Goal: Information Seeking & Learning: Find specific fact

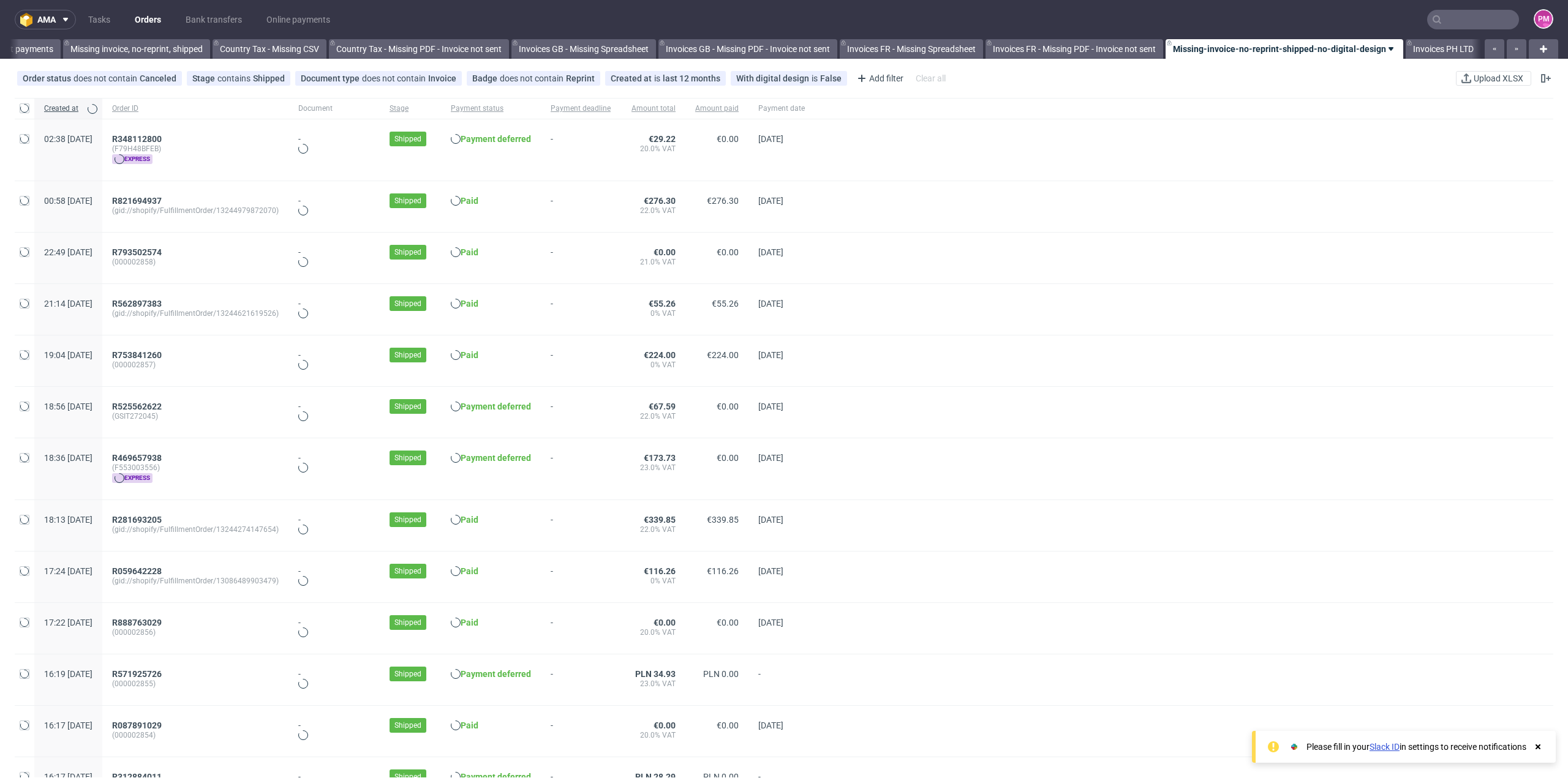
click at [1441, 22] on input "text" at bounding box center [1473, 19] width 92 height 19
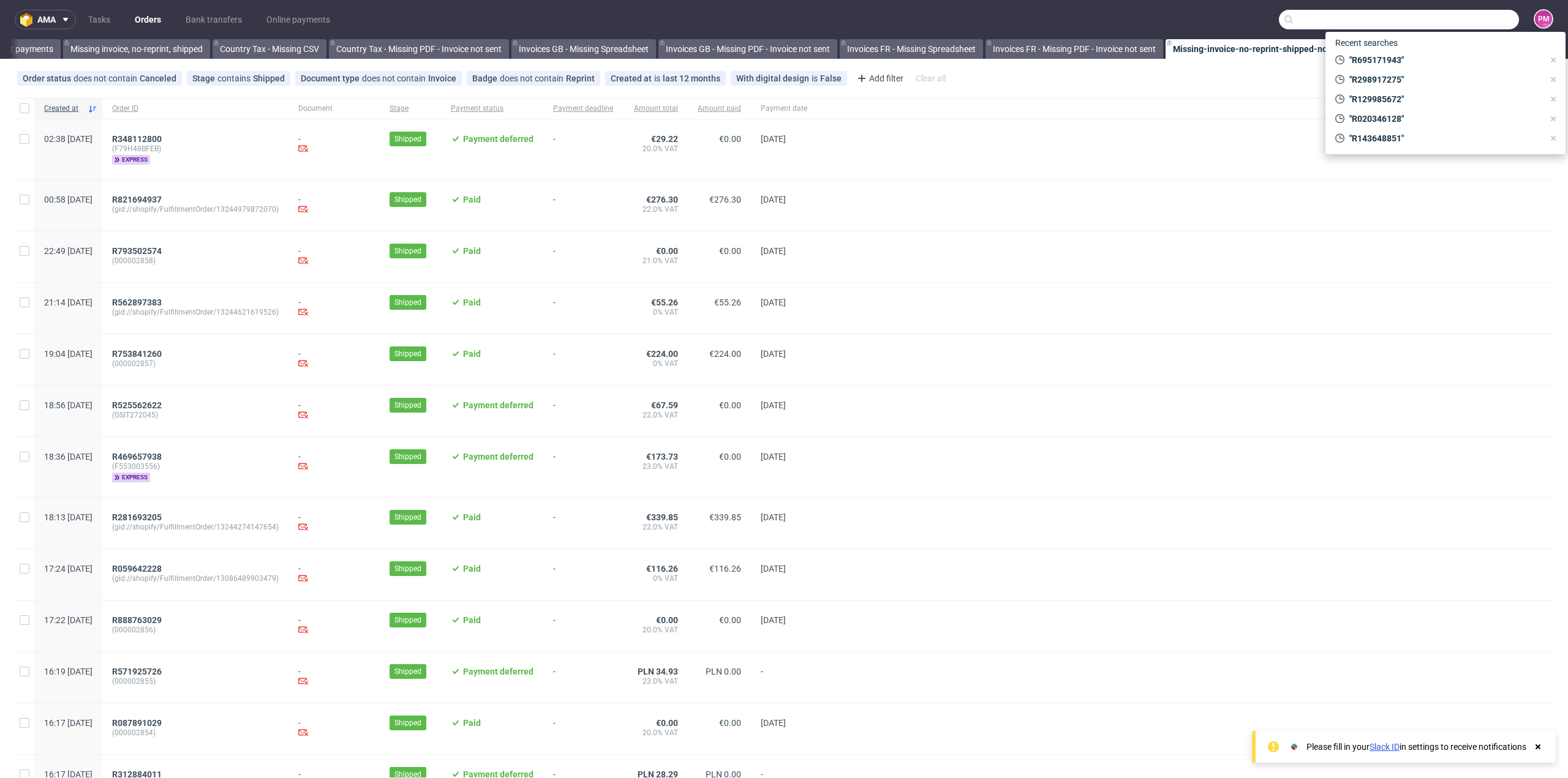
scroll to position [0, 1116]
paste input "R652960539"
type input "R652960539"
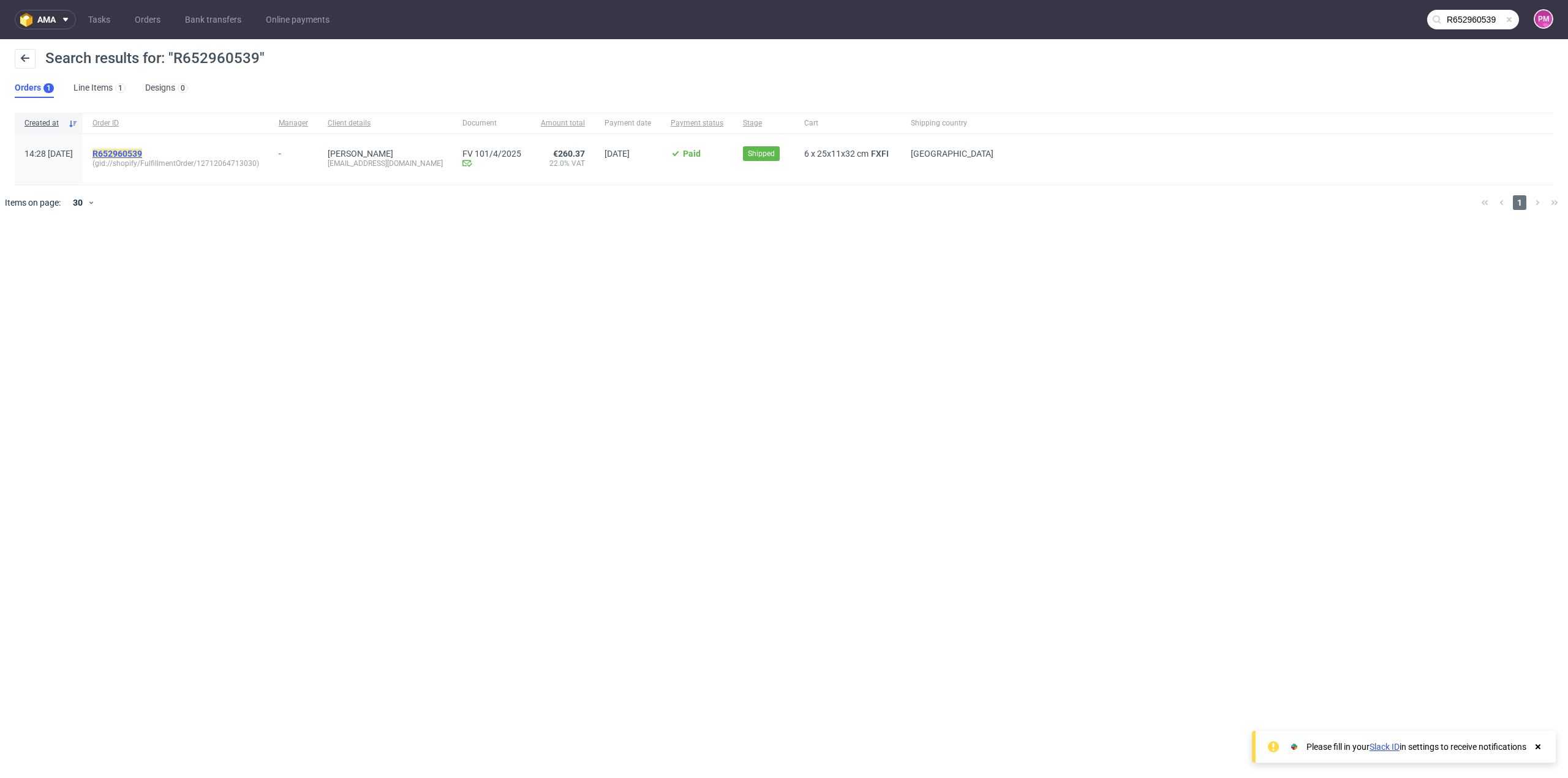
click at [139, 155] on mark "R652960539" at bounding box center [117, 154] width 50 height 10
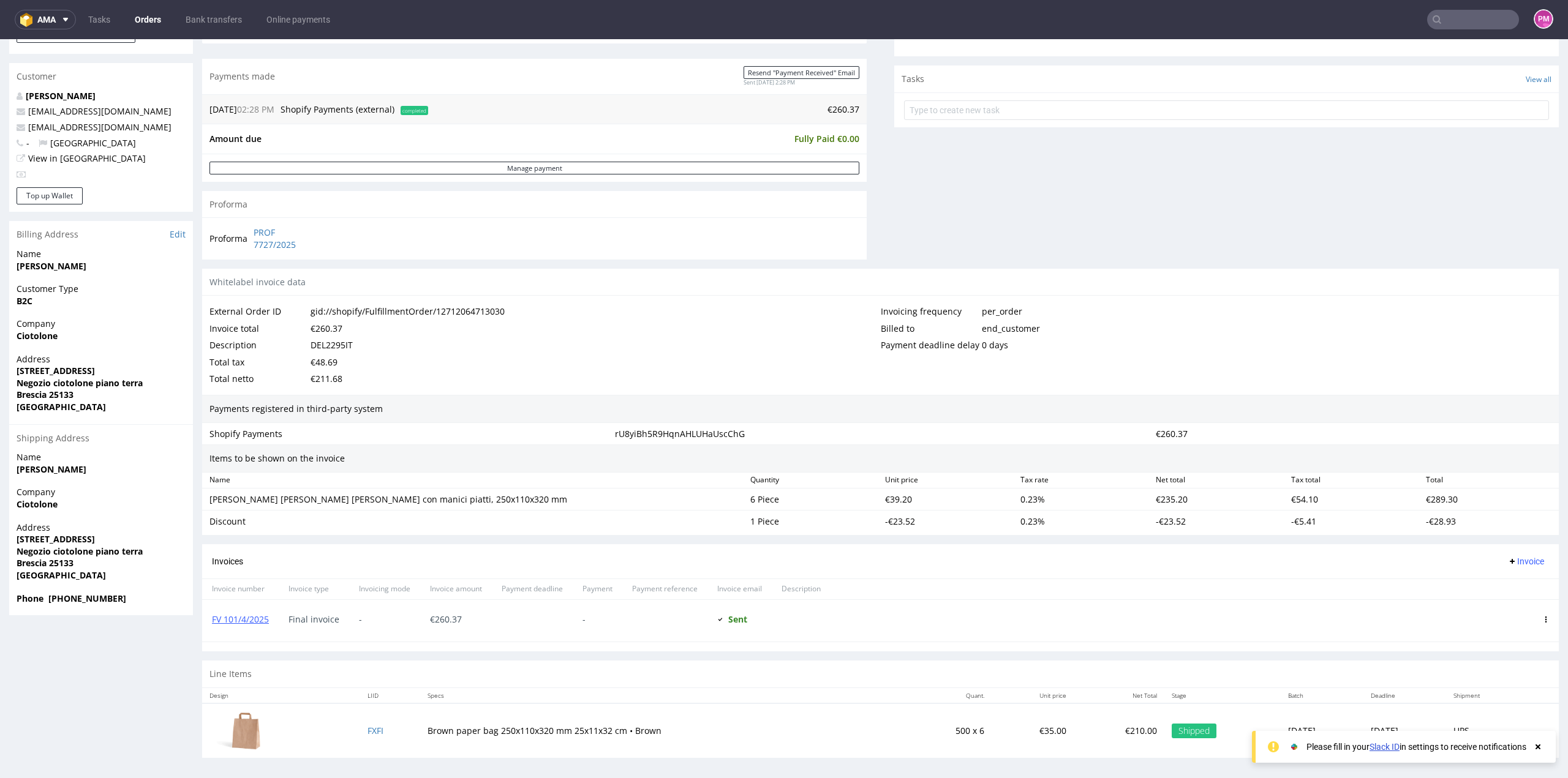
scroll to position [413, 0]
drag, startPoint x: 271, startPoint y: 617, endPoint x: 212, endPoint y: 618, distance: 59.0
click at [212, 618] on div "FV 101/4/2025" at bounding box center [240, 621] width 77 height 42
copy link "FV 101/4/2025"
click at [1490, 30] on nav "ama Tasks Orders Bank transfers Online payments PM" at bounding box center [784, 19] width 1568 height 39
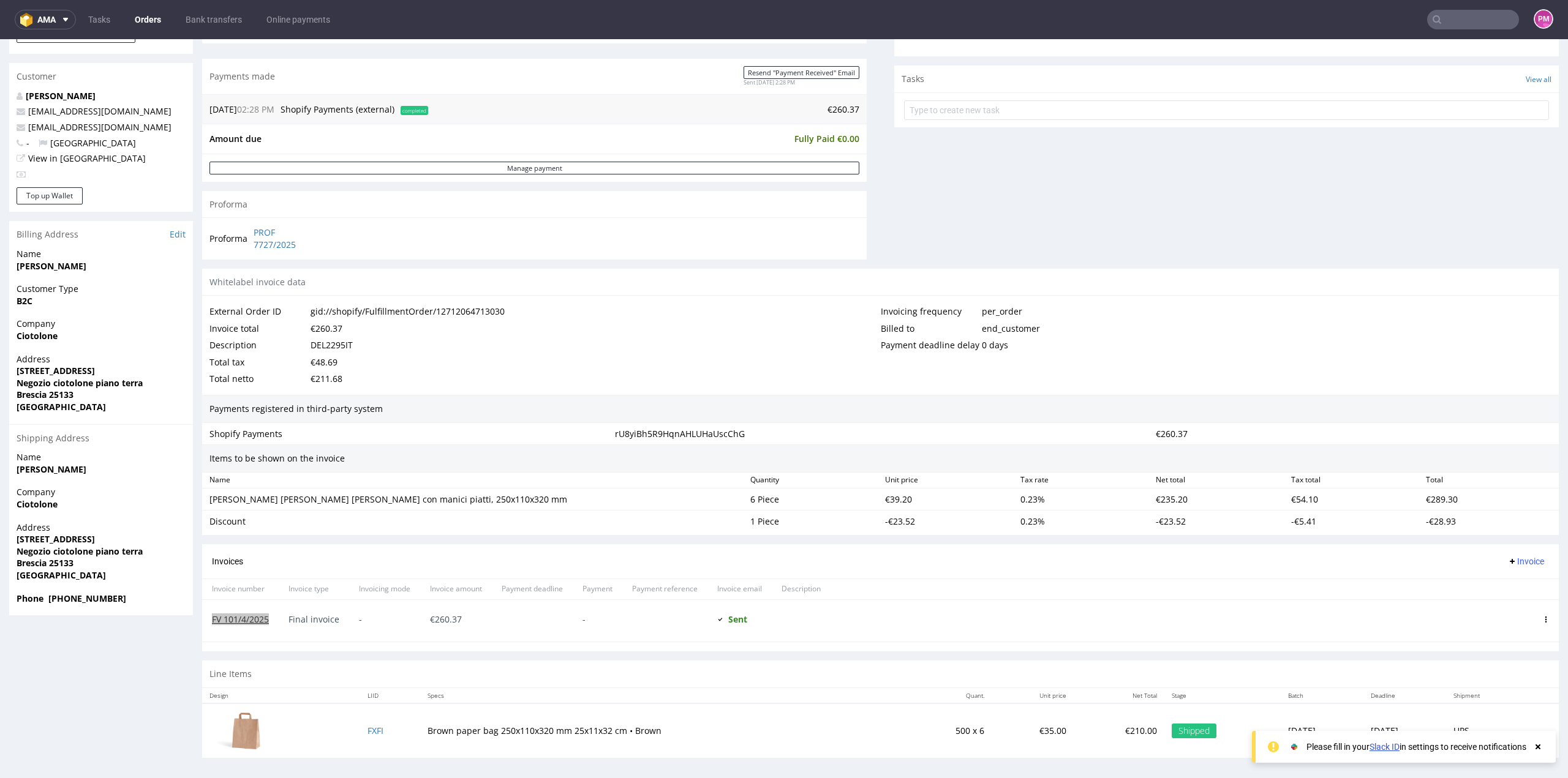
click at [1487, 22] on input "text" at bounding box center [1473, 19] width 92 height 19
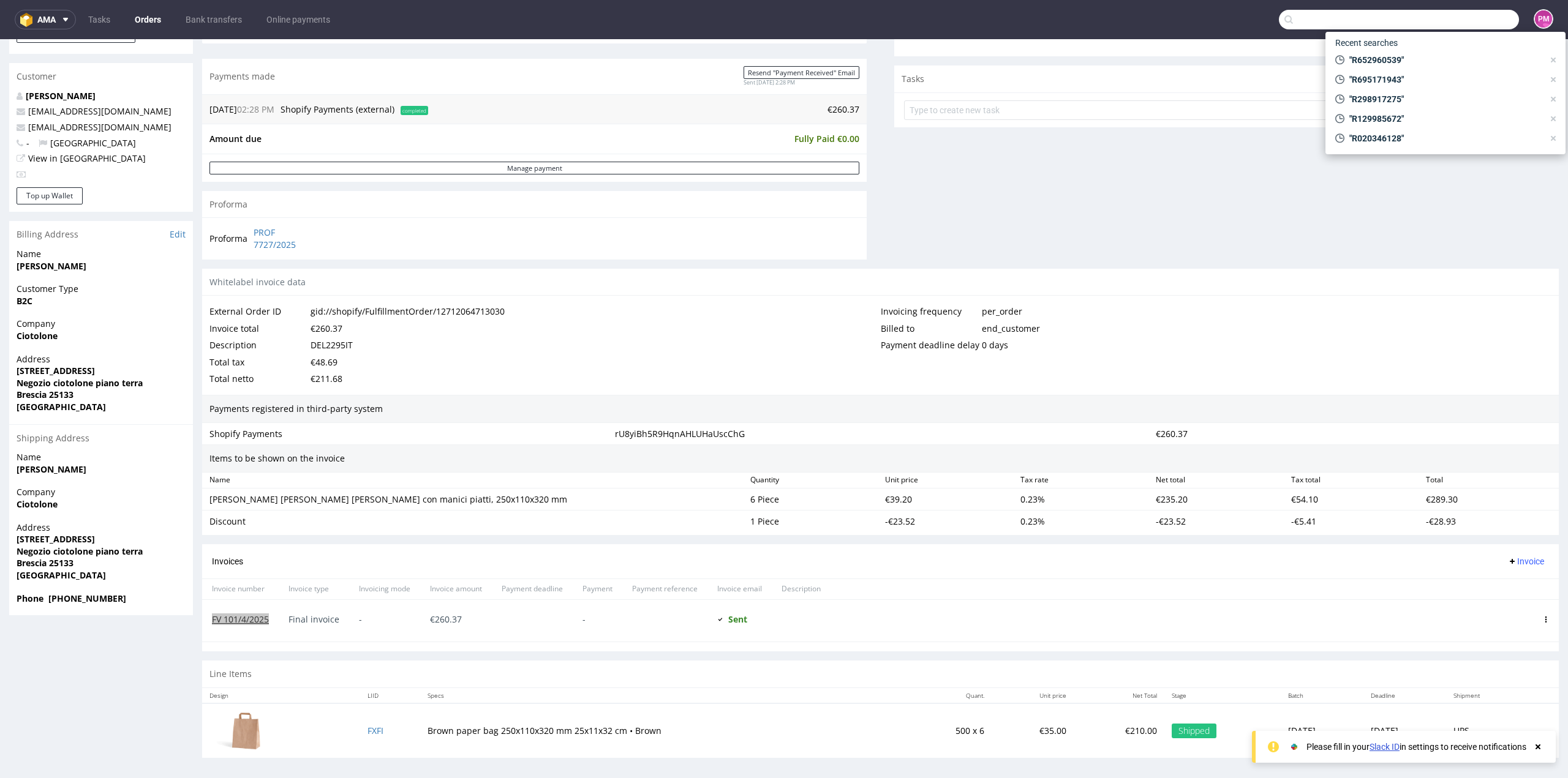
paste input "R251482672"
type input "R251482672"
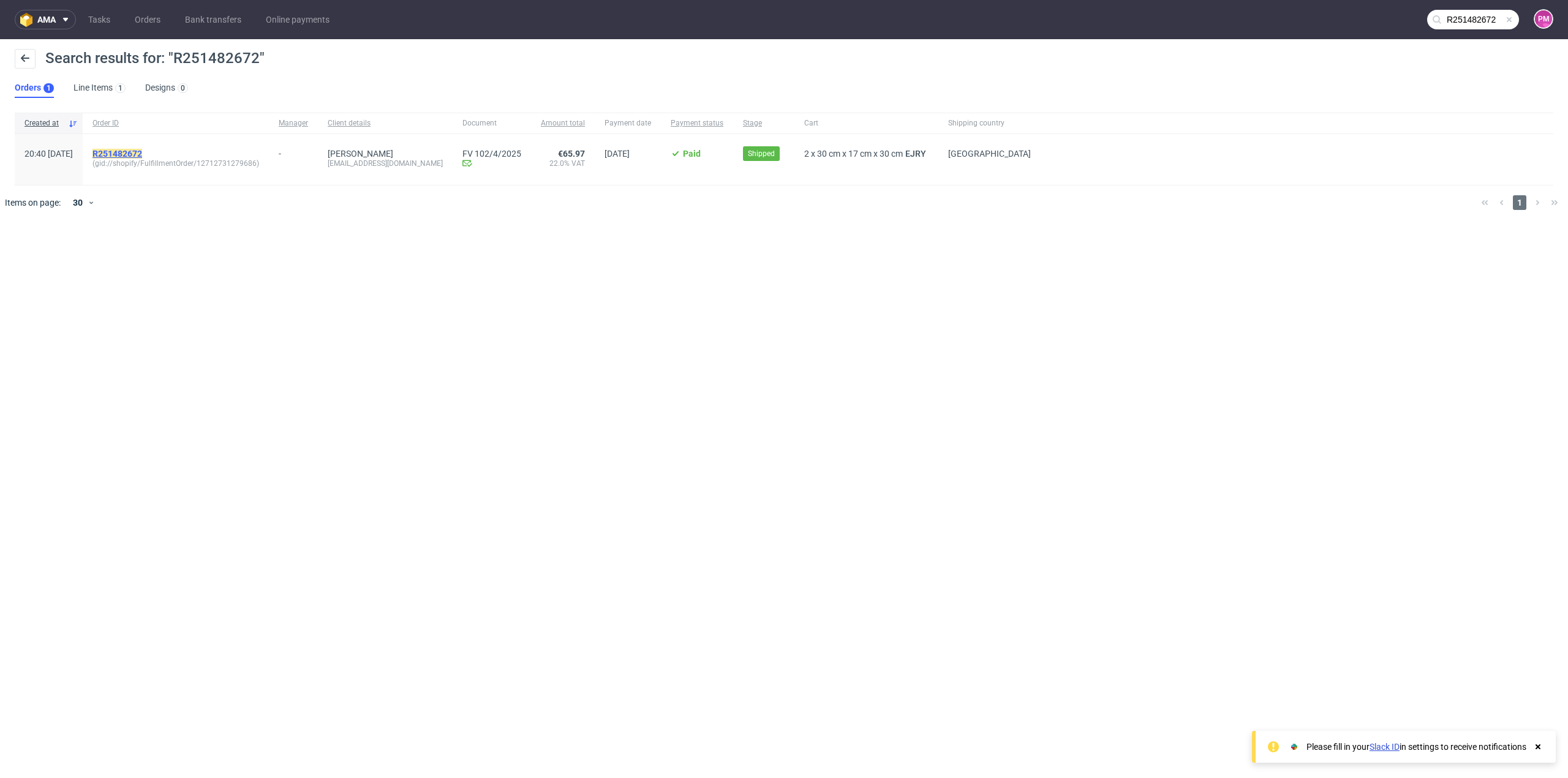
click at [142, 153] on mark "R251482672" at bounding box center [117, 154] width 50 height 10
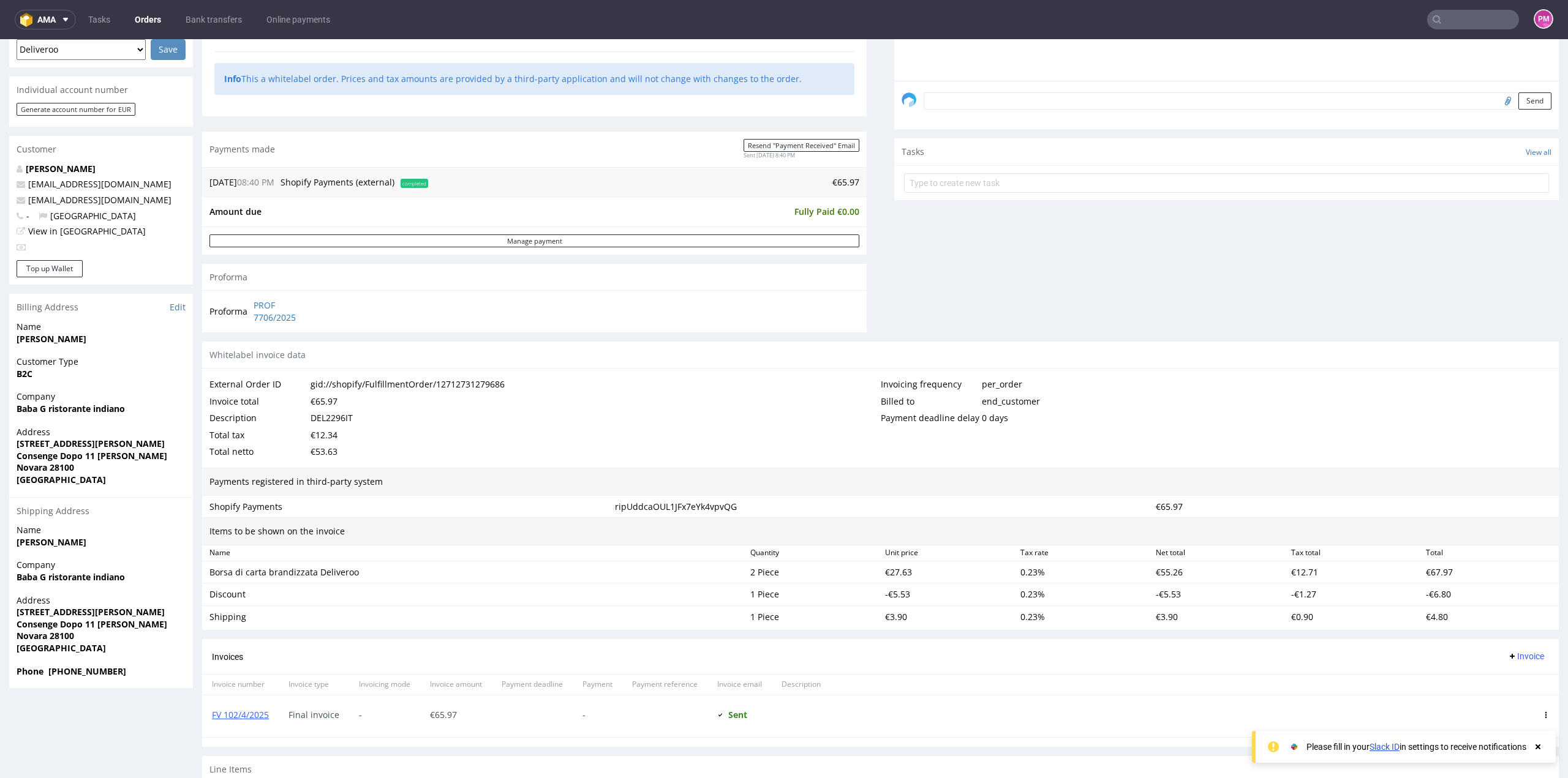
scroll to position [368, 0]
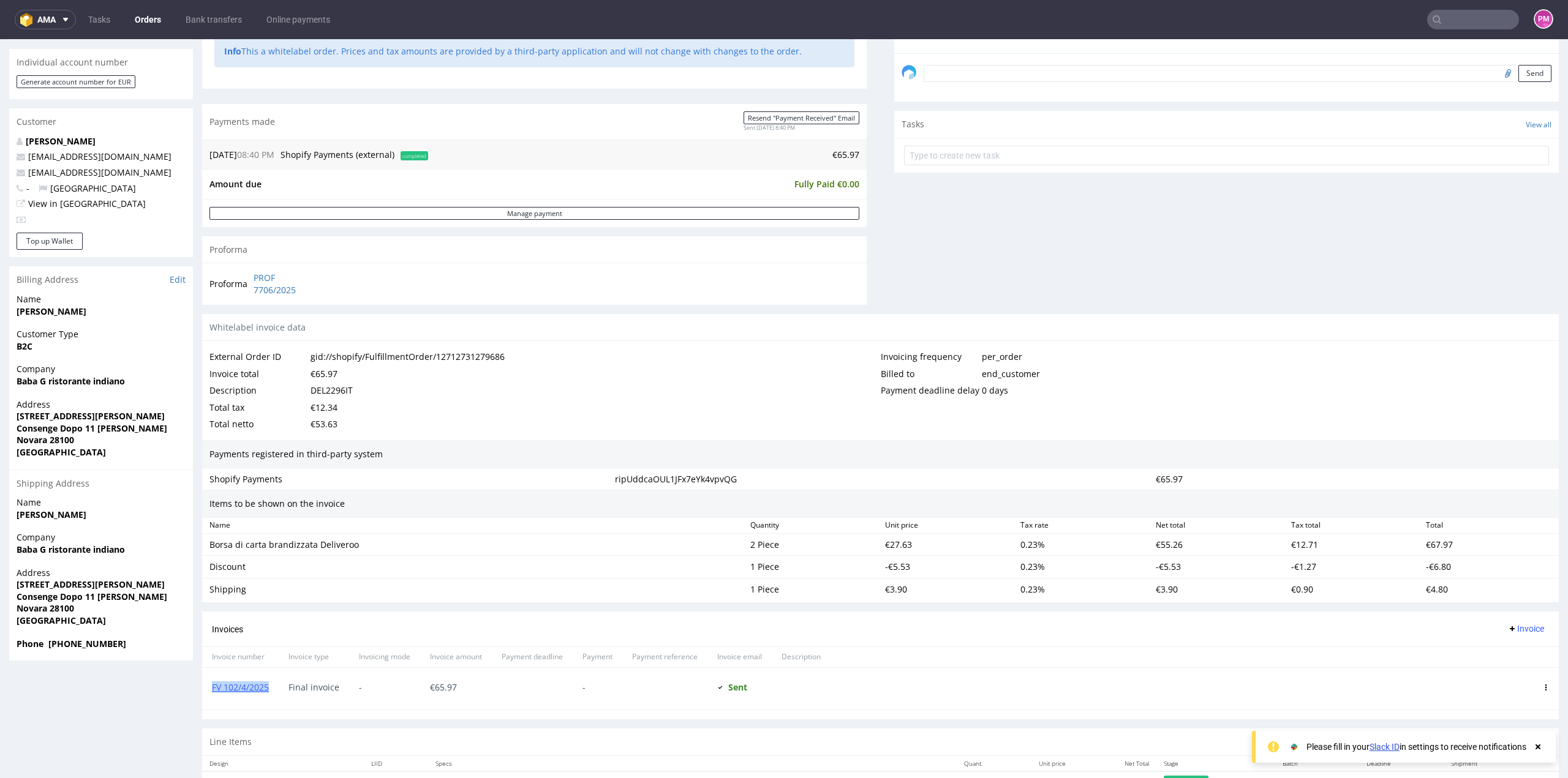
drag, startPoint x: 257, startPoint y: 684, endPoint x: 209, endPoint y: 687, distance: 48.1
click at [212, 687] on div "FV 102/4/2025" at bounding box center [240, 689] width 77 height 42
copy link "FV 102/4/2025"
click at [1446, 17] on input "text" at bounding box center [1473, 19] width 92 height 19
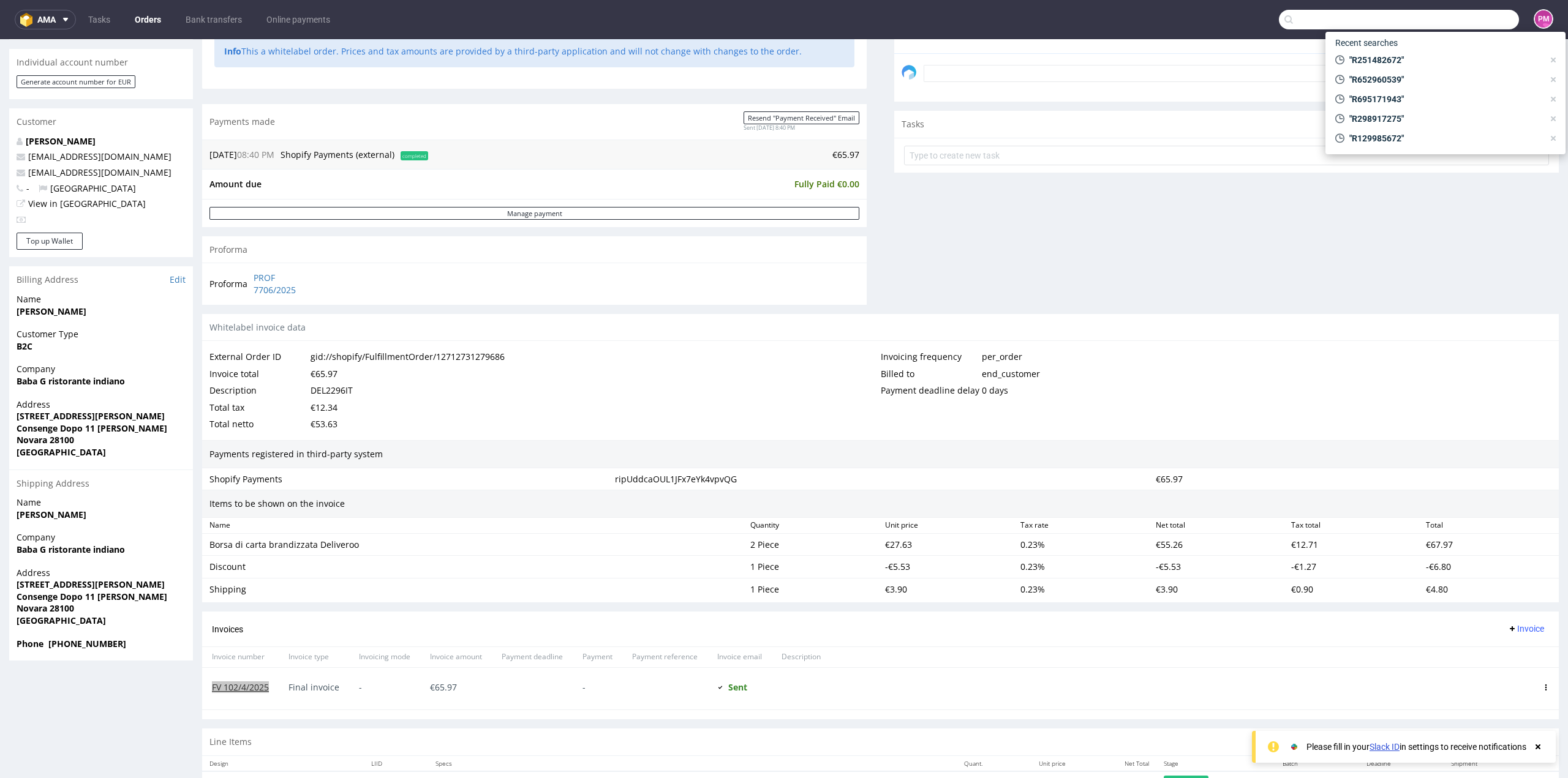
paste input "R096077273"
type input "R096077273"
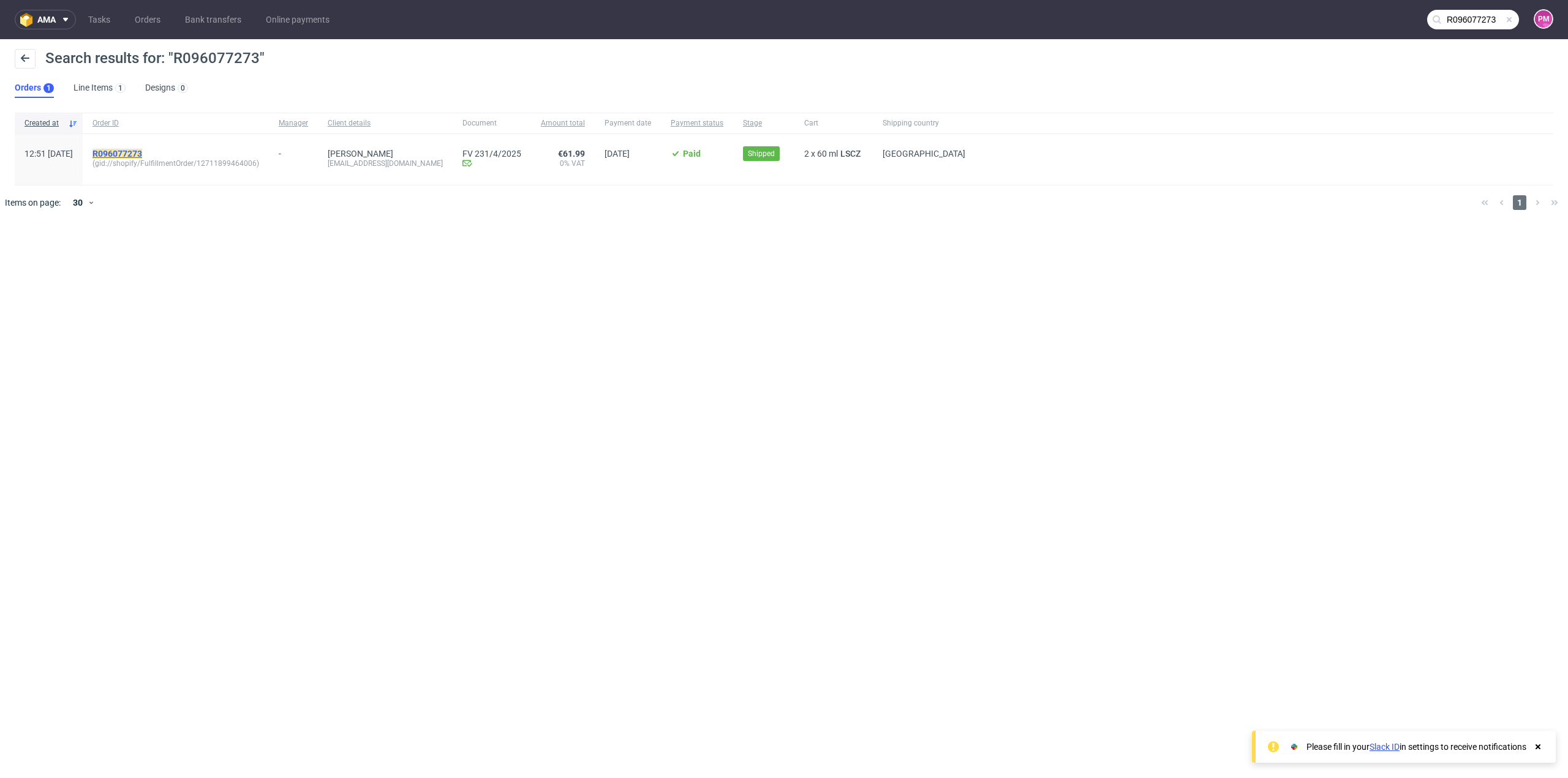
click at [142, 150] on mark "R096077273" at bounding box center [117, 154] width 50 height 10
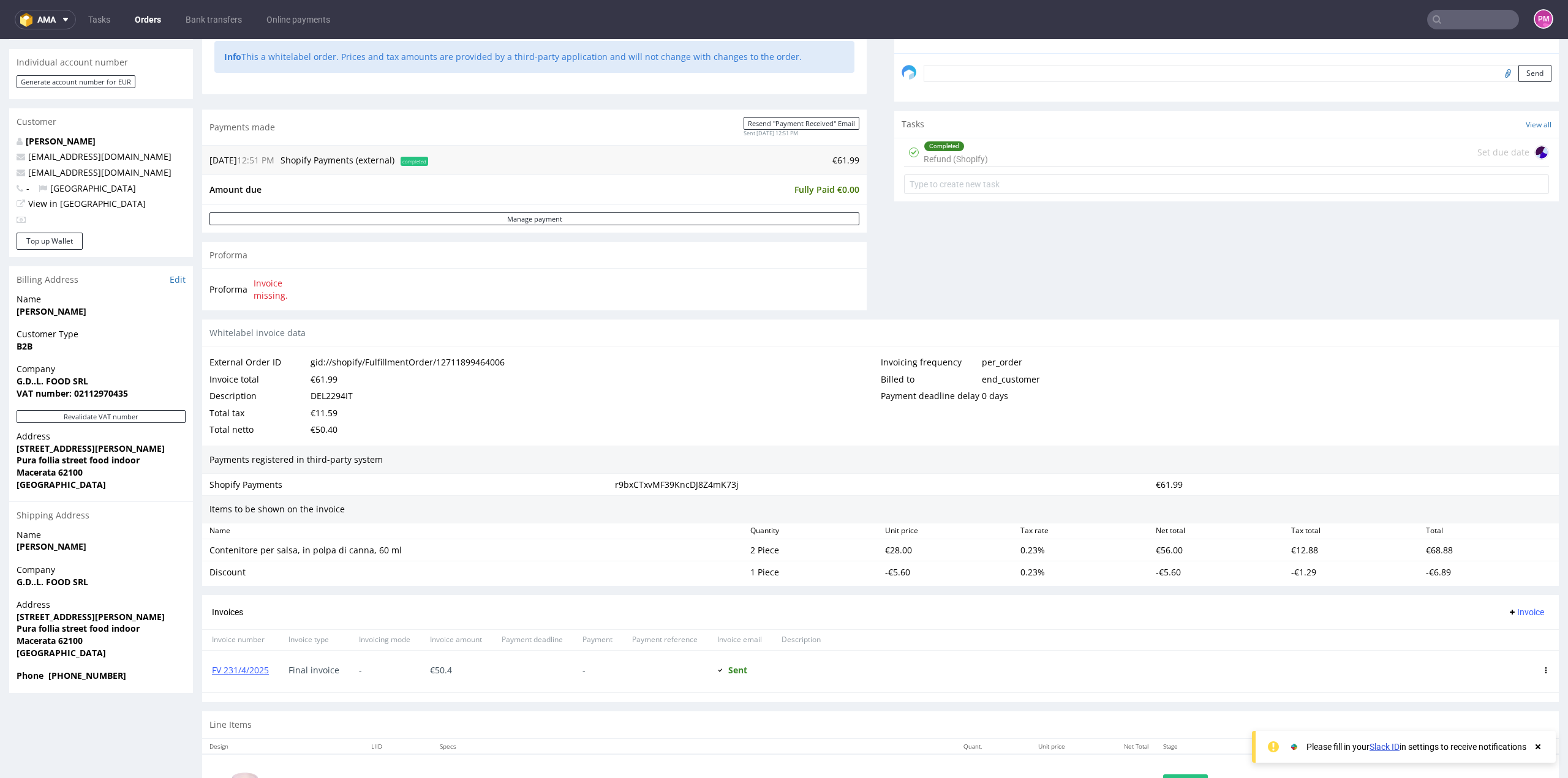
scroll to position [123, 0]
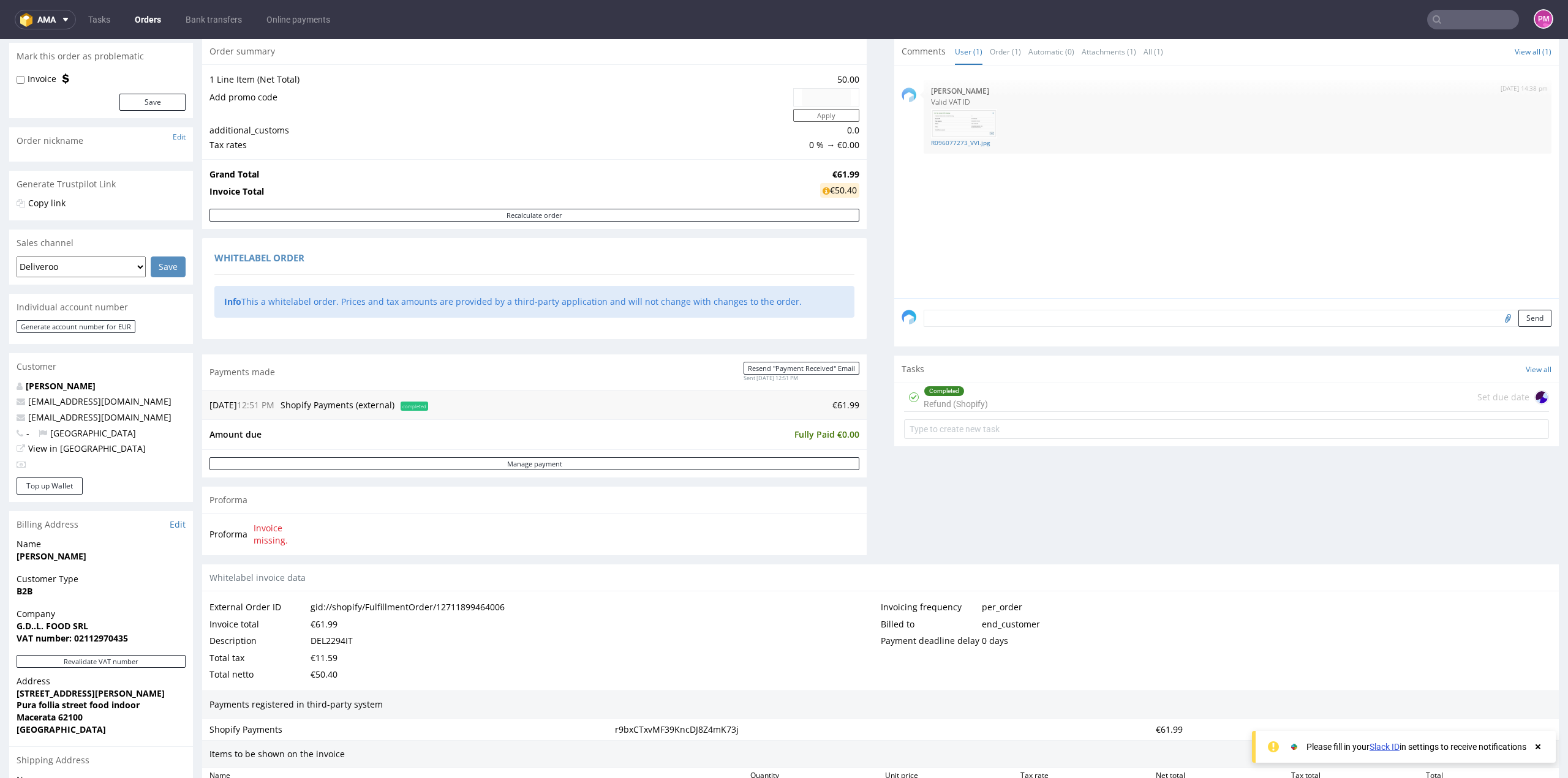
click at [1480, 22] on input "text" at bounding box center [1473, 19] width 92 height 19
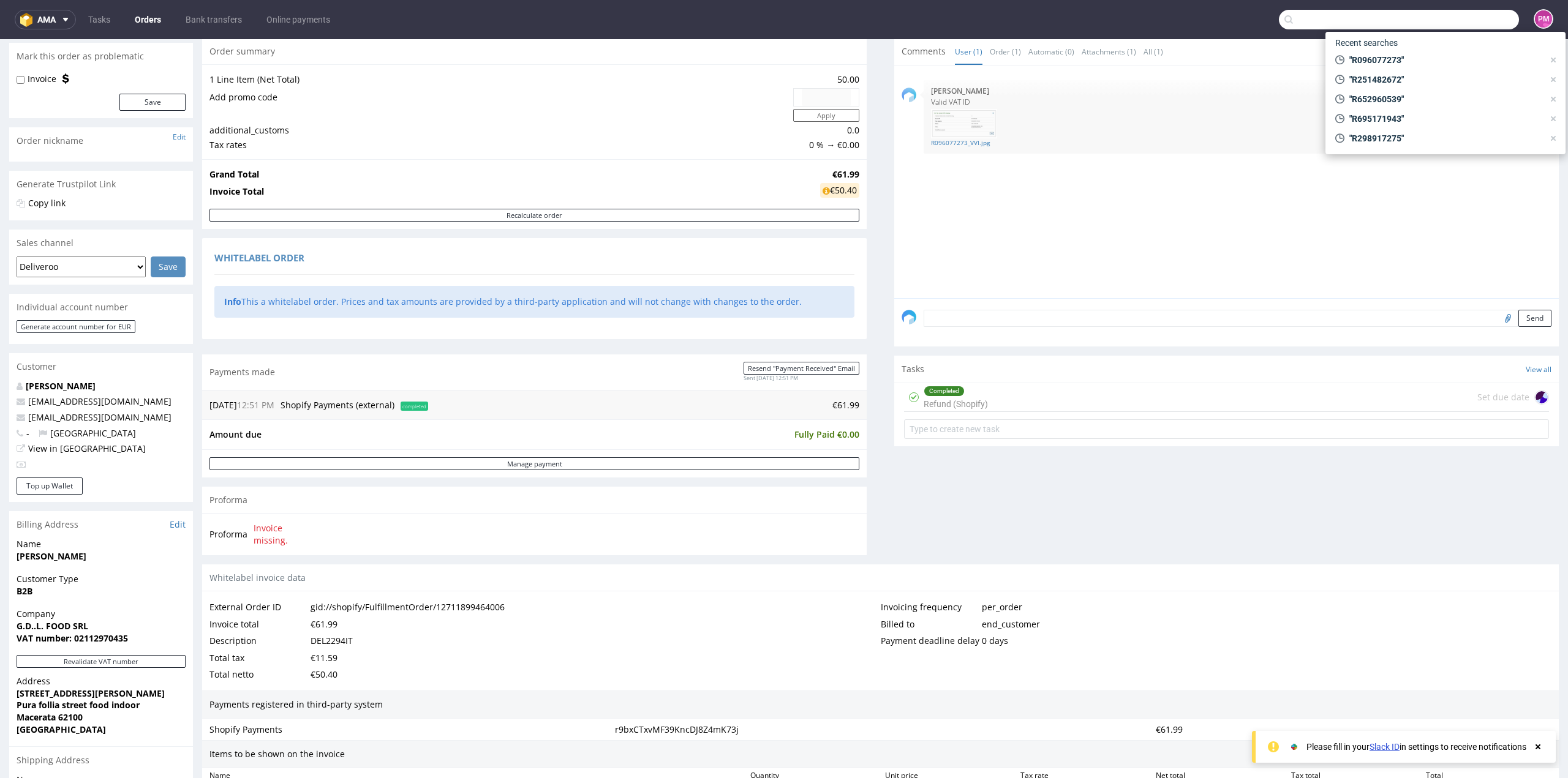
paste input "R770461373"
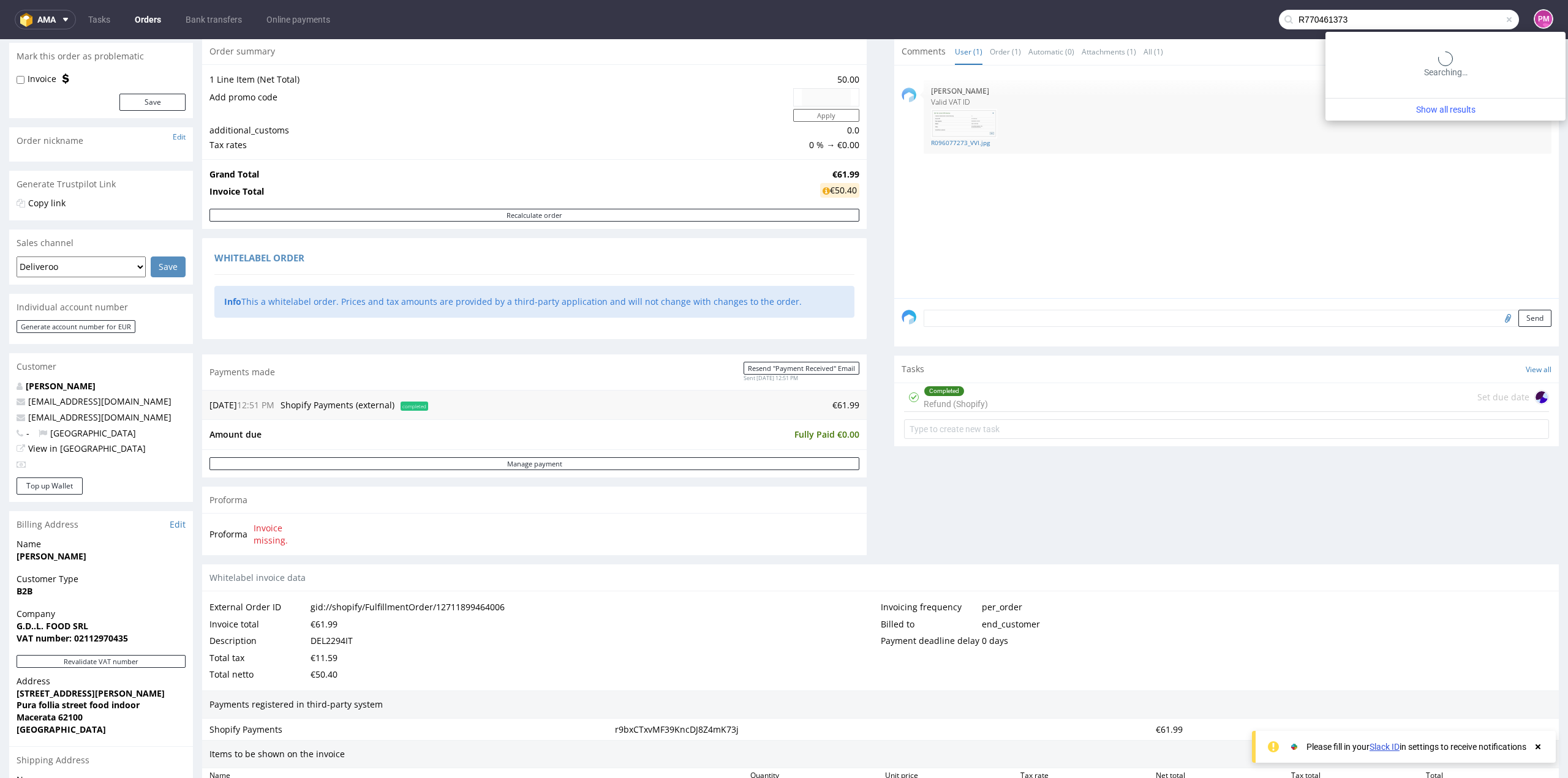
type input "R770461373"
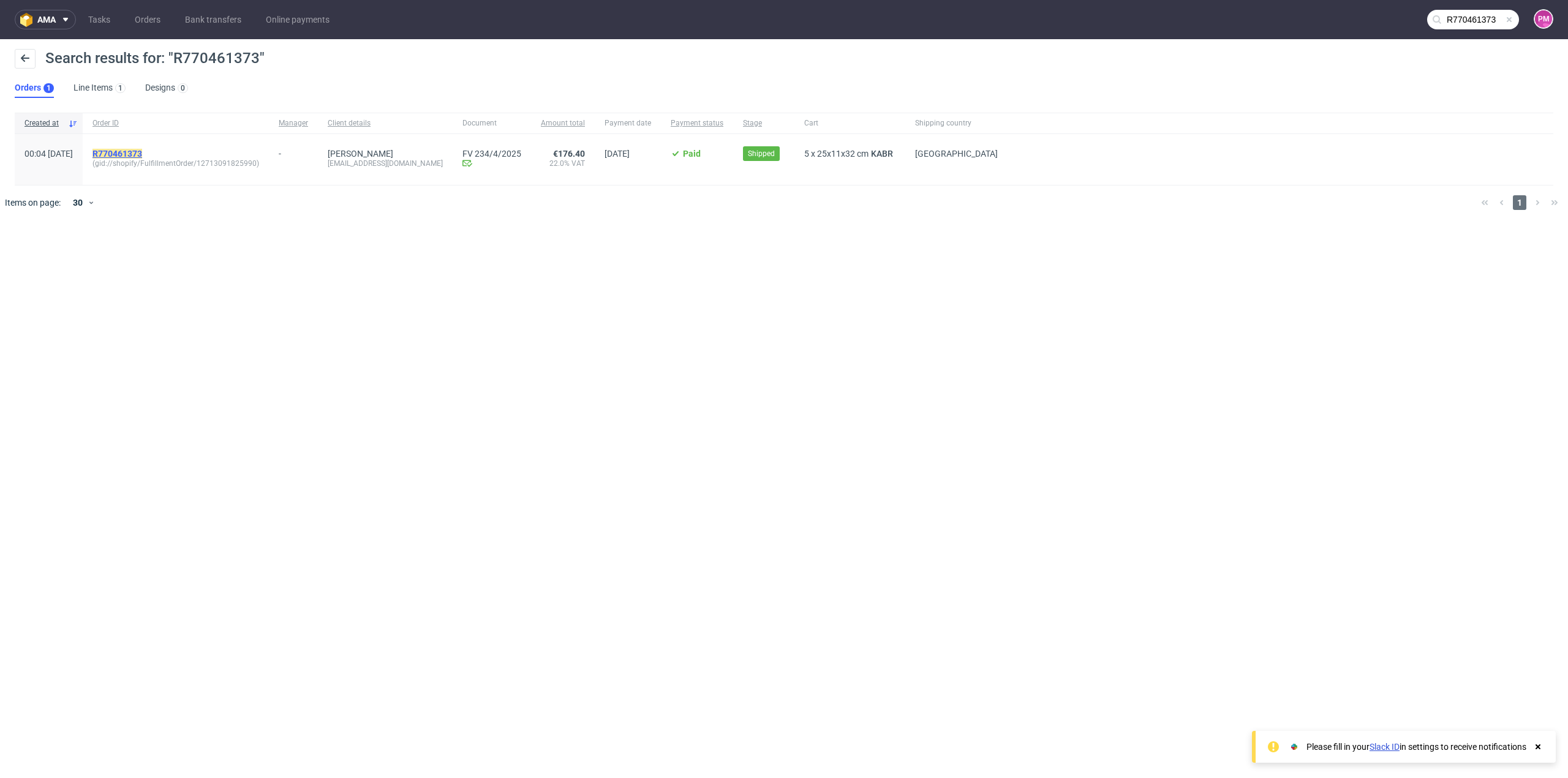
click at [132, 150] on mark "R770461373" at bounding box center [117, 154] width 50 height 10
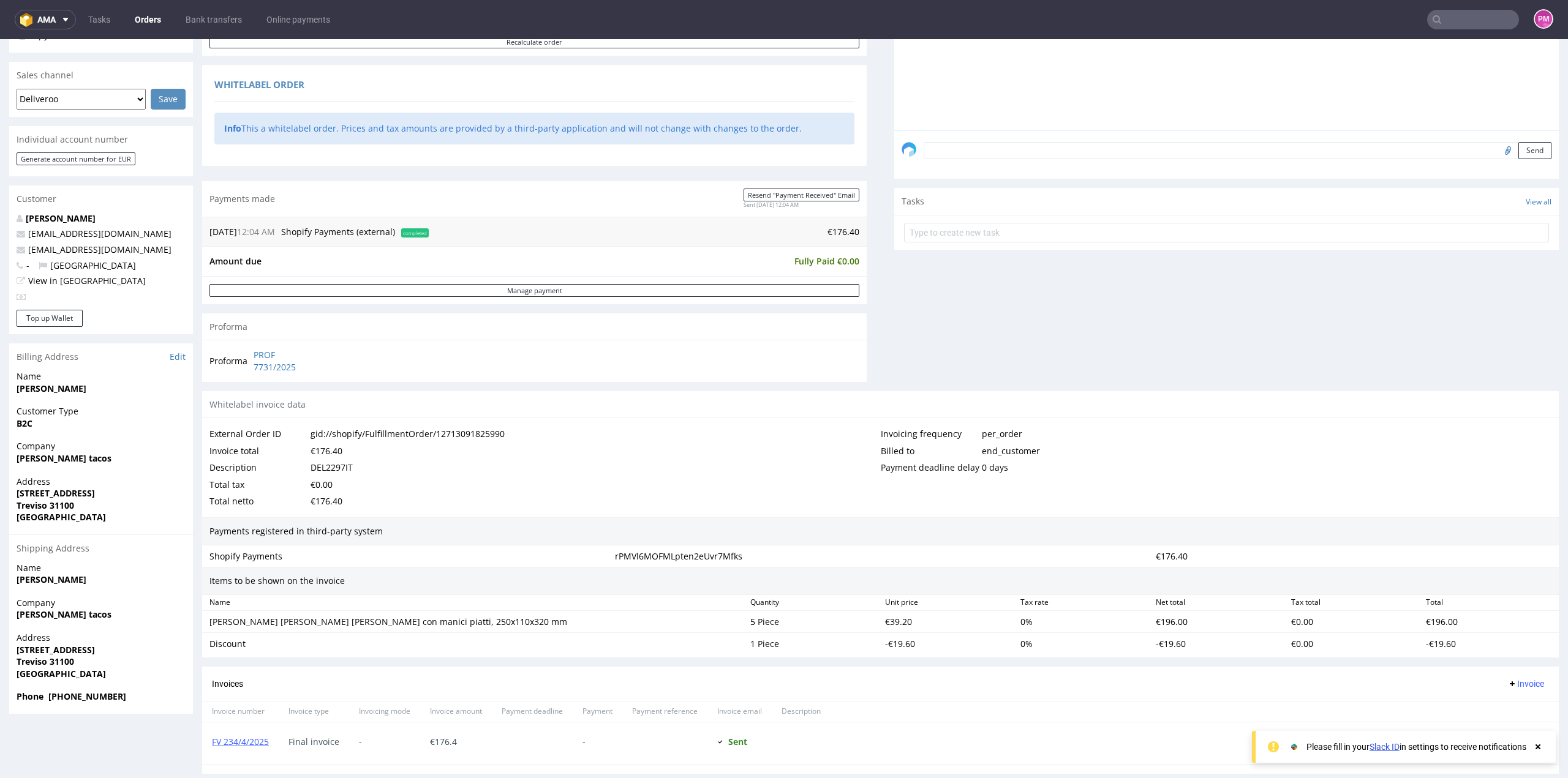
scroll to position [306, 0]
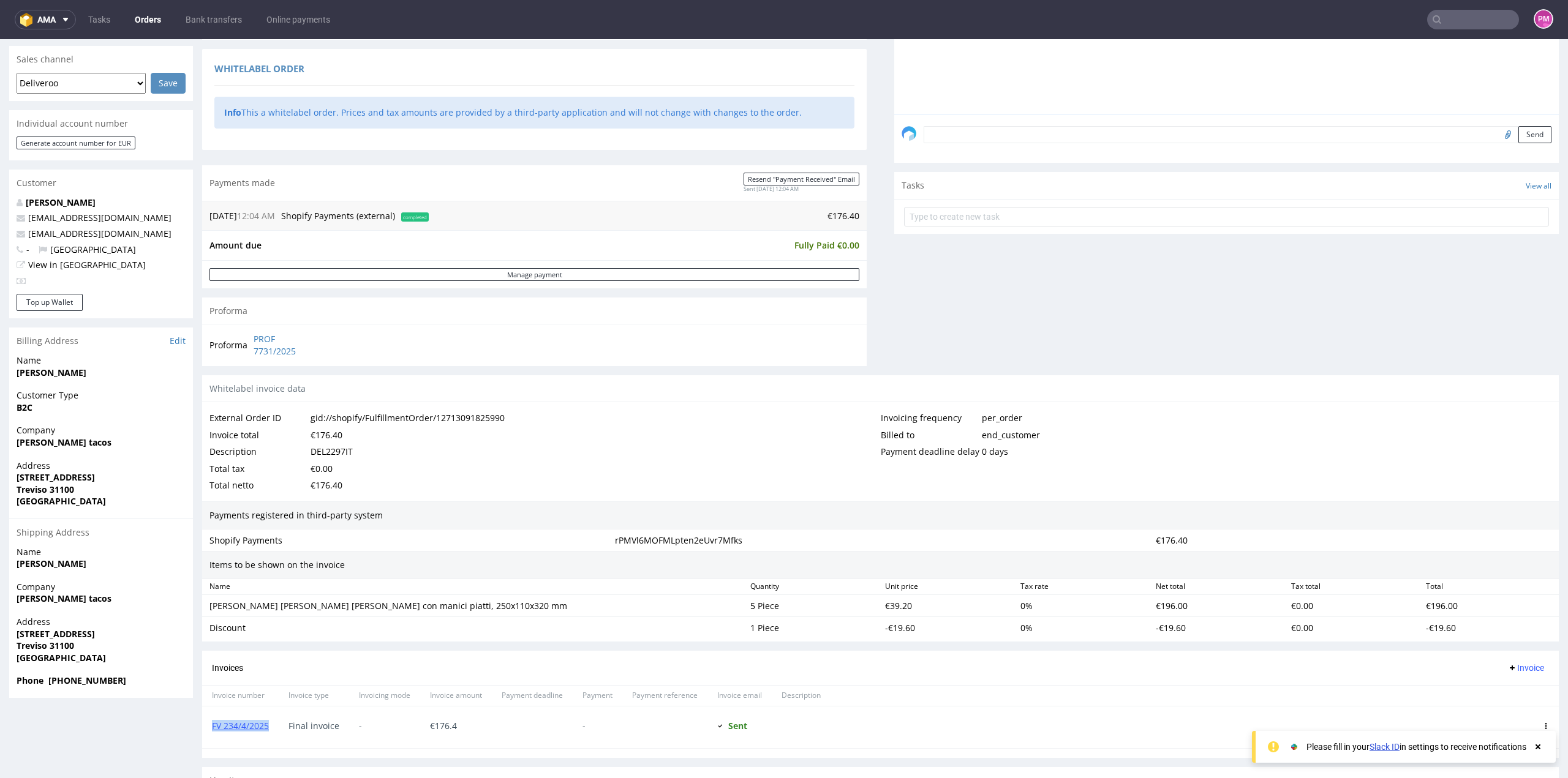
drag, startPoint x: 272, startPoint y: 728, endPoint x: 205, endPoint y: 732, distance: 67.1
click at [205, 732] on div "FV 234/4/2025" at bounding box center [240, 728] width 77 height 42
click at [1472, 12] on input "text" at bounding box center [1473, 19] width 92 height 19
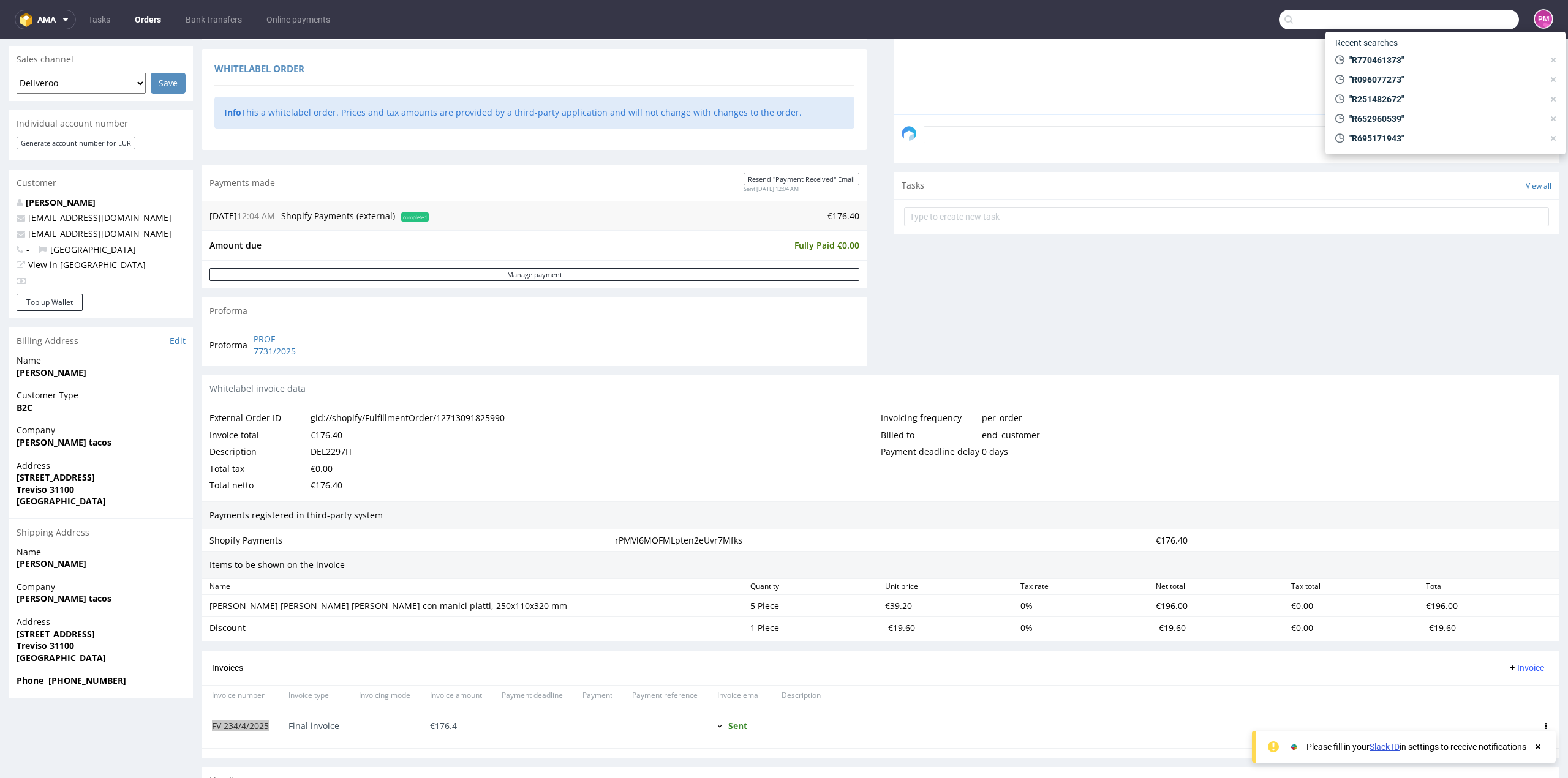
paste input "R076631038"
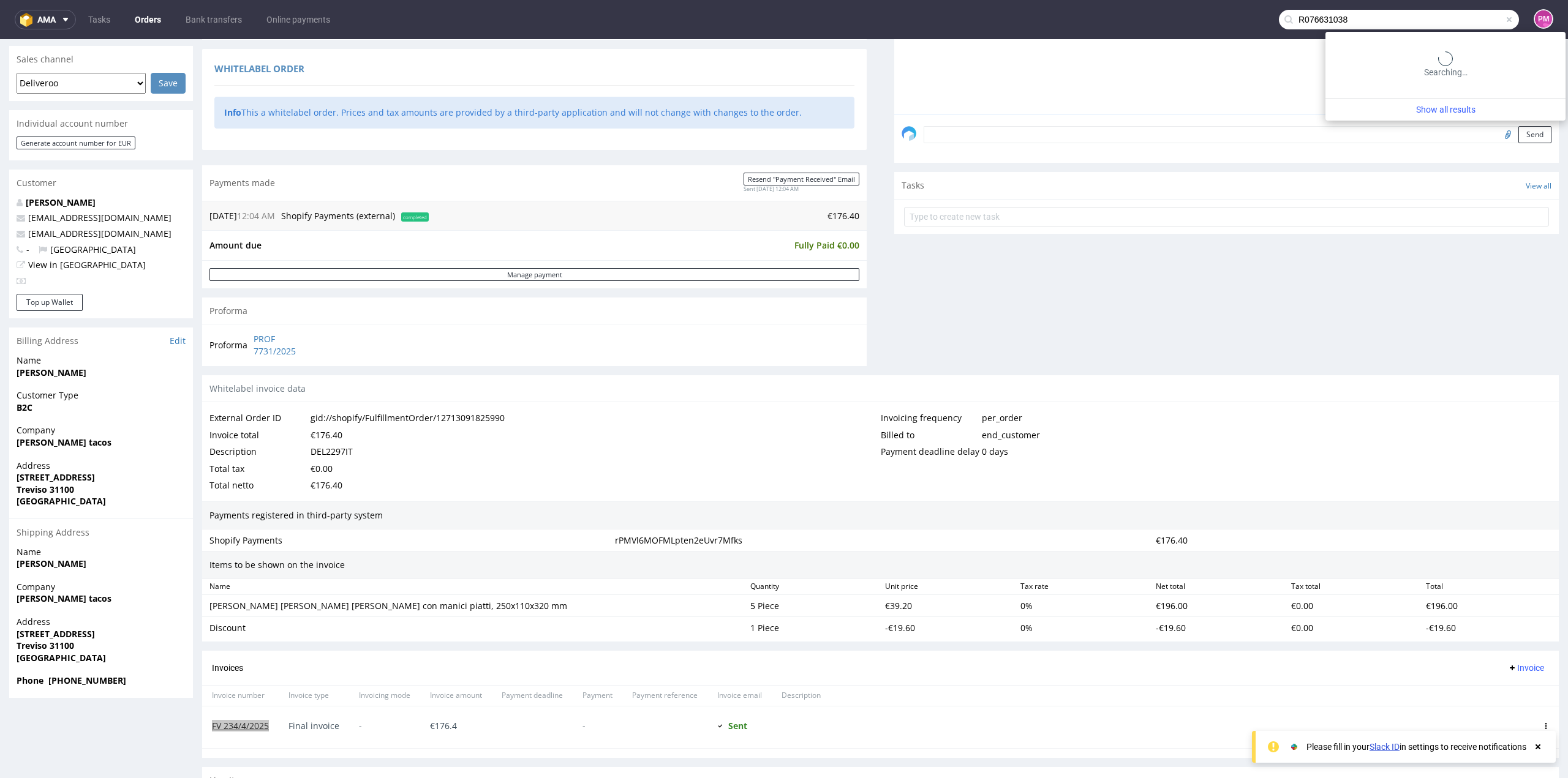
type input "R076631038"
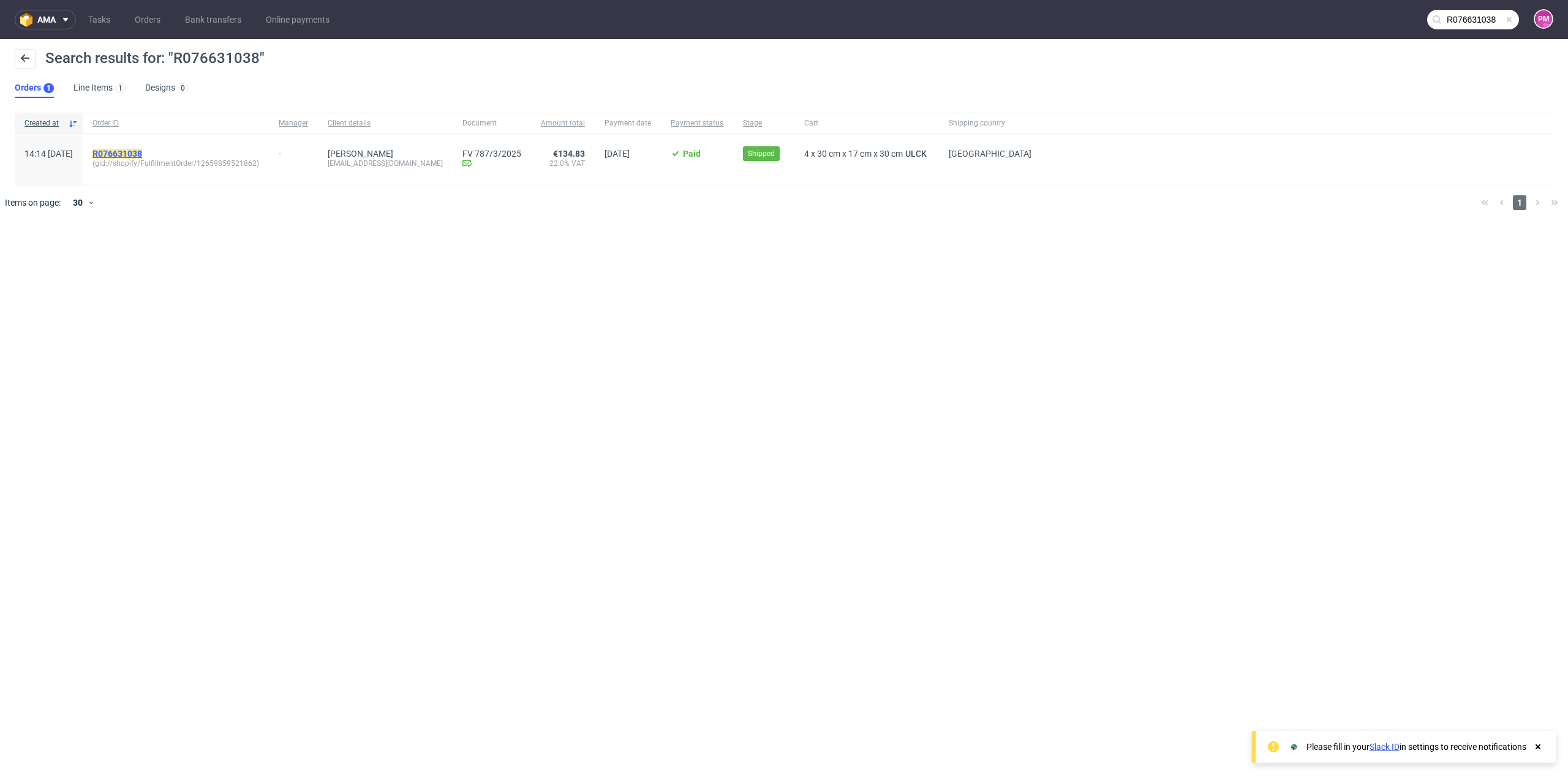
click at [141, 149] on mark "R076631038" at bounding box center [117, 154] width 50 height 10
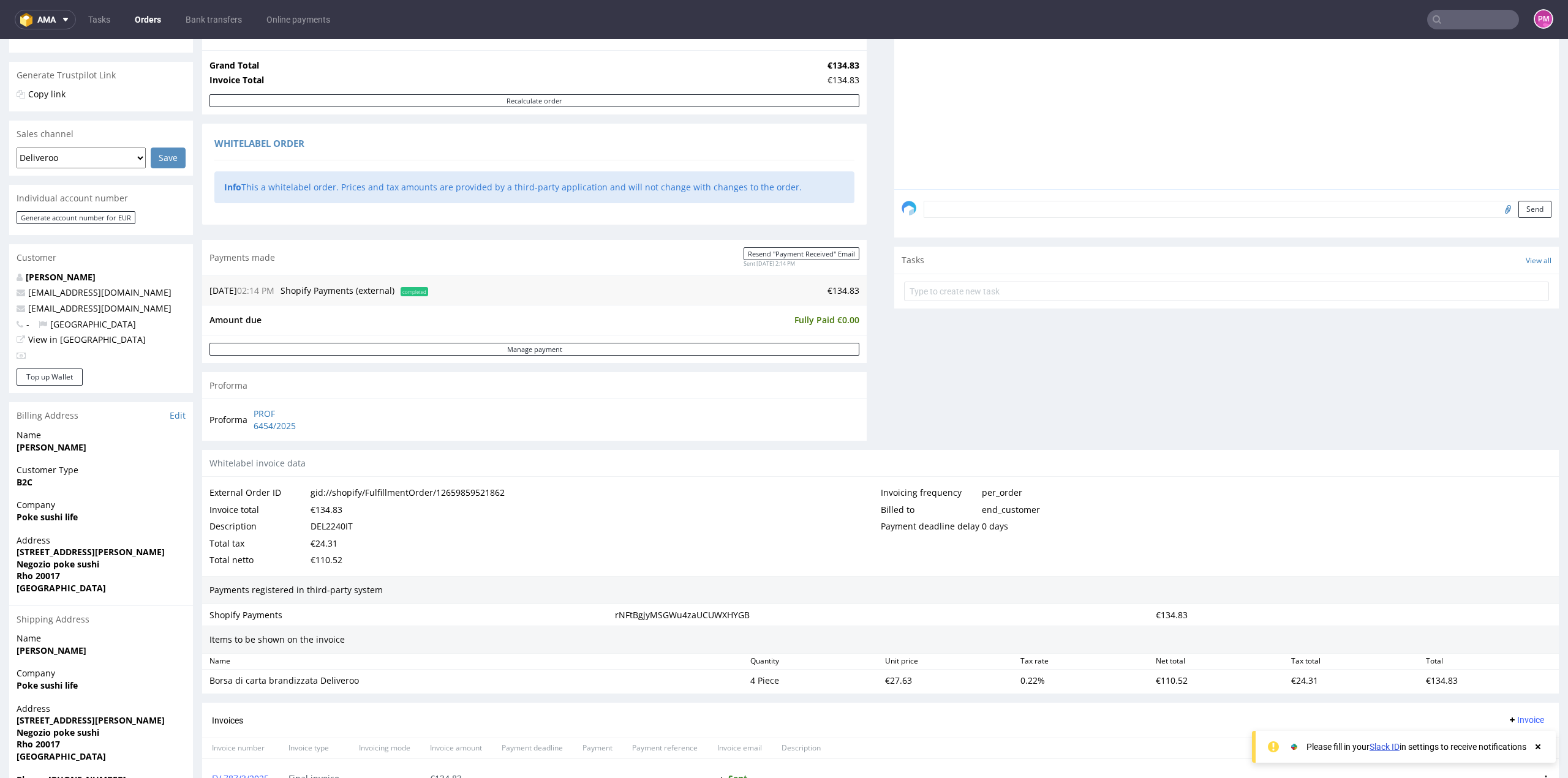
scroll to position [306, 0]
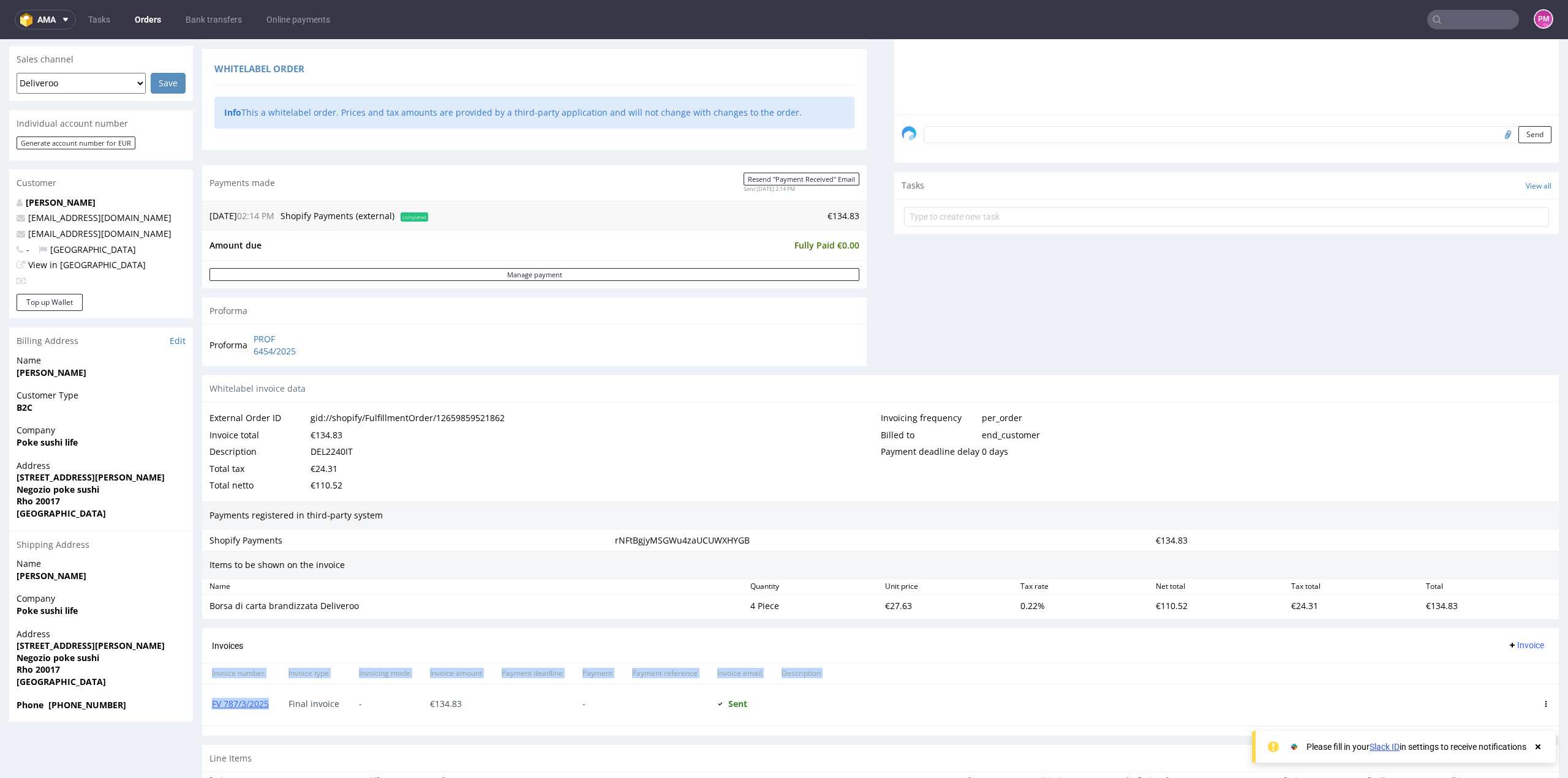
drag, startPoint x: 272, startPoint y: 699, endPoint x: 199, endPoint y: 705, distance: 73.2
click at [199, 705] on div "Order R076631038 (gid://shopify/FulfillmentOrder/12659859521862) 03.03.2025 02:…" at bounding box center [784, 296] width 1568 height 1066
click at [285, 699] on div "Final invoice" at bounding box center [314, 705] width 71 height 42
drag, startPoint x: 269, startPoint y: 703, endPoint x: 212, endPoint y: 705, distance: 57.0
click at [212, 705] on div "FV 787/3/2025" at bounding box center [240, 705] width 77 height 42
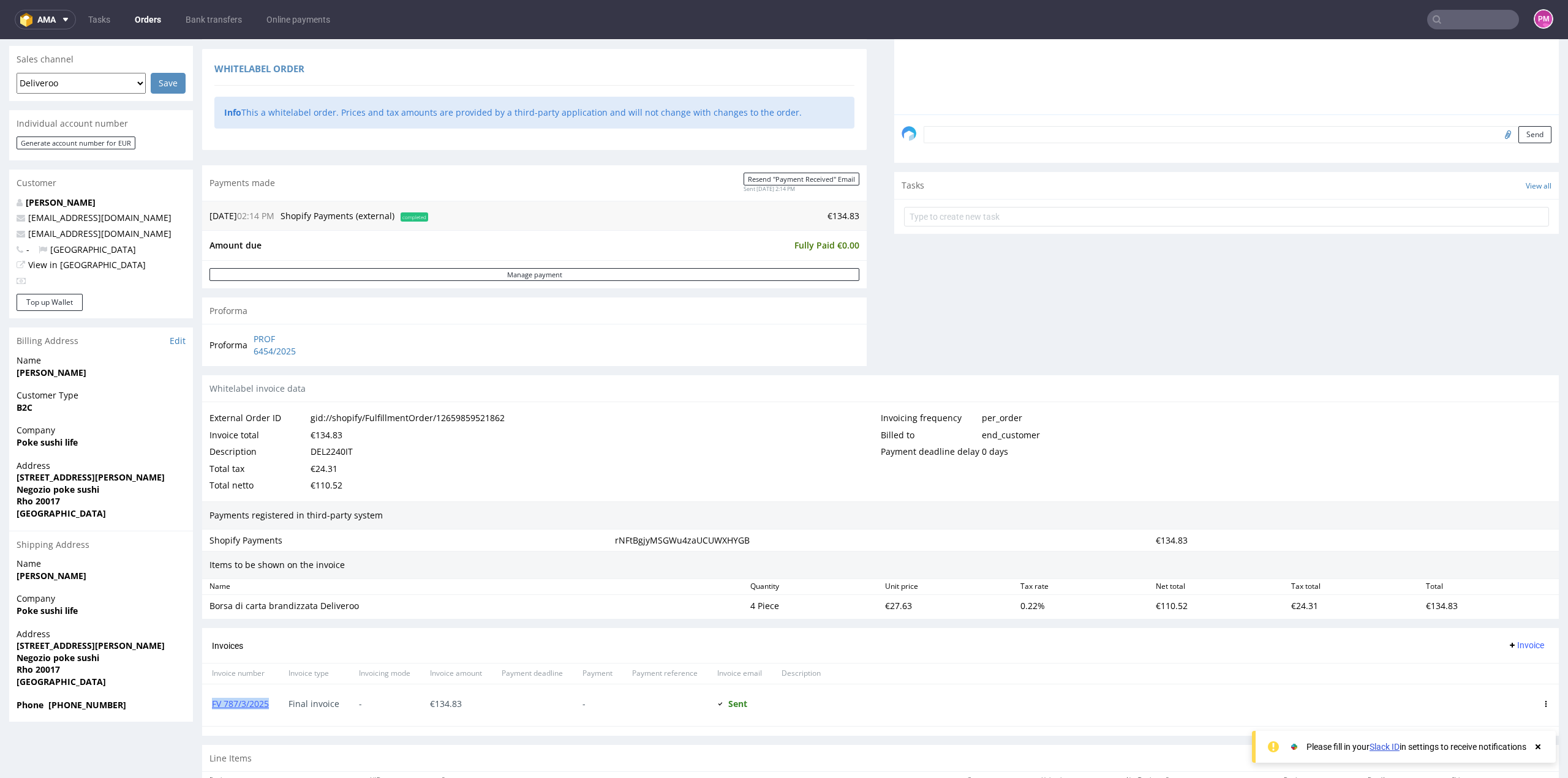
copy link "FV 787/3/2025"
click at [1472, 25] on input "text" at bounding box center [1473, 19] width 92 height 19
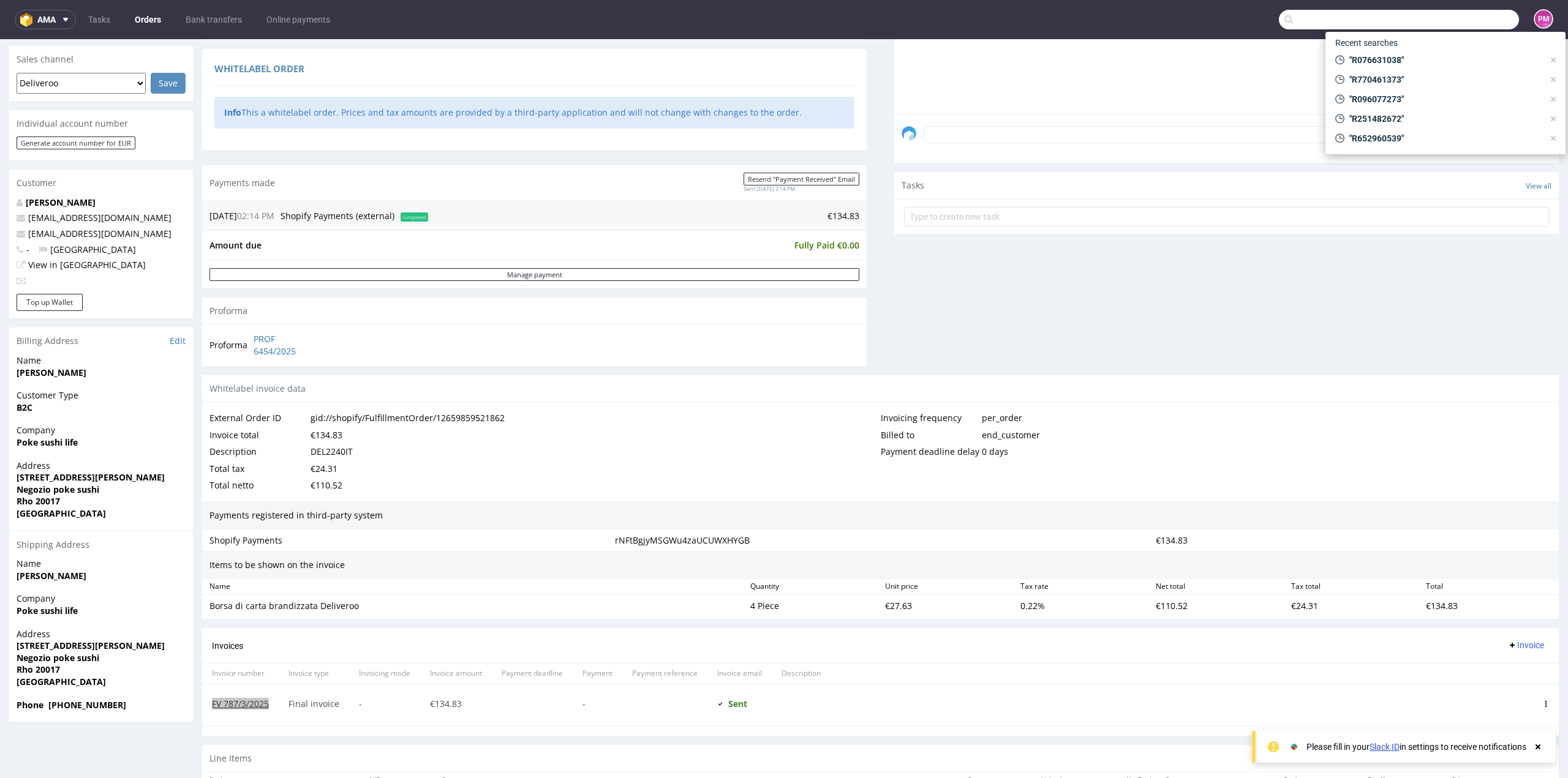
paste input "R020346128"
type input "R020346128"
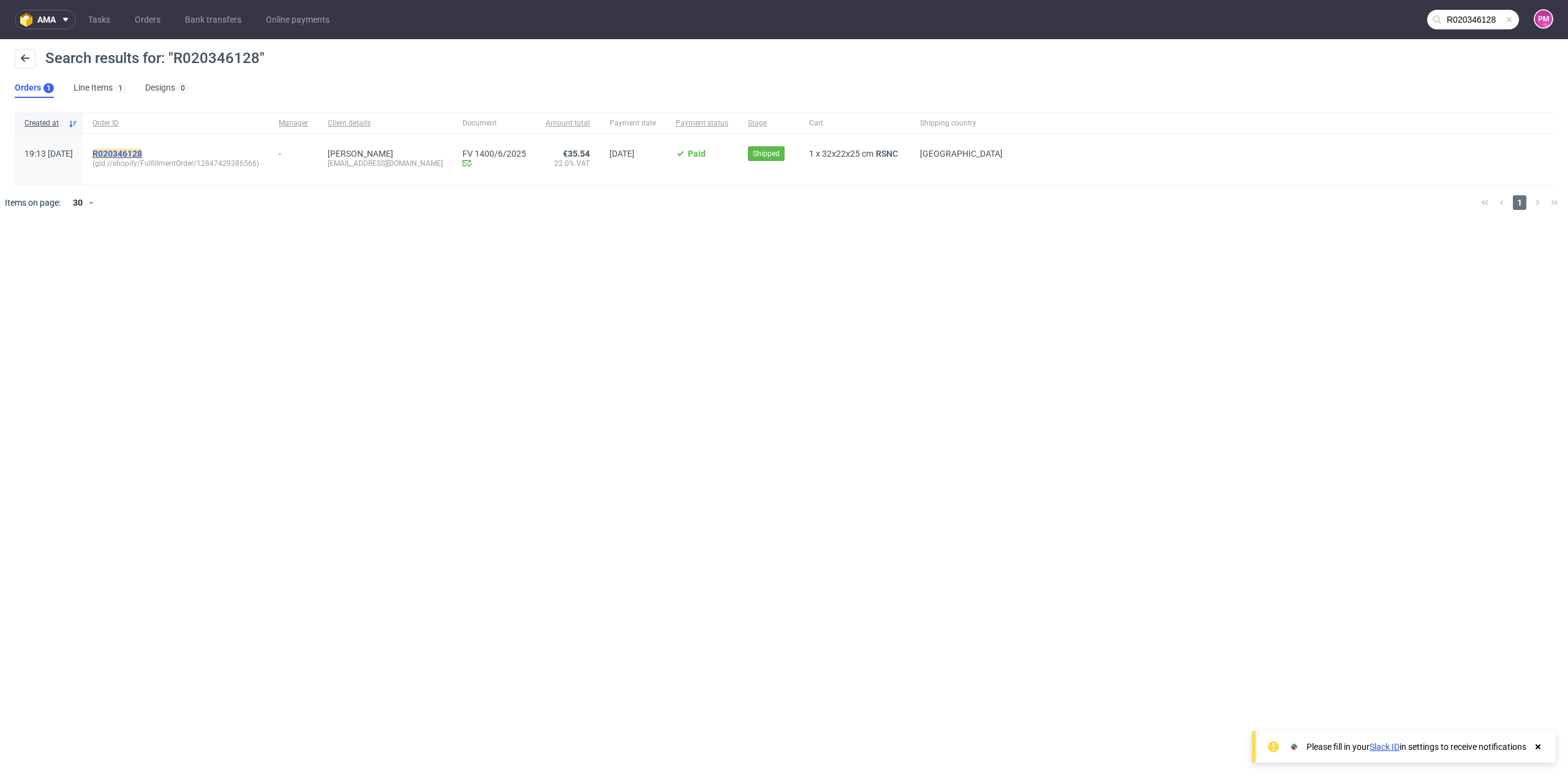
click at [141, 150] on mark "R020346128" at bounding box center [117, 154] width 50 height 10
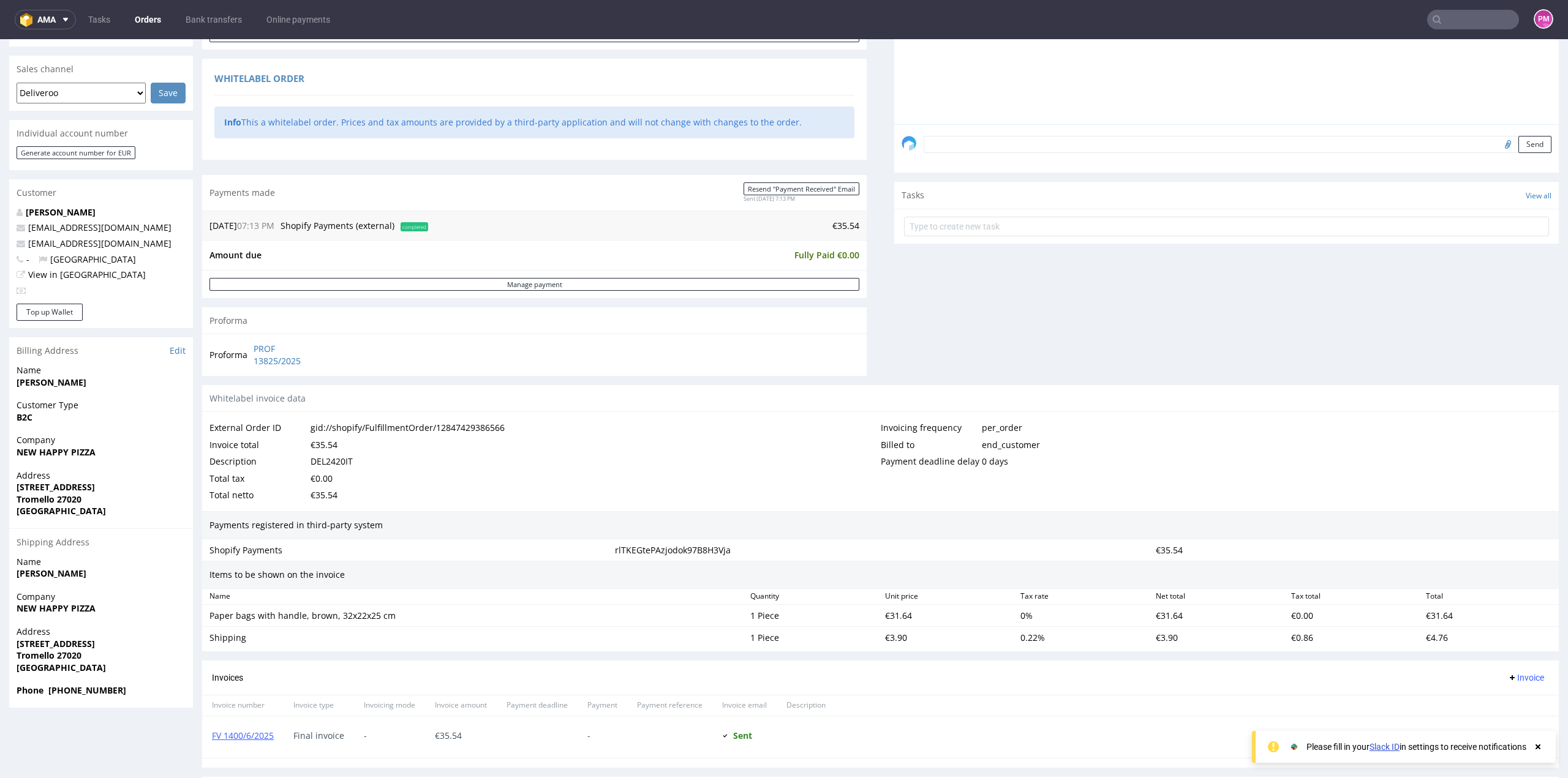
scroll to position [306, 0]
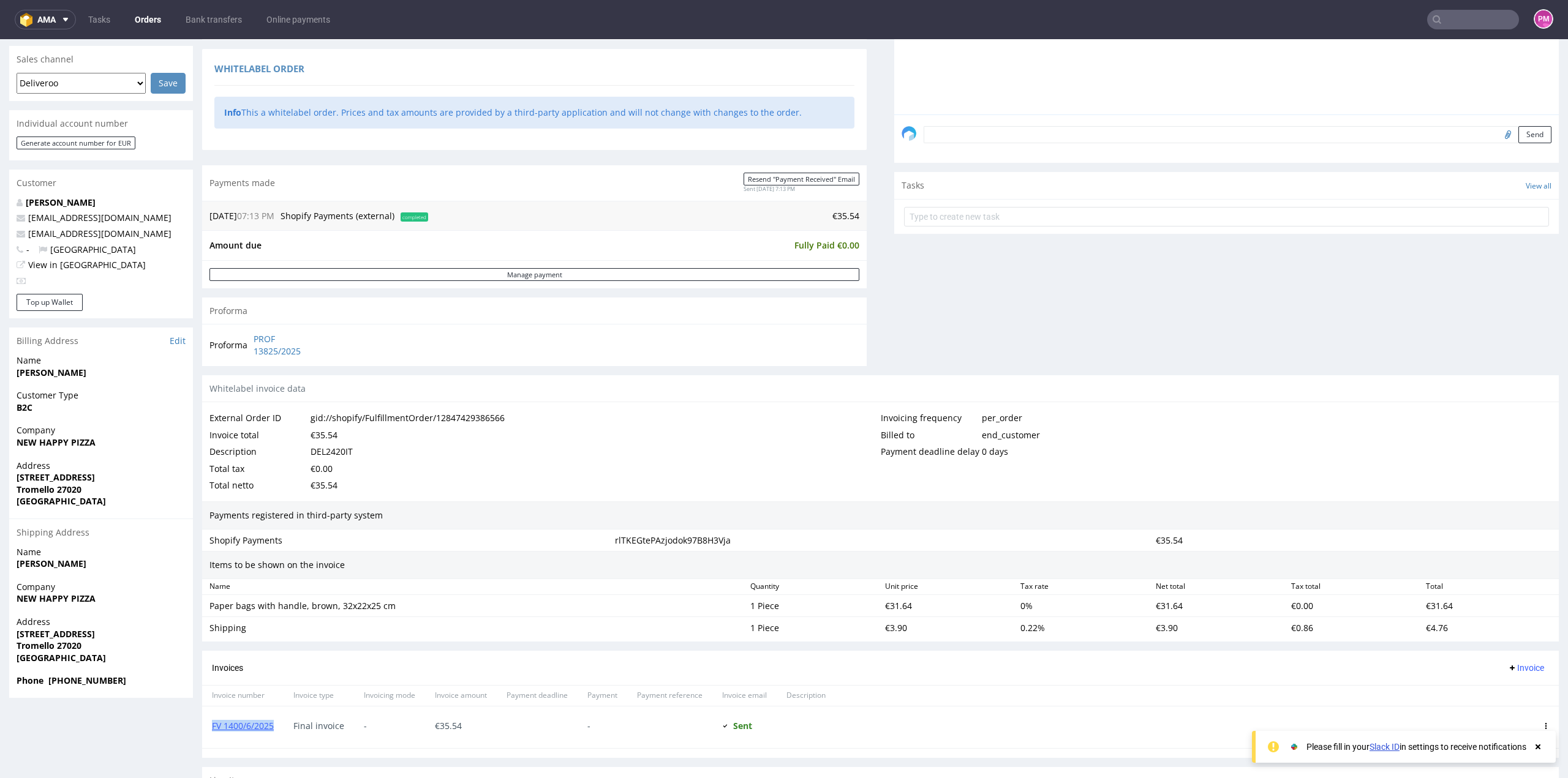
drag, startPoint x: 274, startPoint y: 724, endPoint x: 212, endPoint y: 731, distance: 62.4
click at [212, 731] on div "FV 1400/6/2025" at bounding box center [243, 728] width 82 height 42
copy link "FV 1400/6/2025"
click at [1467, 27] on input "text" at bounding box center [1473, 19] width 92 height 19
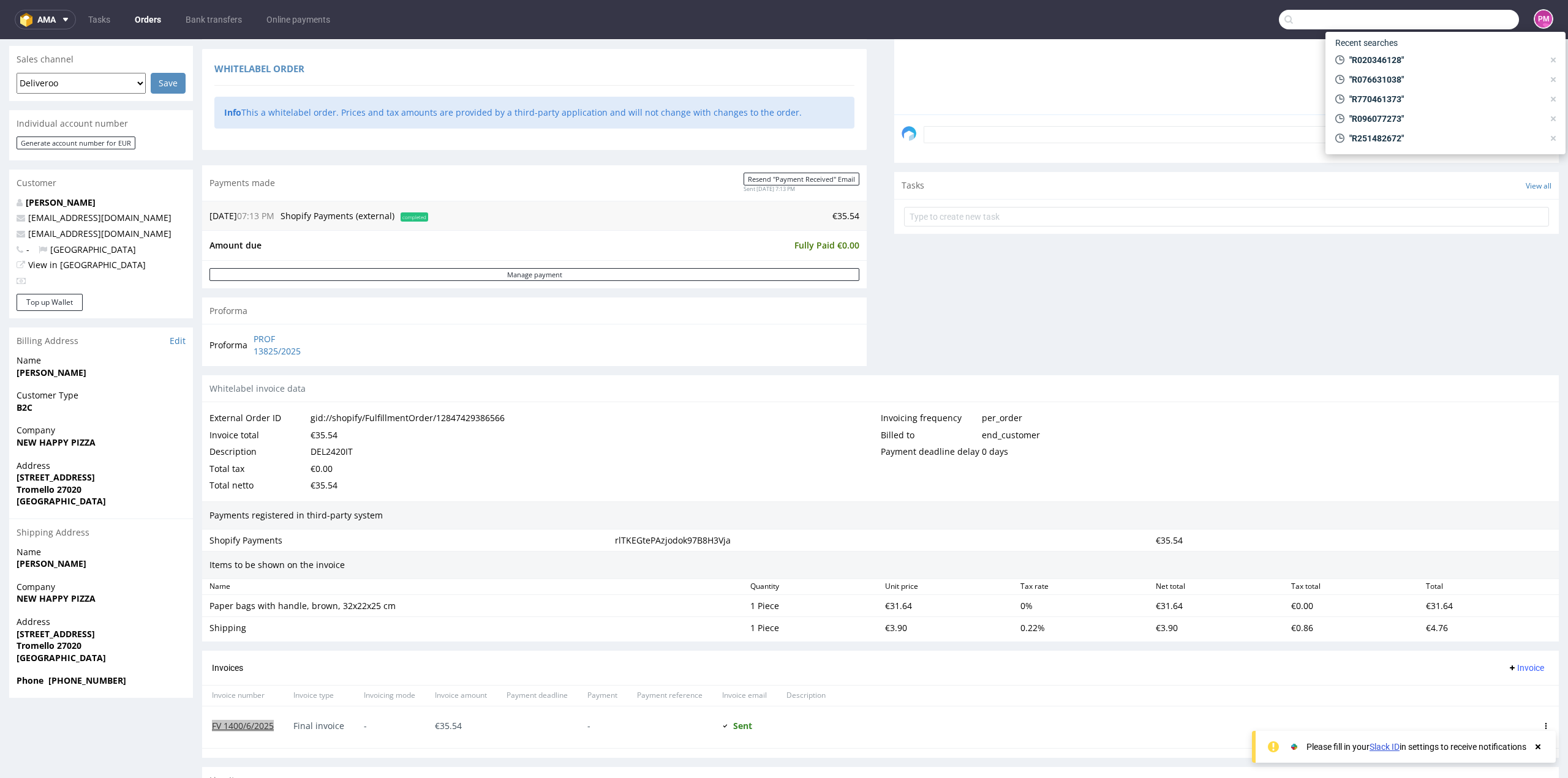
paste input "R049660703"
type input "R049660703"
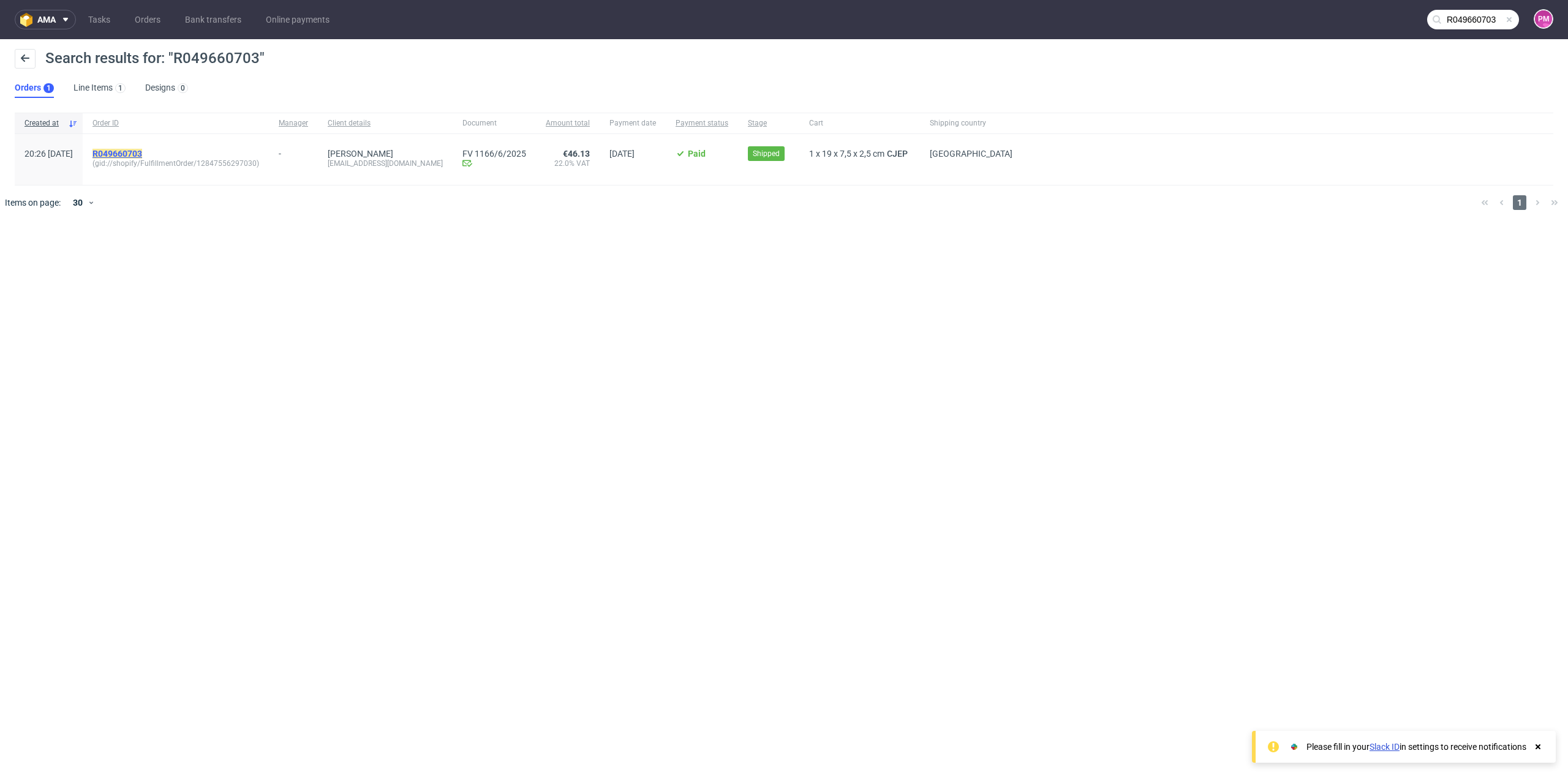
click at [142, 153] on mark "R049660703" at bounding box center [117, 154] width 50 height 10
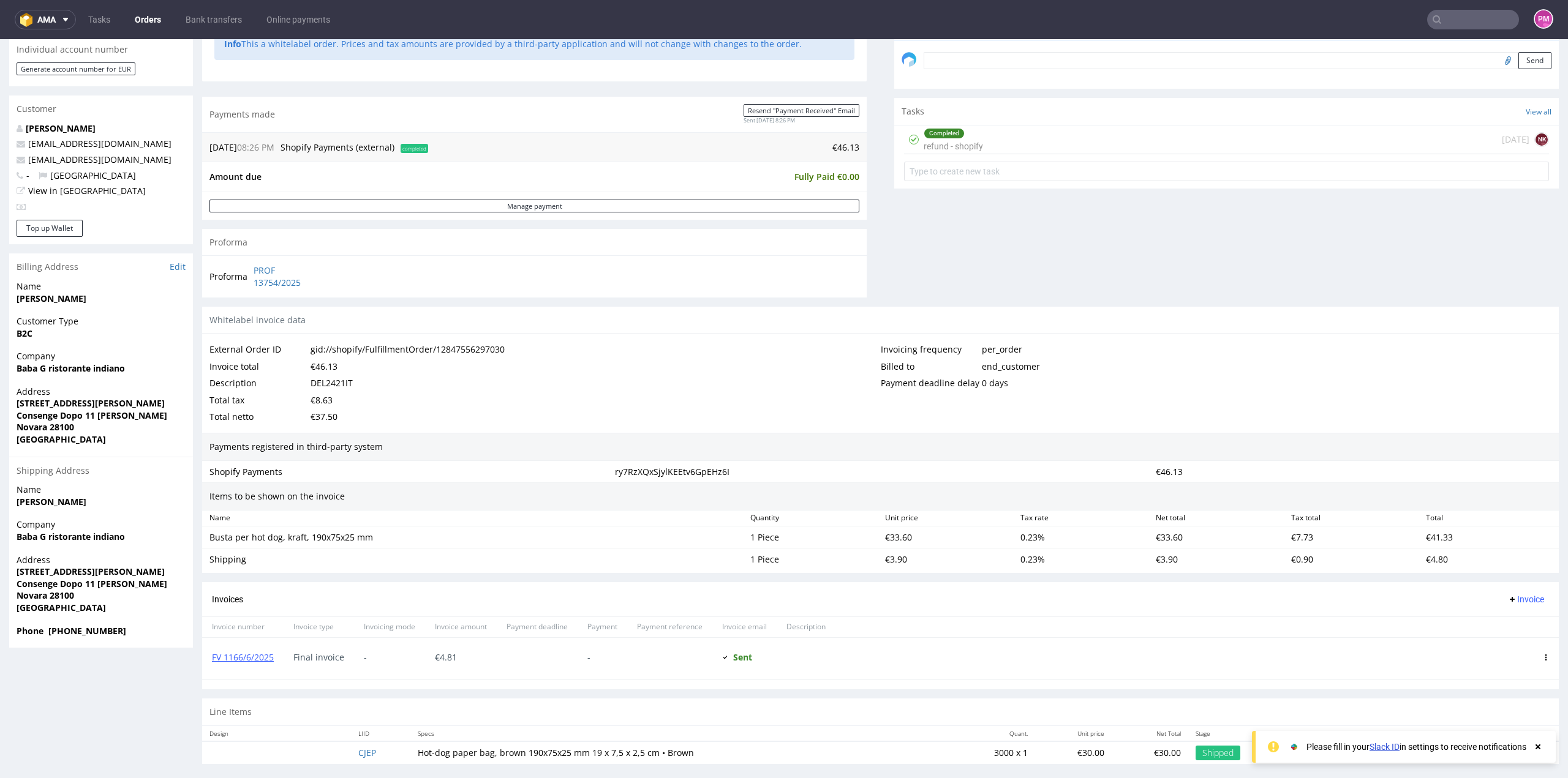
scroll to position [387, 0]
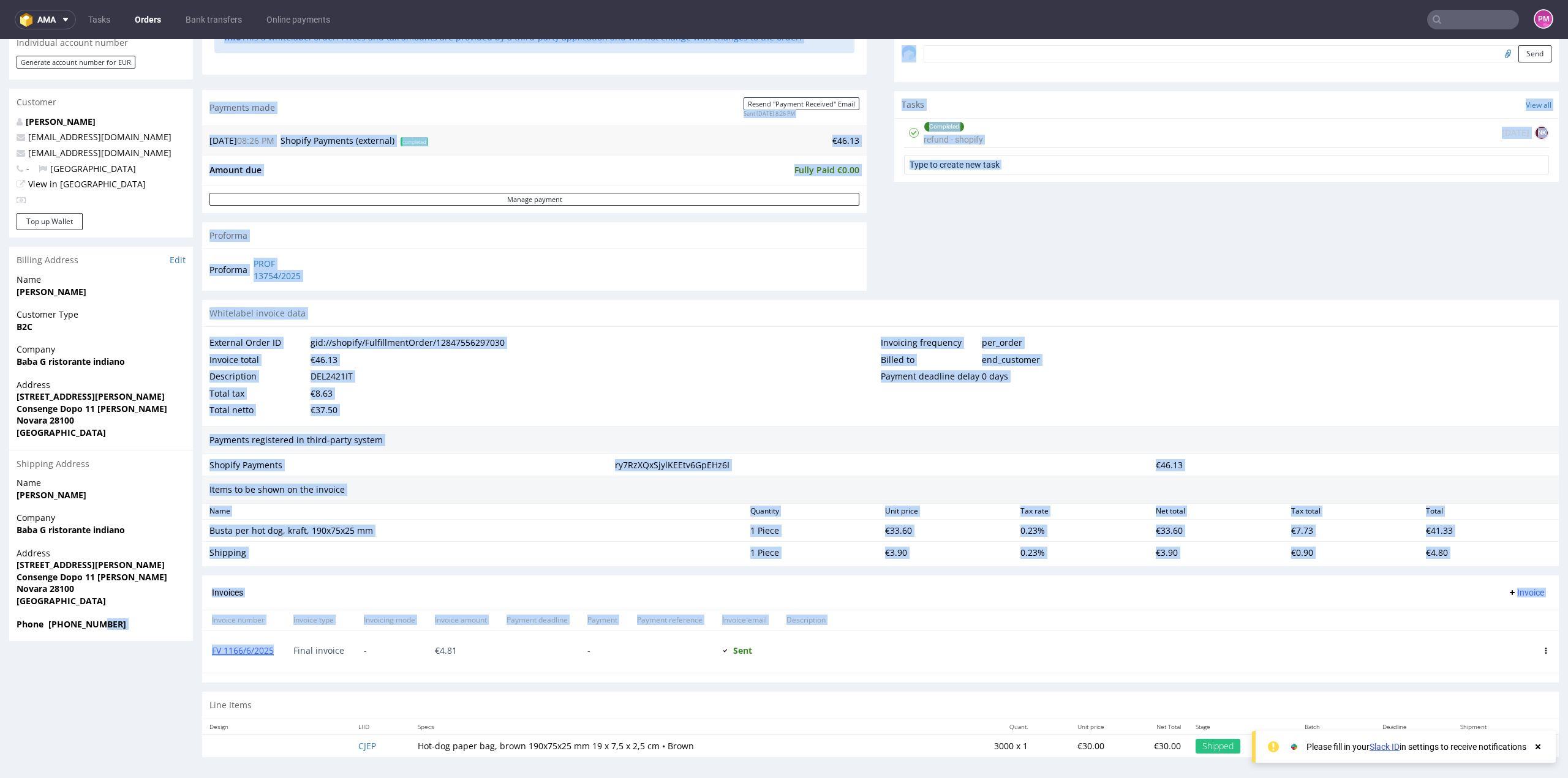
drag, startPoint x: 274, startPoint y: 648, endPoint x: 168, endPoint y: 648, distance: 106.0
click at [169, 648] on div "Order R049660703 (gid://shopify/FulfillmentOrder/12847556297030) 05.06.2025 08:…" at bounding box center [784, 229] width 1568 height 1093
click at [256, 667] on div "FV 1166/6/2025" at bounding box center [243, 652] width 82 height 42
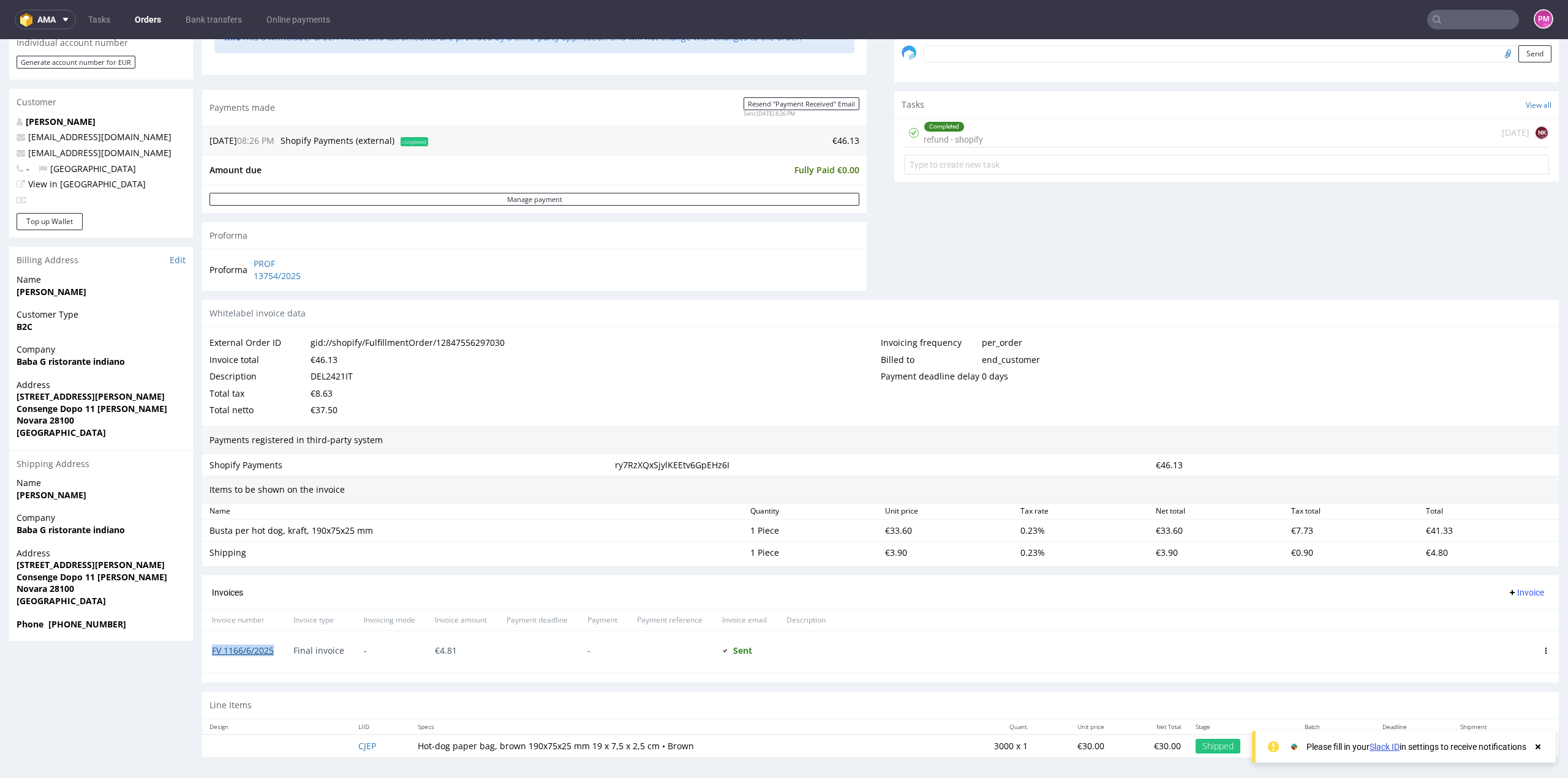
drag, startPoint x: 276, startPoint y: 648, endPoint x: 213, endPoint y: 650, distance: 63.0
click at [213, 650] on div "FV 1166/6/2025" at bounding box center [243, 652] width 82 height 42
copy link "FV 1166/6/2025"
click at [266, 646] on link "FV 1166/6/2025" at bounding box center [242, 651] width 62 height 12
click at [1503, 17] on input "text" at bounding box center [1473, 19] width 92 height 19
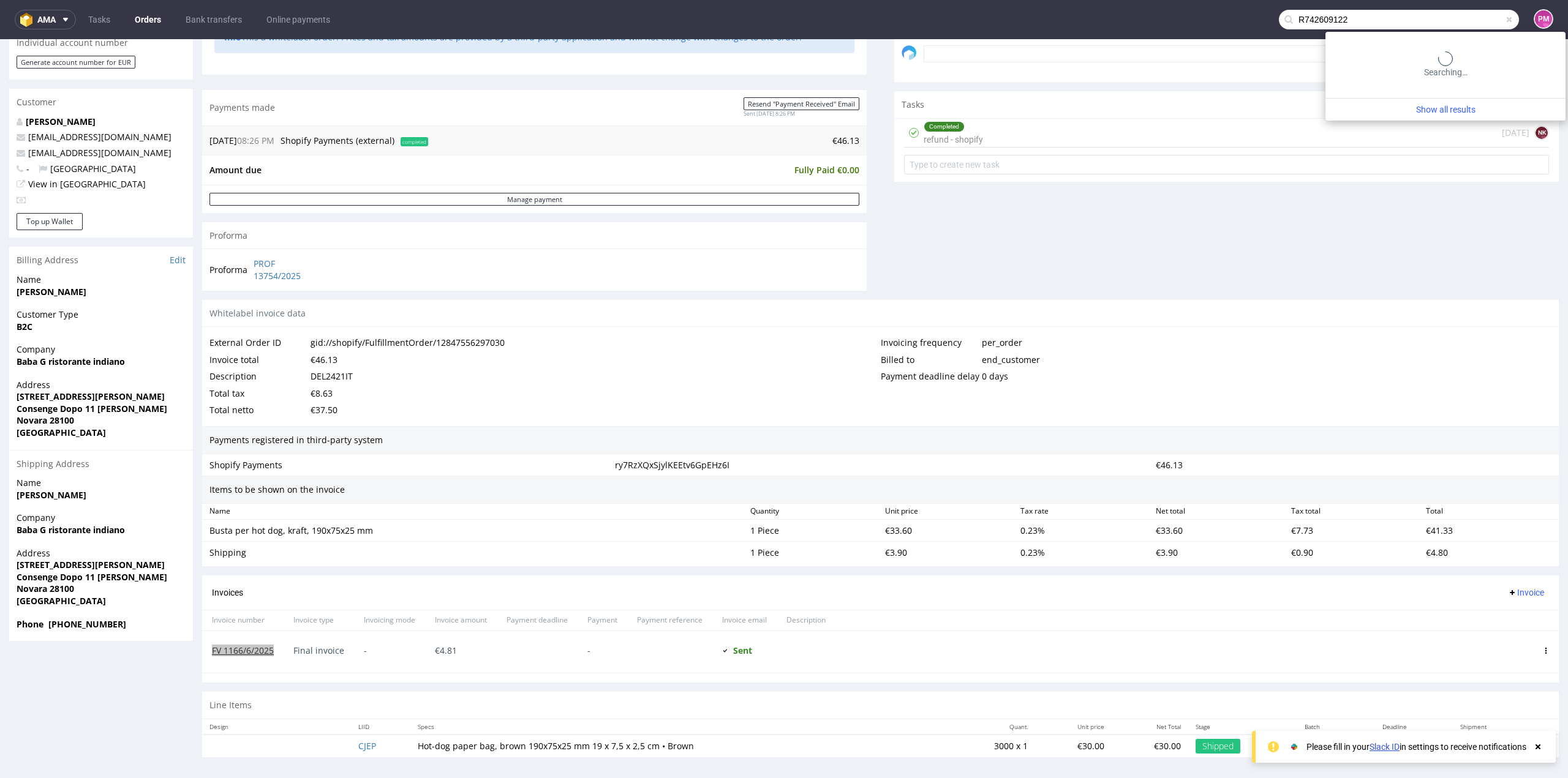
type input "R742609122"
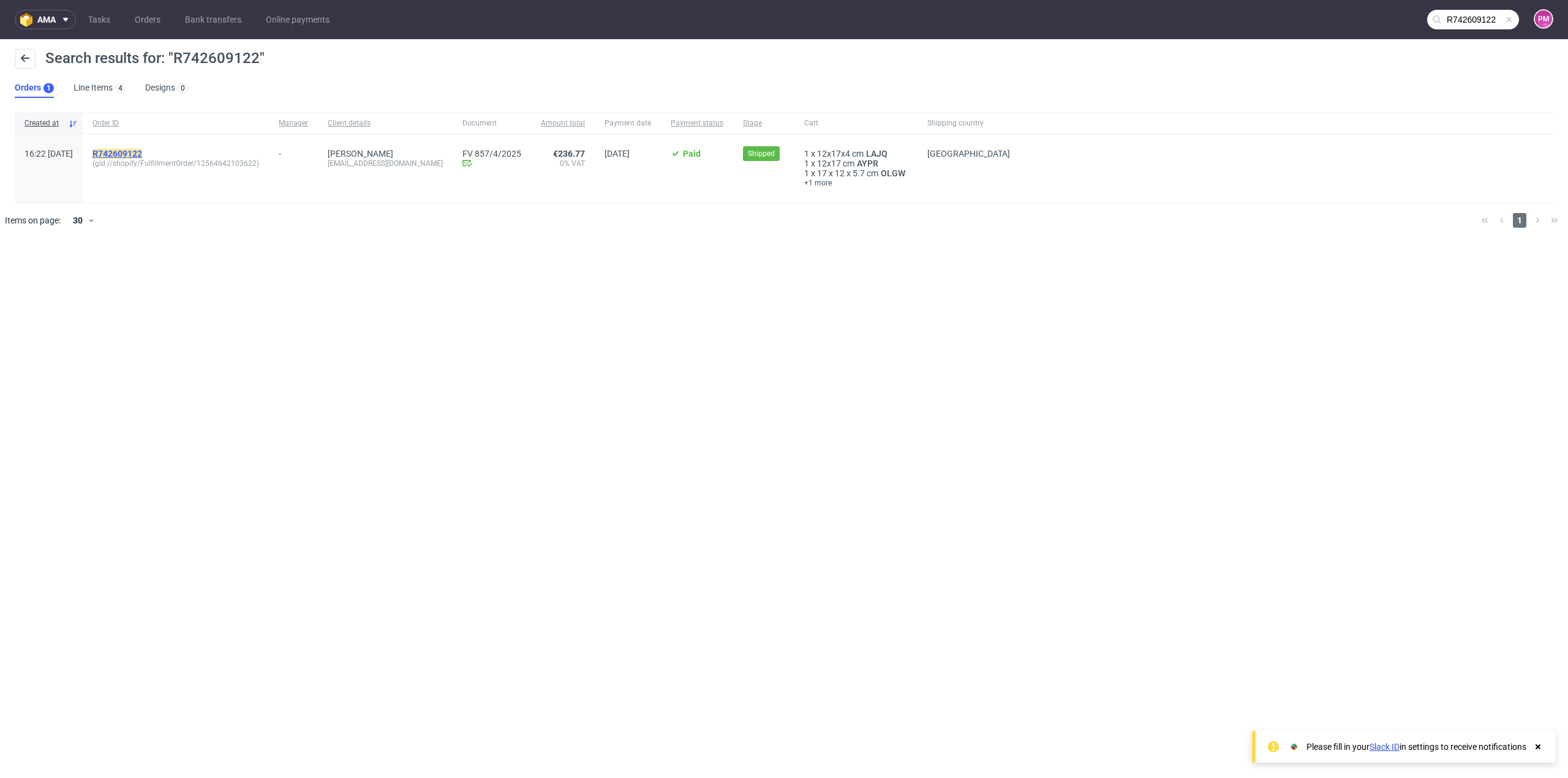
click at [142, 154] on mark "R742609122" at bounding box center [117, 154] width 50 height 10
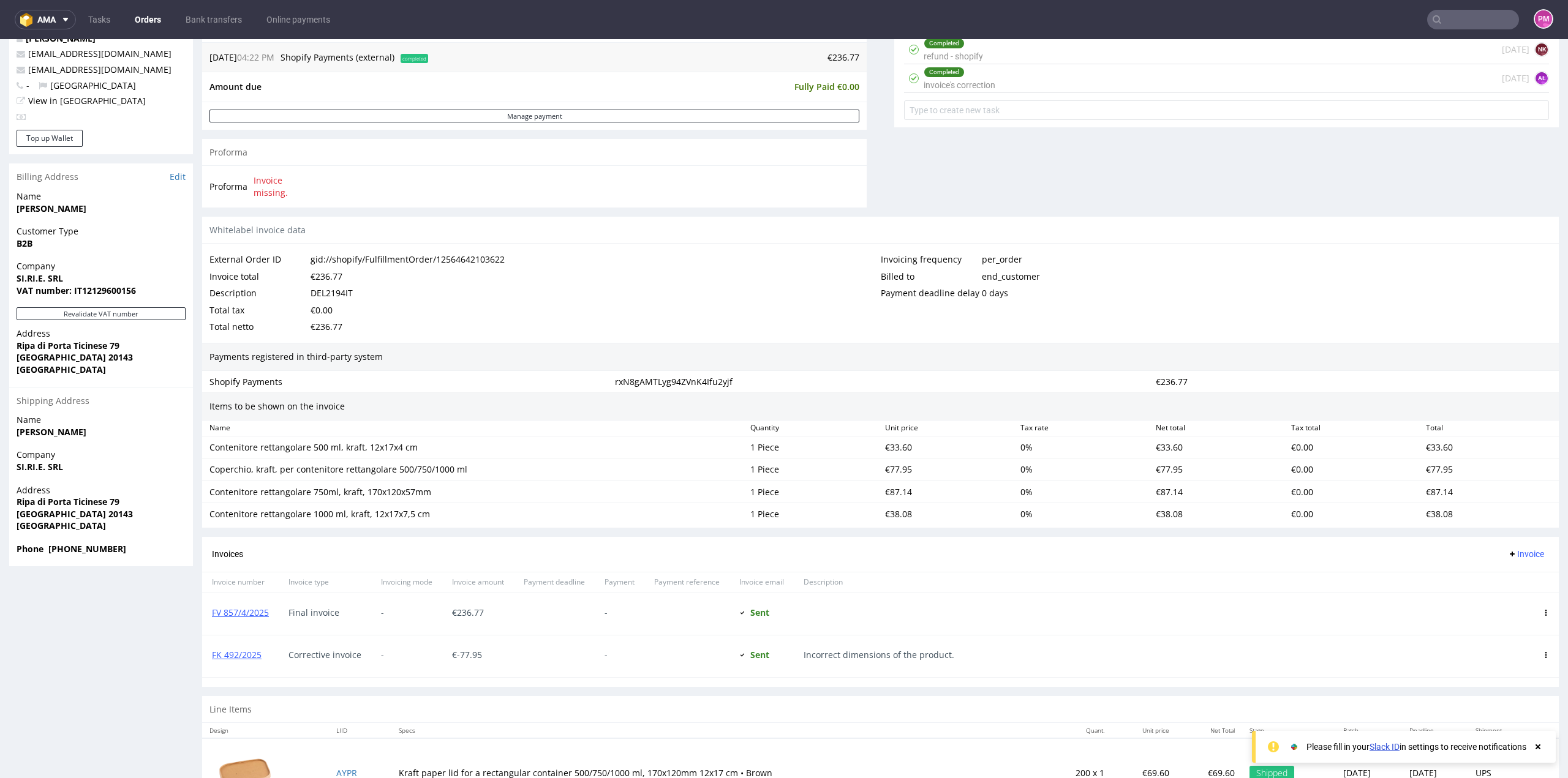
scroll to position [490, 0]
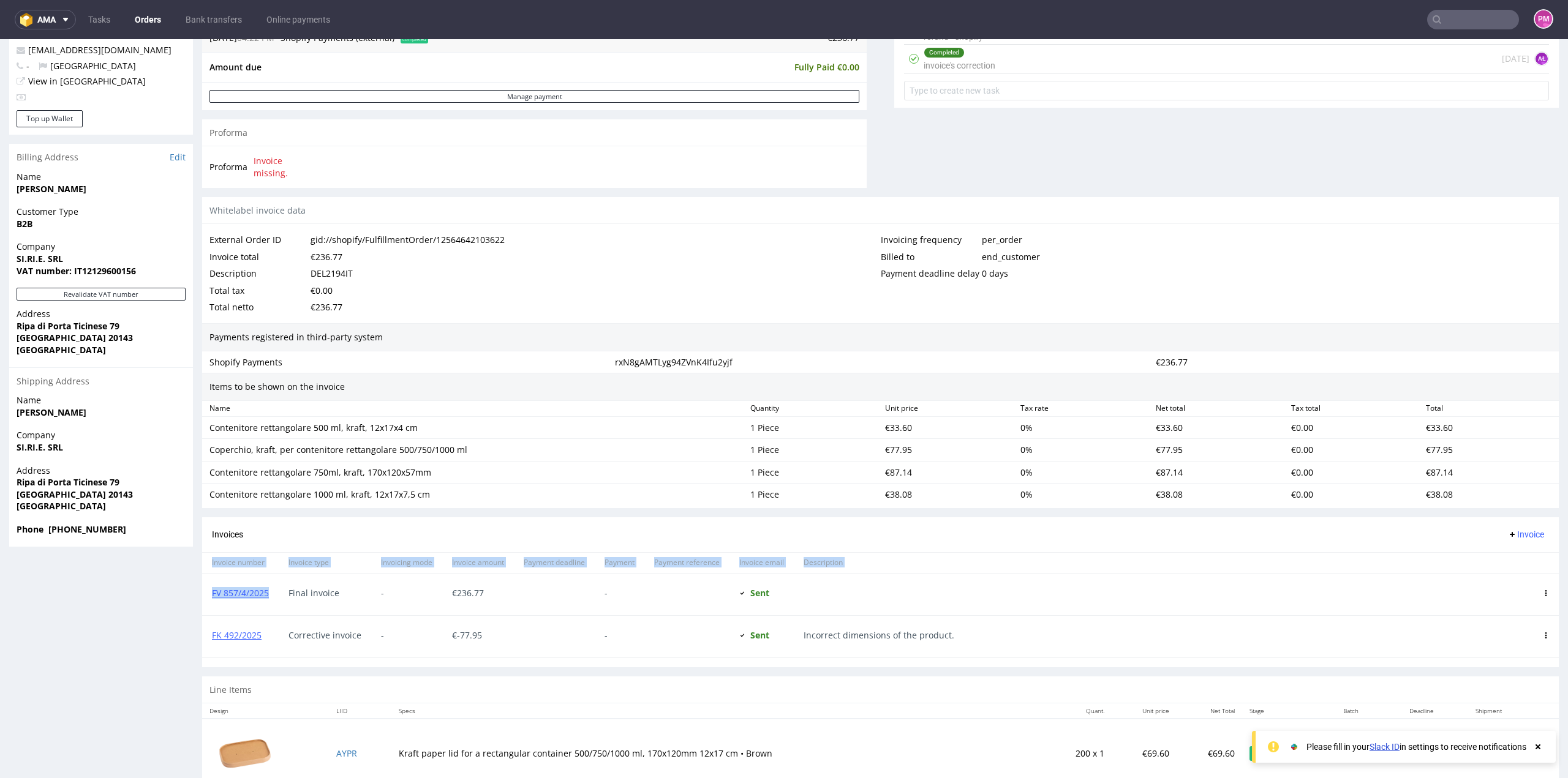
drag, startPoint x: 272, startPoint y: 594, endPoint x: 199, endPoint y: 583, distance: 73.8
click at [199, 583] on div "Order R742609122 (gid://shopify/FulfillmentOrder/12564642103622) 22.01.2025 04:…" at bounding box center [784, 297] width 1568 height 1435
drag, startPoint x: 278, startPoint y: 612, endPoint x: 271, endPoint y: 591, distance: 22.1
click at [277, 616] on div "FK 492/2025" at bounding box center [240, 637] width 77 height 42
drag, startPoint x: 270, startPoint y: 589, endPoint x: 211, endPoint y: 592, distance: 59.1
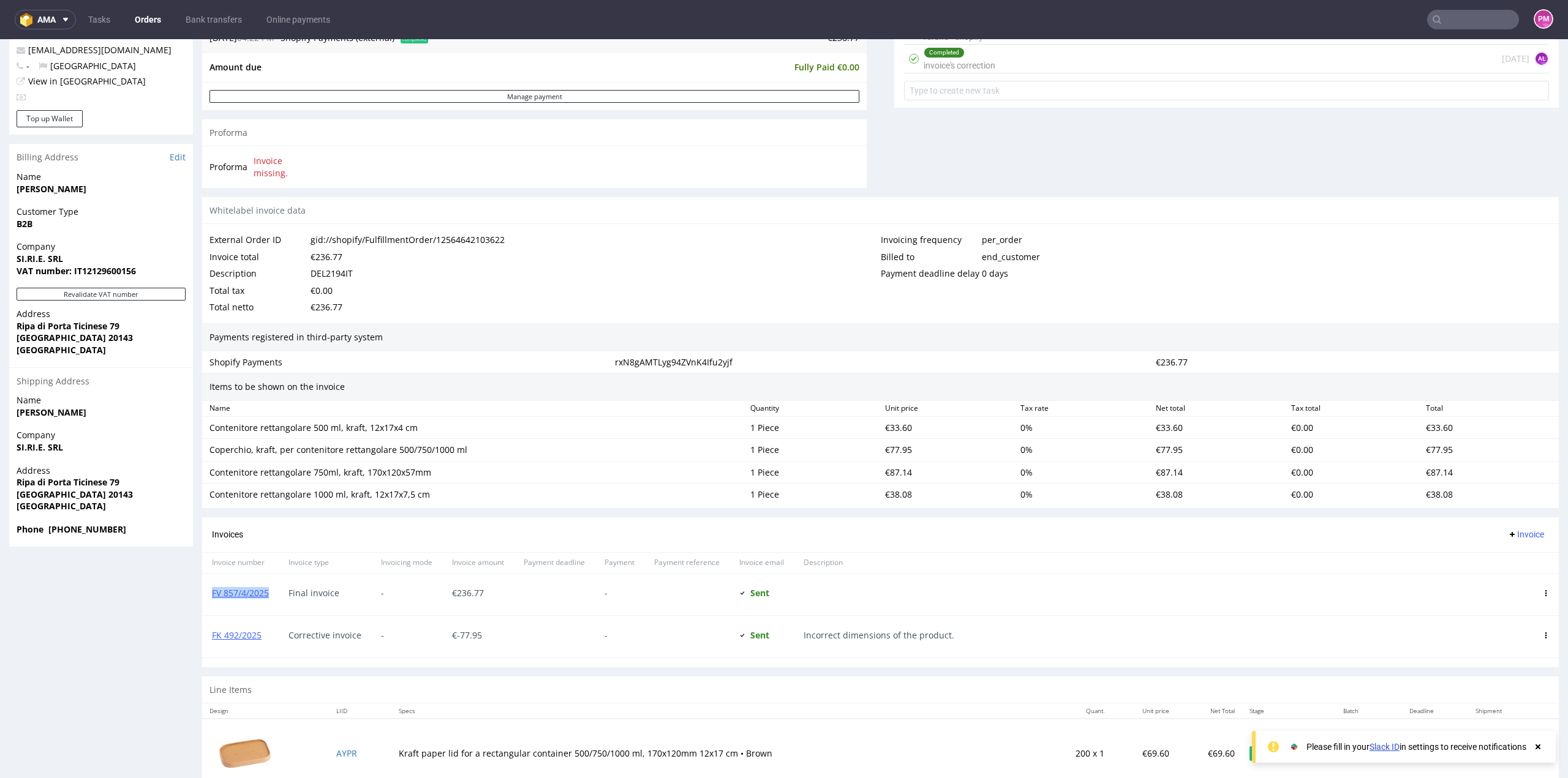
click at [211, 592] on div "FV 857/4/2025" at bounding box center [240, 595] width 77 height 42
copy link "FV 857/4/2025"
drag, startPoint x: 261, startPoint y: 635, endPoint x: 200, endPoint y: 631, distance: 61.1
click at [200, 631] on div "Order R742609122 (gid://shopify/FulfillmentOrder/12564642103622) 22.01.2025 04:…" at bounding box center [784, 297] width 1568 height 1435
click at [269, 645] on div "FK 492/2025" at bounding box center [240, 637] width 77 height 42
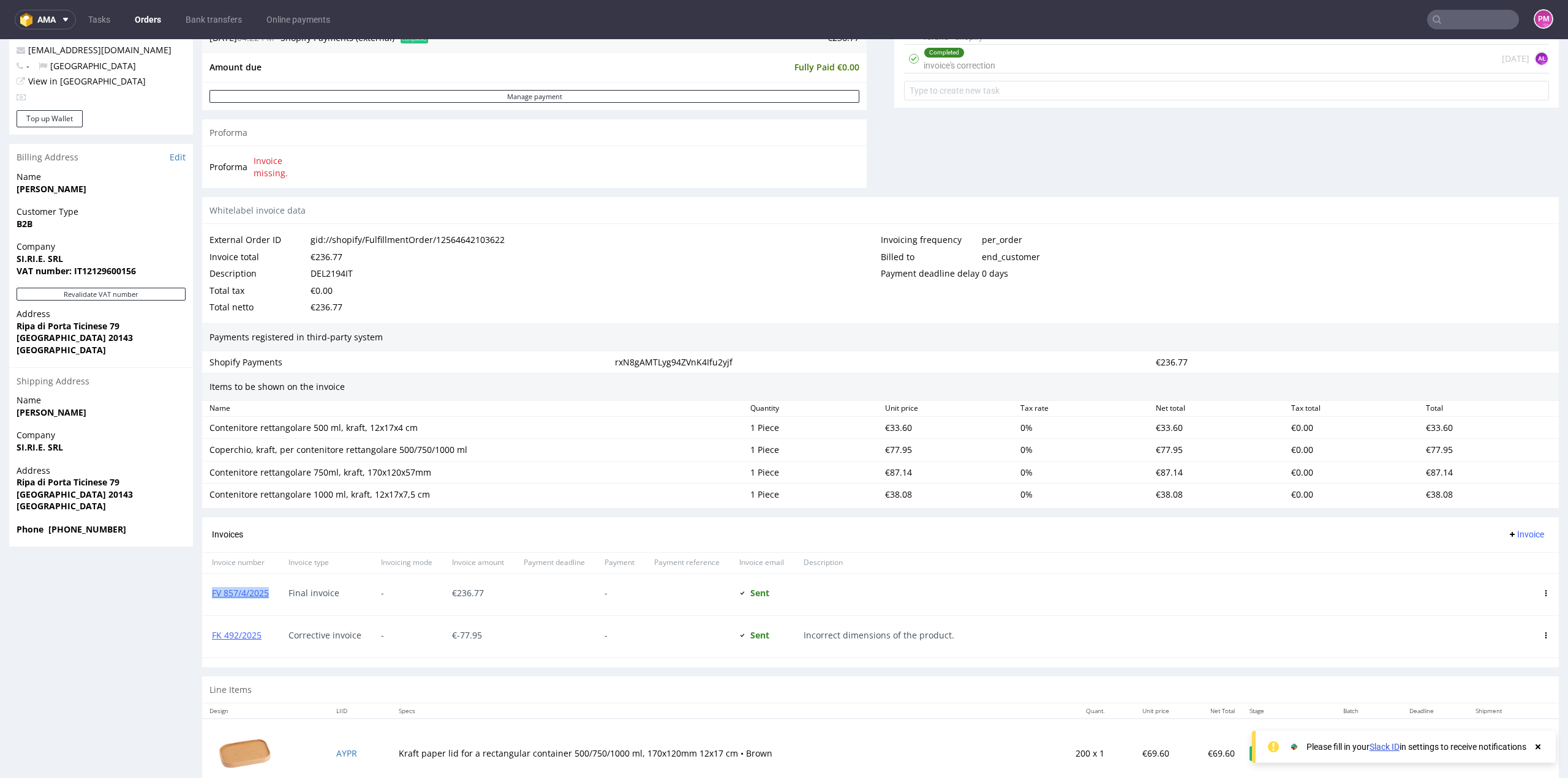
click at [267, 632] on span "FK 492/2025" at bounding box center [240, 635] width 57 height 10
drag, startPoint x: 265, startPoint y: 631, endPoint x: 208, endPoint y: 632, distance: 57.0
click at [208, 632] on div "FK 492/2025" at bounding box center [240, 637] width 77 height 42
copy link "FK 492/2025"
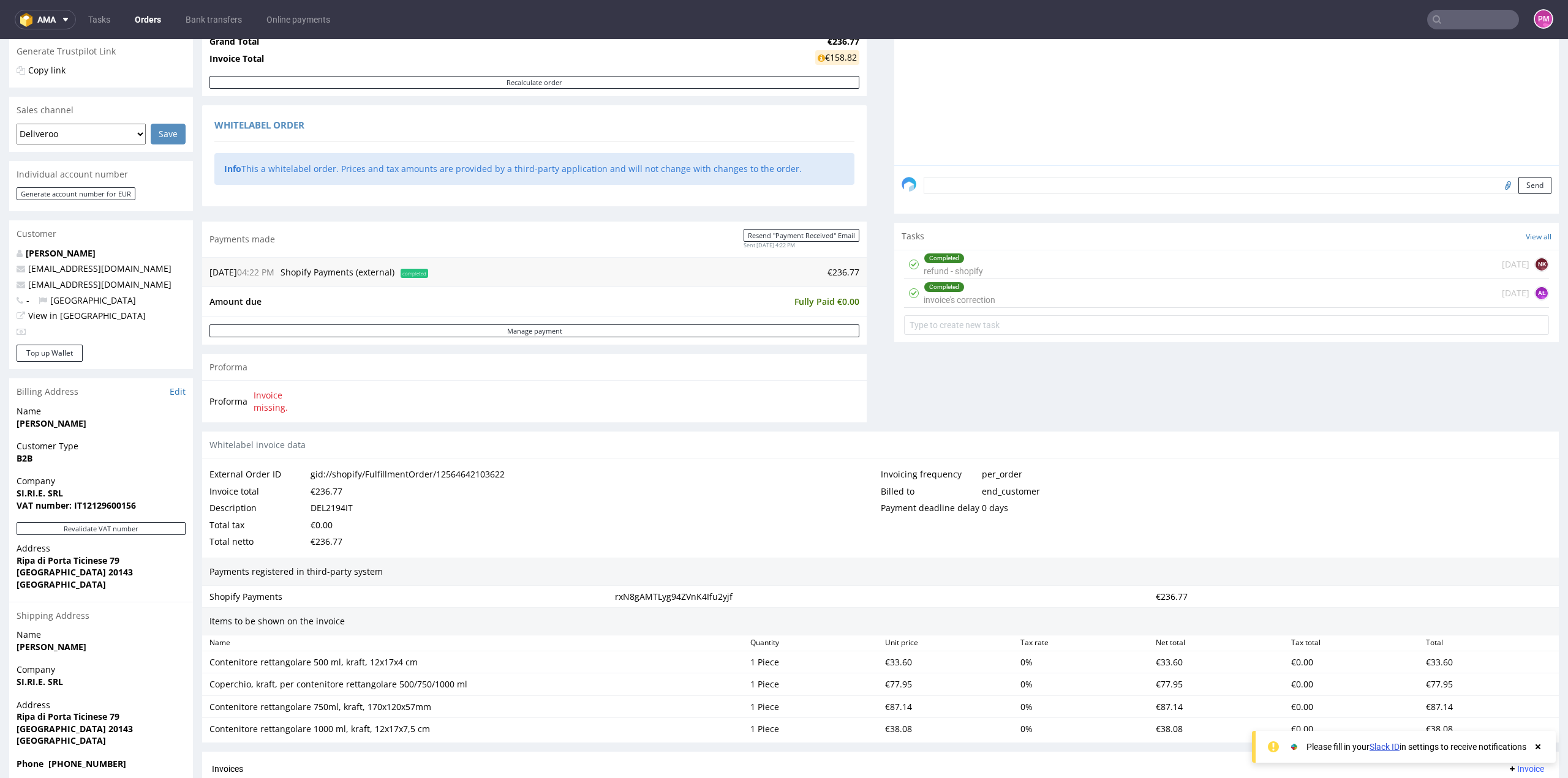
scroll to position [236, 0]
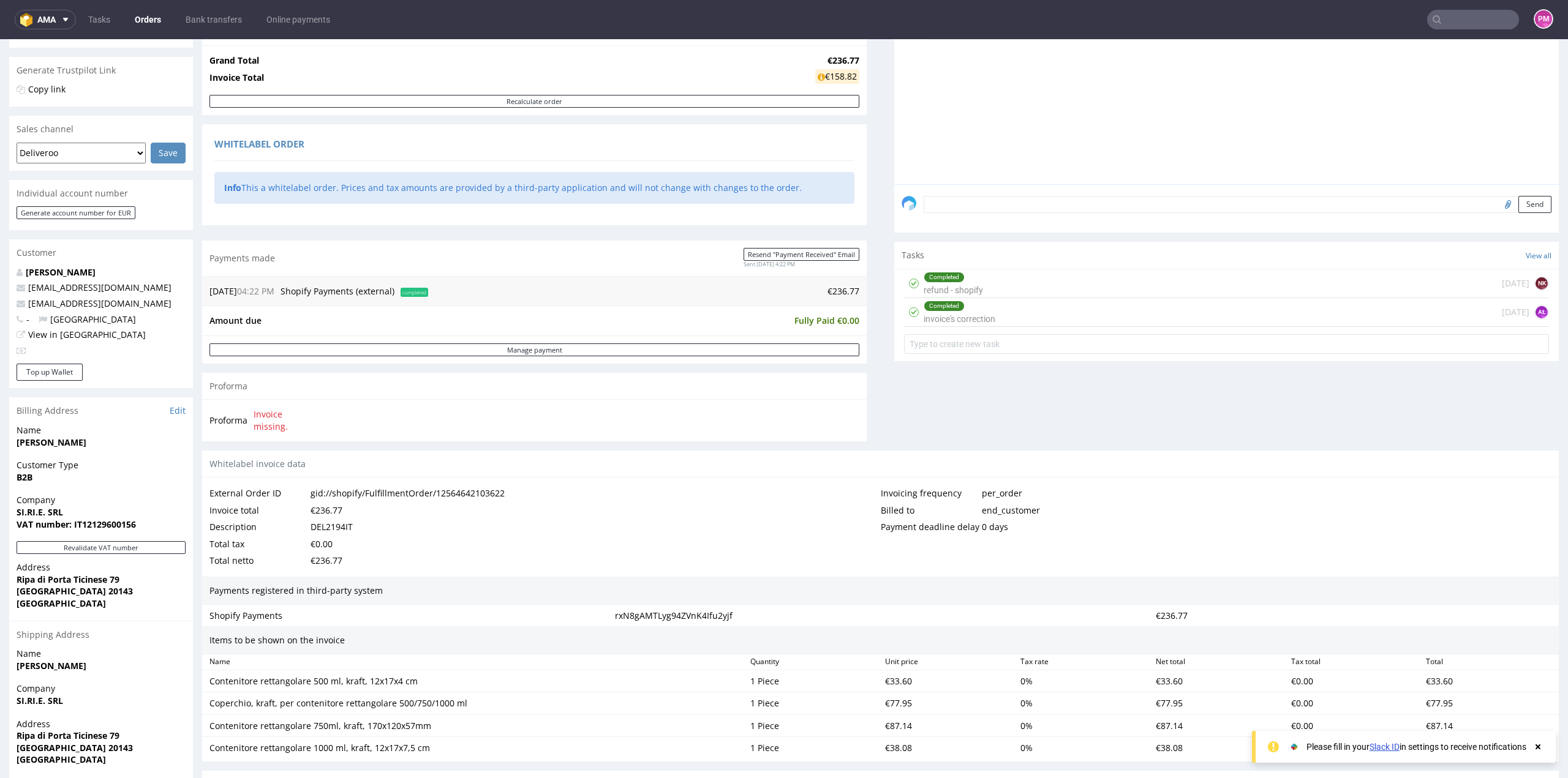
click at [977, 282] on div "Completed refund - shopify 3 months ago NK" at bounding box center [1227, 284] width 645 height 29
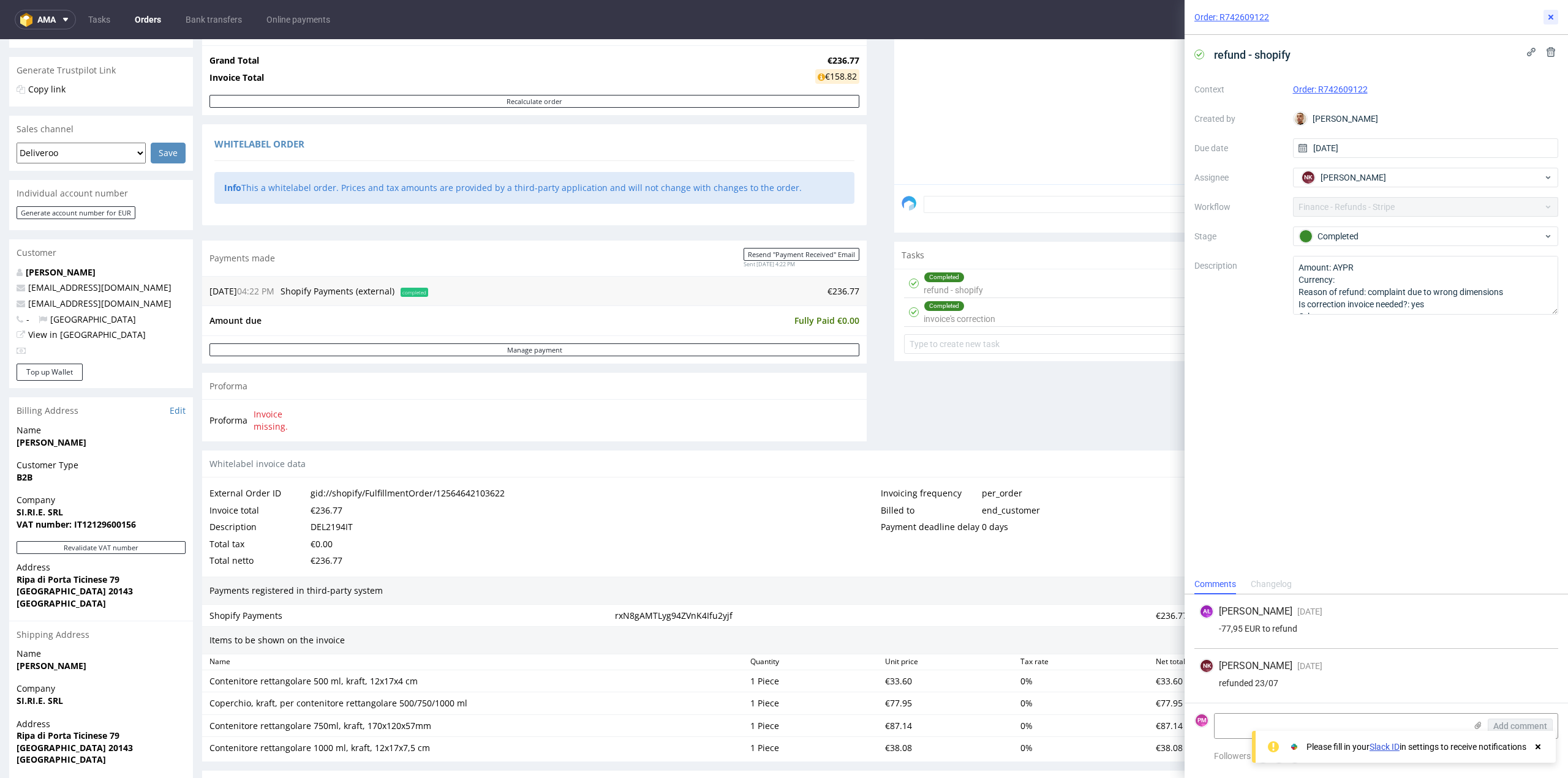
click at [1547, 14] on icon at bounding box center [1551, 17] width 10 height 10
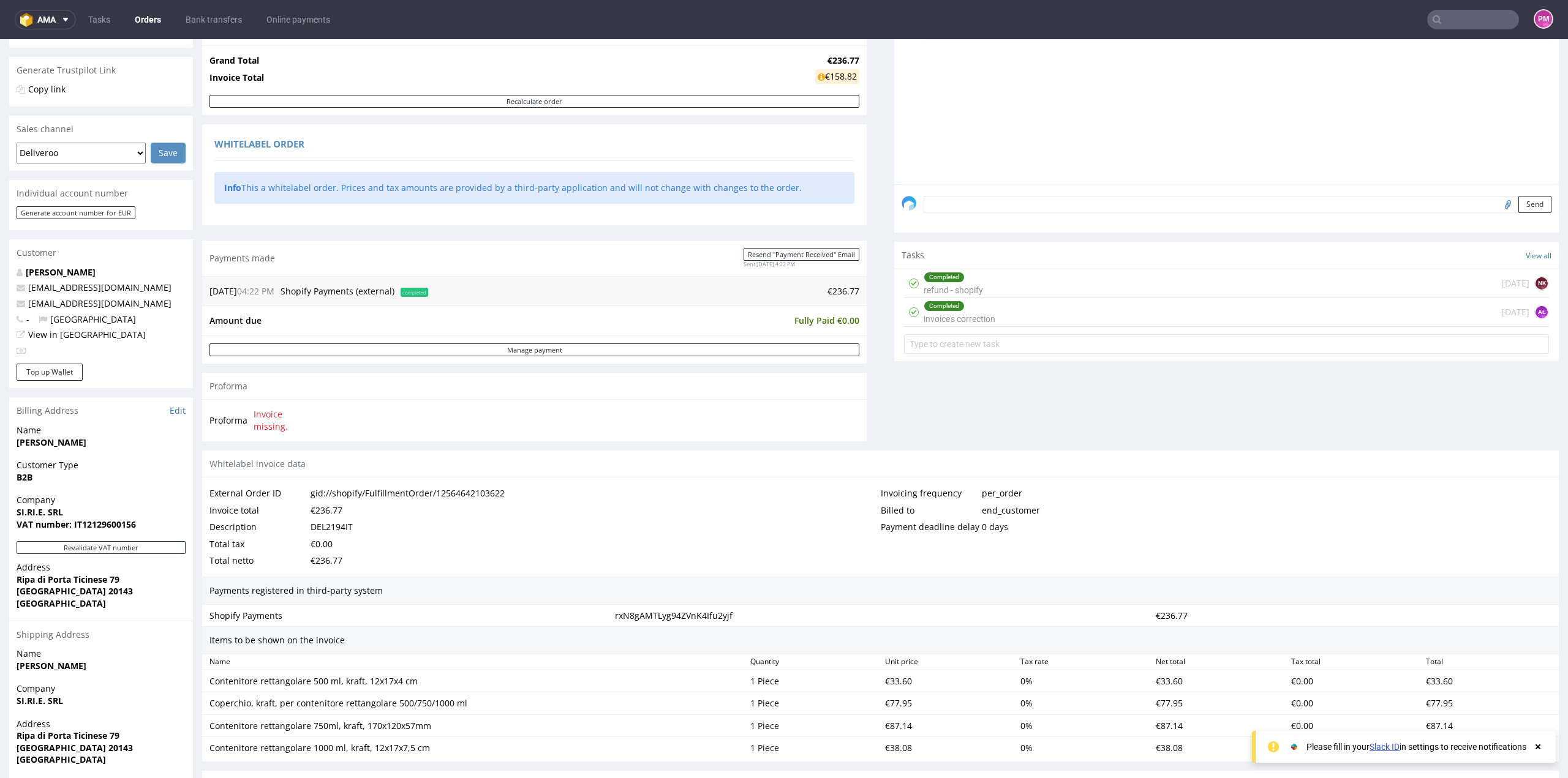
drag, startPoint x: 1437, startPoint y: 17, endPoint x: 1469, endPoint y: 23, distance: 32.6
click at [1437, 17] on input "text" at bounding box center [1473, 19] width 92 height 19
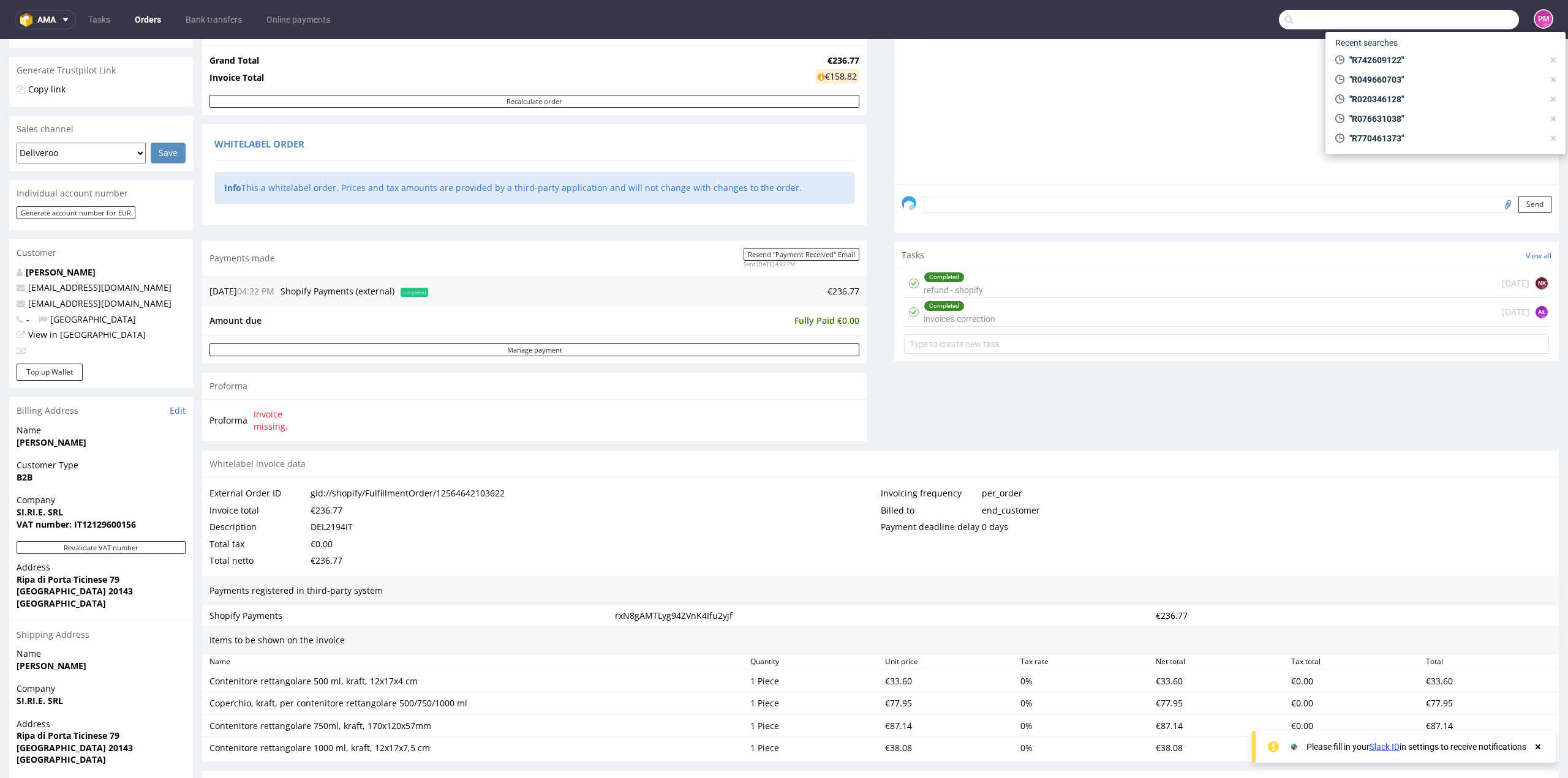
paste input "R661882362"
type input "R661882362"
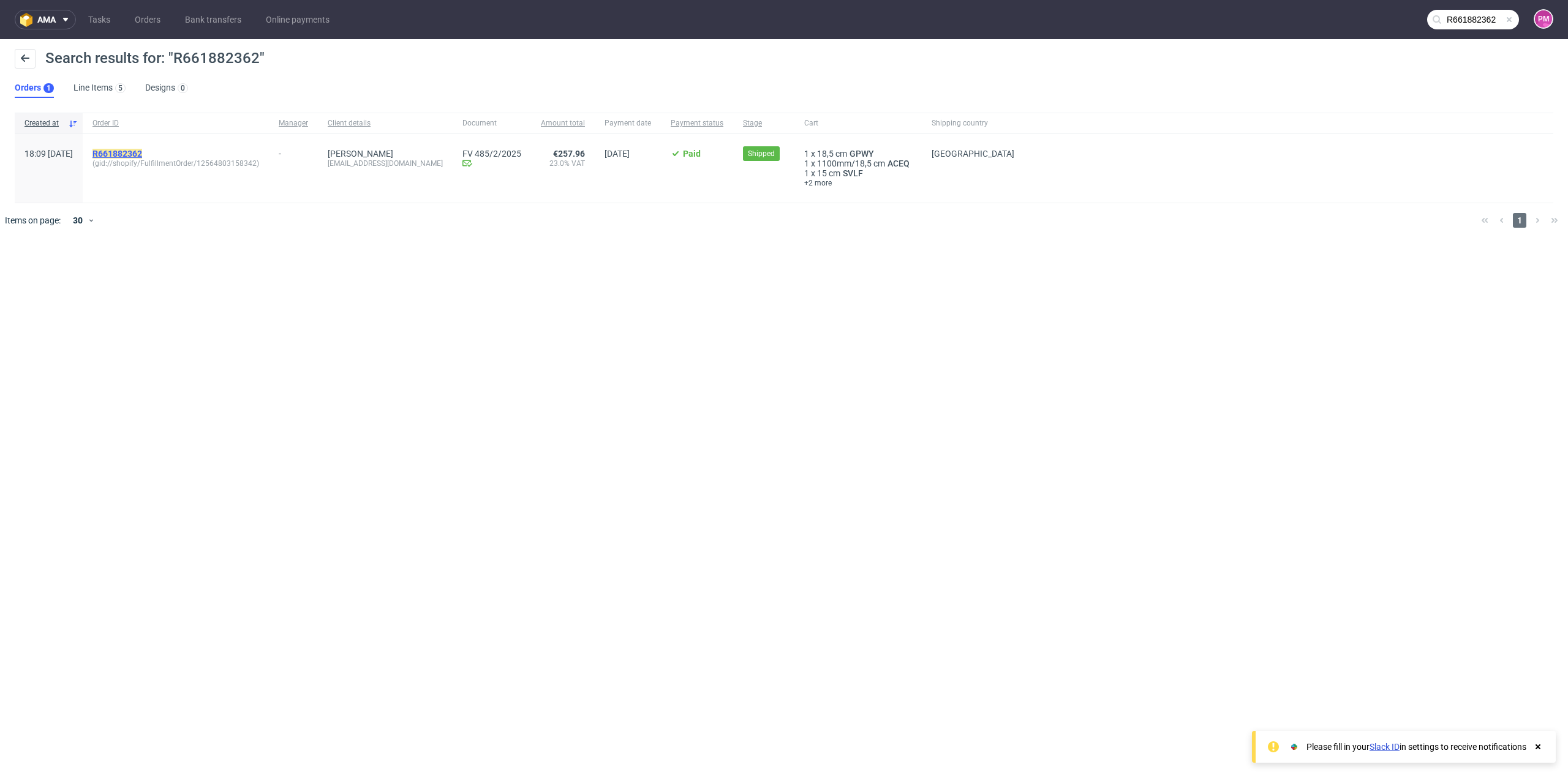
click at [142, 155] on mark "R661882362" at bounding box center [117, 154] width 50 height 10
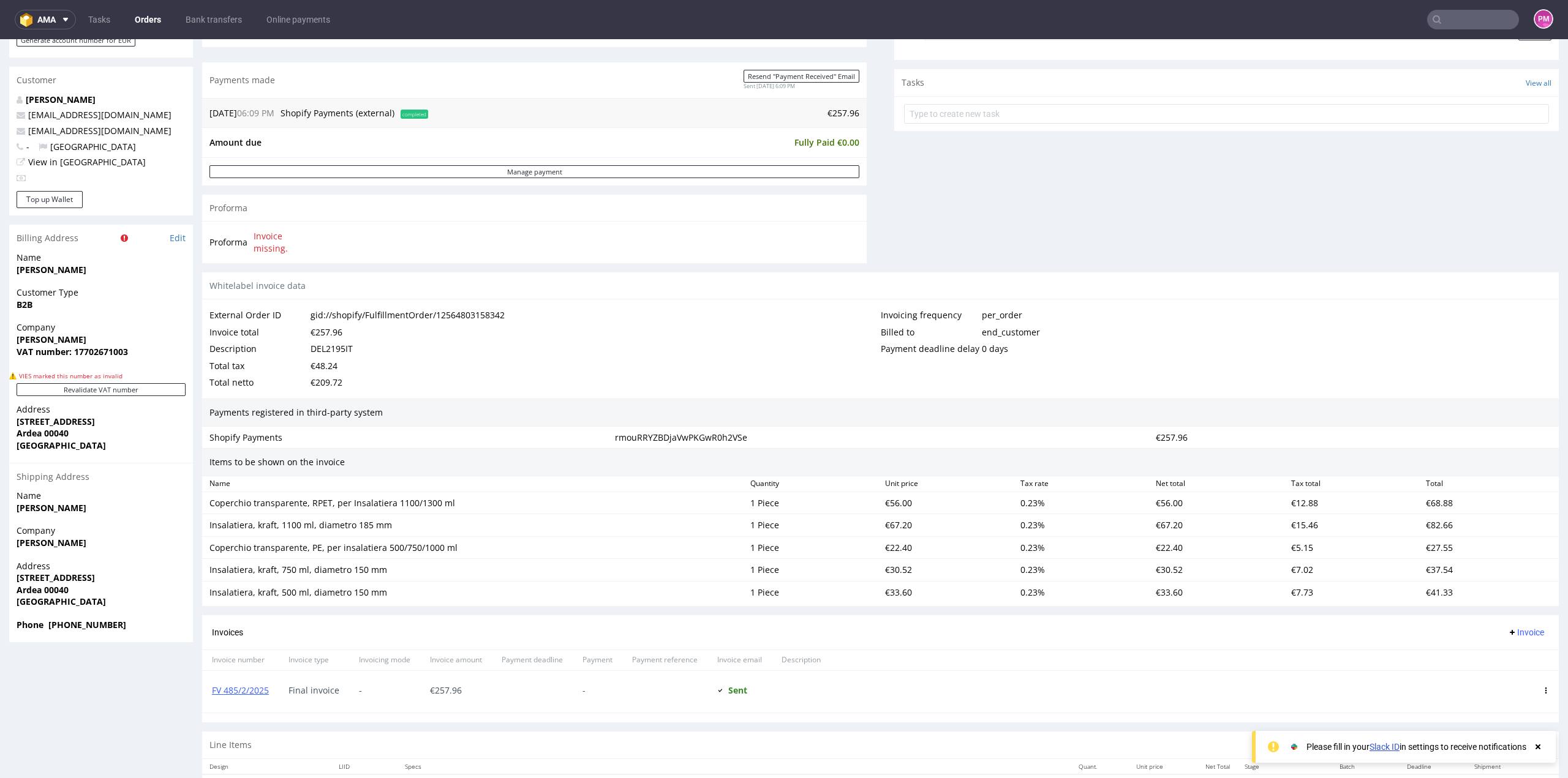
scroll to position [551, 0]
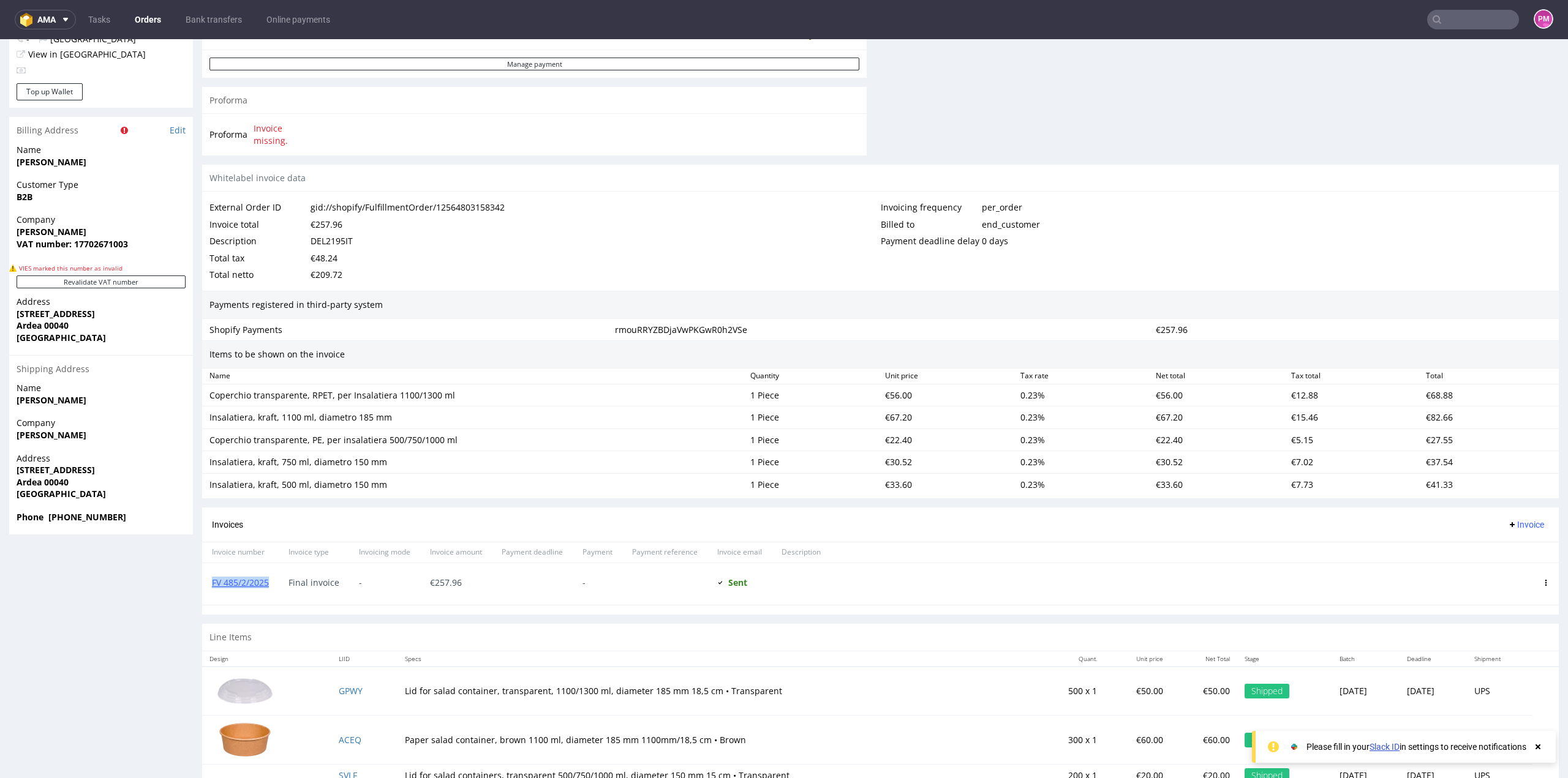
drag, startPoint x: 273, startPoint y: 583, endPoint x: 207, endPoint y: 587, distance: 66.1
click at [207, 587] on div "FV 485/2/2025" at bounding box center [240, 584] width 77 height 42
copy link "FV 485/2/2025"
click at [1462, 20] on input "text" at bounding box center [1473, 19] width 92 height 19
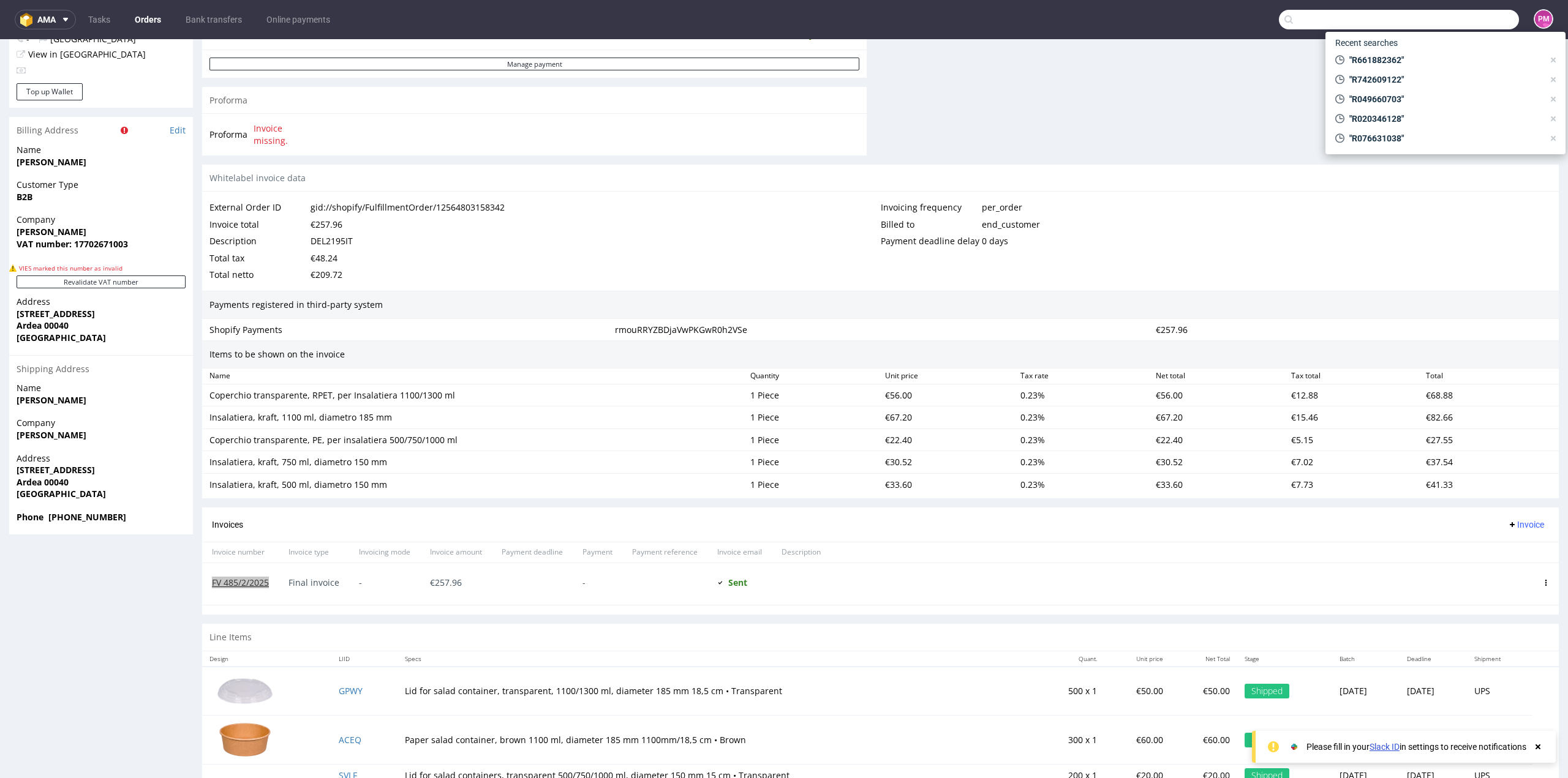
paste input "R742609122"
type input "R742609122"
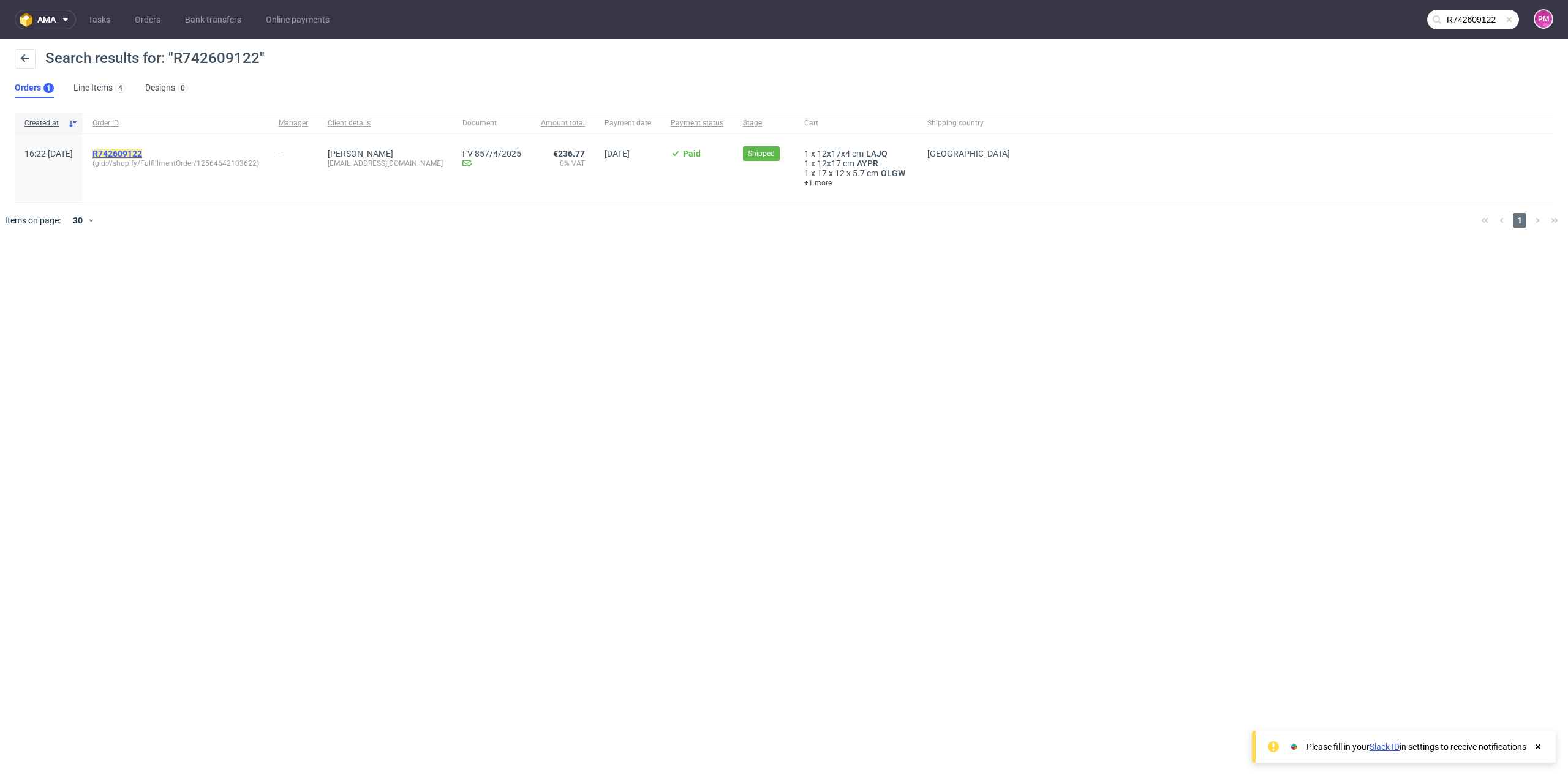
click at [134, 153] on mark "R742609122" at bounding box center [117, 154] width 50 height 10
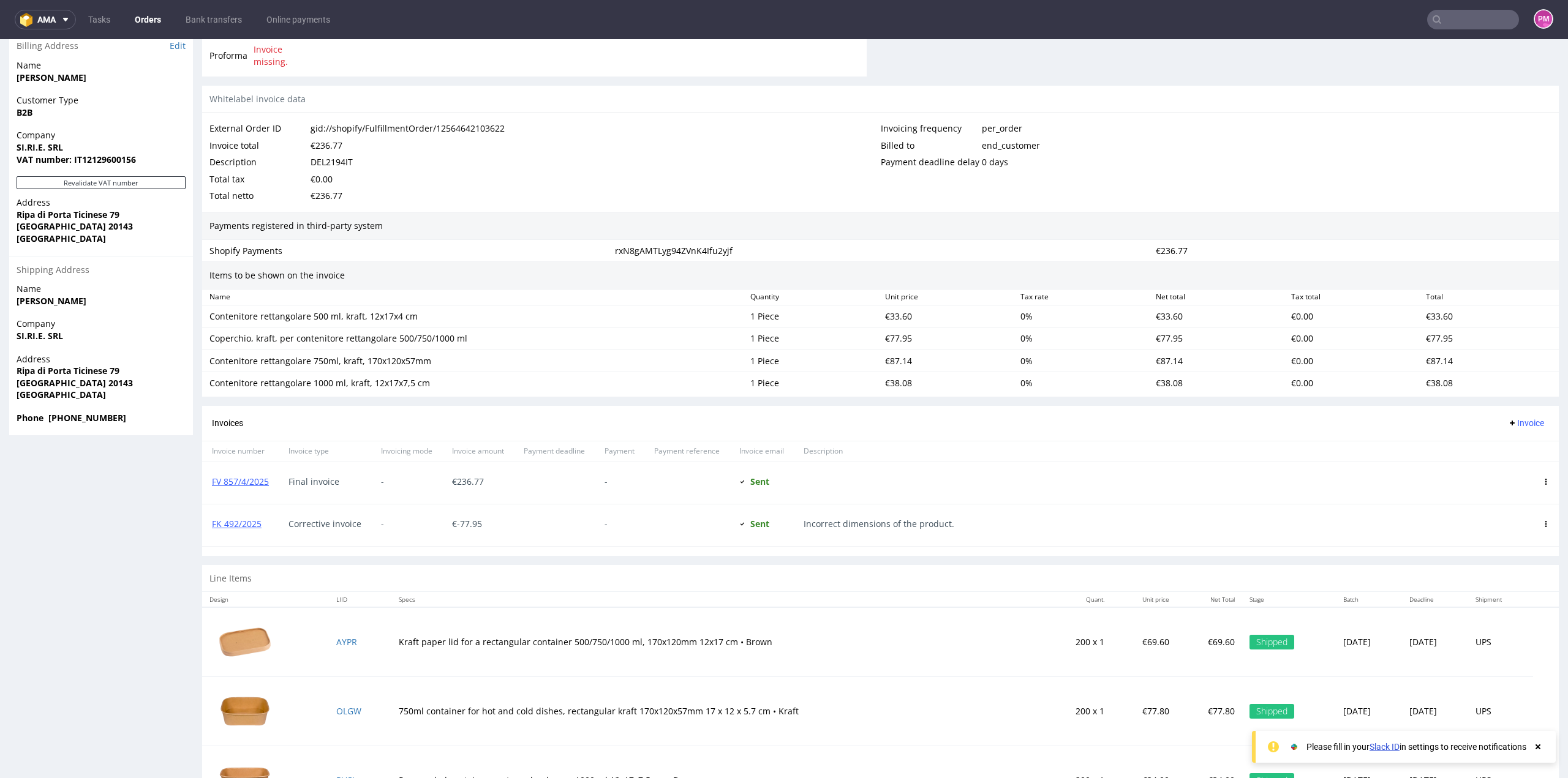
scroll to position [612, 0]
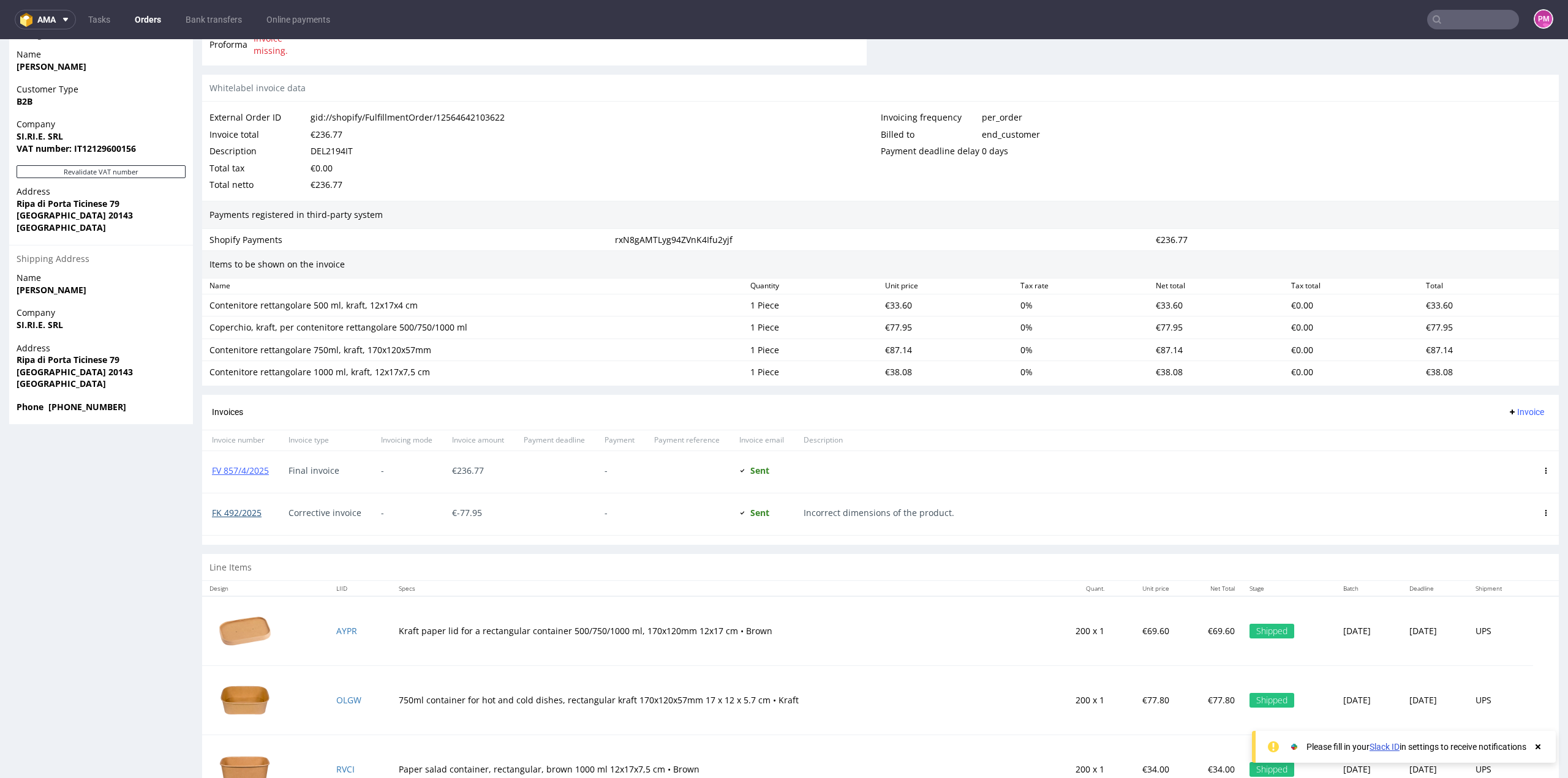
click at [253, 508] on link "FK 492/2025" at bounding box center [236, 513] width 50 height 12
click at [253, 468] on link "FV 857/4/2025" at bounding box center [240, 470] width 57 height 12
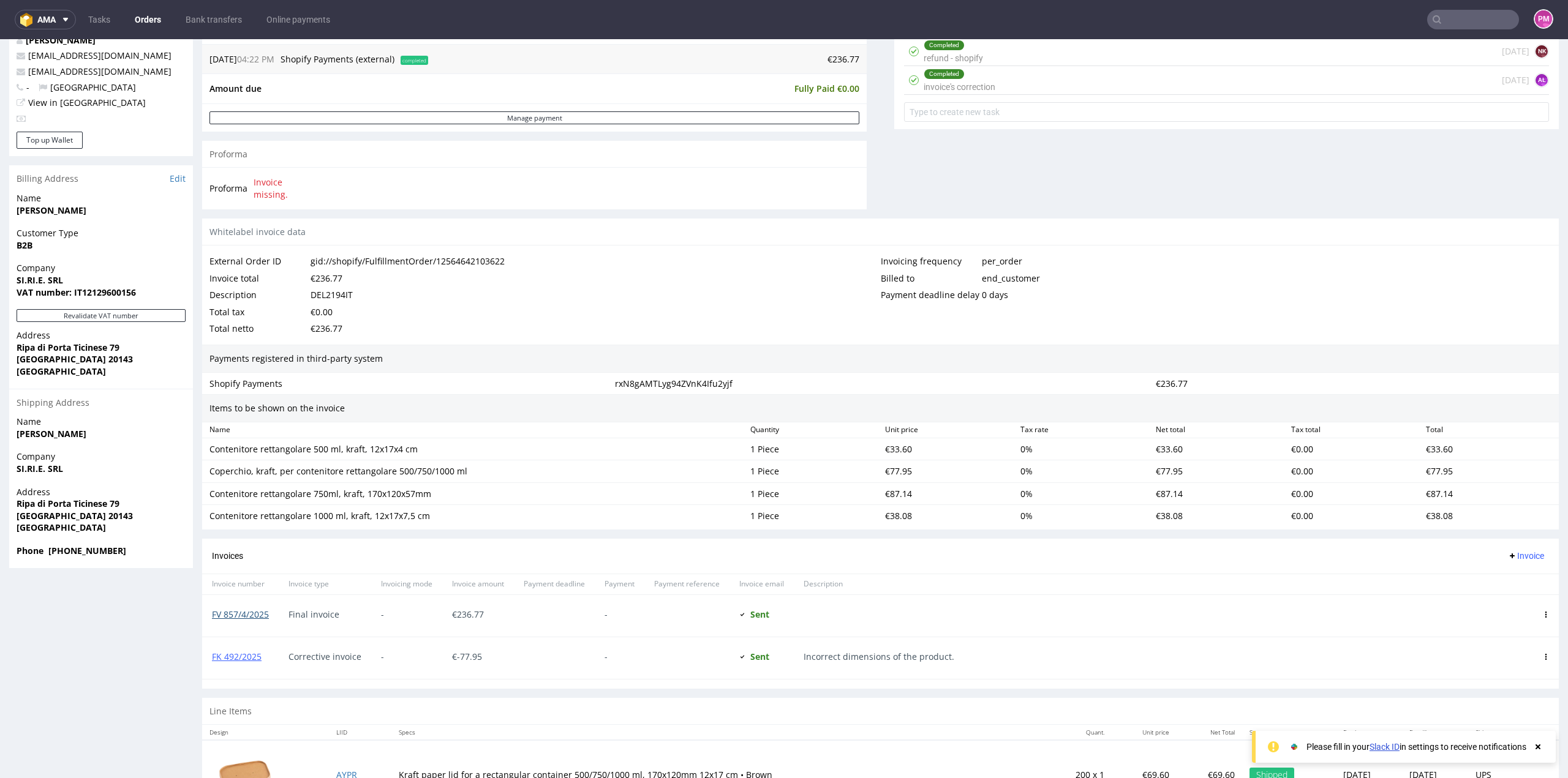
scroll to position [245, 0]
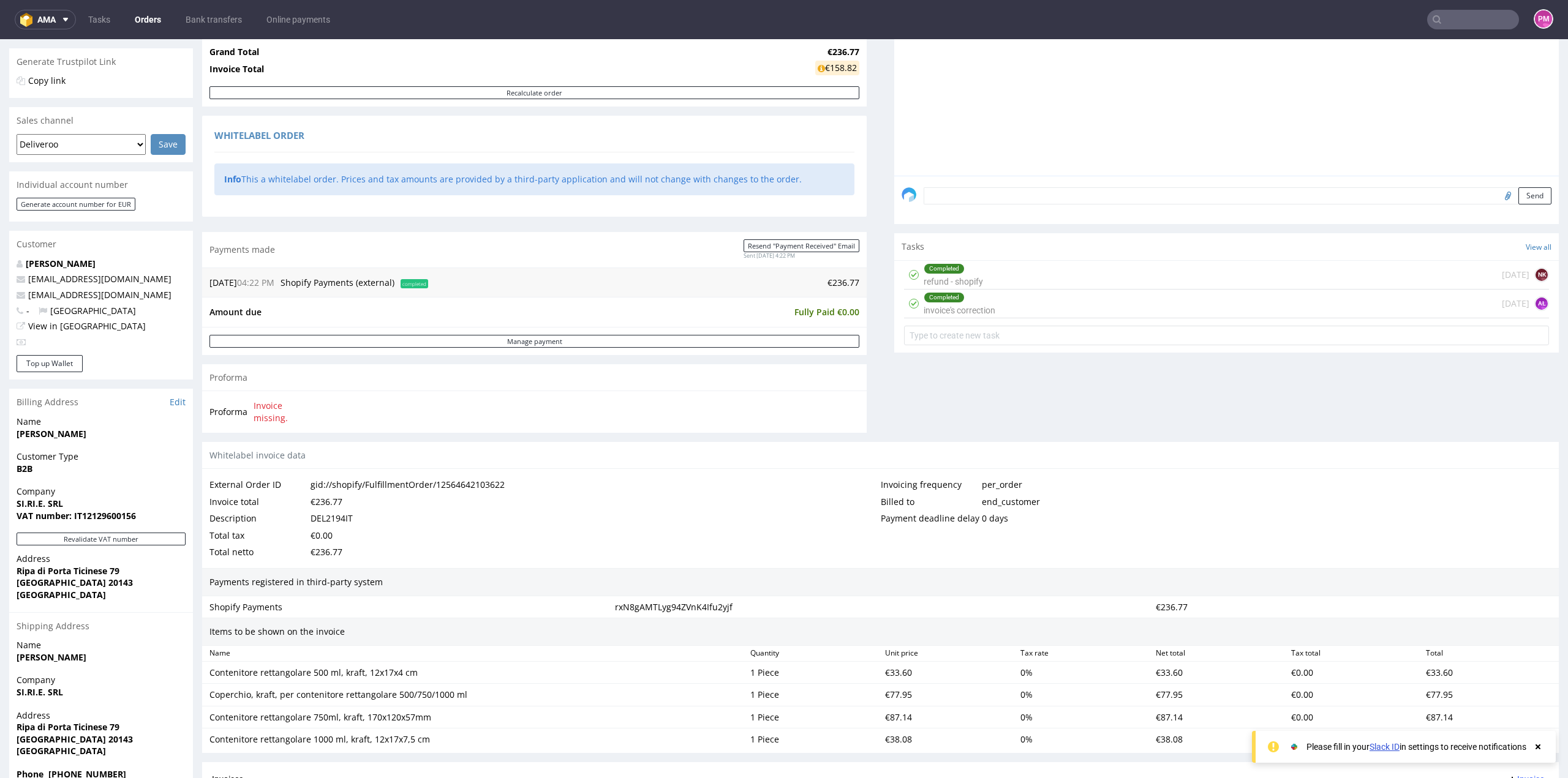
click at [1096, 274] on div "Completed refund - shopify 3 months ago NK" at bounding box center [1227, 276] width 645 height 29
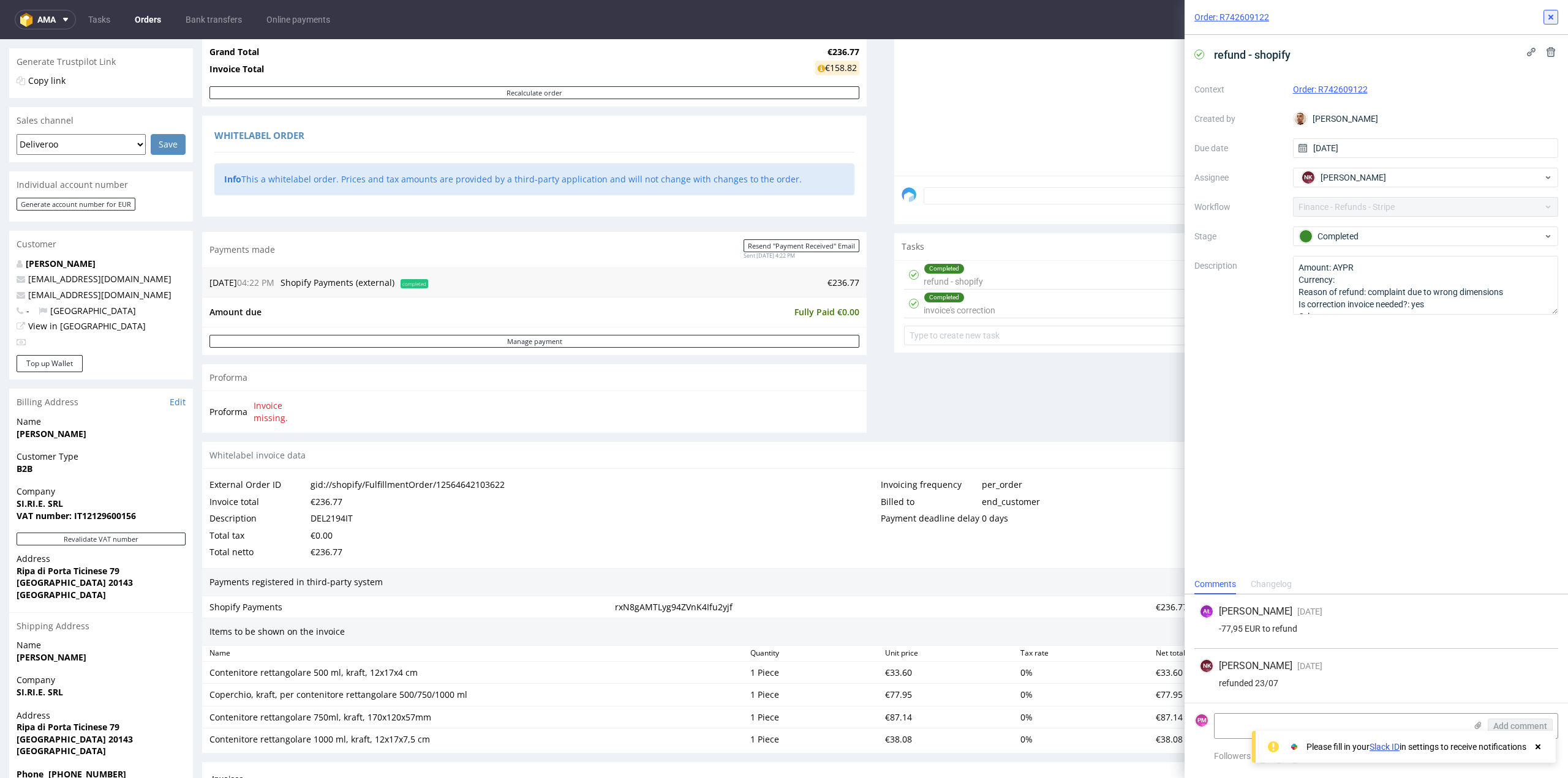
click at [1550, 20] on icon at bounding box center [1551, 17] width 10 height 10
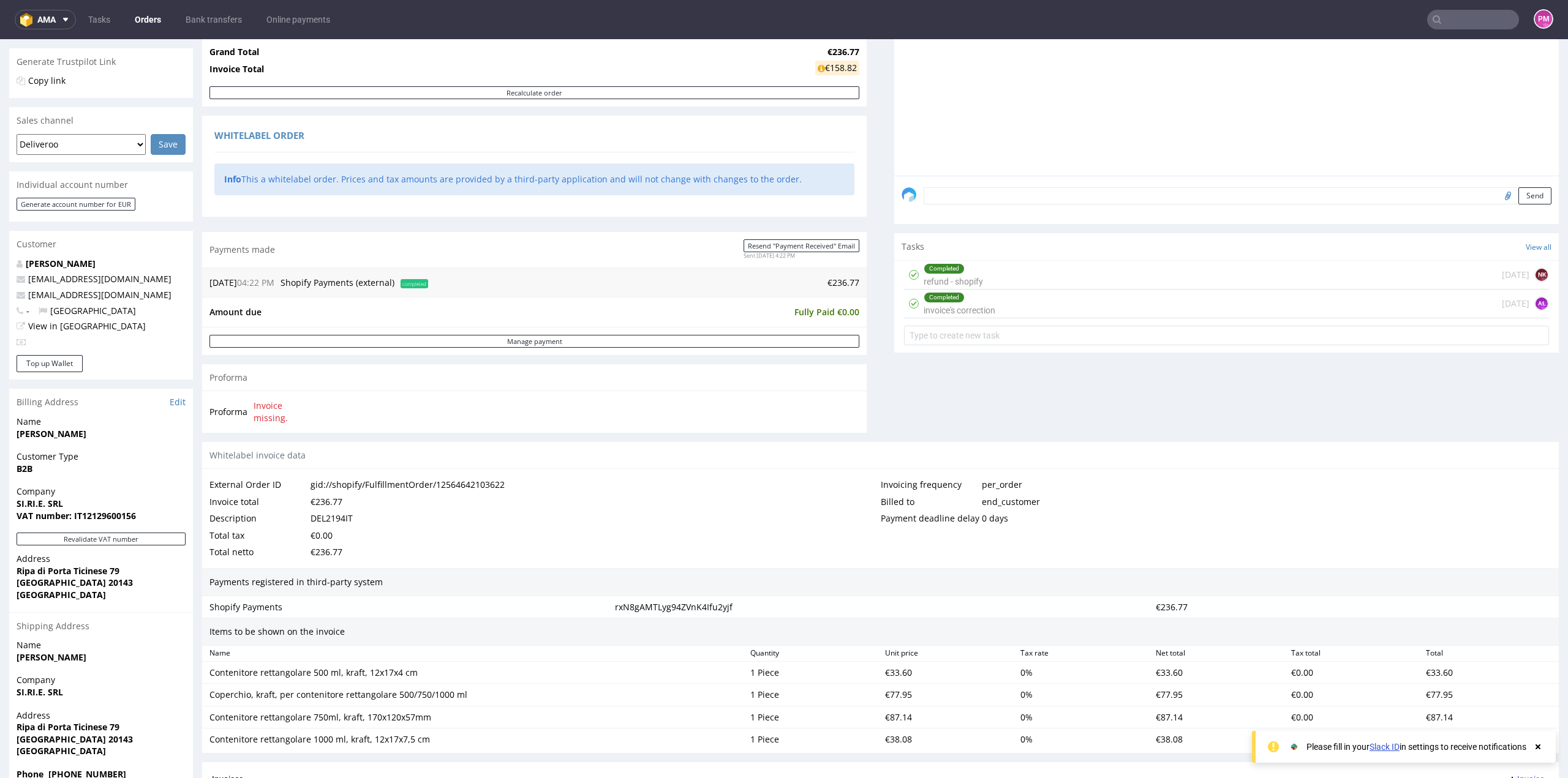
click at [1472, 22] on input "text" at bounding box center [1473, 19] width 92 height 19
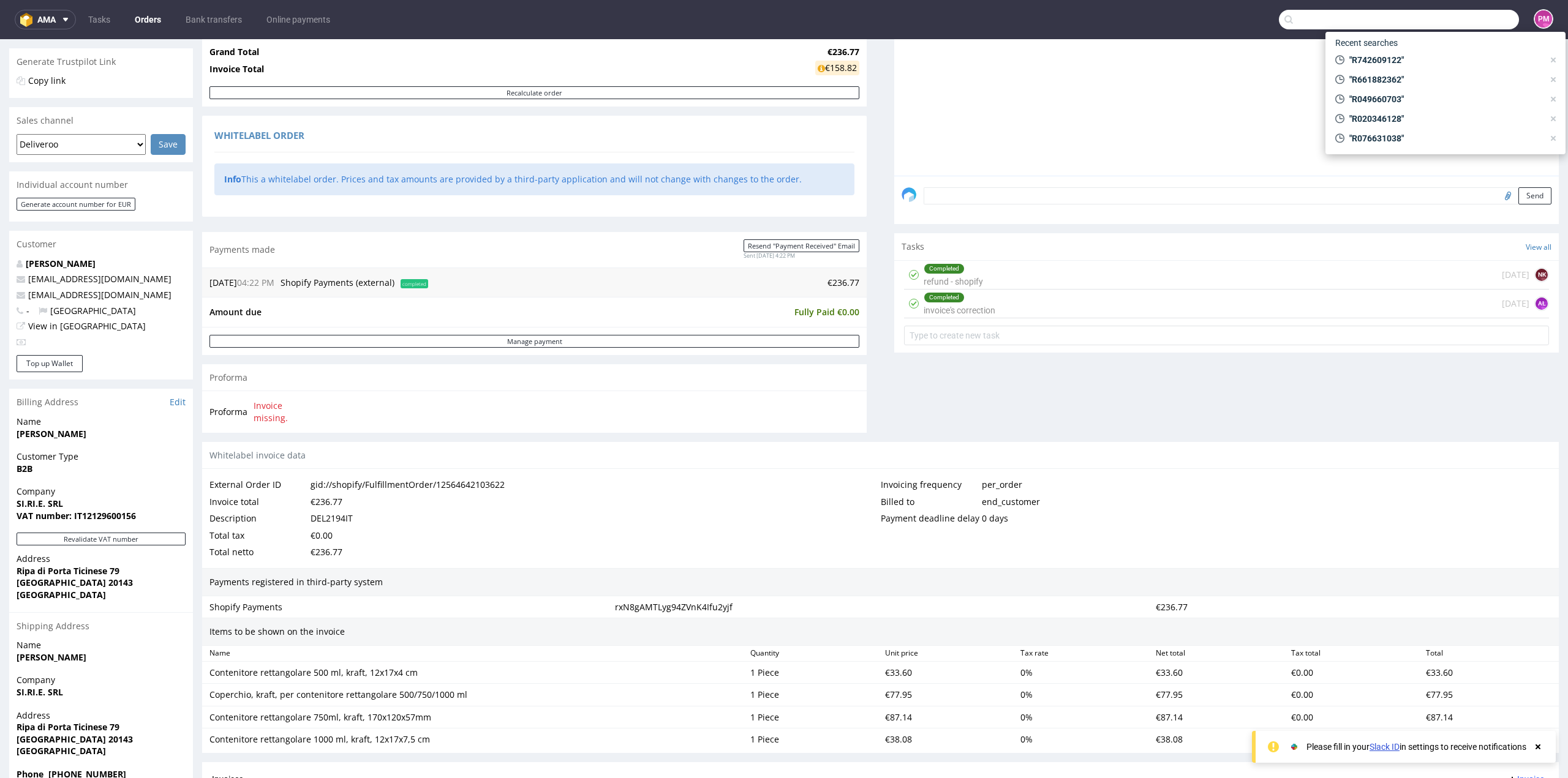
paste input "R061346408"
type input "R061346408"
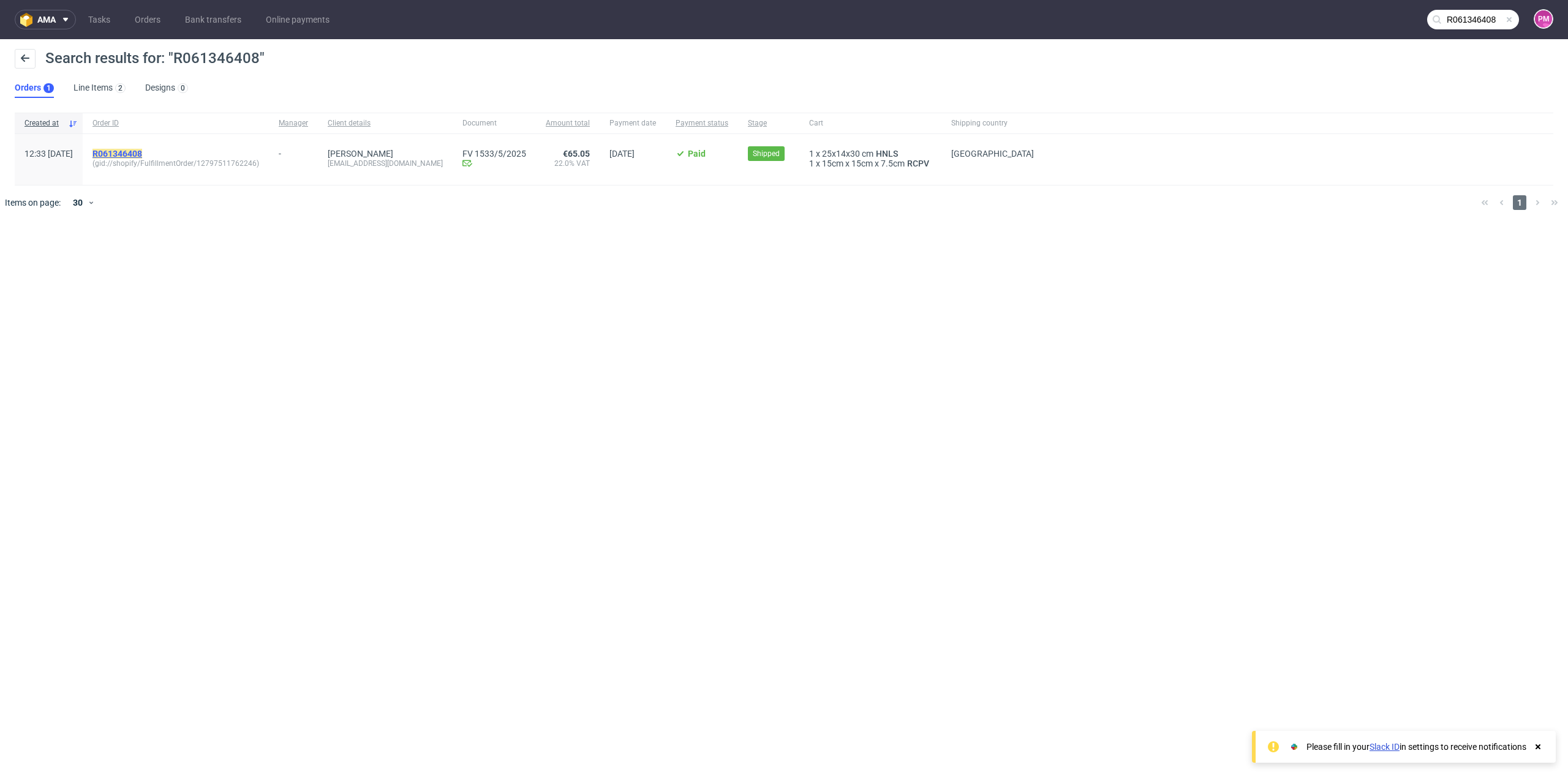
click at [142, 153] on mark "R061346408" at bounding box center [117, 154] width 50 height 10
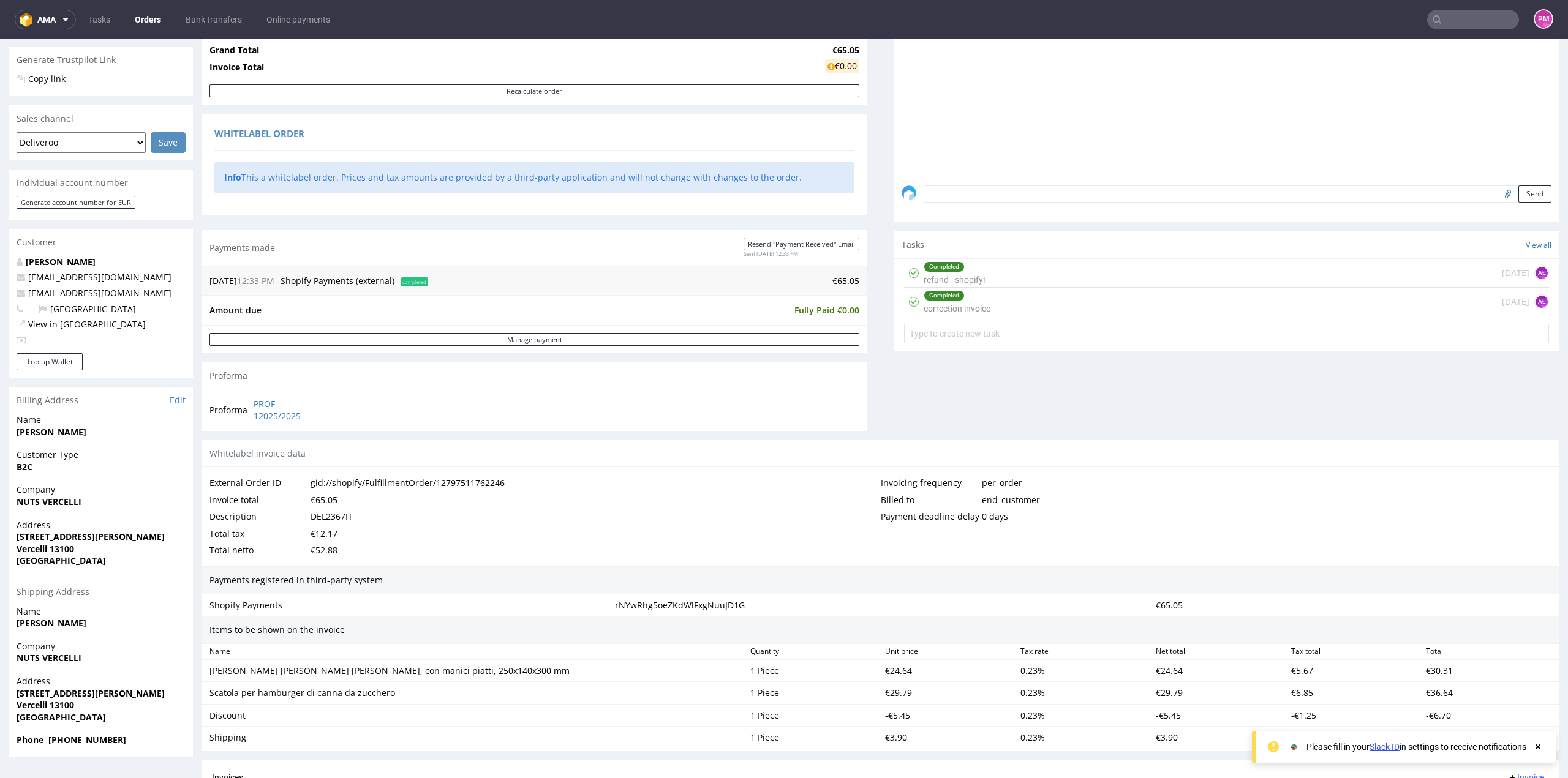
scroll to position [61, 0]
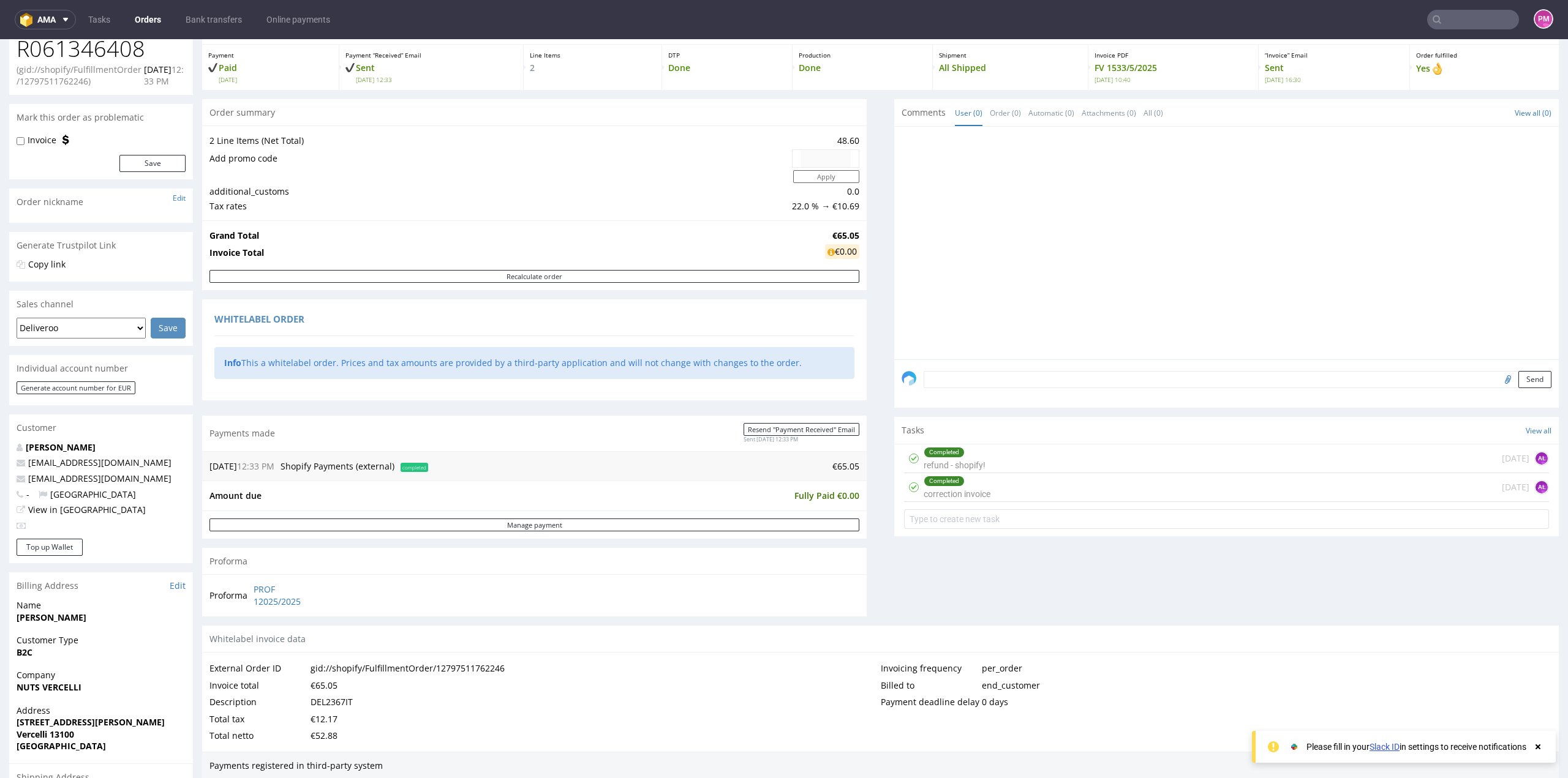
click at [1457, 23] on input "text" at bounding box center [1473, 19] width 92 height 19
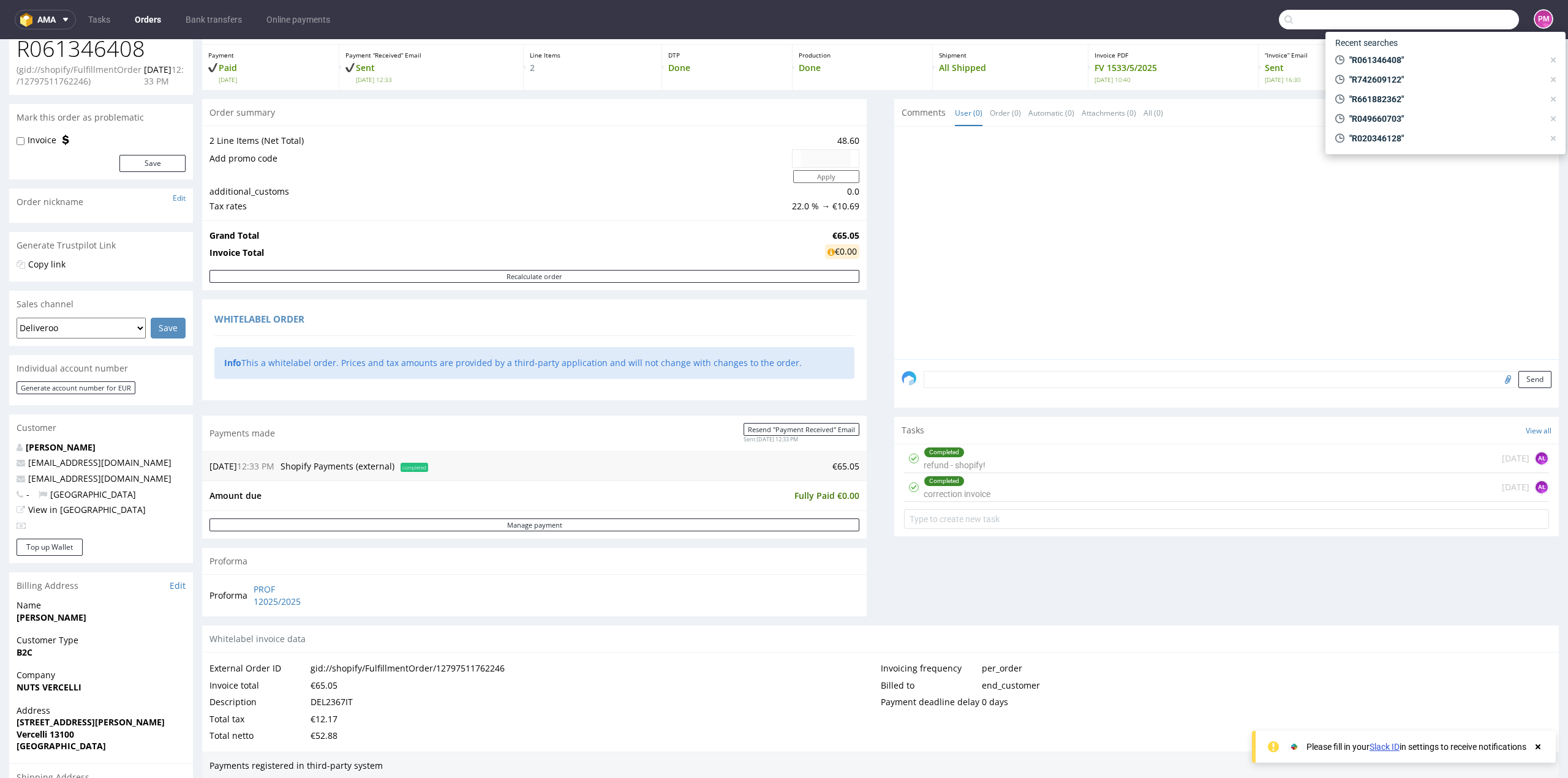
paste input "R742609122"
type input "R742609122"
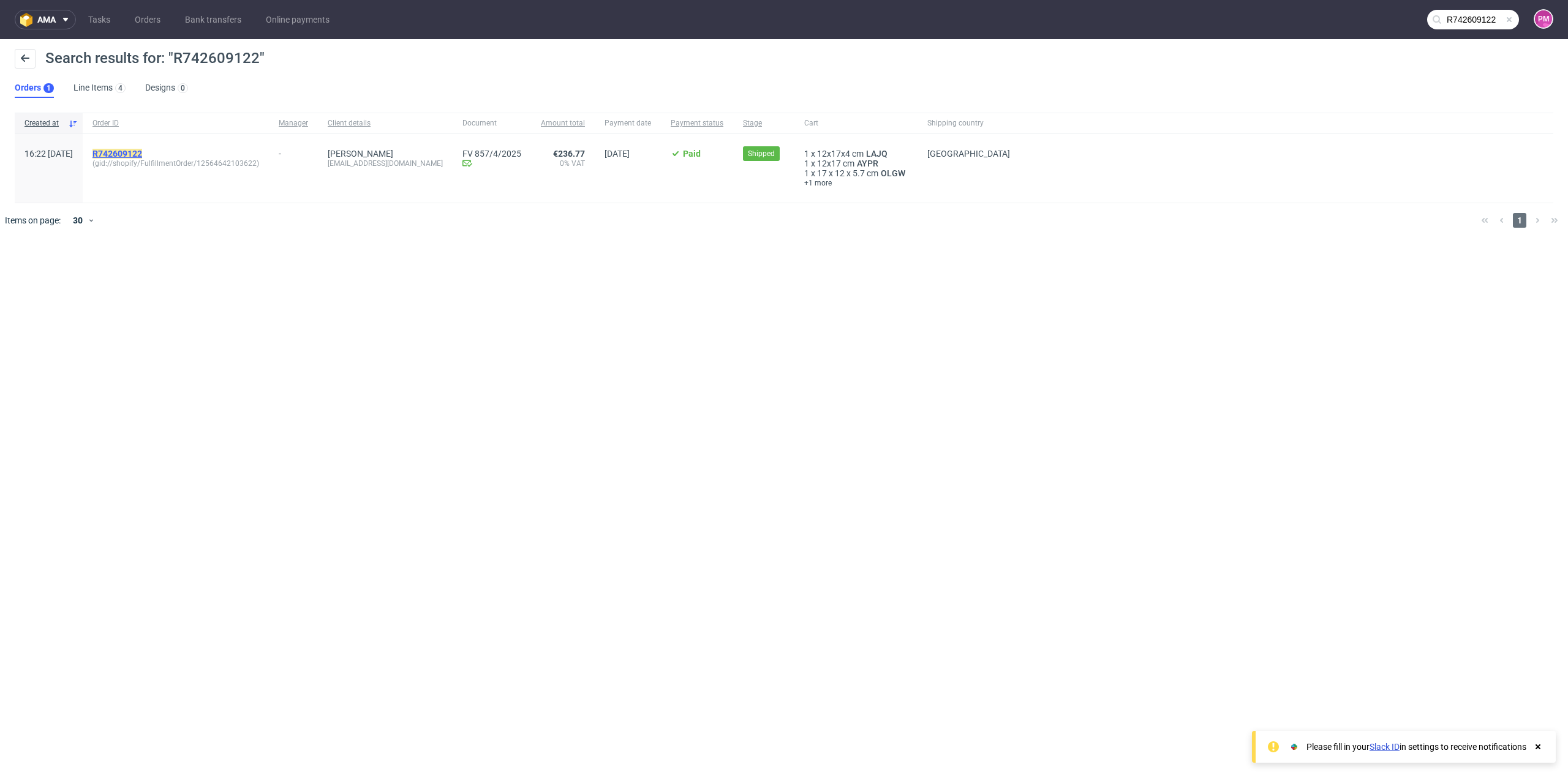
click at [142, 151] on mark "R742609122" at bounding box center [117, 154] width 50 height 10
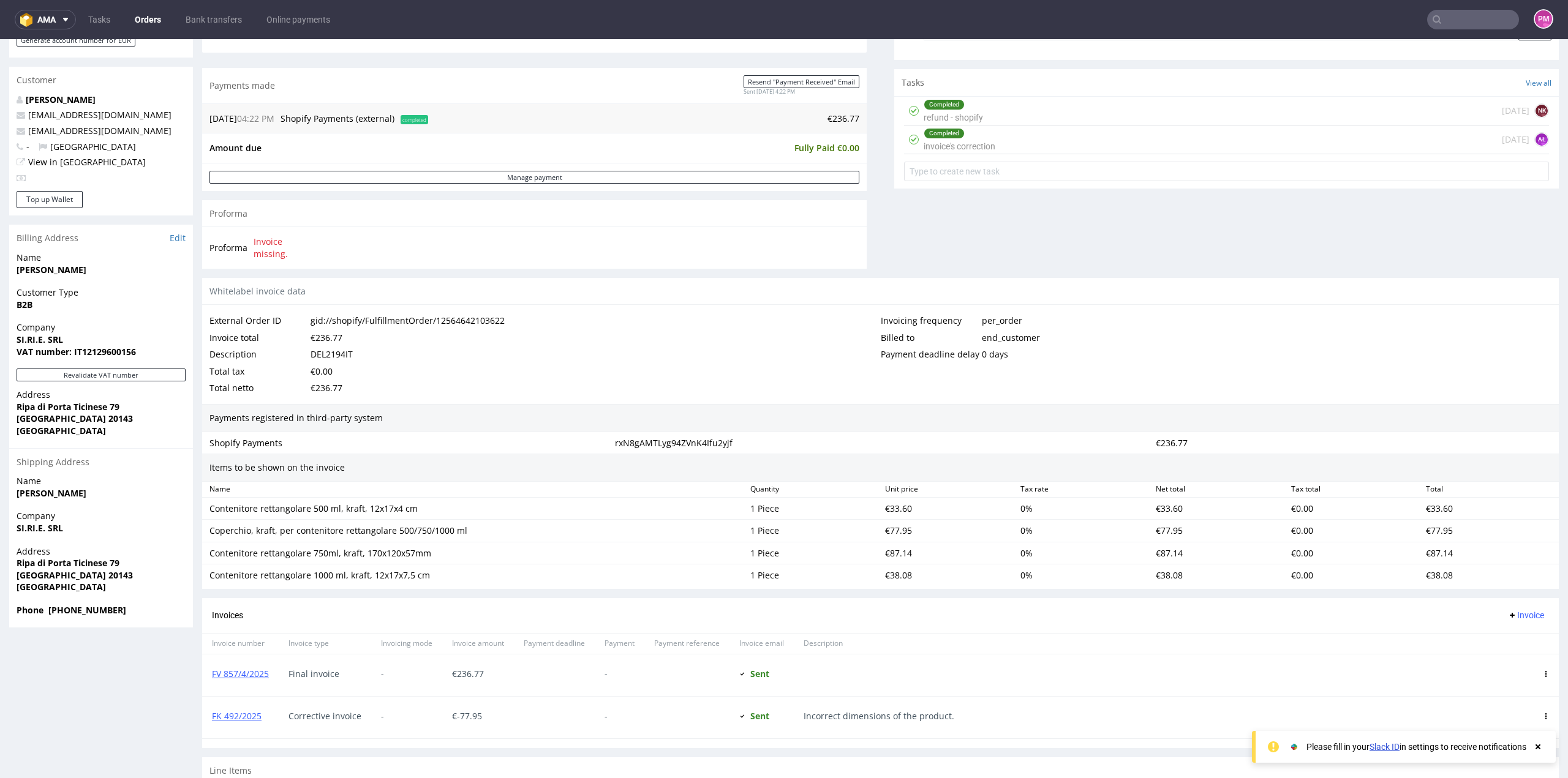
scroll to position [429, 0]
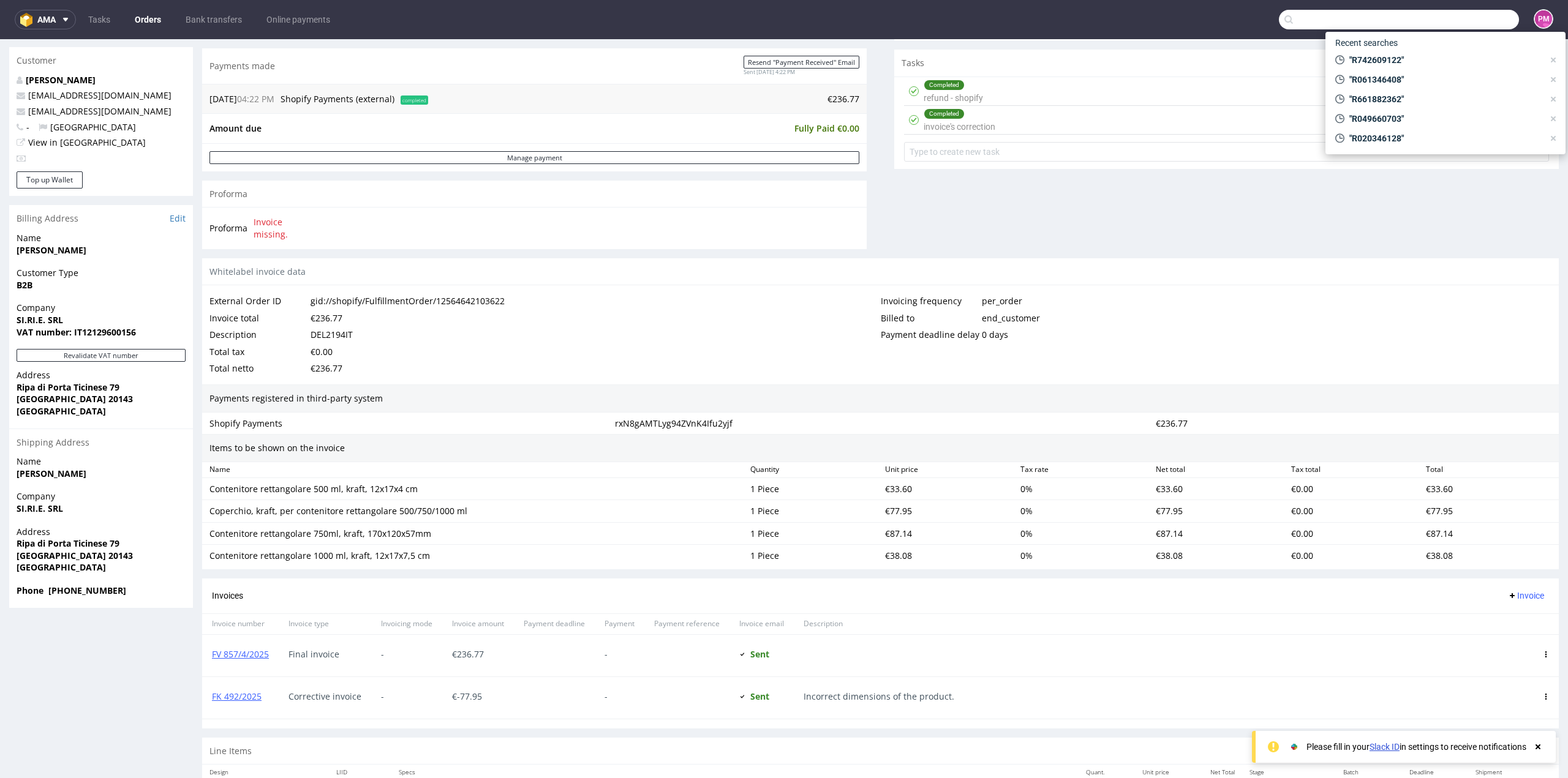
click at [1437, 20] on input "text" at bounding box center [1400, 19] width 240 height 19
paste input "(DEL2519IT)"
type input "DEL2519IT"
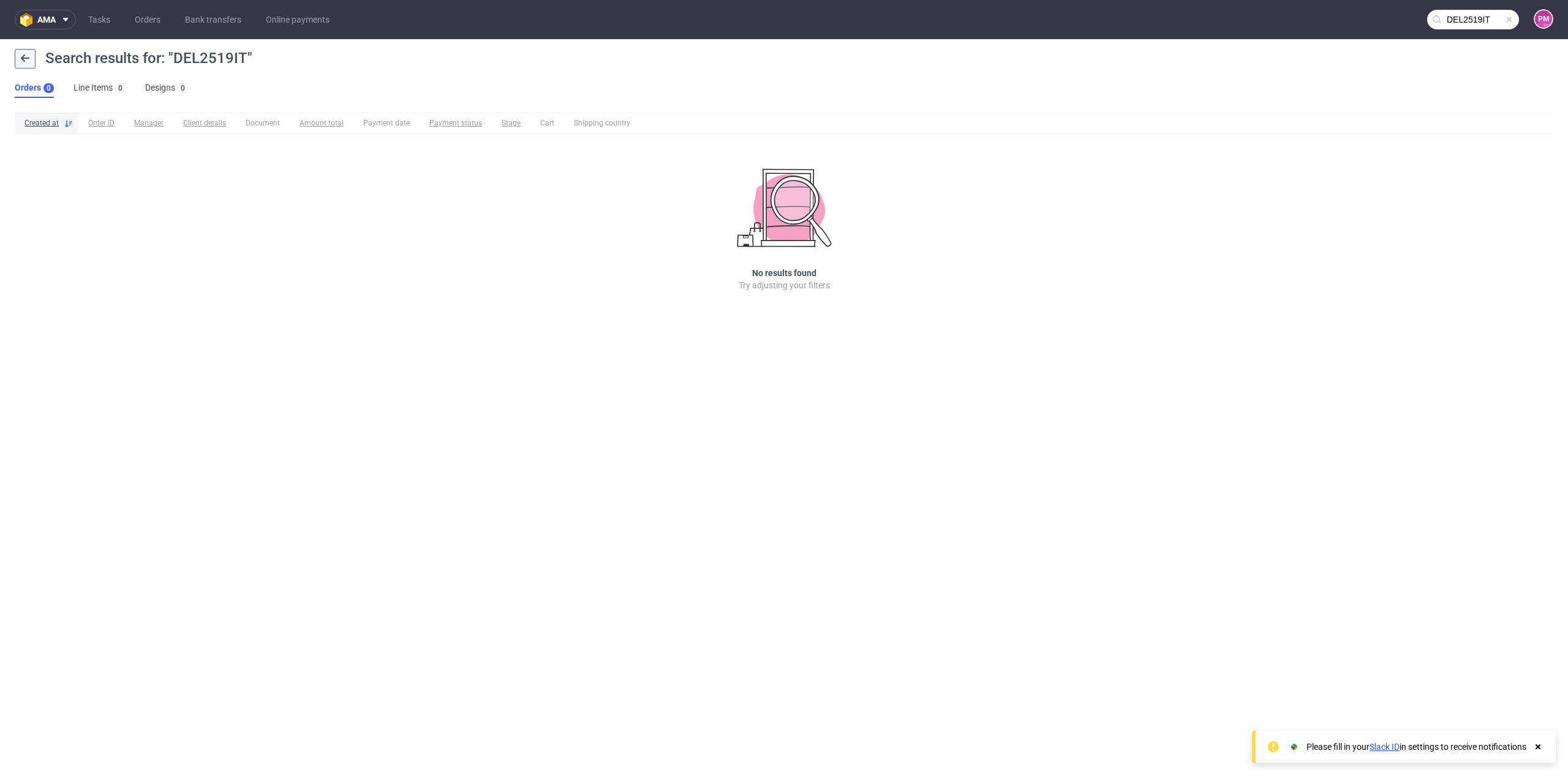
click at [27, 60] on icon at bounding box center [25, 58] width 10 height 10
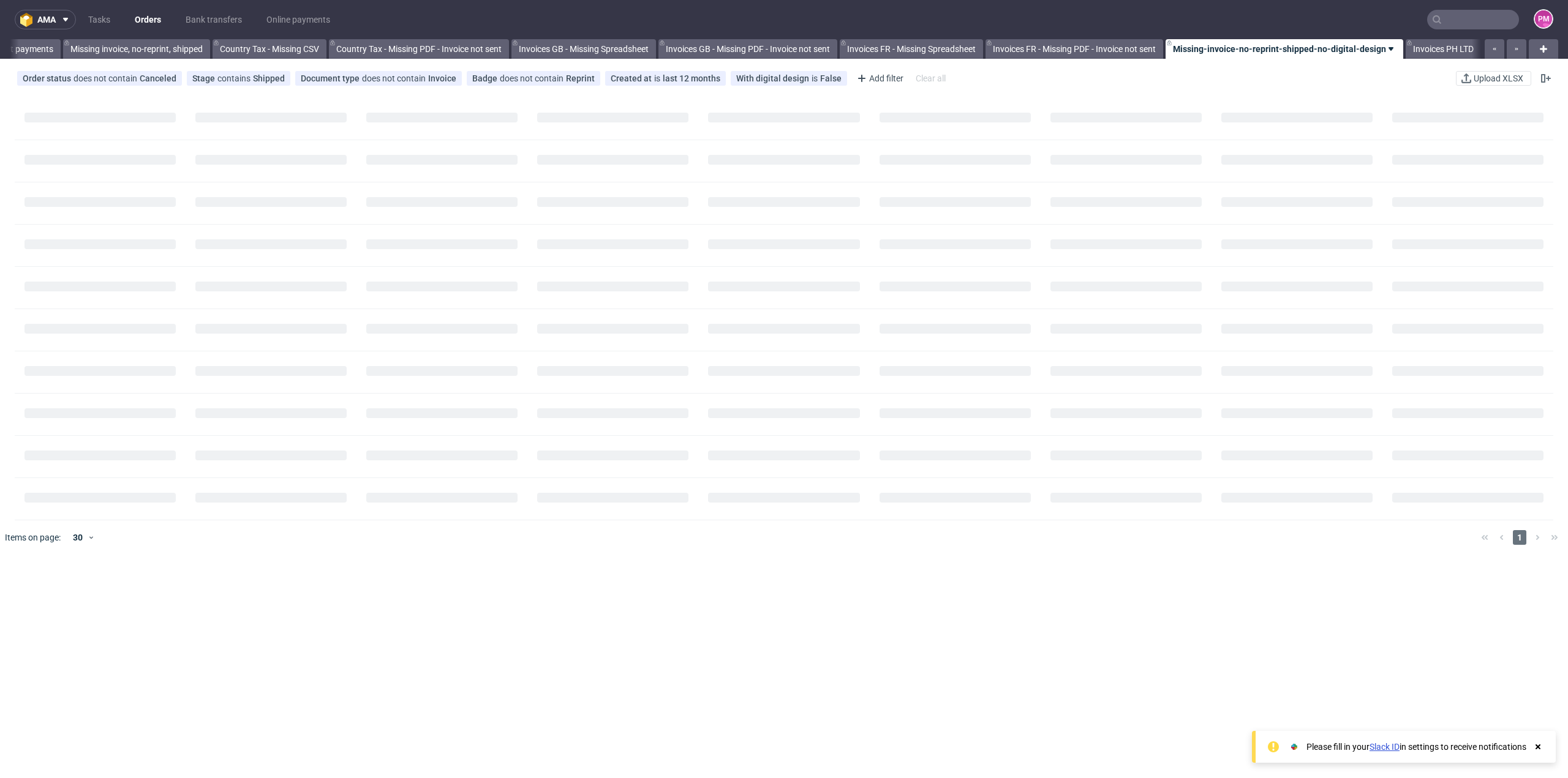
scroll to position [0, 1116]
click at [1232, 51] on link "Missing-invoice-no-reprint-shipped-no-digital-design" at bounding box center [1284, 49] width 238 height 19
click at [1449, 46] on link "Invoices PH LTD" at bounding box center [1444, 49] width 75 height 19
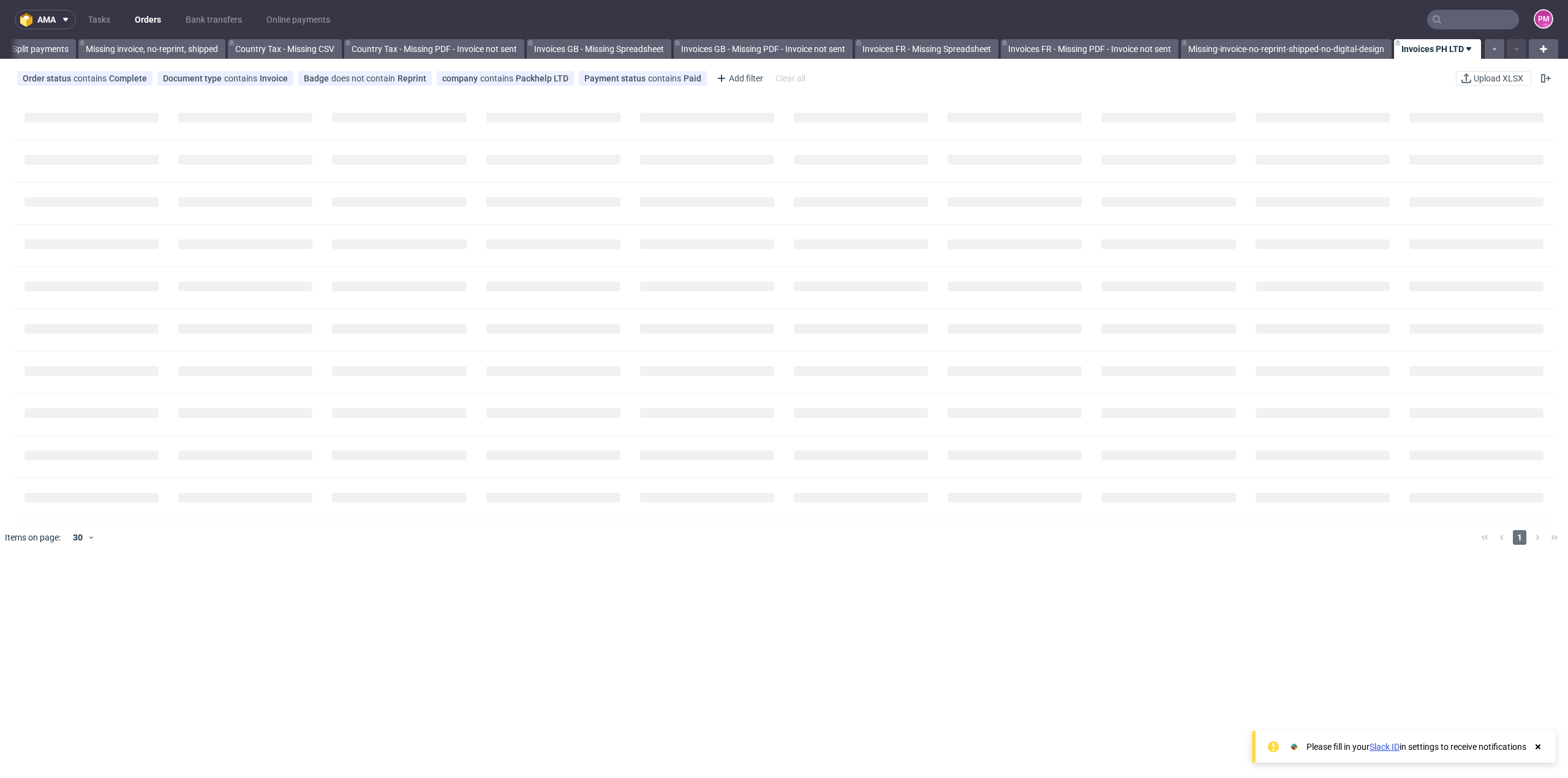
click at [1508, 50] on div at bounding box center [1504, 49] width 44 height 19
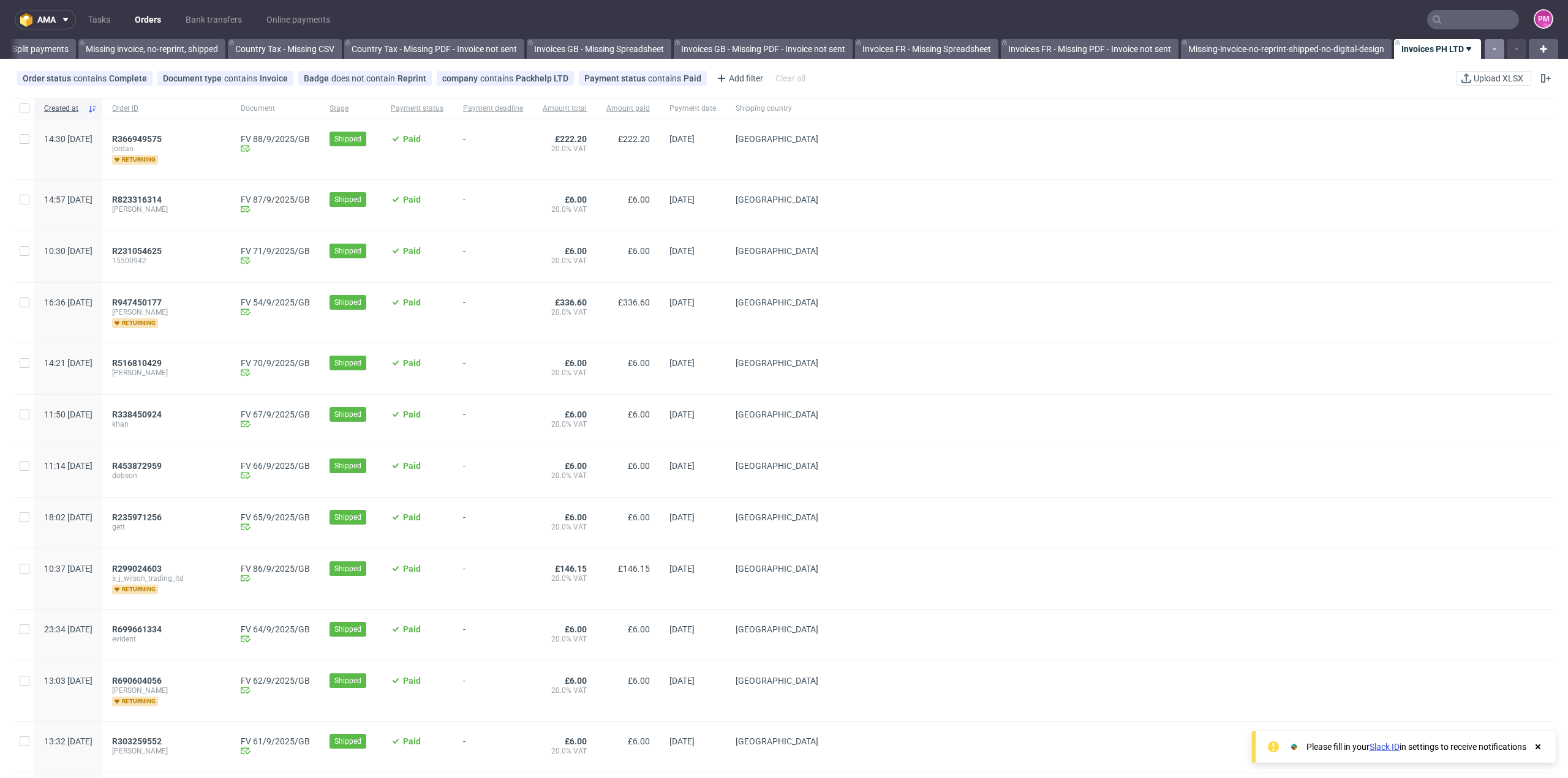
click at [1493, 49] on use "button" at bounding box center [1495, 49] width 3 height 2
click at [1514, 50] on icon "button" at bounding box center [1517, 49] width 5 height 10
click at [1508, 51] on div at bounding box center [1504, 49] width 44 height 19
click at [1537, 46] on icon at bounding box center [1544, 49] width 14 height 14
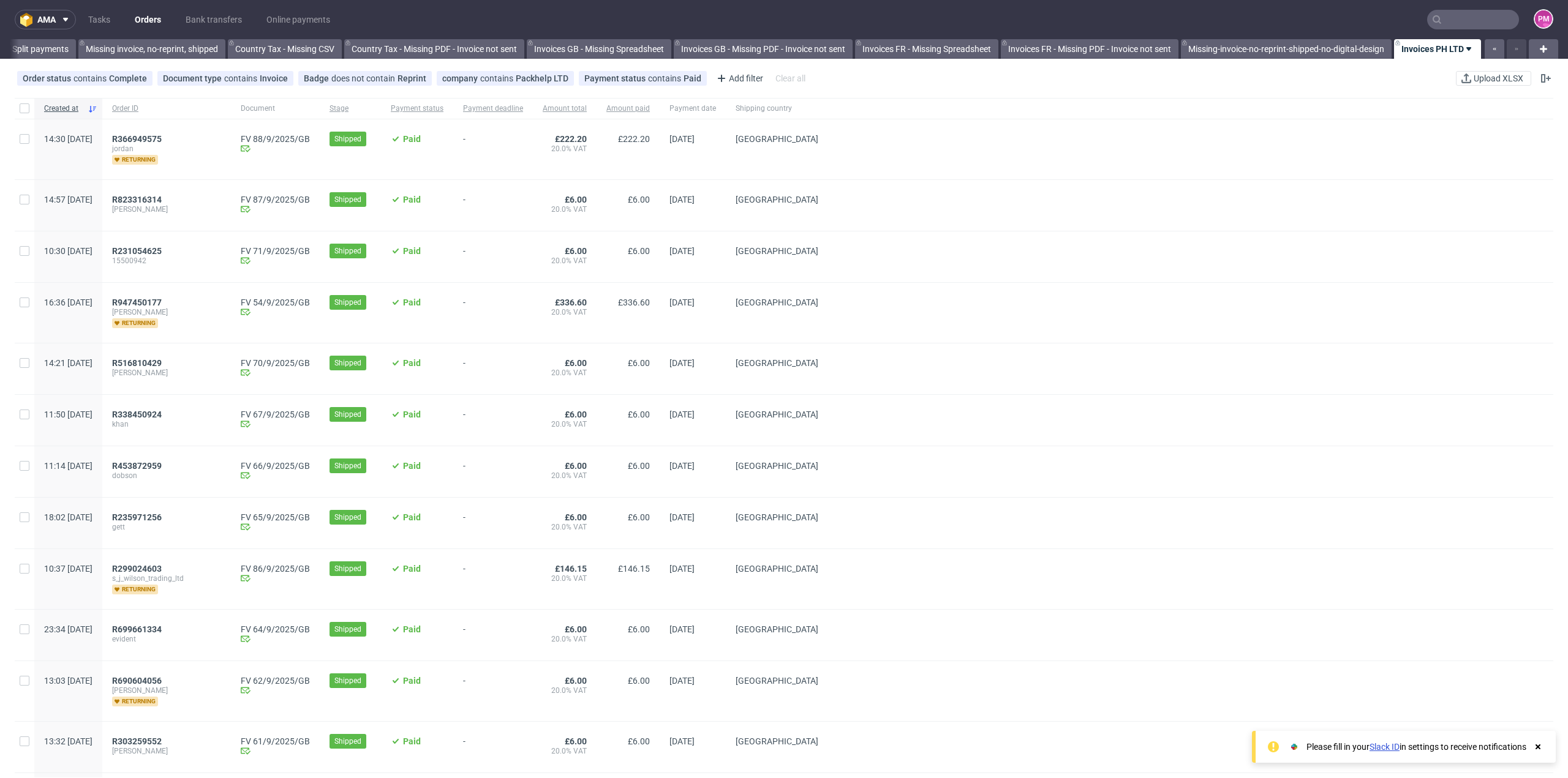
scroll to position [0, 1214]
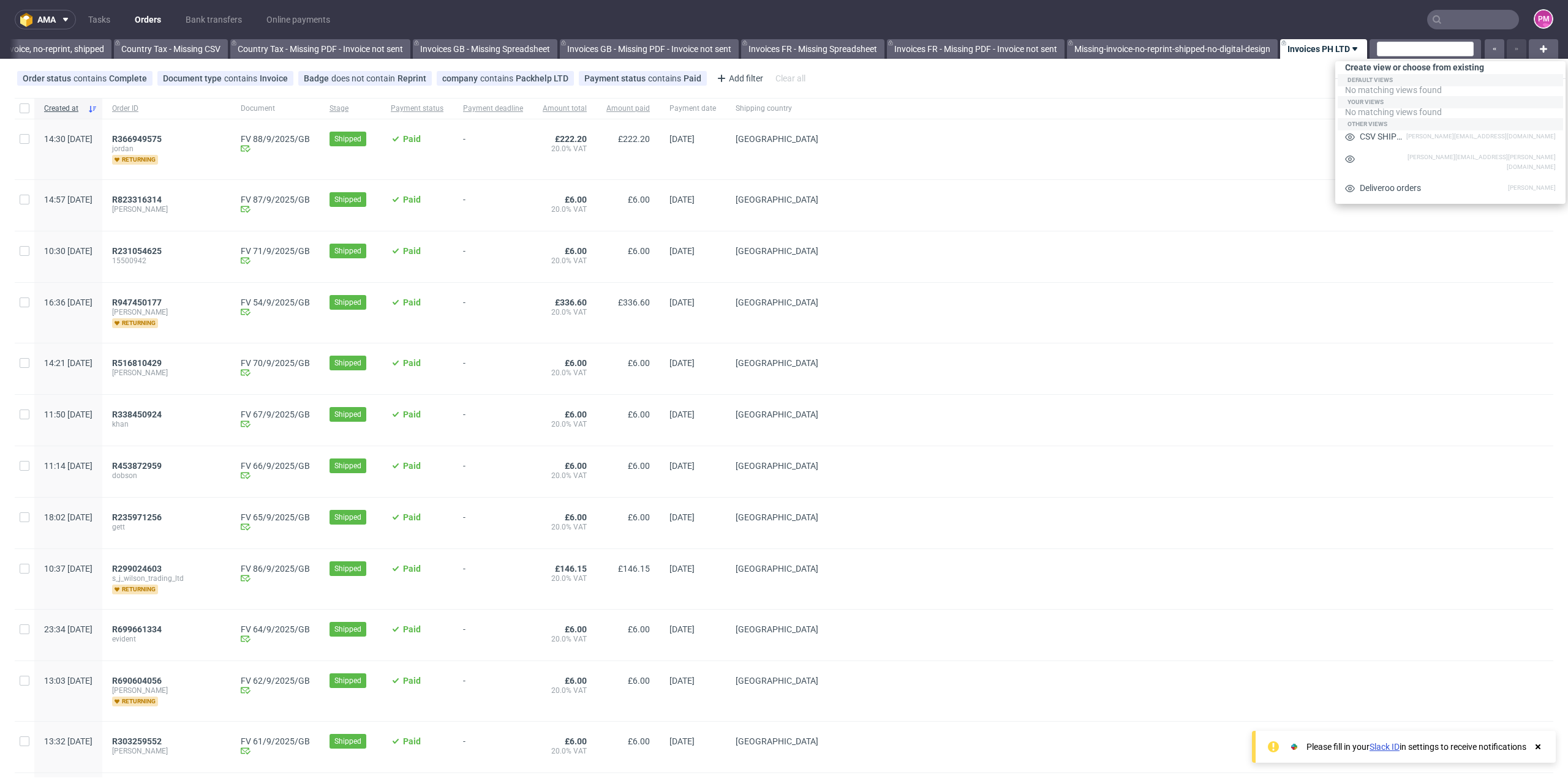
drag, startPoint x: 1306, startPoint y: 296, endPoint x: 1348, endPoint y: 203, distance: 102.0
click at [1306, 296] on div at bounding box center [1190, 312] width 725 height 60
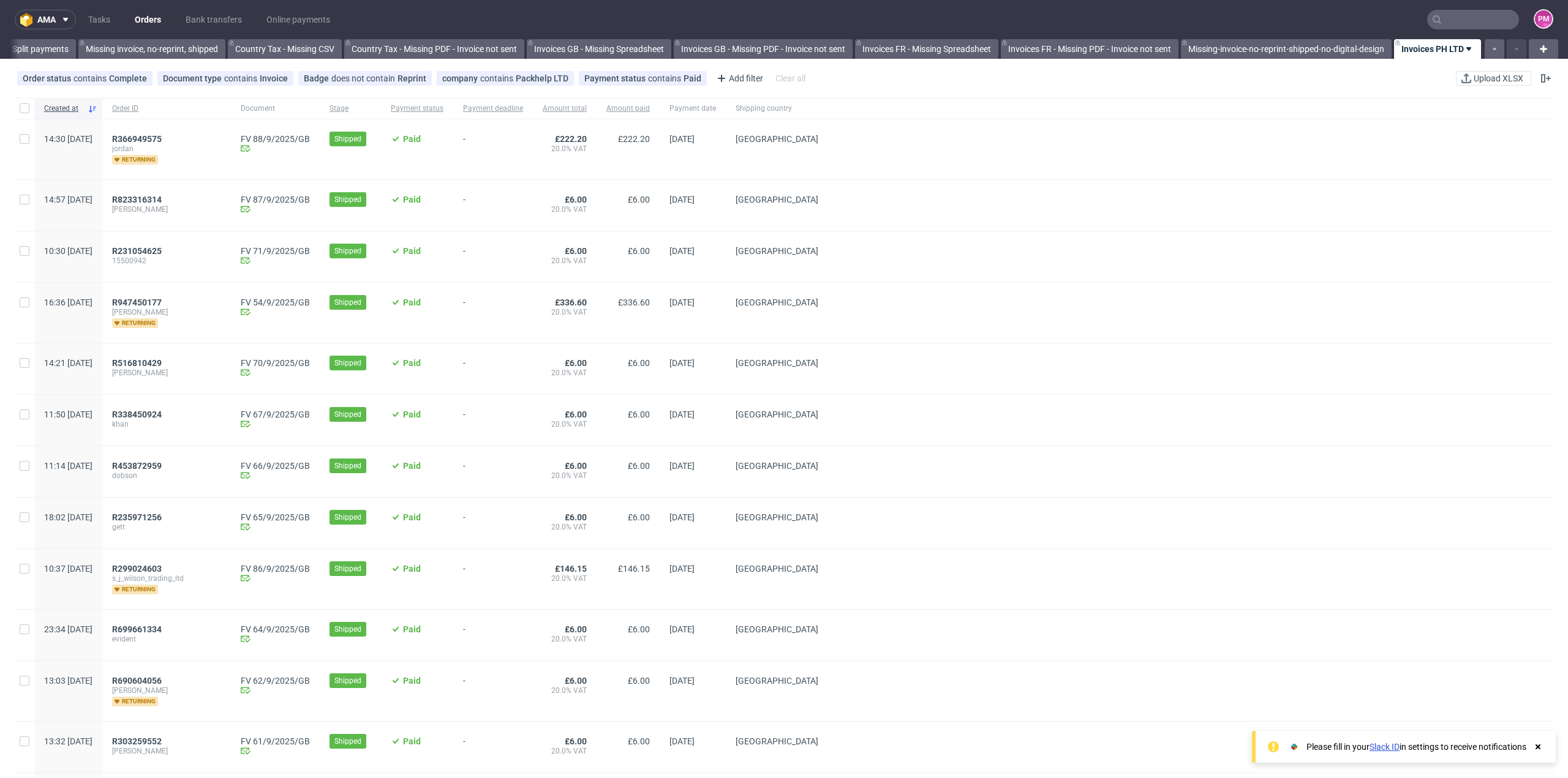
click at [1540, 50] on use at bounding box center [1543, 49] width 7 height 7
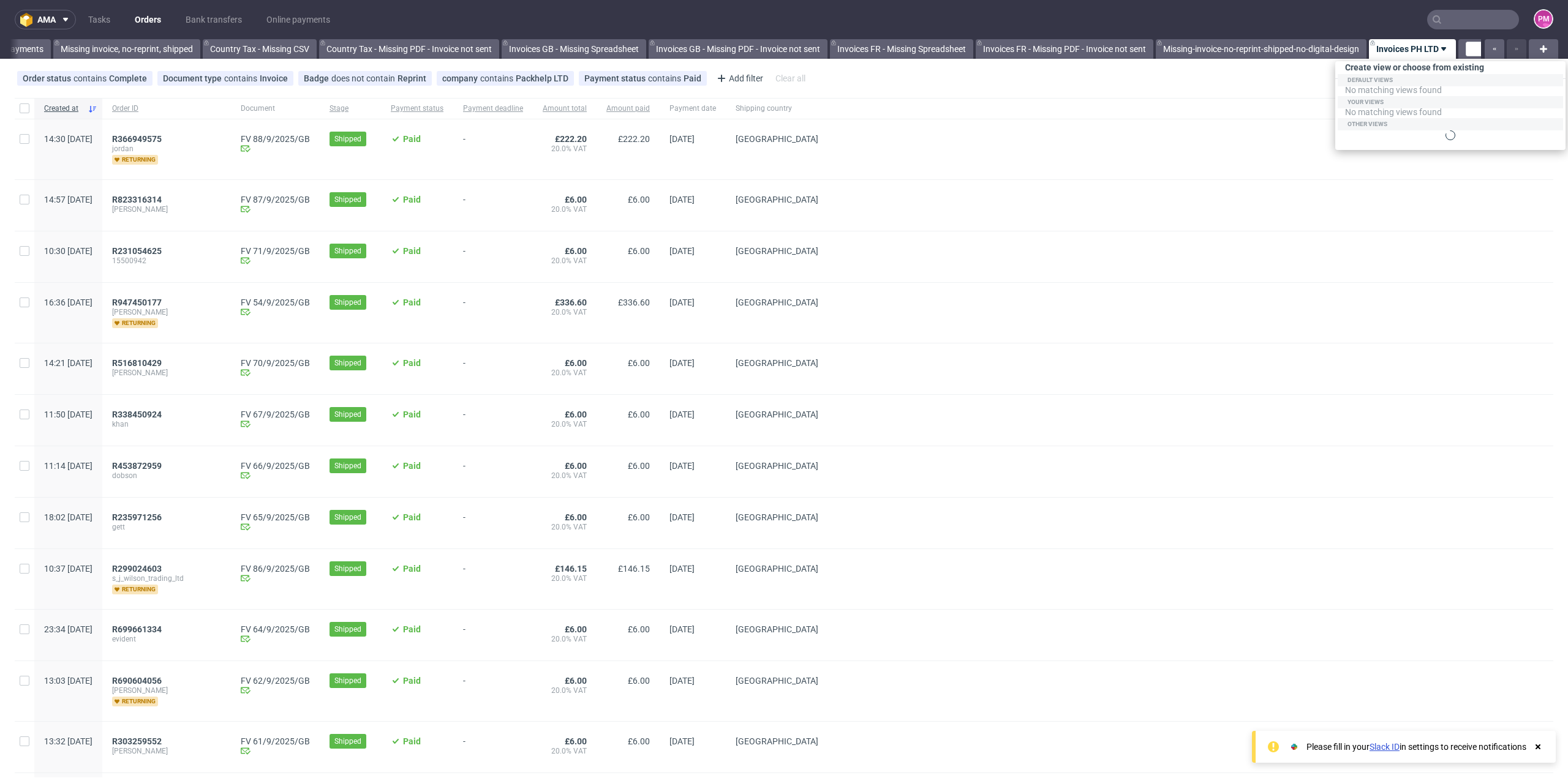
scroll to position [0, 1214]
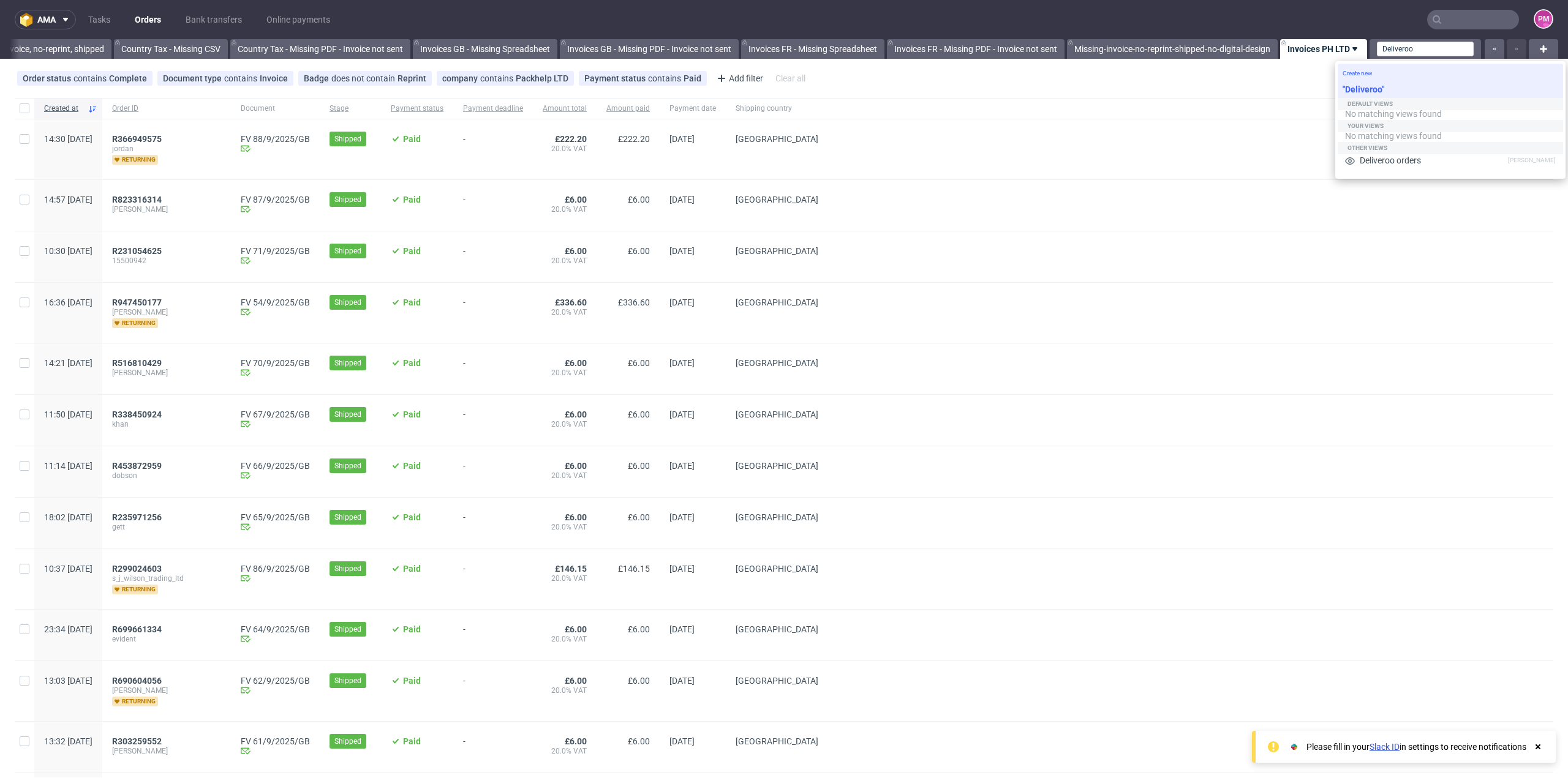
type input "Deliveroo"
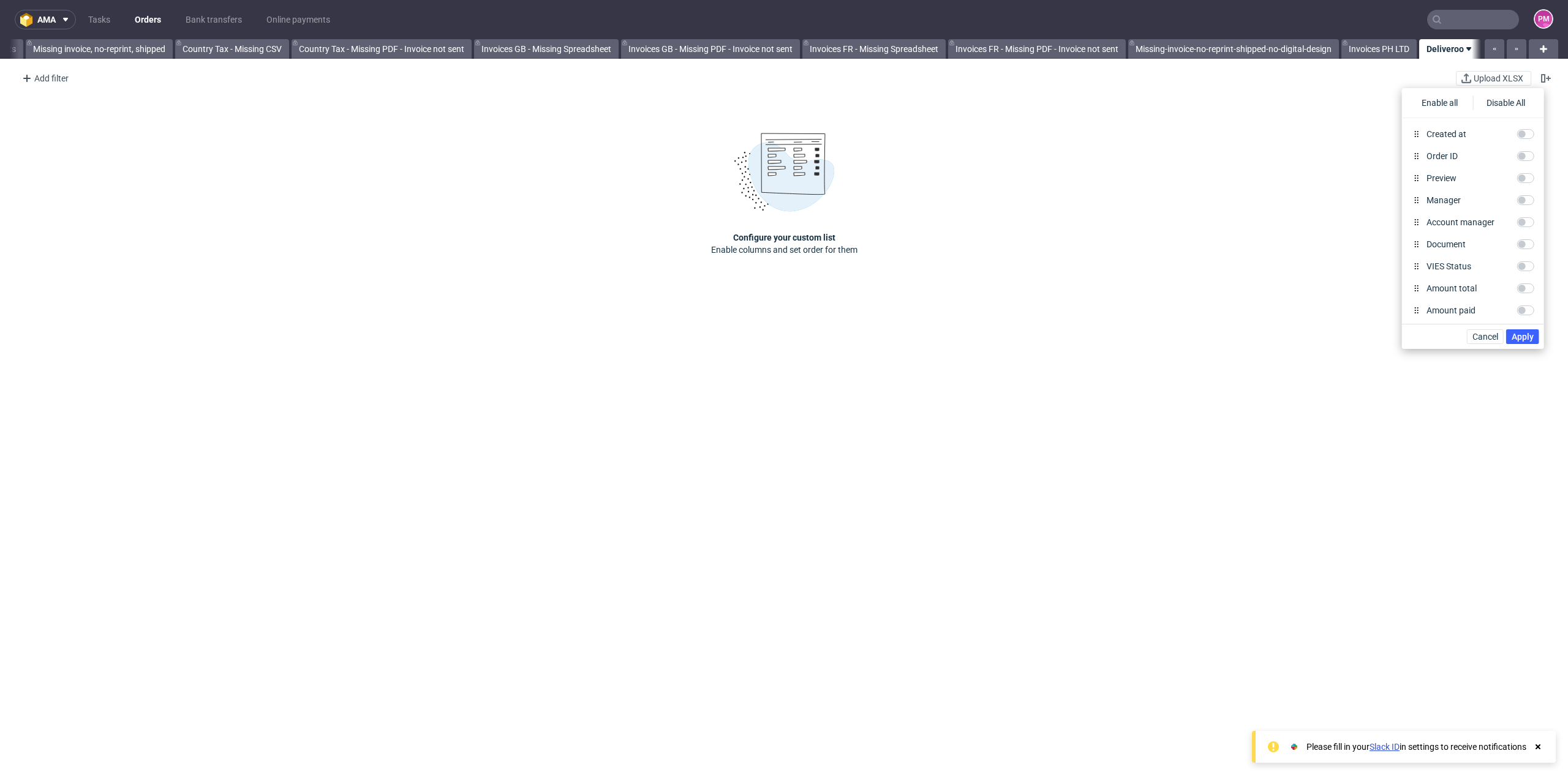
scroll to position [0, 1159]
click at [59, 77] on div "Add filter" at bounding box center [43, 79] width 54 height 19
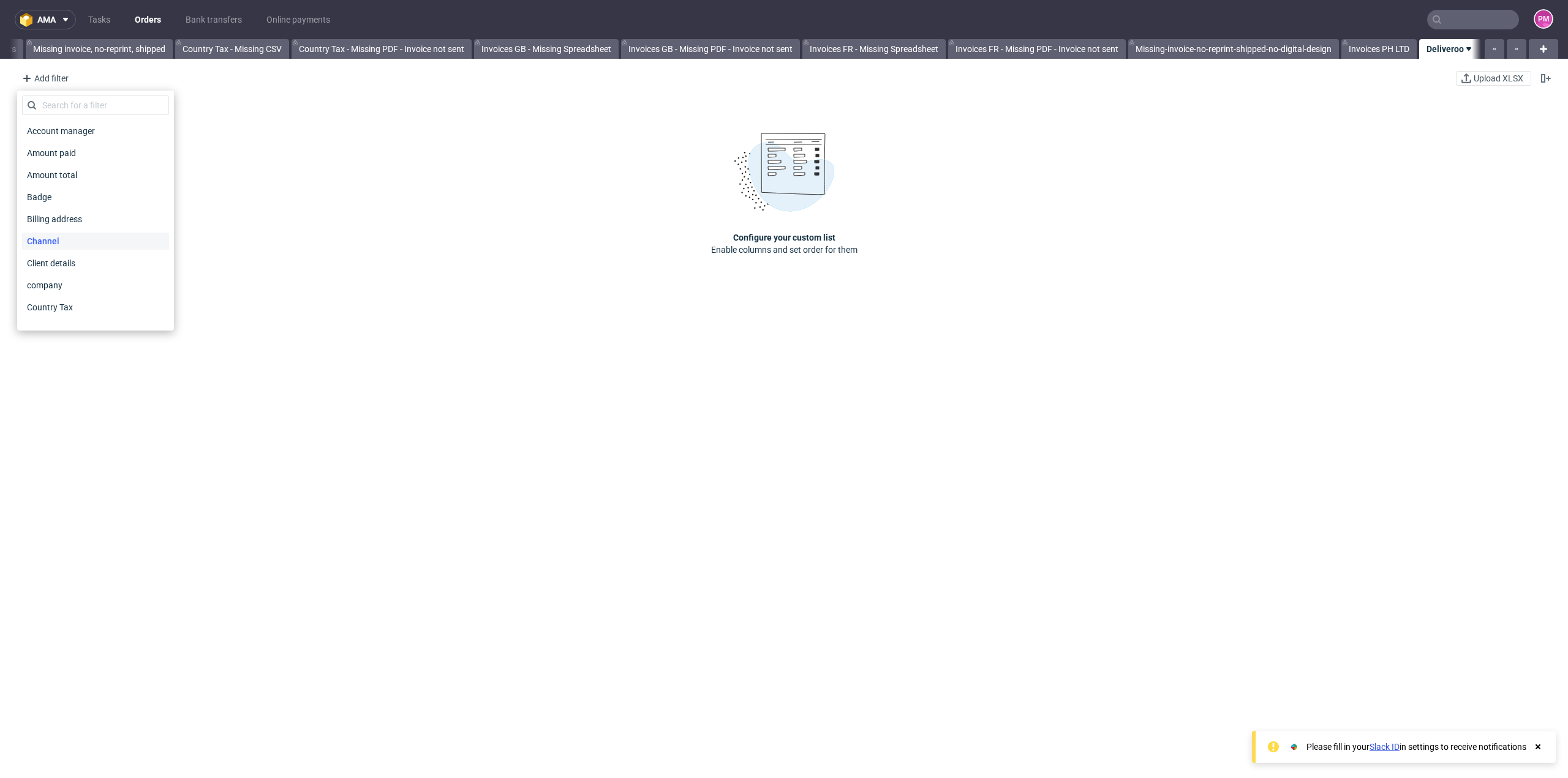
click at [53, 240] on span "Channel" at bounding box center [43, 240] width 42 height 17
click at [121, 298] on span "Cancel" at bounding box center [115, 300] width 26 height 9
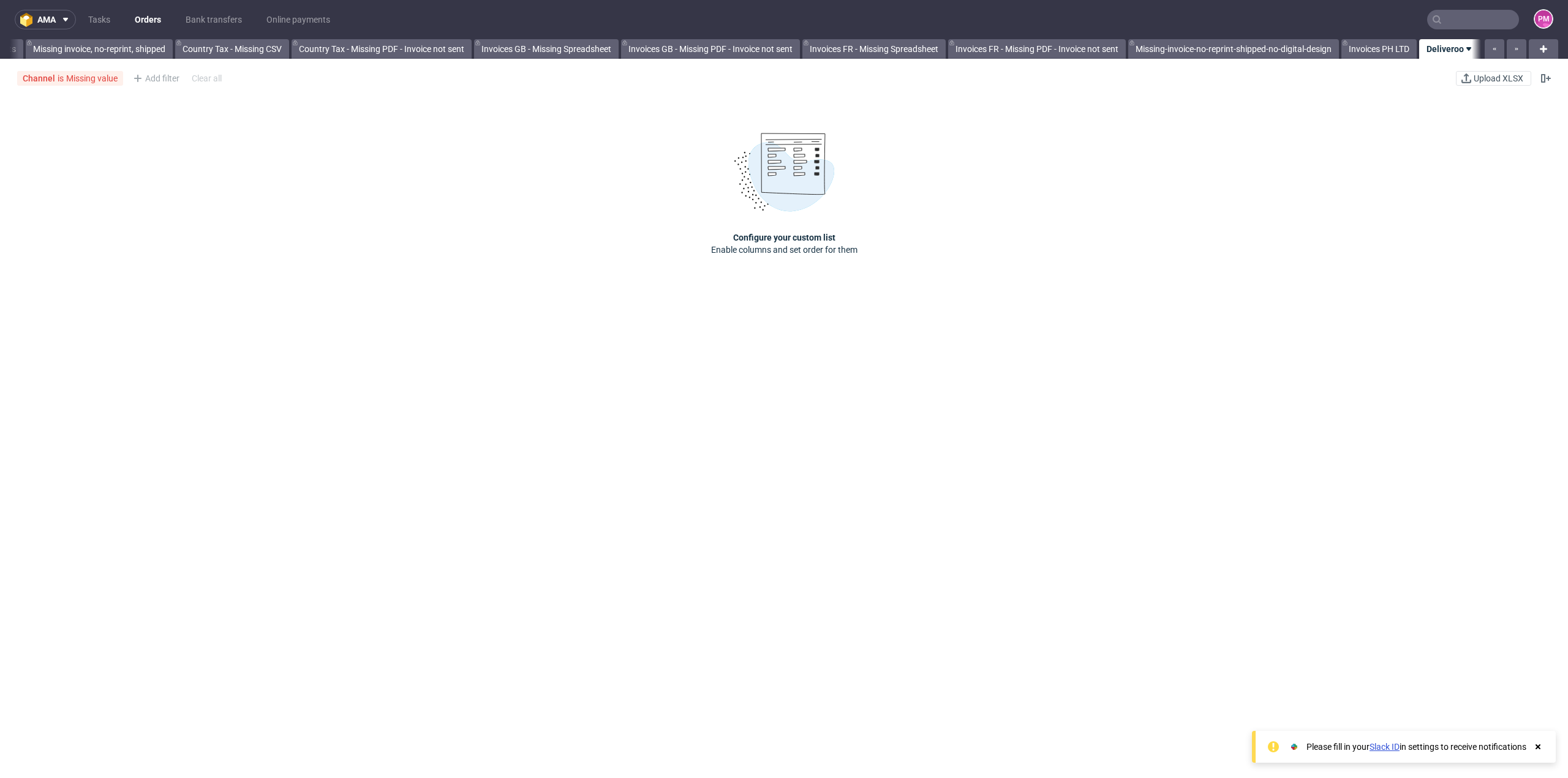
click at [1449, 22] on input "text" at bounding box center [1473, 19] width 92 height 19
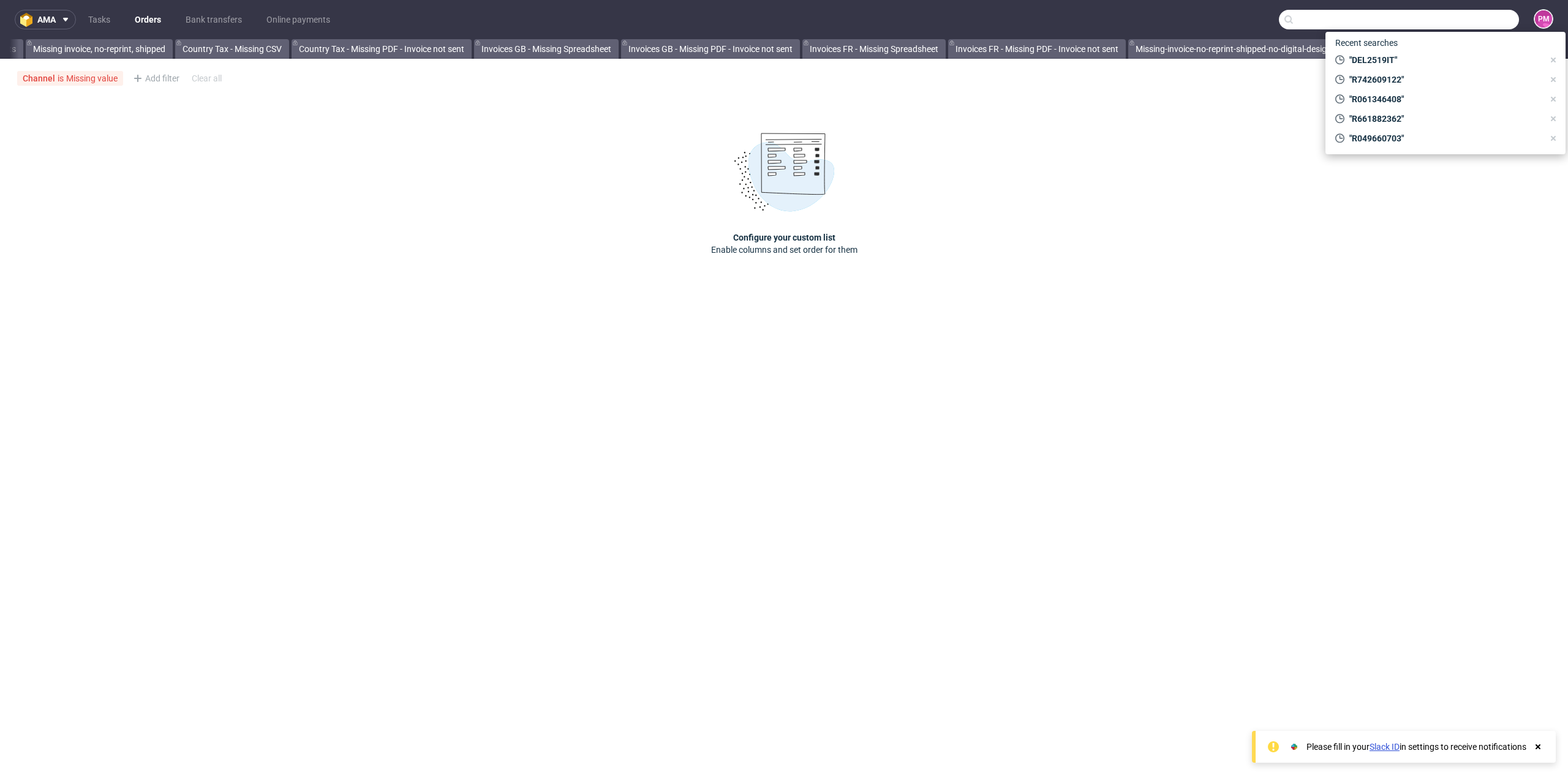
paste input "R044277478"
type input "R044277478"
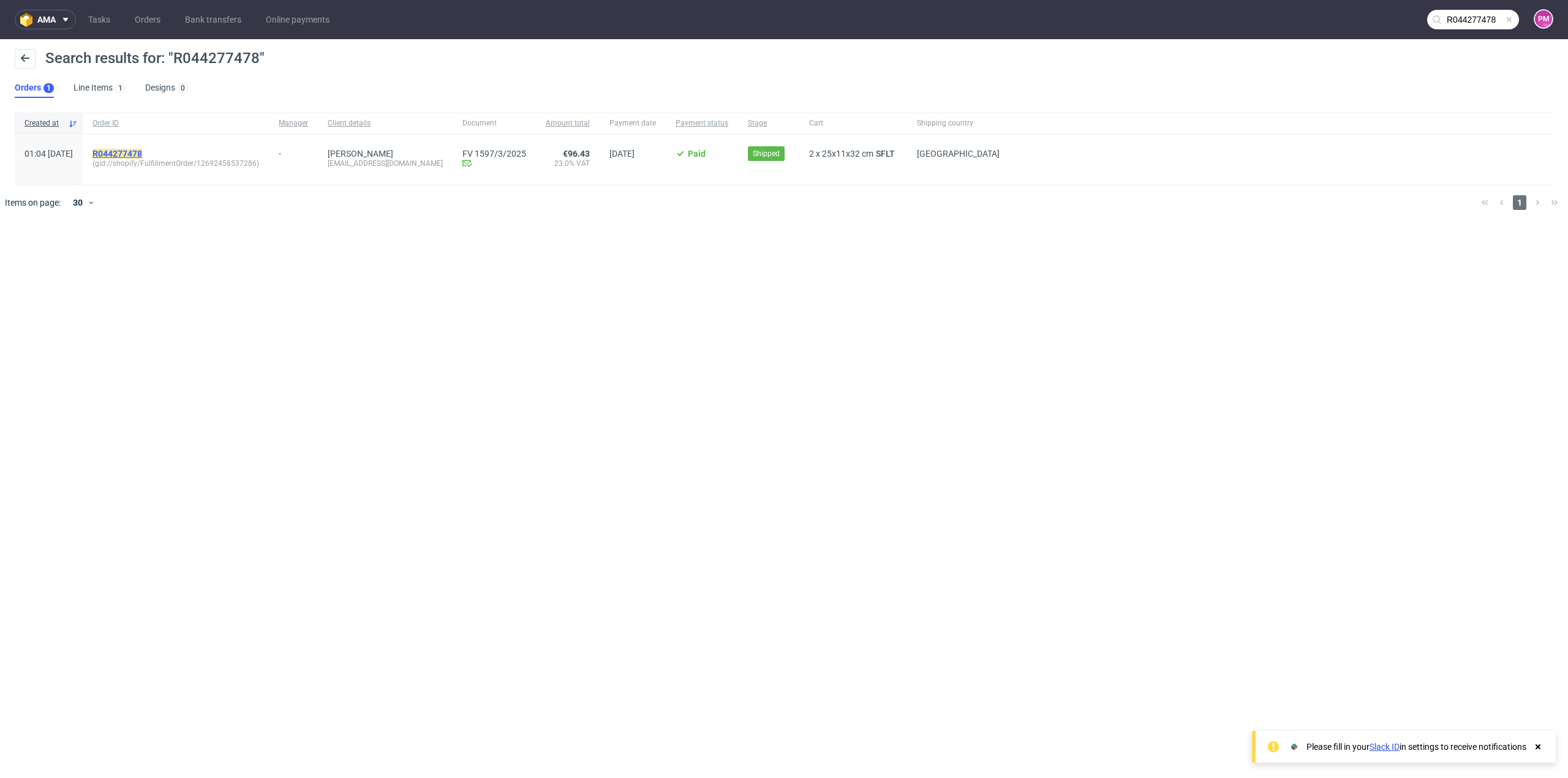
click at [142, 152] on mark "R044277478" at bounding box center [117, 154] width 50 height 10
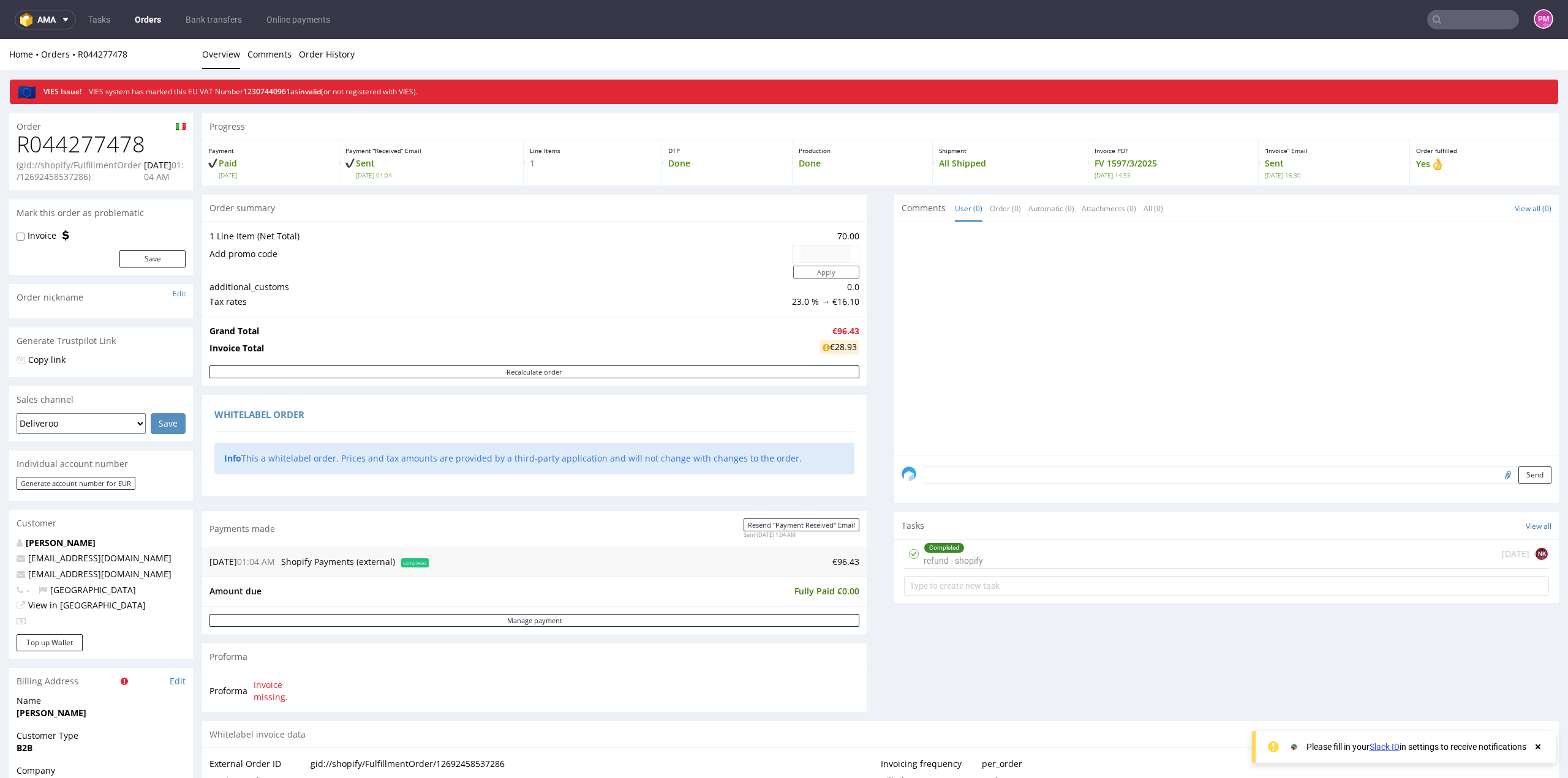
click at [147, 25] on link "Orders" at bounding box center [148, 19] width 41 height 19
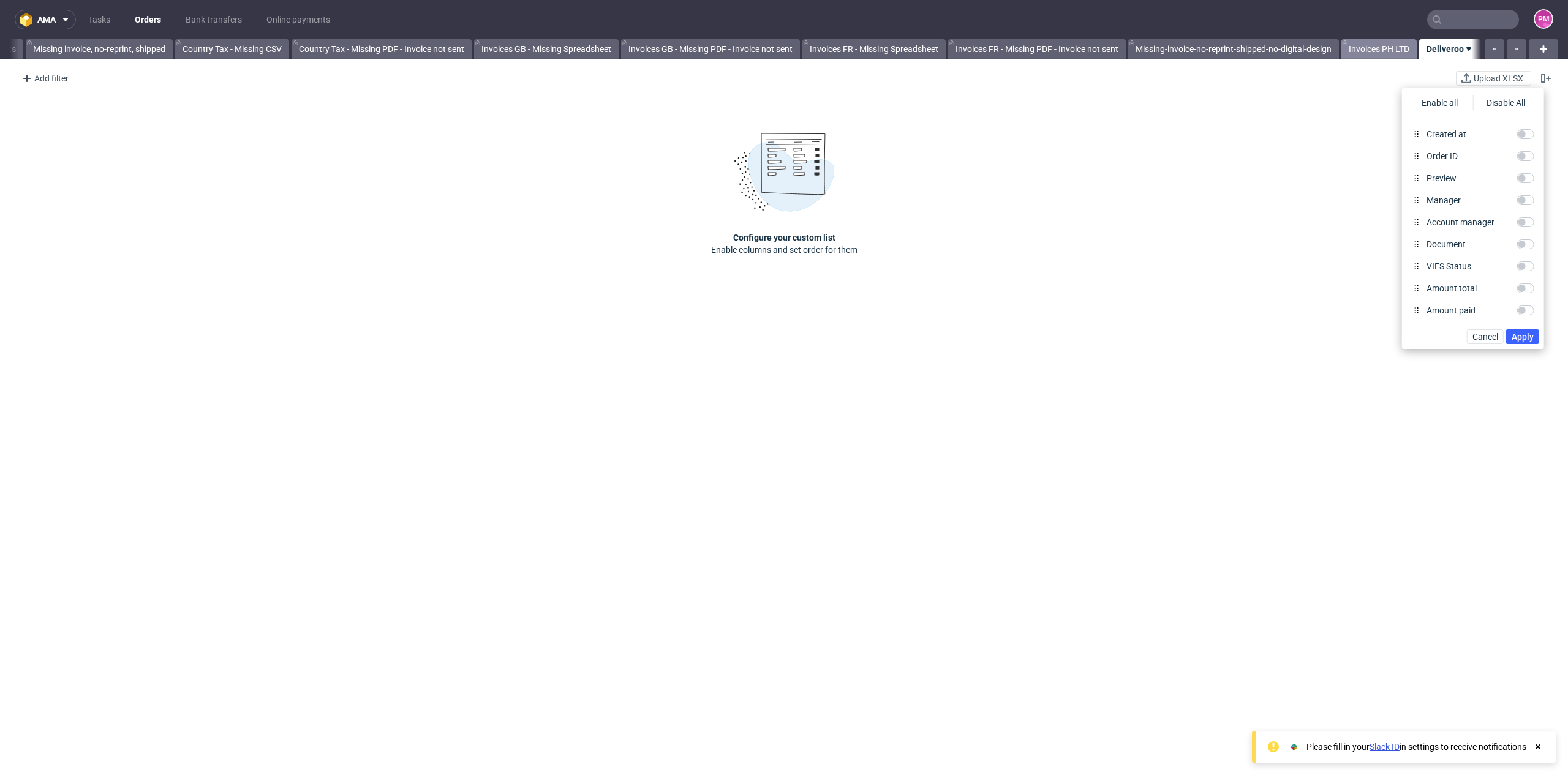
scroll to position [0, 1159]
click at [248, 116] on div "Configure your custom list Enable columns and set order for them" at bounding box center [784, 194] width 1568 height 202
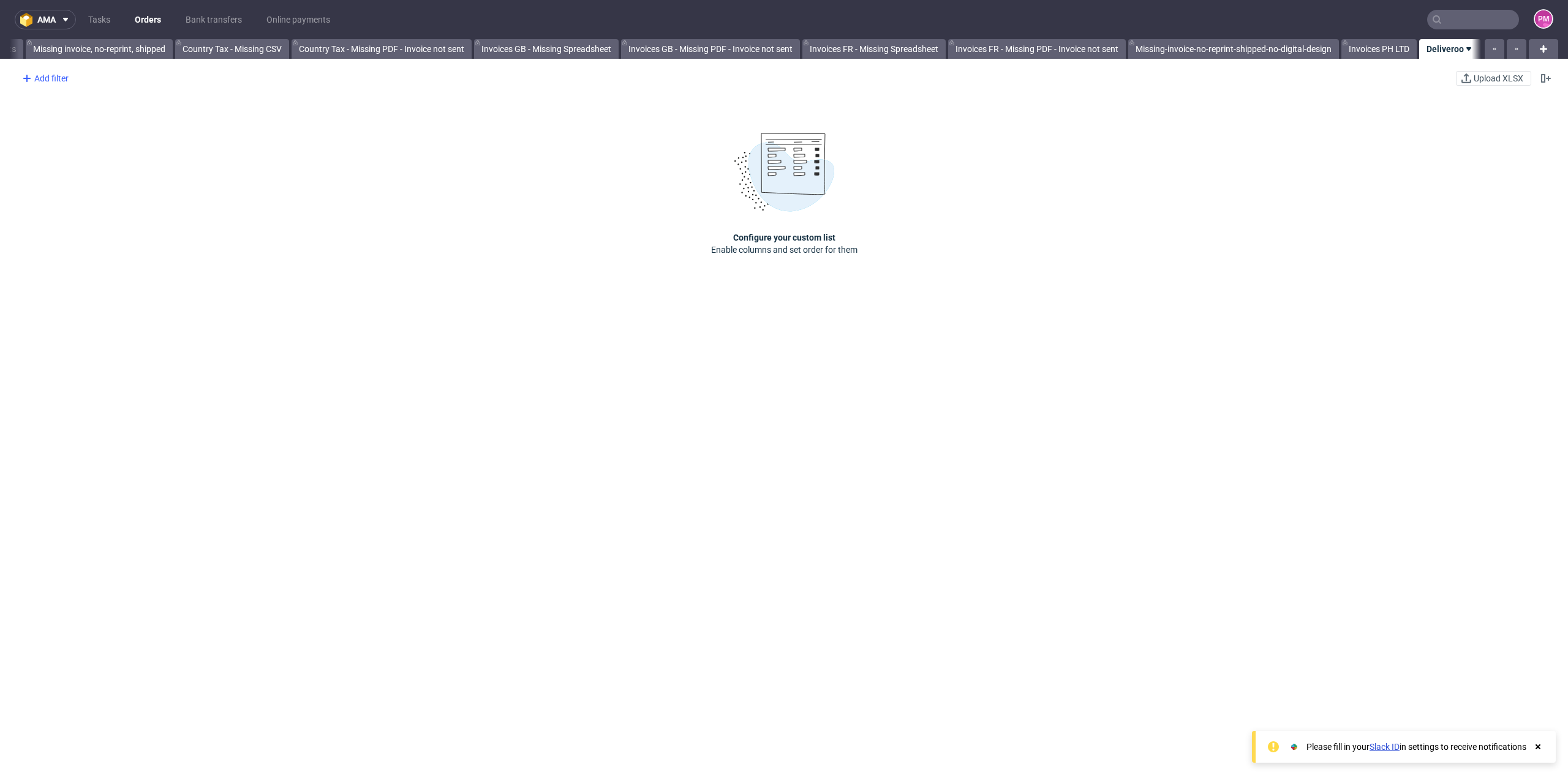
click at [49, 74] on div "Add filter" at bounding box center [43, 79] width 54 height 19
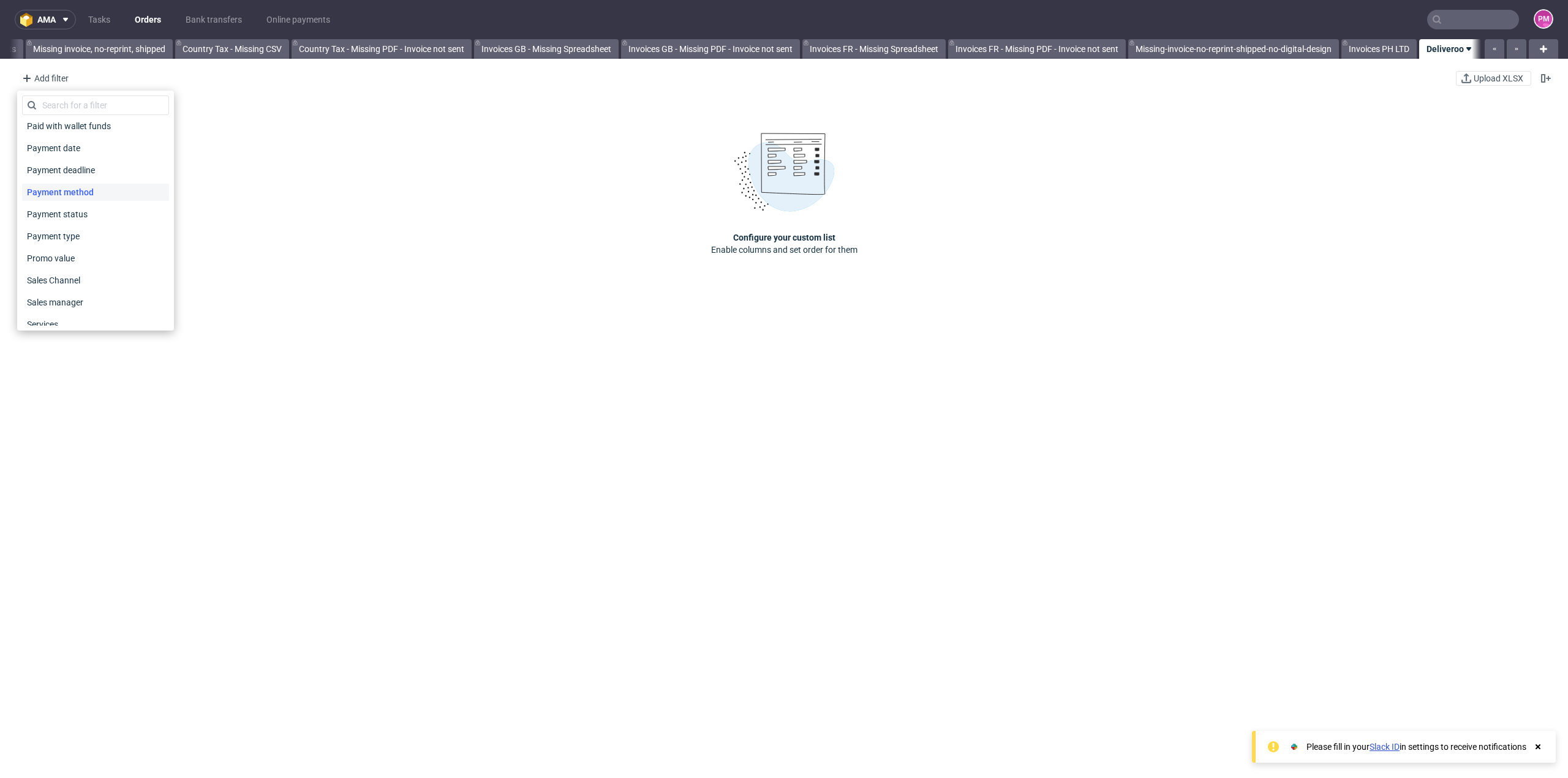
scroll to position [551, 0]
click at [79, 226] on span "Sales Channel" at bounding box center [55, 219] width 66 height 17
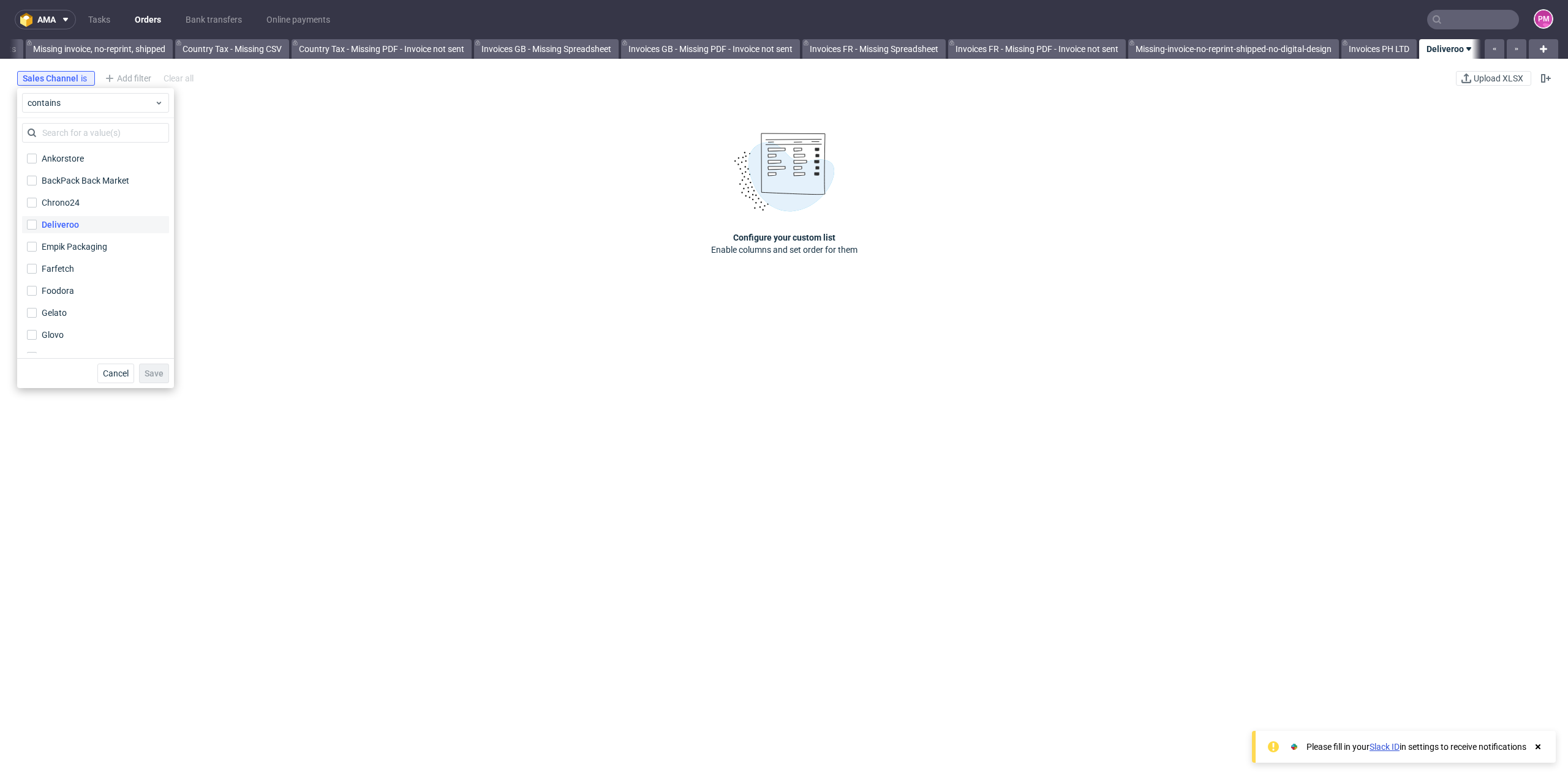
click at [71, 228] on div "Deliveroo" at bounding box center [60, 224] width 38 height 12
click at [37, 228] on input "Deliveroo" at bounding box center [32, 224] width 10 height 10
checkbox input "true"
click at [150, 372] on span "Save" at bounding box center [154, 373] width 19 height 9
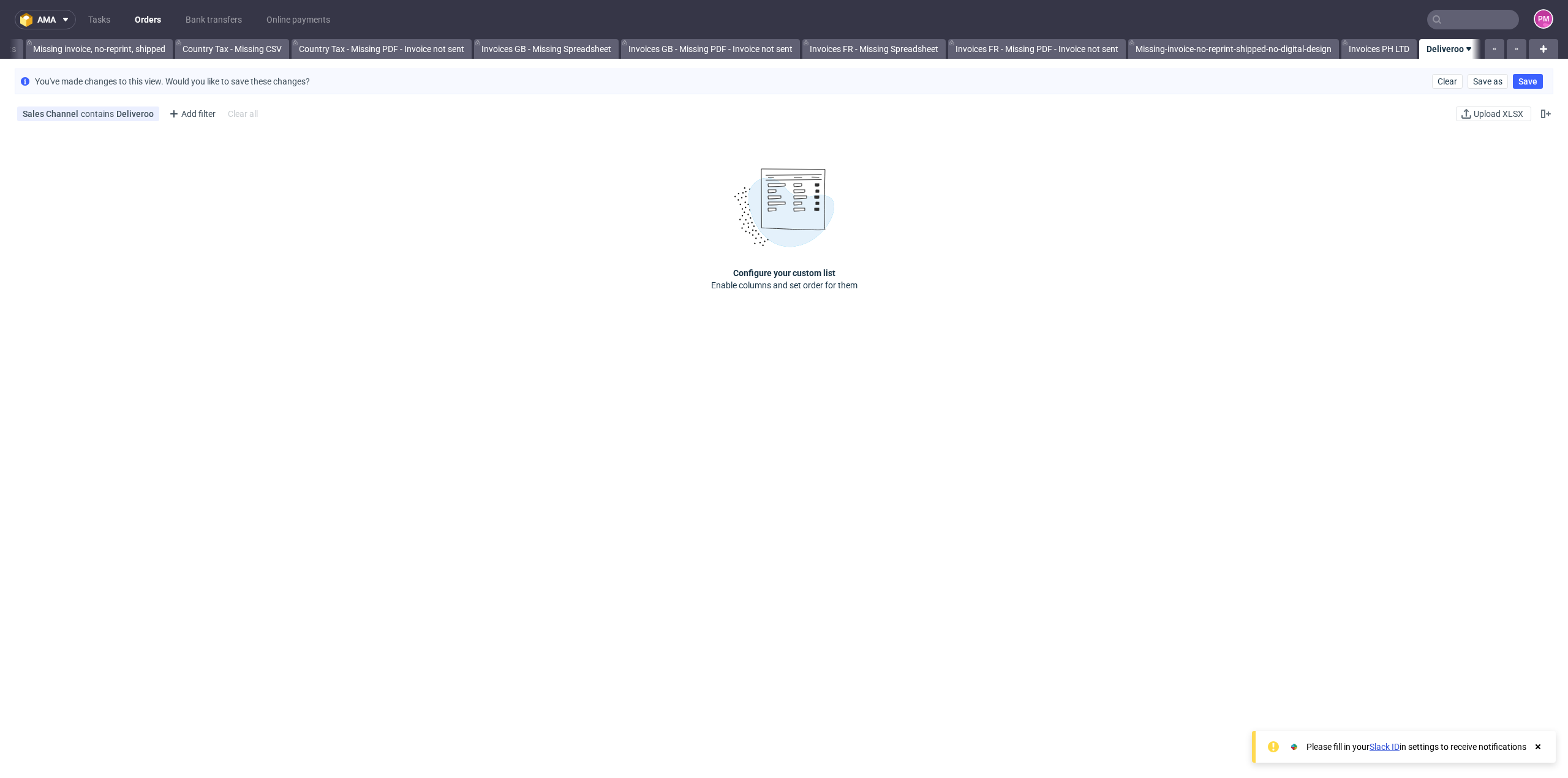
click at [1319, 190] on div "Configure your custom list Enable columns and set order for them" at bounding box center [784, 229] width 1568 height 202
click at [1235, 288] on div "Configure your custom list Enable columns and set order for them" at bounding box center [784, 229] width 1568 height 202
click at [311, 251] on div "Configure your custom list Enable columns and set order for them" at bounding box center [784, 229] width 1568 height 202
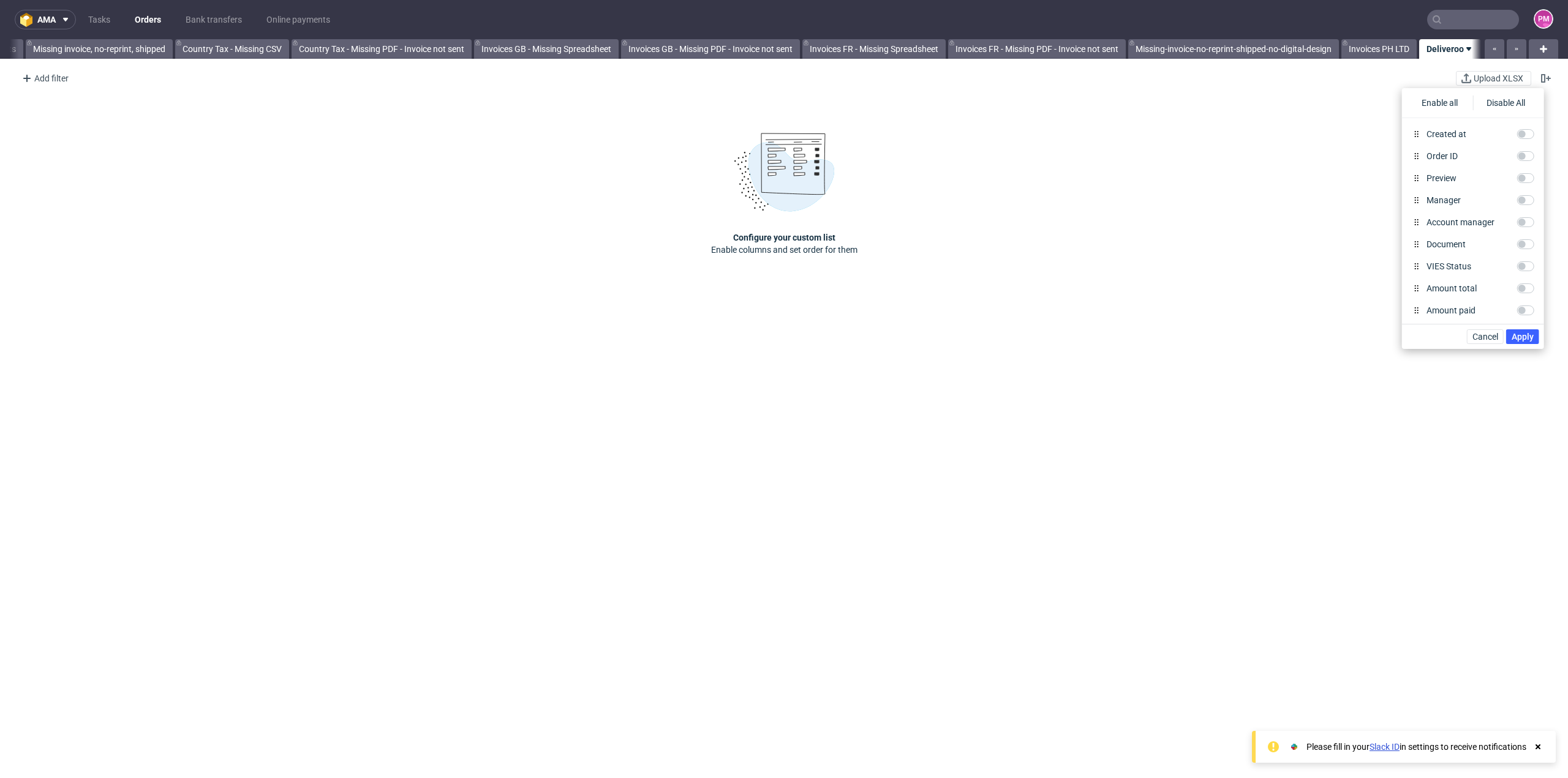
scroll to position [0, 1159]
click at [1007, 175] on div "Configure your custom list Enable columns and set order for them" at bounding box center [784, 194] width 1568 height 202
click at [46, 78] on div "Add filter" at bounding box center [43, 79] width 54 height 19
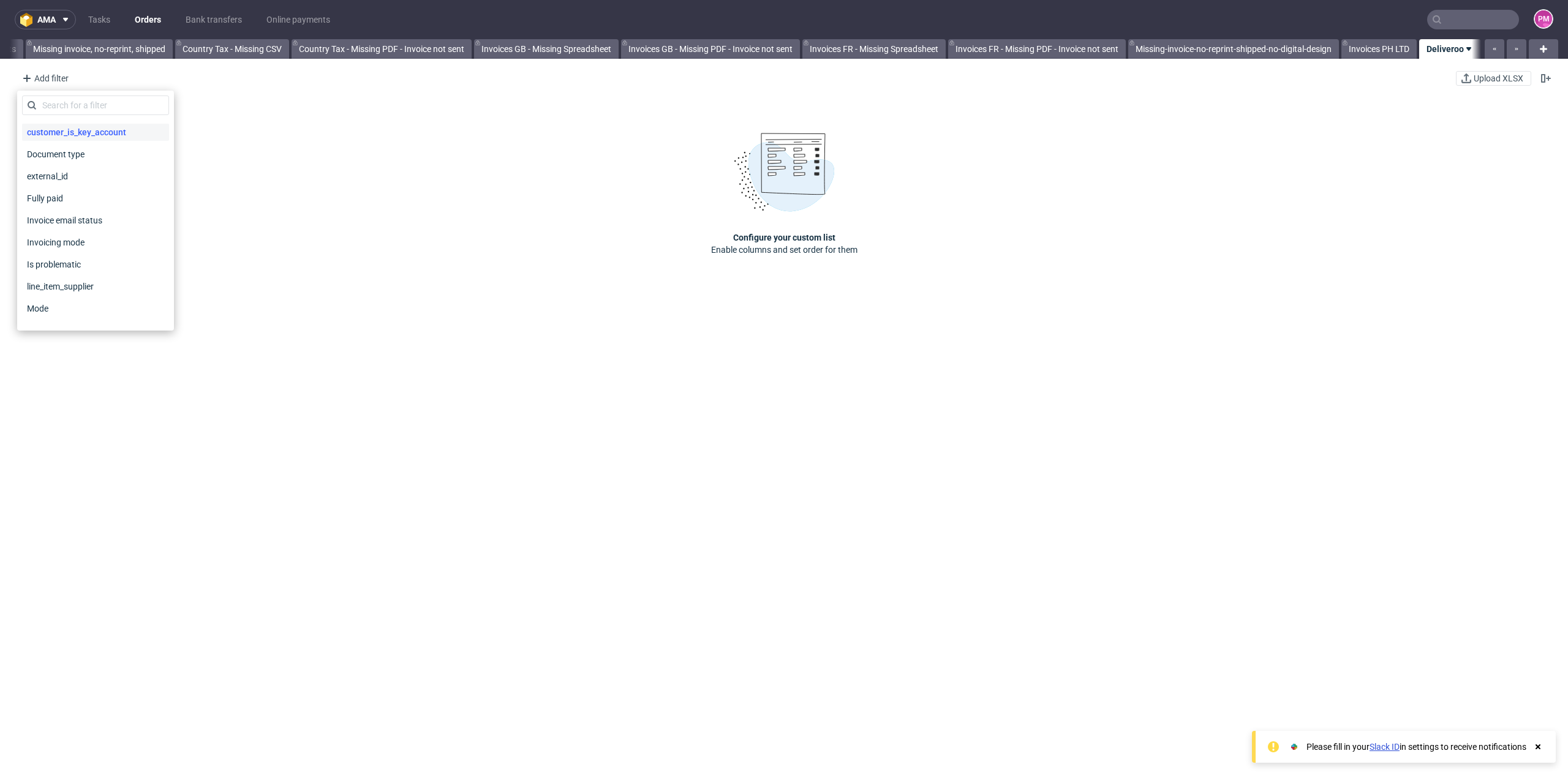
scroll to position [490, 0]
click at [68, 278] on span "Sales Channel" at bounding box center [55, 280] width 66 height 17
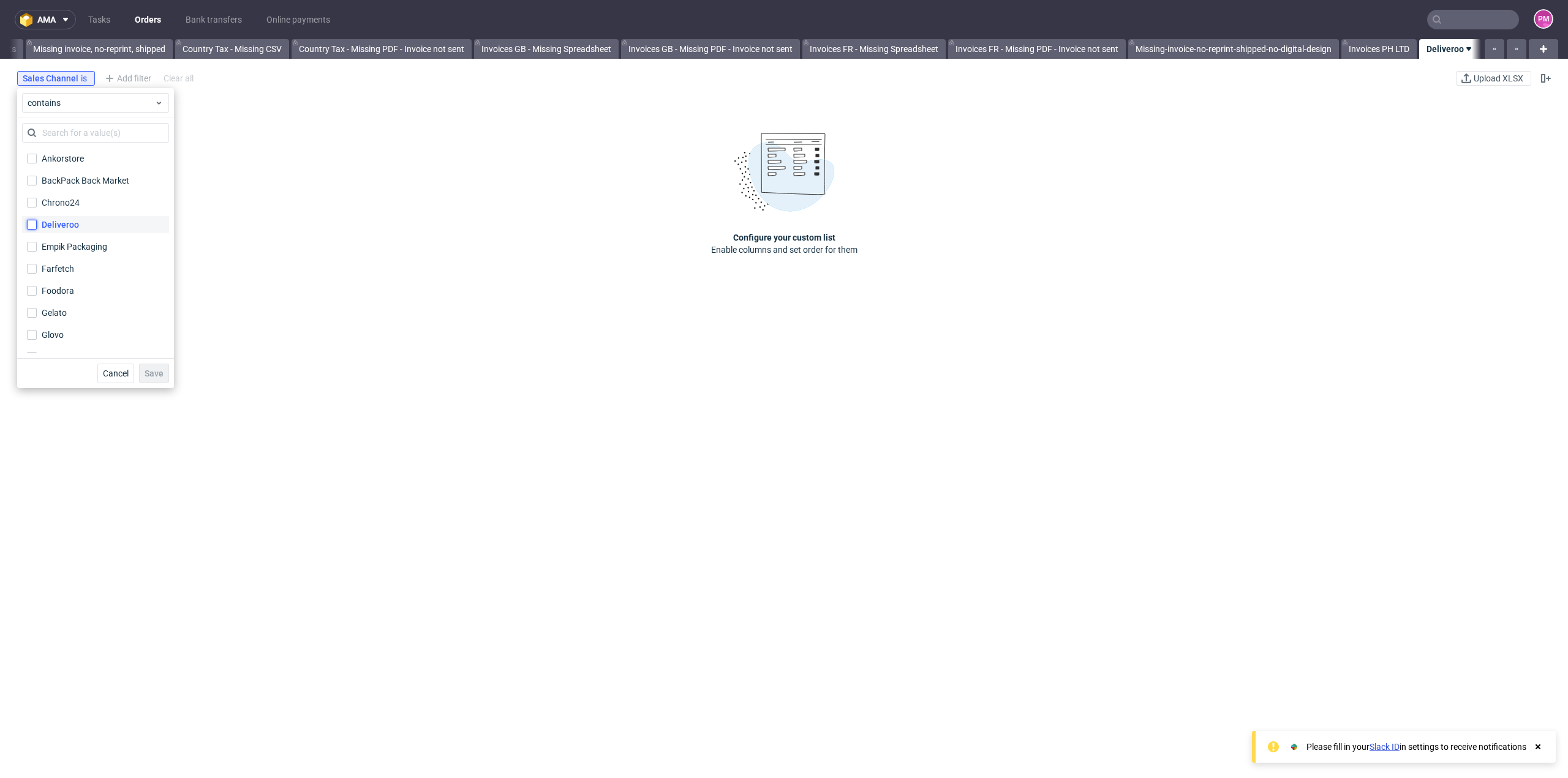
click at [35, 228] on input "Deliveroo" at bounding box center [32, 224] width 10 height 10
checkbox input "true"
click at [152, 375] on span "Save" at bounding box center [154, 373] width 19 height 9
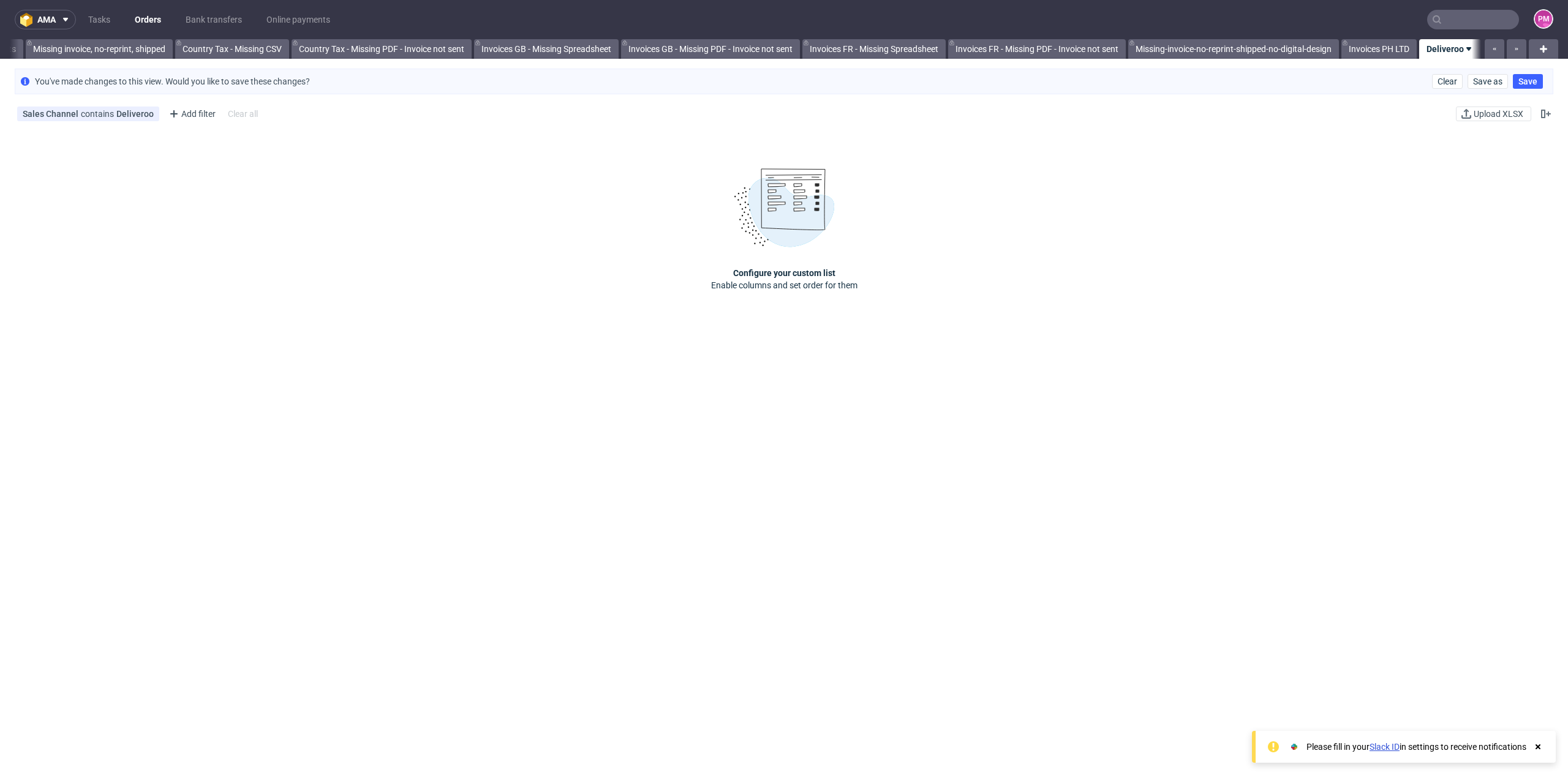
click at [441, 230] on div "Configure your custom list Enable columns and set order for them" at bounding box center [784, 229] width 1568 height 202
click at [1120, 298] on div "Configure your custom list Enable columns and set order for them" at bounding box center [784, 229] width 1568 height 202
click at [1539, 744] on icon at bounding box center [1538, 747] width 11 height 10
click at [1489, 50] on button "button" at bounding box center [1494, 49] width 19 height 19
click at [1493, 50] on icon "button" at bounding box center [1495, 49] width 5 height 10
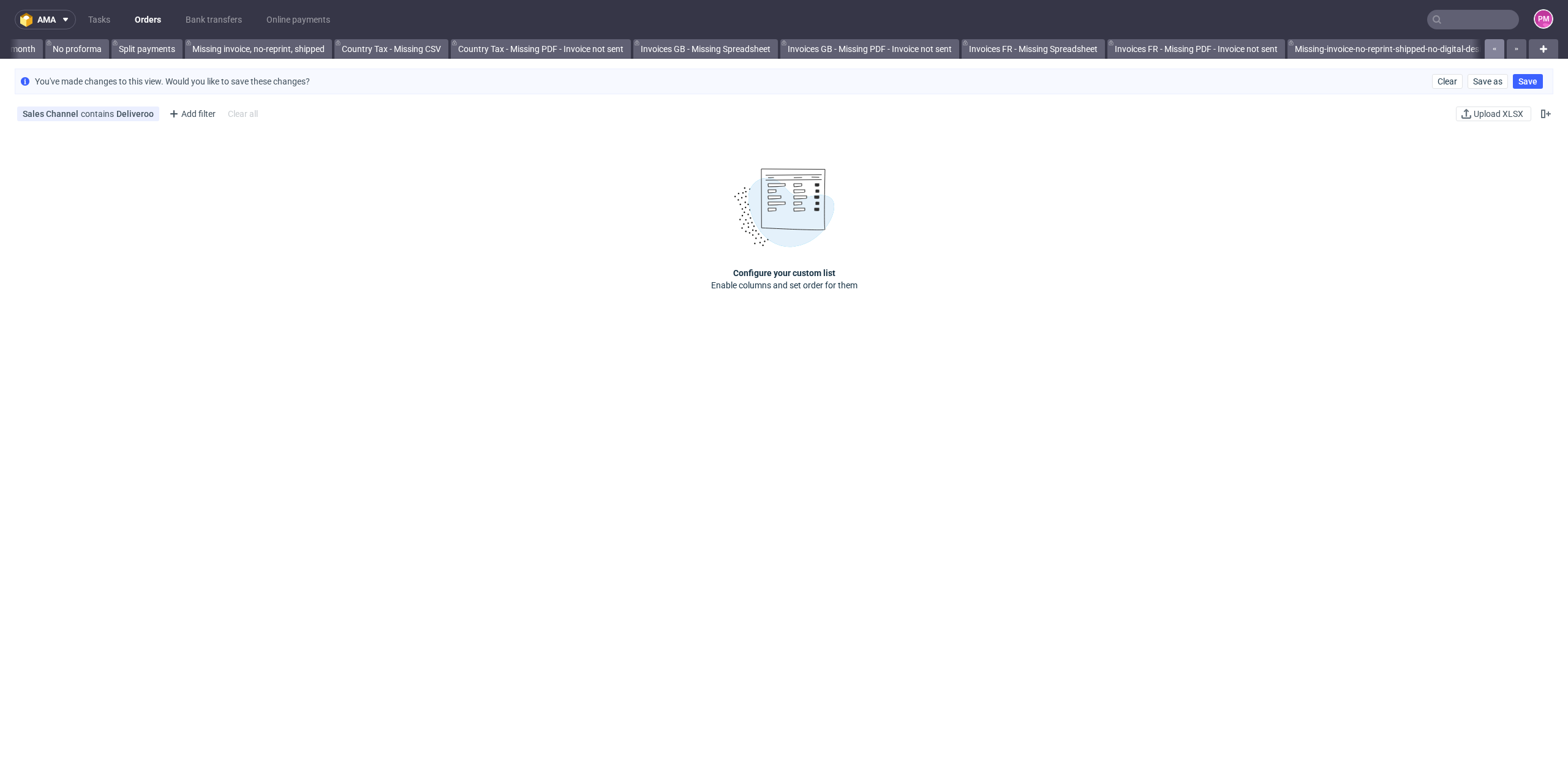
click at [1493, 50] on icon "button" at bounding box center [1495, 49] width 5 height 10
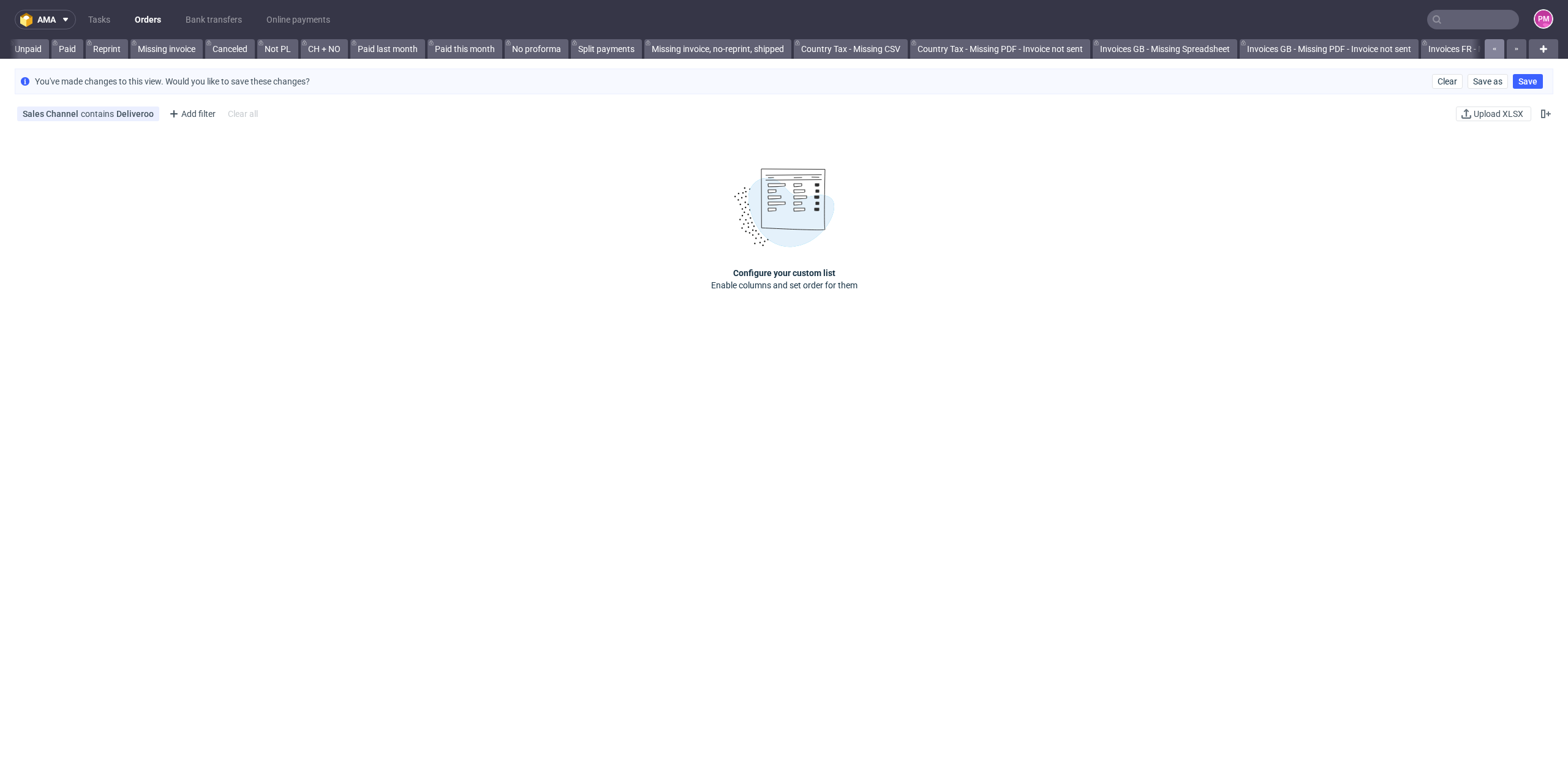
click at [1493, 50] on icon "button" at bounding box center [1495, 49] width 5 height 10
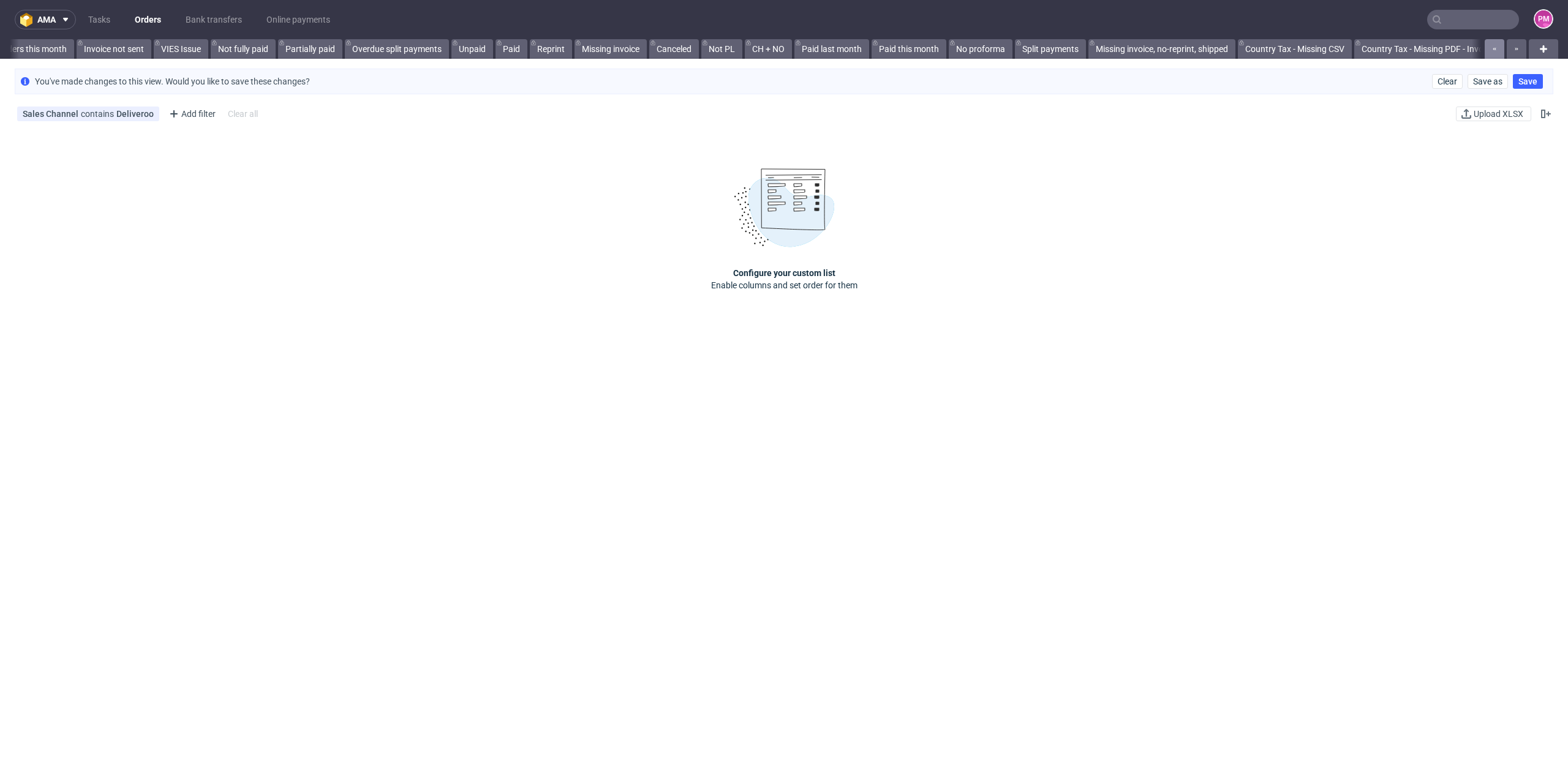
scroll to position [0, 56]
click at [1493, 50] on icon "button" at bounding box center [1495, 49] width 5 height 10
click at [1487, 50] on div at bounding box center [1504, 49] width 44 height 19
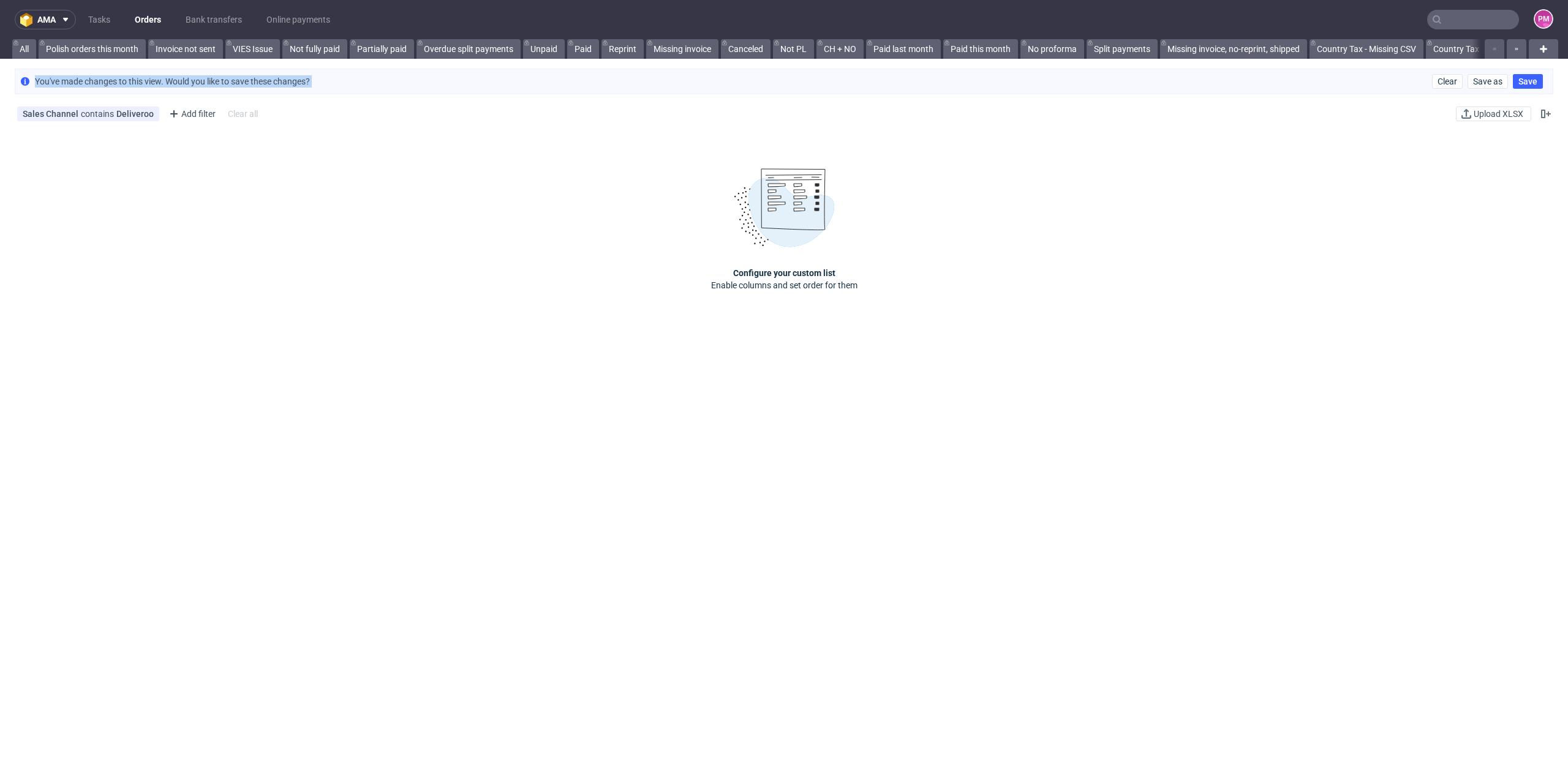
click at [1487, 50] on div at bounding box center [1504, 49] width 44 height 19
click at [27, 46] on link "All" at bounding box center [24, 49] width 24 height 19
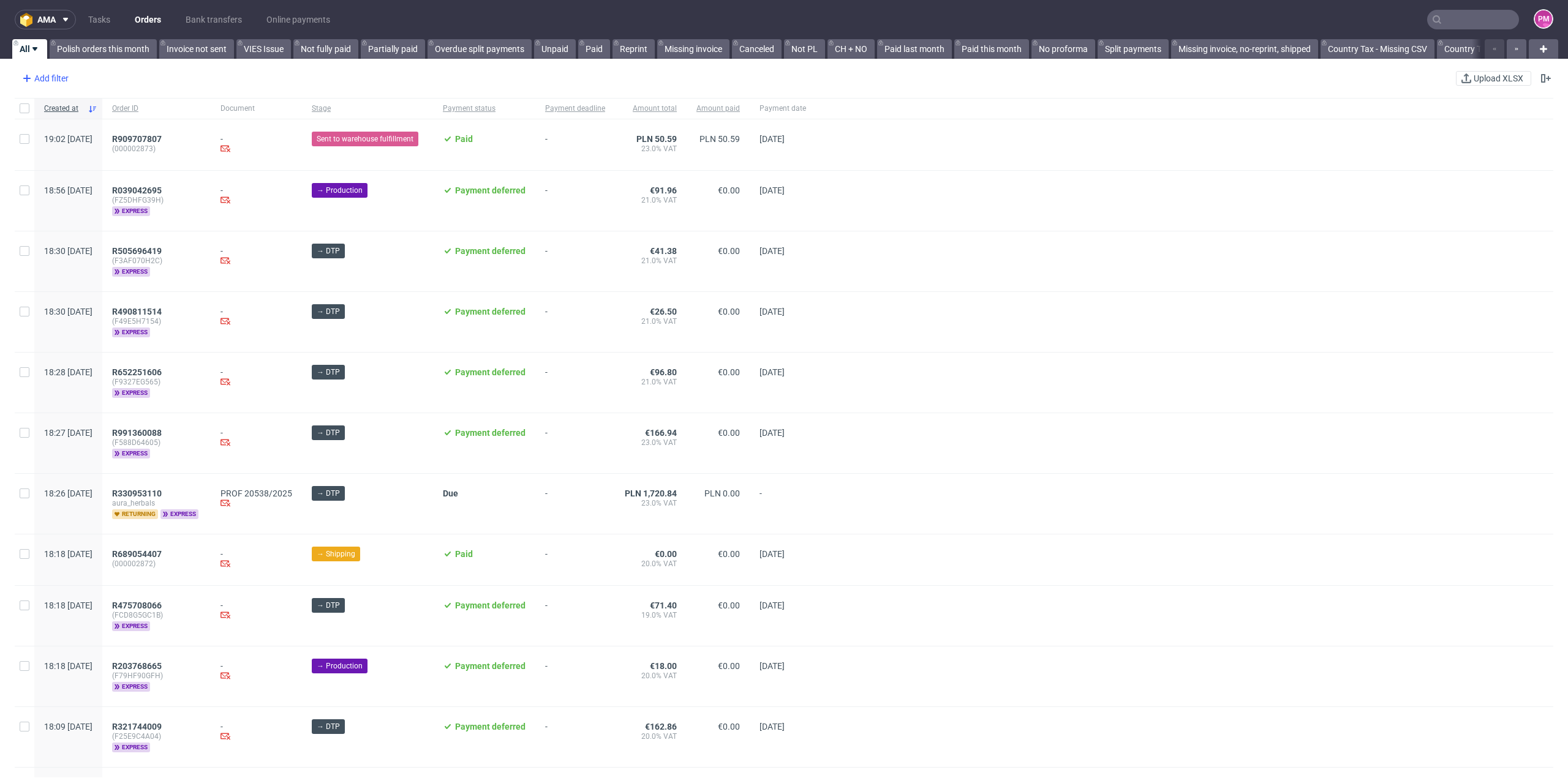
click at [46, 77] on div "Add filter" at bounding box center [43, 79] width 54 height 19
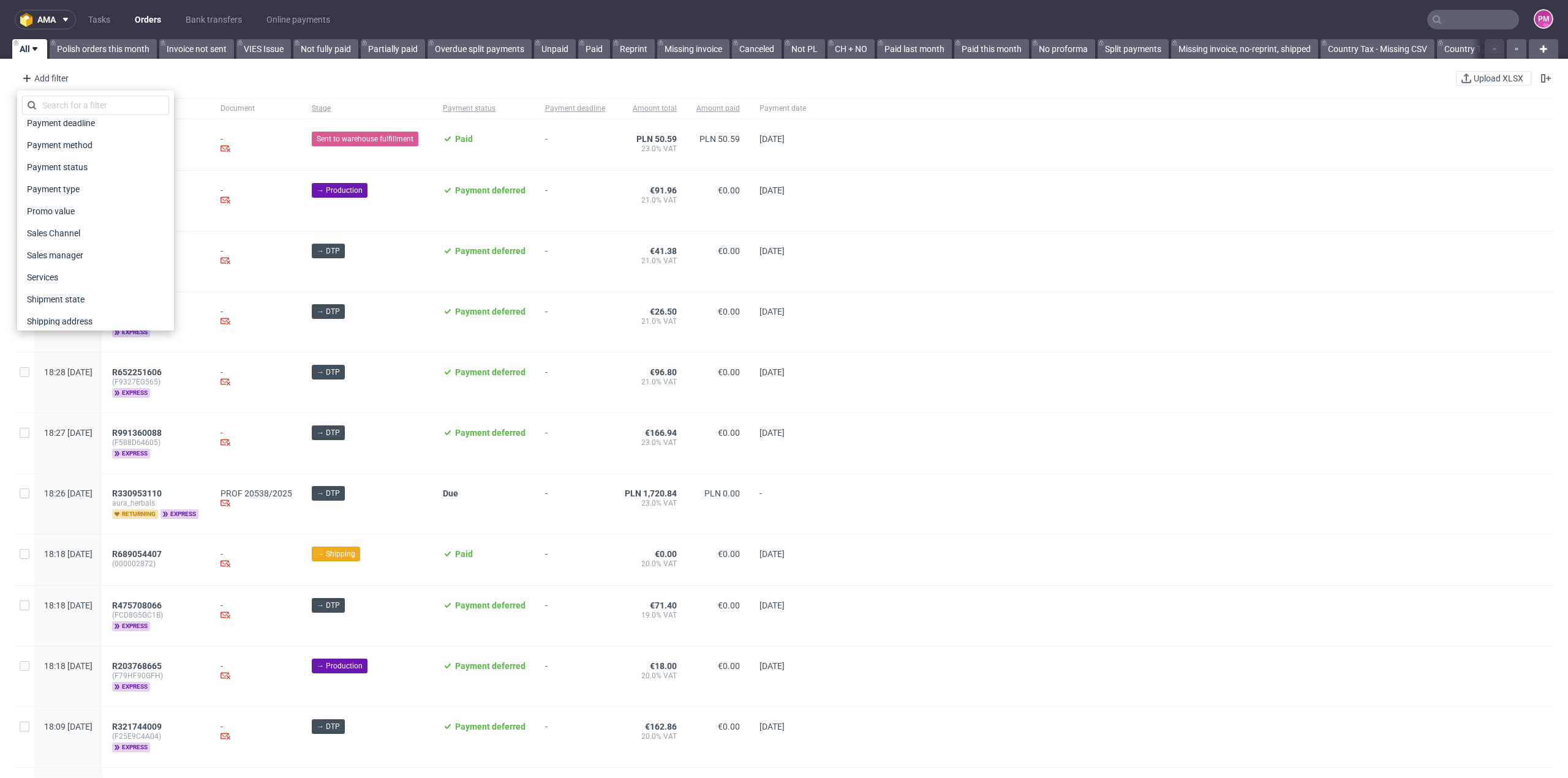
scroll to position [551, 0]
click at [67, 217] on span "Sales Channel" at bounding box center [55, 219] width 66 height 17
click at [67, 219] on div "Deliveroo" at bounding box center [60, 224] width 38 height 12
click at [37, 220] on input "Deliveroo" at bounding box center [32, 224] width 10 height 10
checkbox input "true"
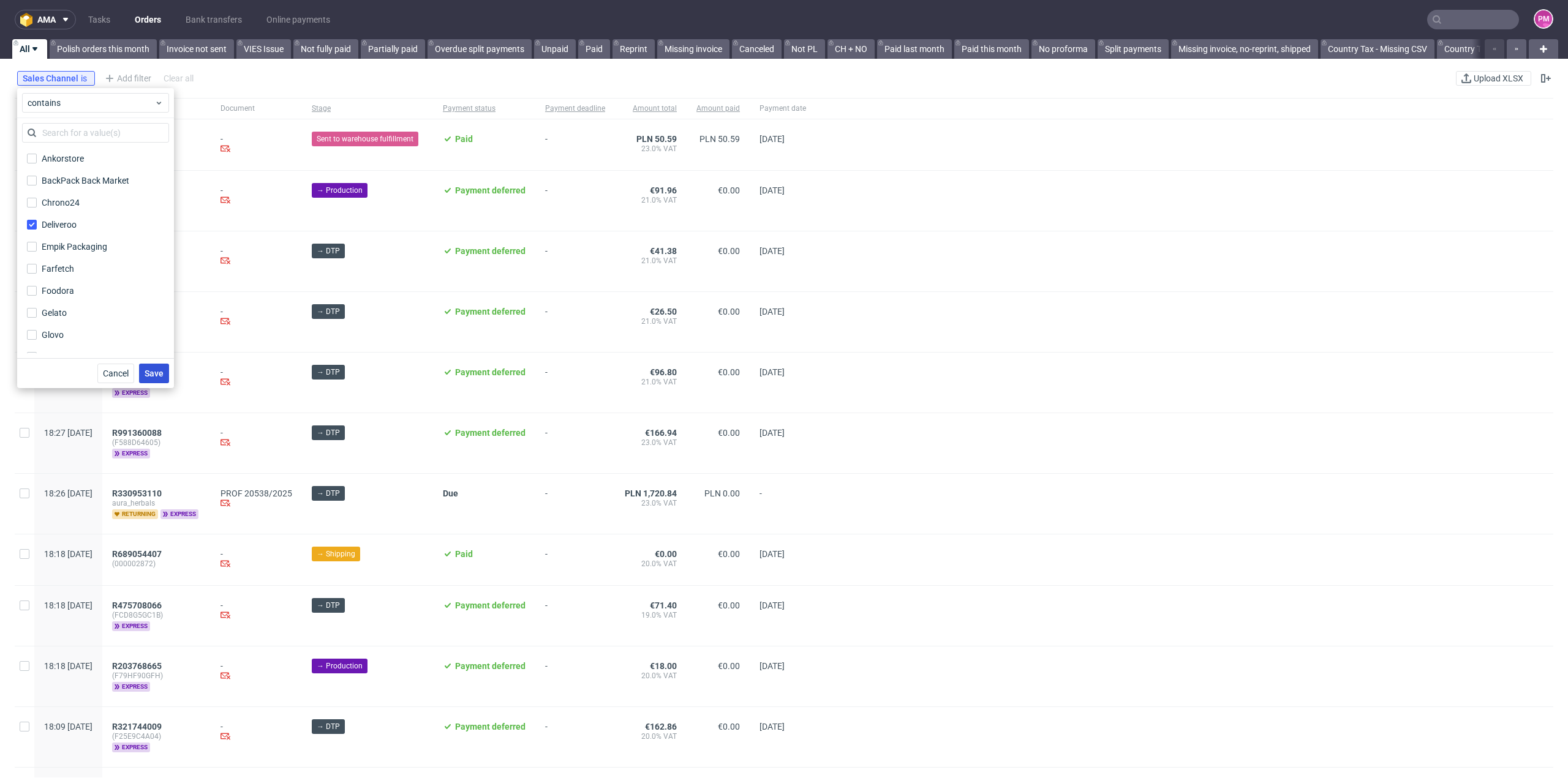
click at [153, 373] on span "Save" at bounding box center [154, 373] width 19 height 9
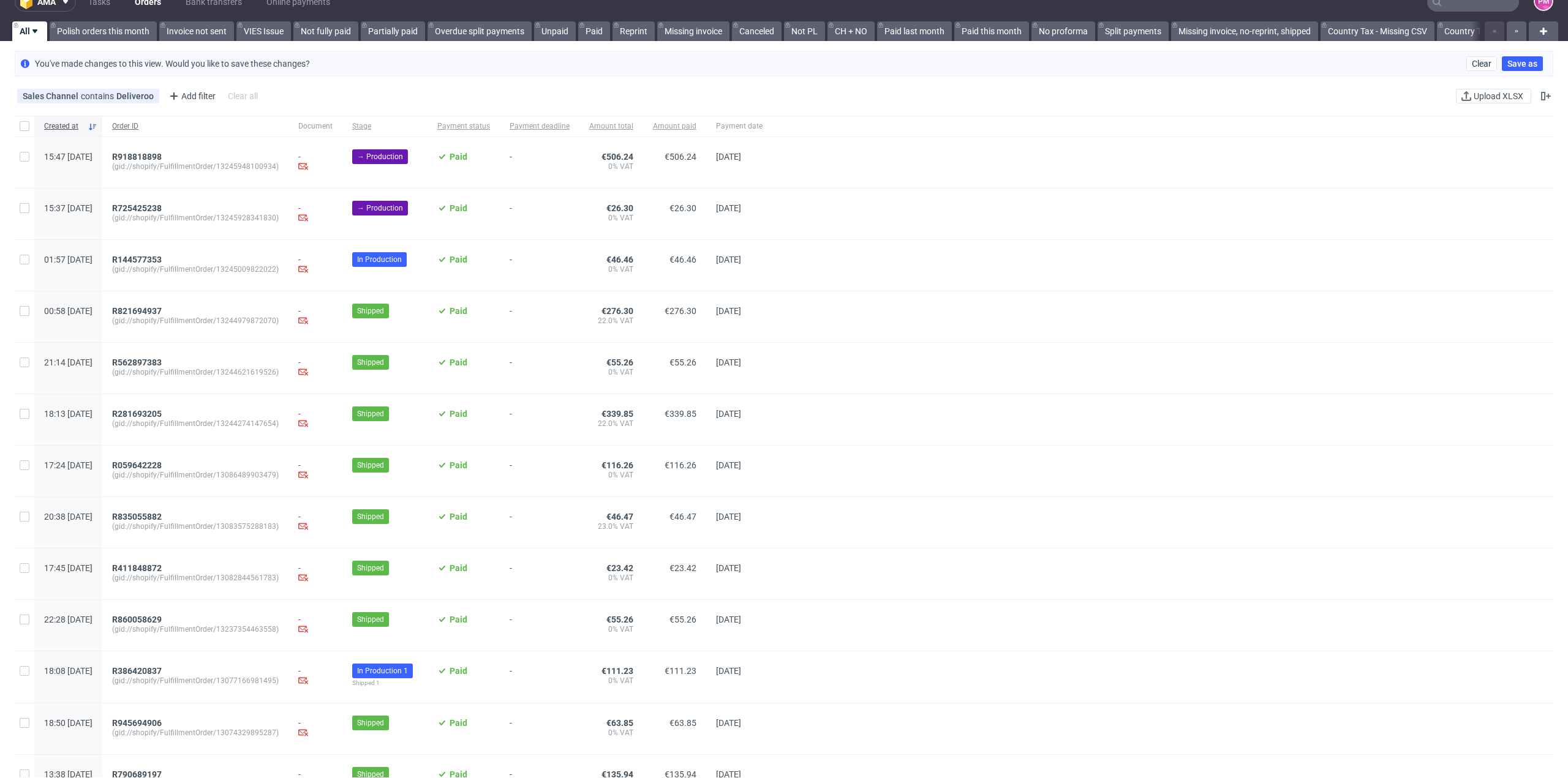
scroll to position [0, 0]
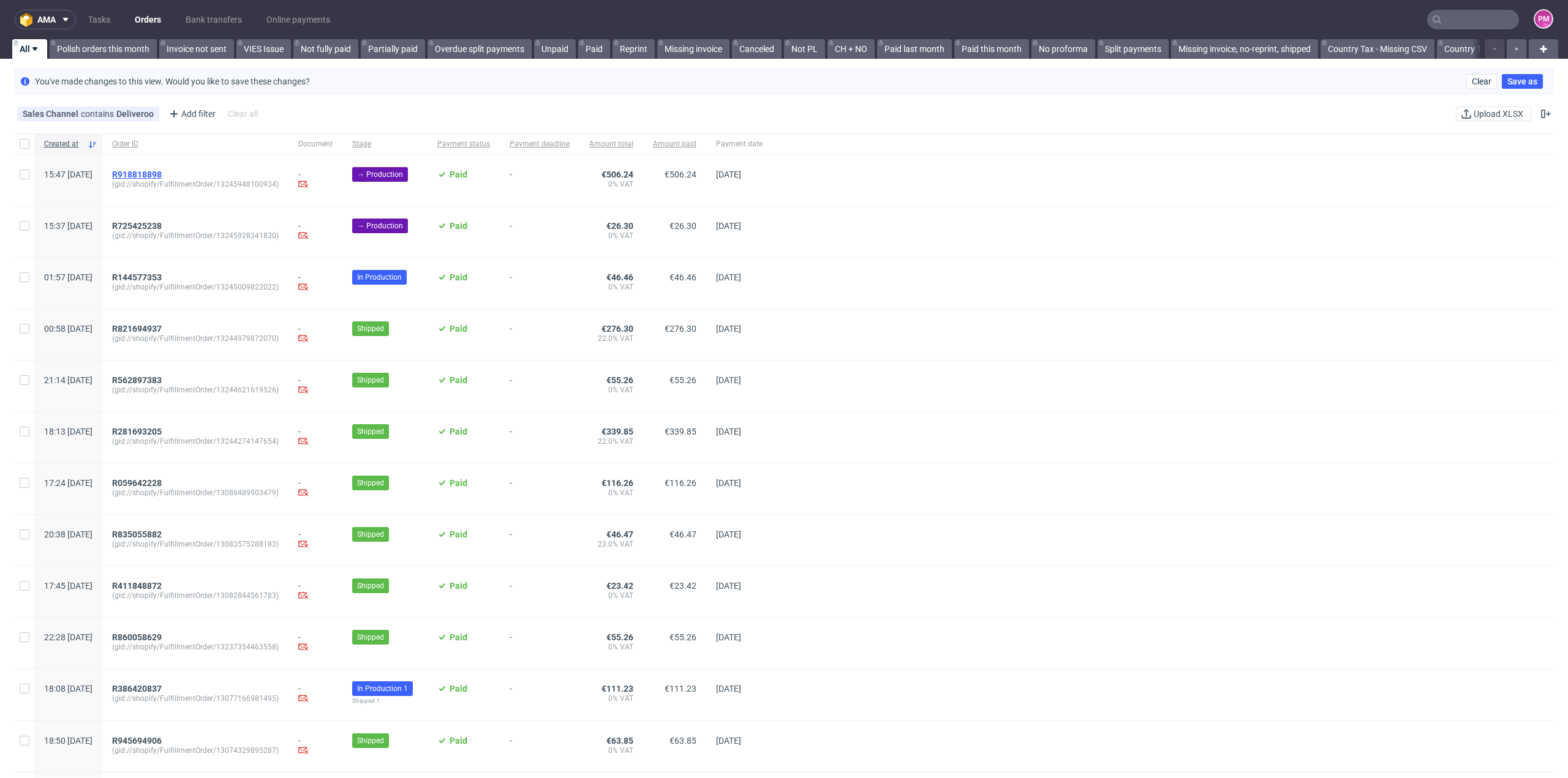
click at [162, 171] on span "R918818898" at bounding box center [137, 175] width 50 height 10
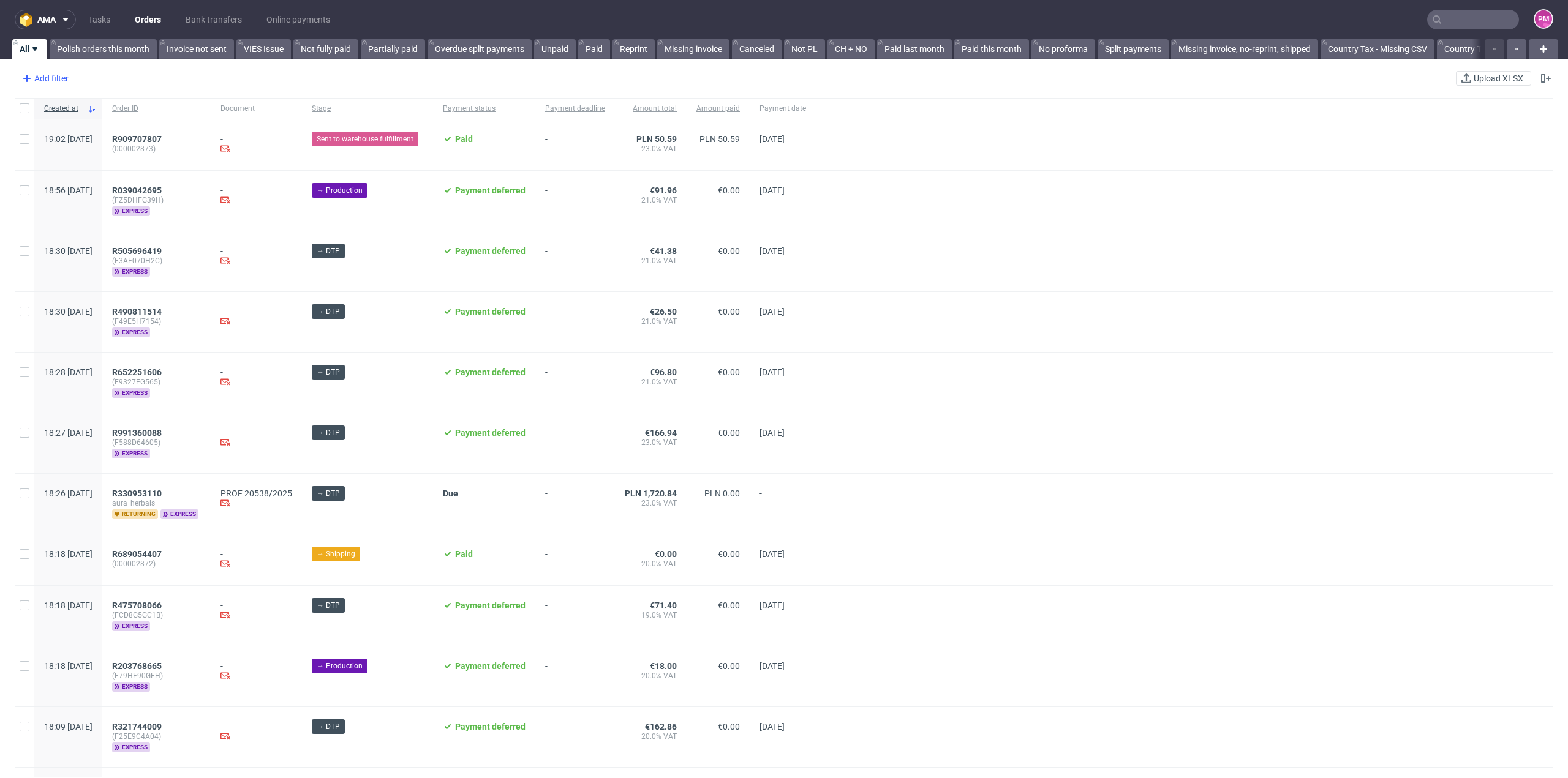
click at [53, 79] on div "Add filter" at bounding box center [43, 79] width 54 height 19
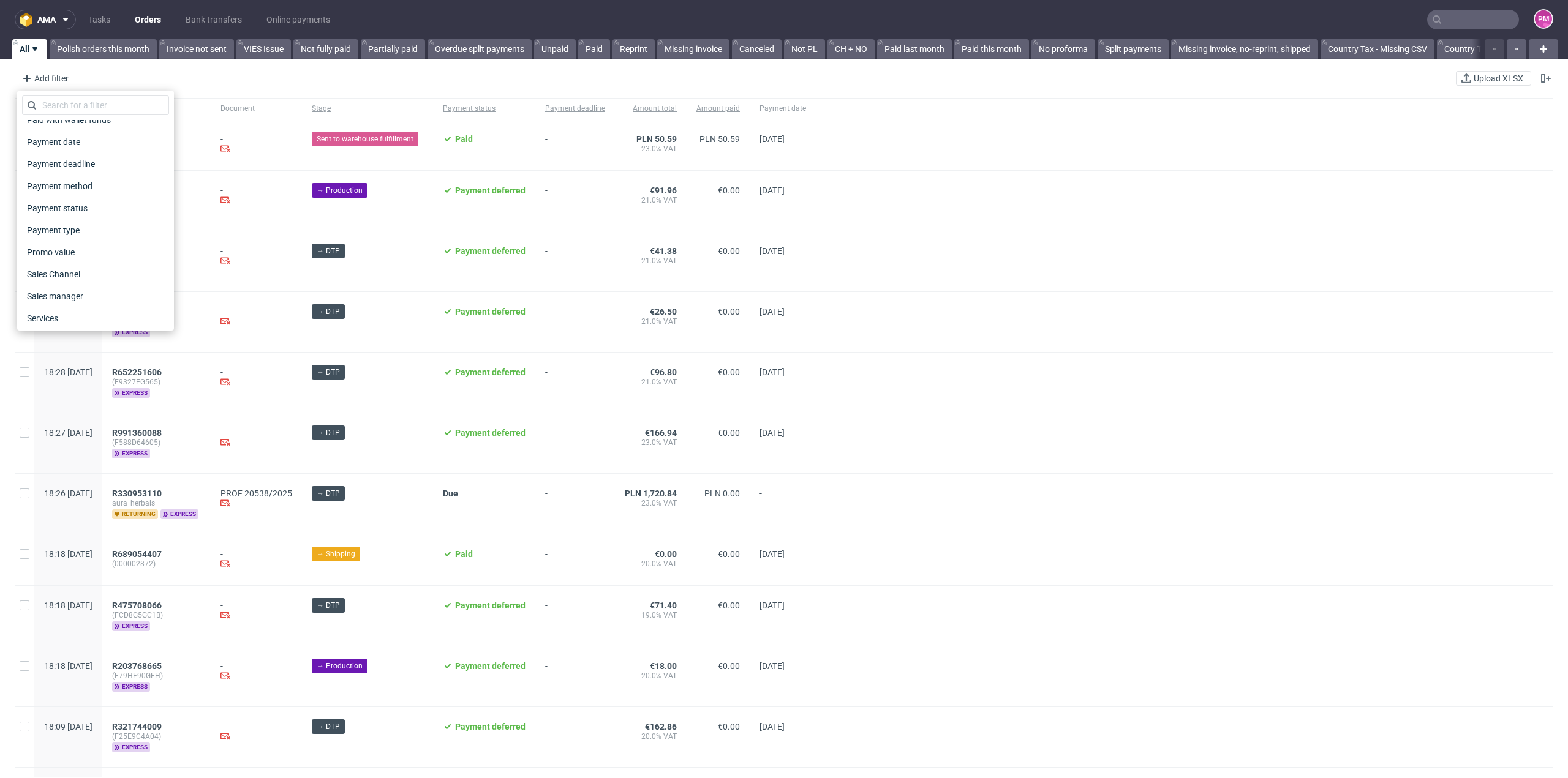
scroll to position [551, 0]
click at [69, 224] on span "Sales Channel" at bounding box center [55, 219] width 66 height 17
click at [59, 224] on div "Deliveroo" at bounding box center [60, 224] width 38 height 12
click at [37, 224] on input "Deliveroo" at bounding box center [32, 224] width 10 height 10
checkbox input "true"
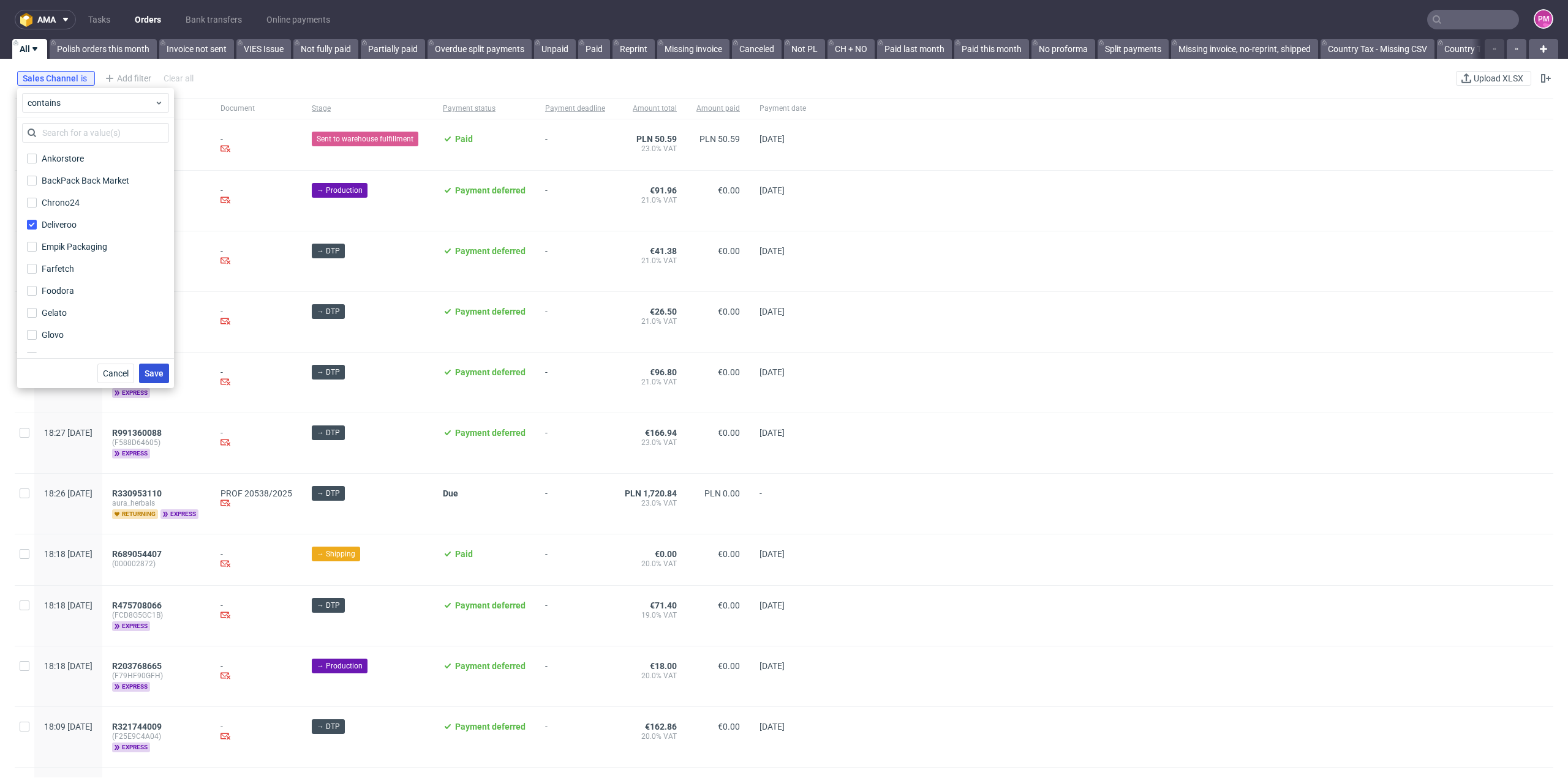
click at [155, 369] on span "Save" at bounding box center [154, 373] width 19 height 9
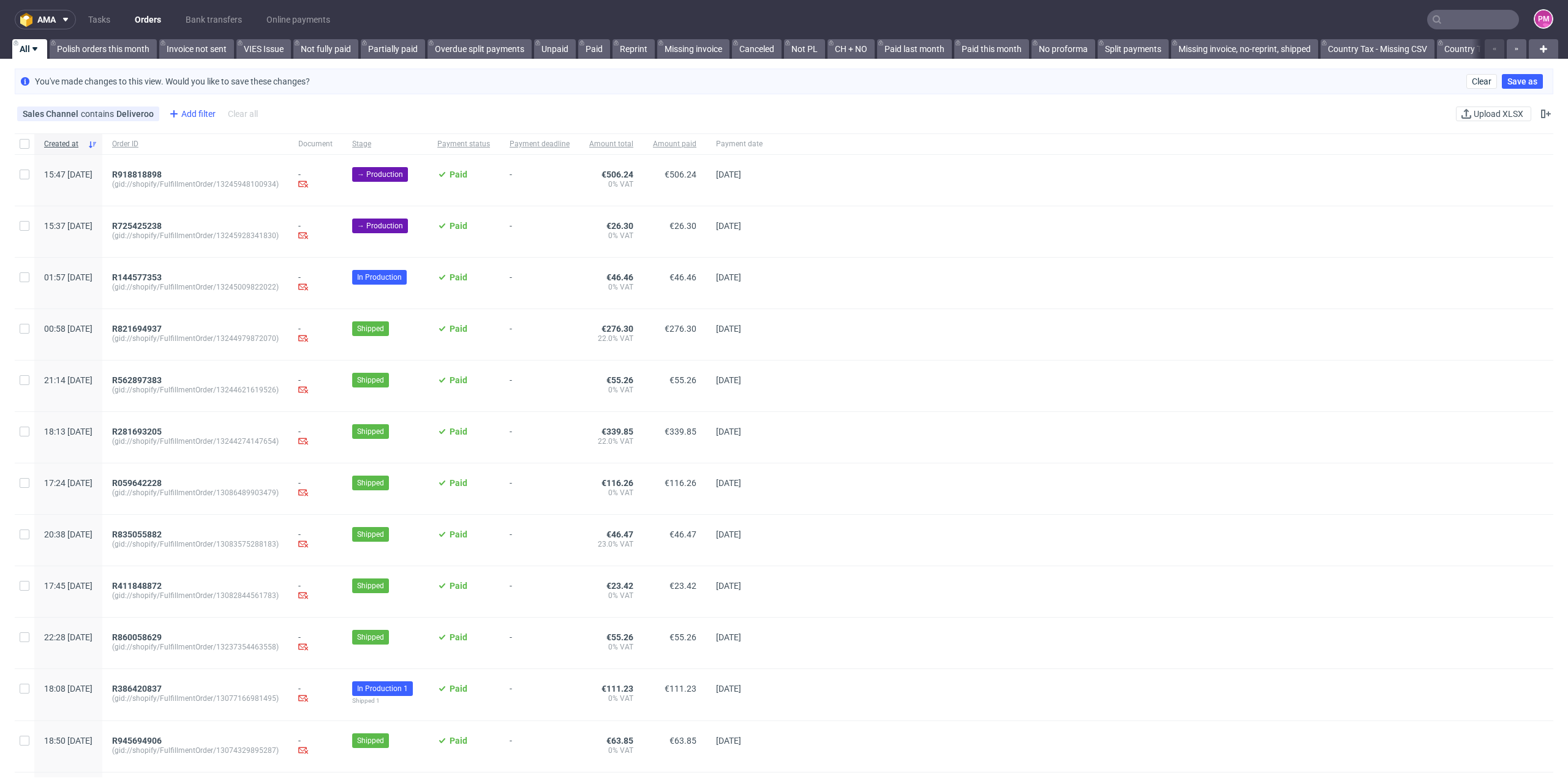
click at [192, 117] on div "Add filter" at bounding box center [191, 114] width 54 height 19
click at [1199, 352] on div at bounding box center [1163, 334] width 781 height 50
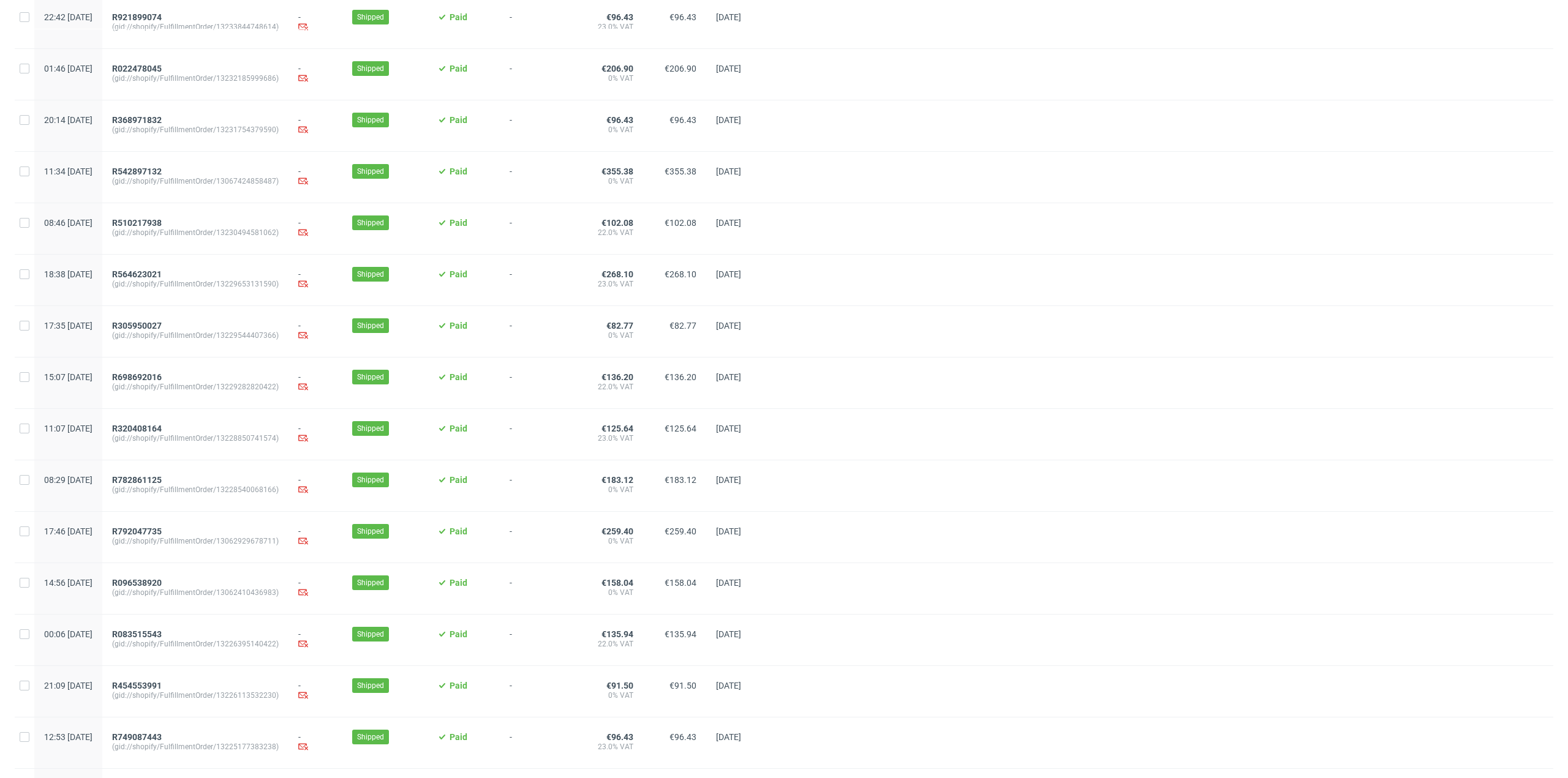
scroll to position [958, 0]
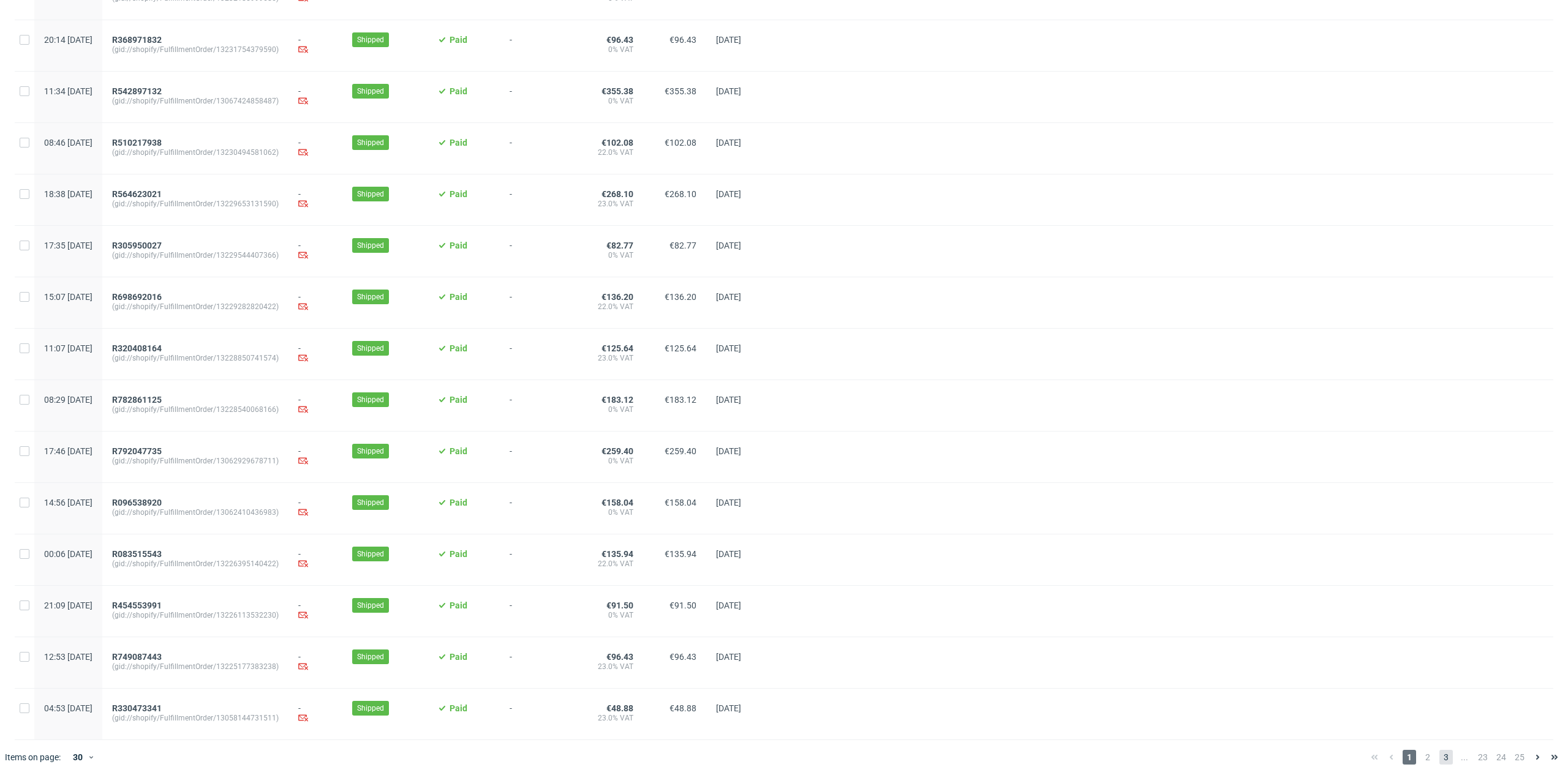
click at [1440, 756] on span "3" at bounding box center [1446, 757] width 14 height 14
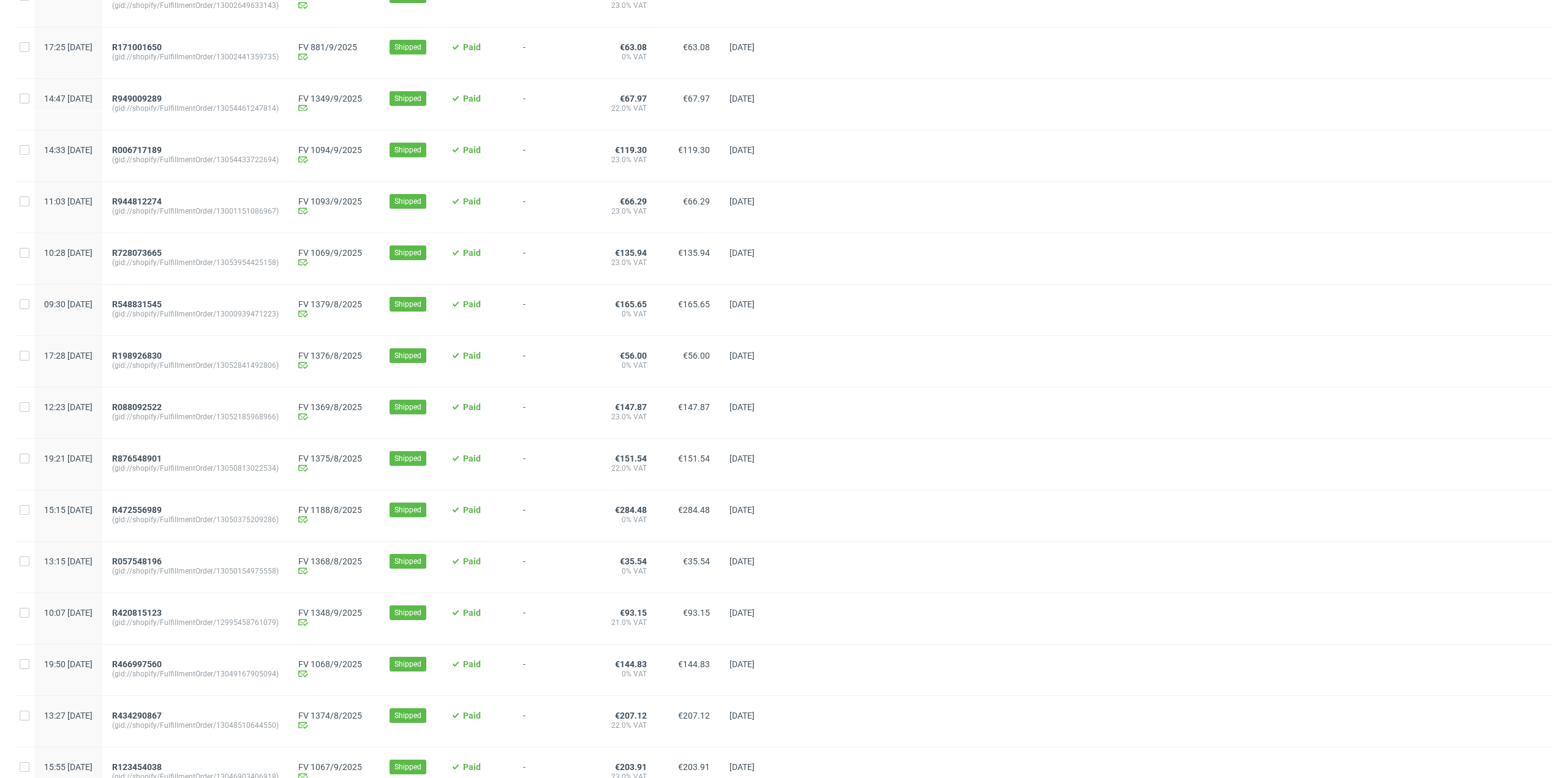
scroll to position [957, 0]
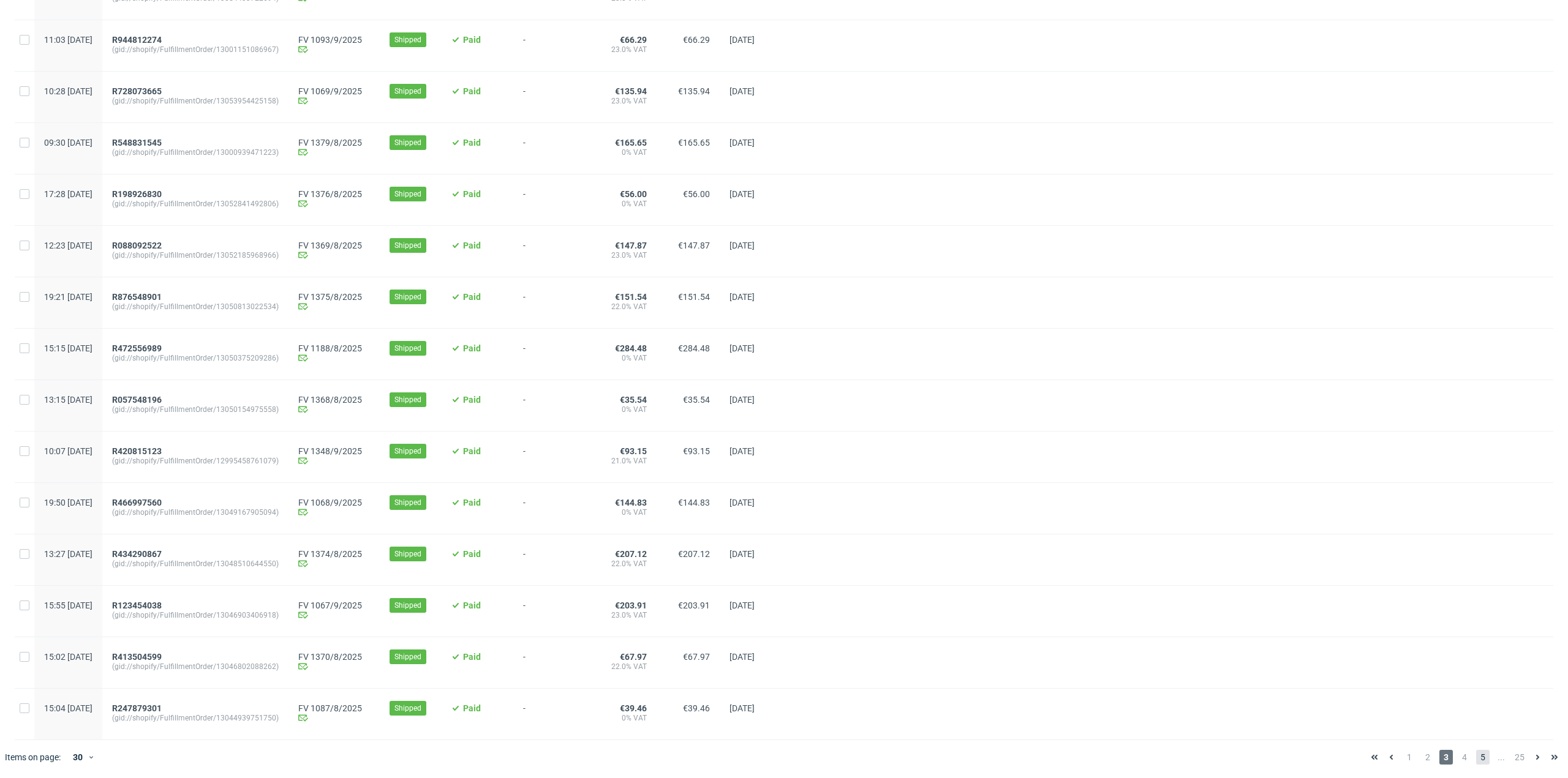
click at [1477, 757] on span "5" at bounding box center [1483, 757] width 14 height 14
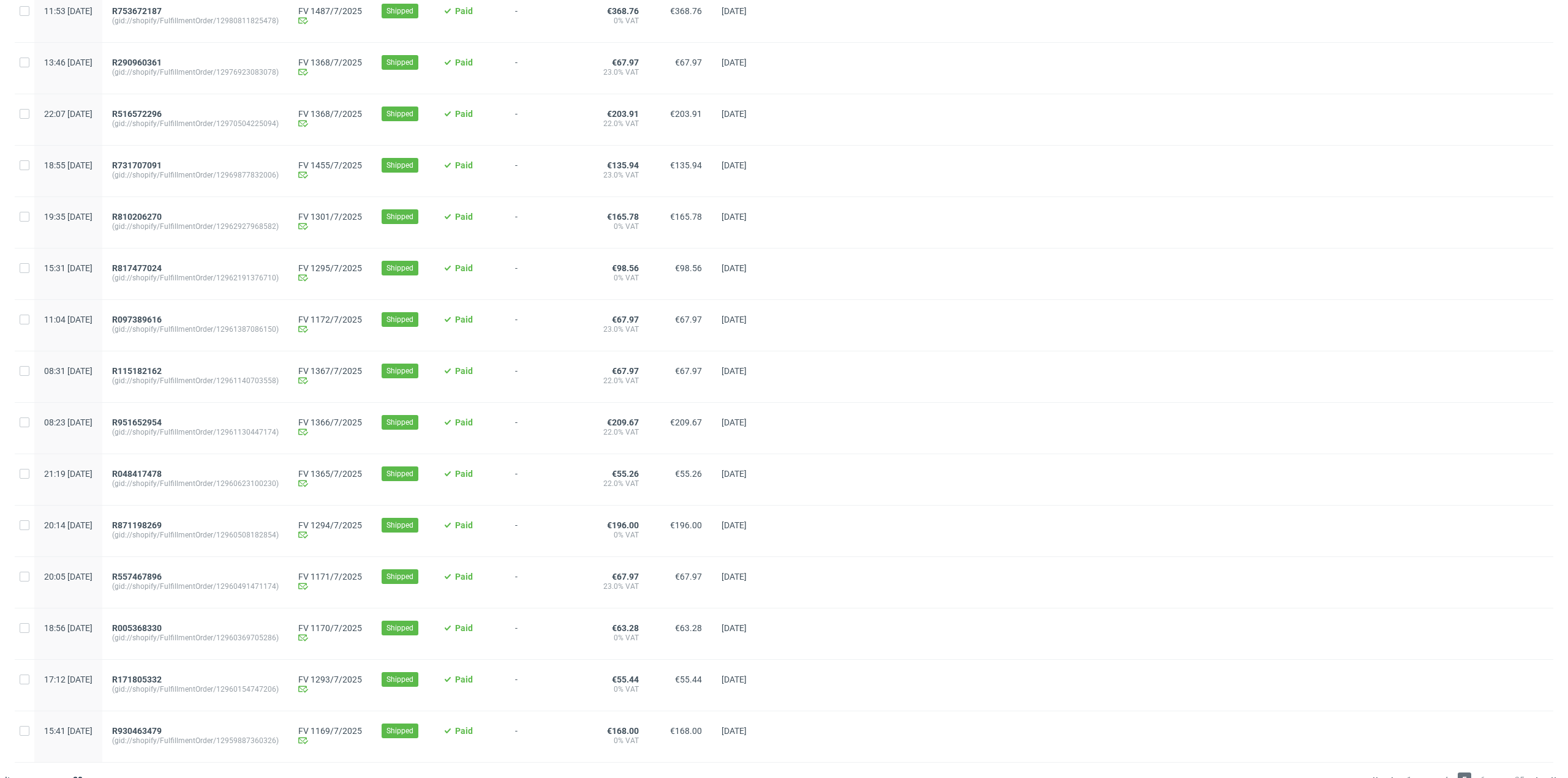
scroll to position [957, 0]
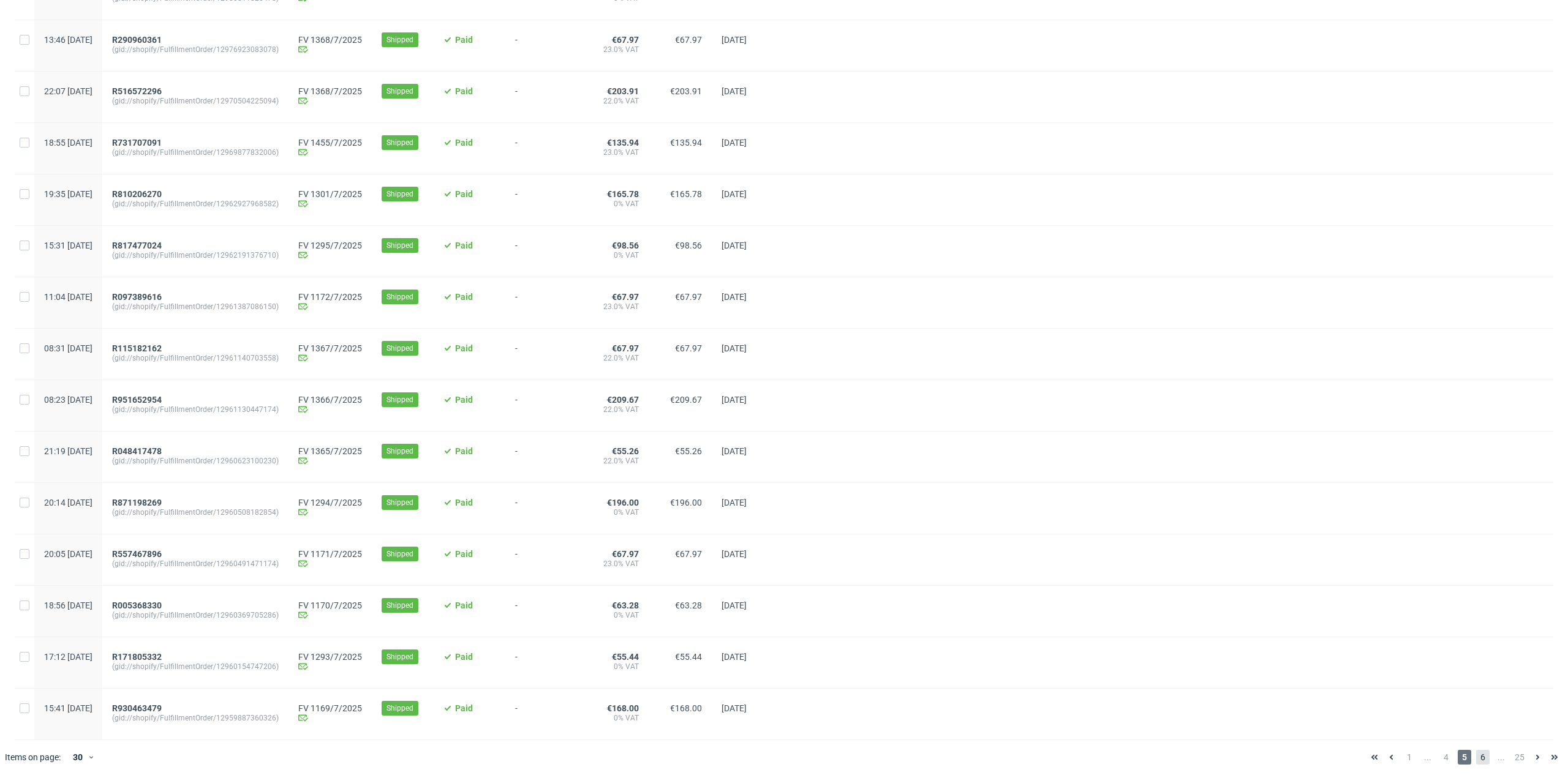
click at [1477, 759] on span "6" at bounding box center [1483, 757] width 14 height 14
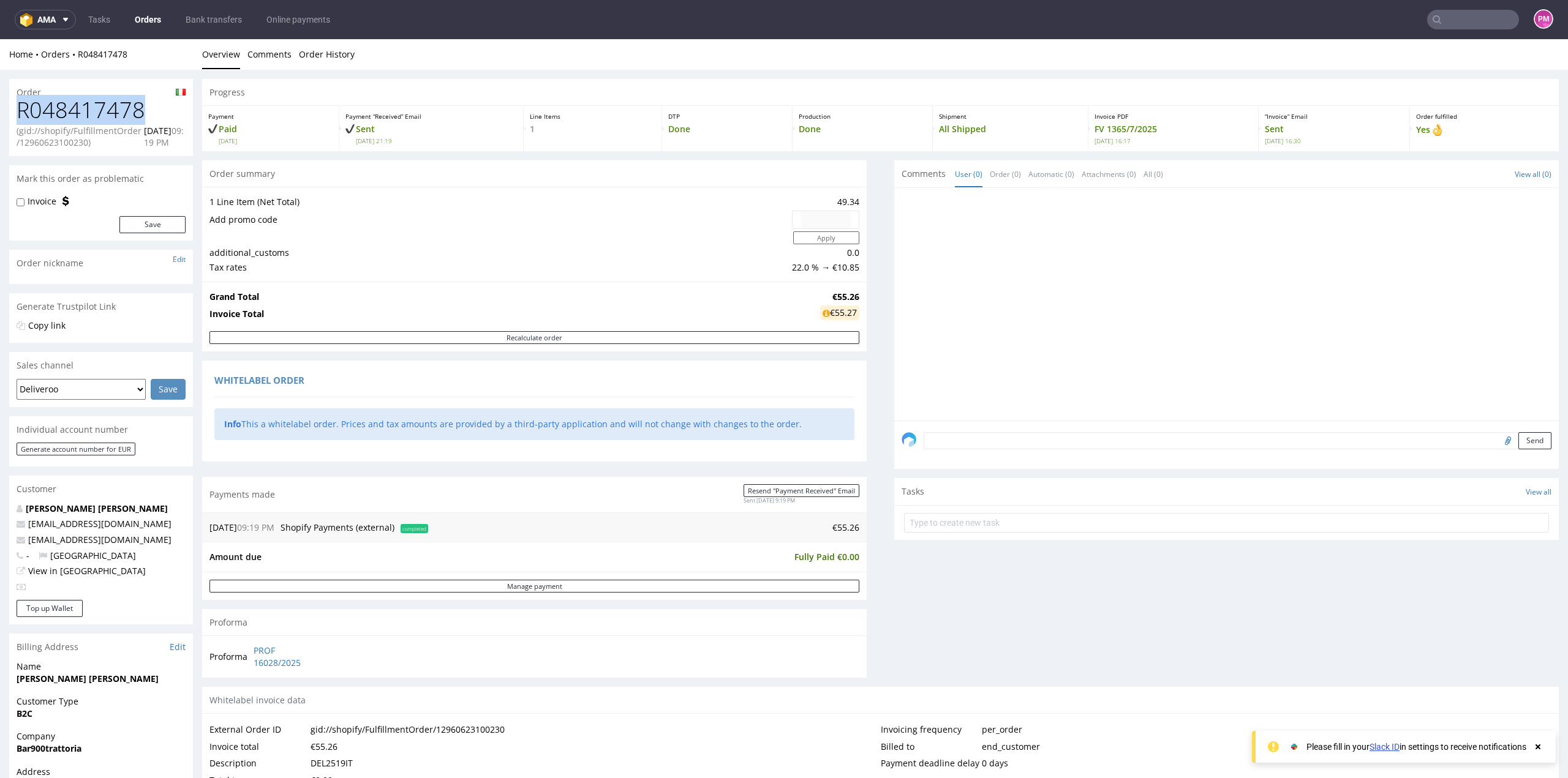
drag, startPoint x: 139, startPoint y: 110, endPoint x: 4, endPoint y: 109, distance: 135.0
click at [4, 109] on div "Order R048417478 (gid://shopify/FulfillmentOrder/12960623100230) 22.07.2025 09:…" at bounding box center [784, 605] width 1568 height 1071
copy h1 "R048417478"
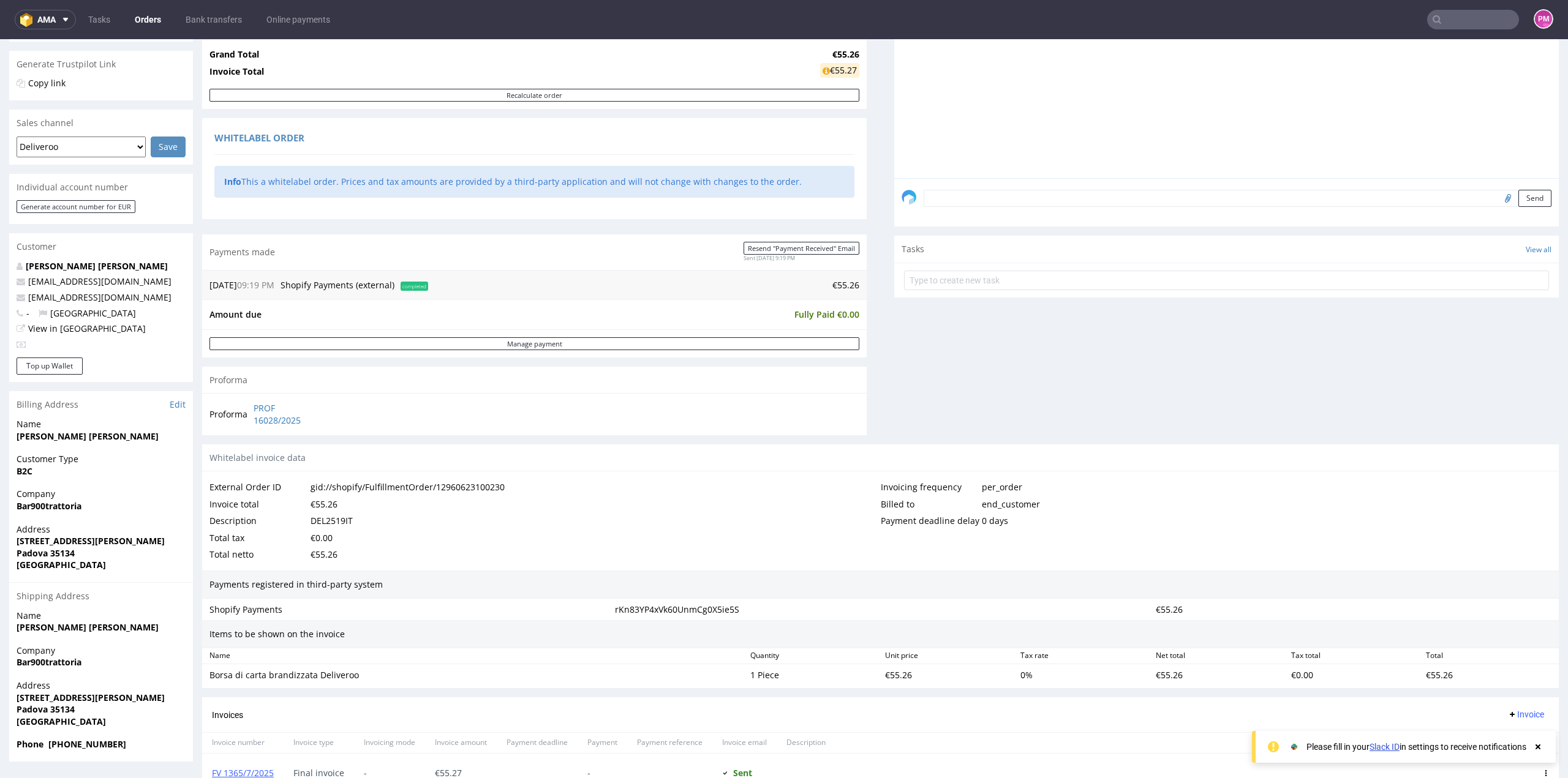
scroll to position [306, 0]
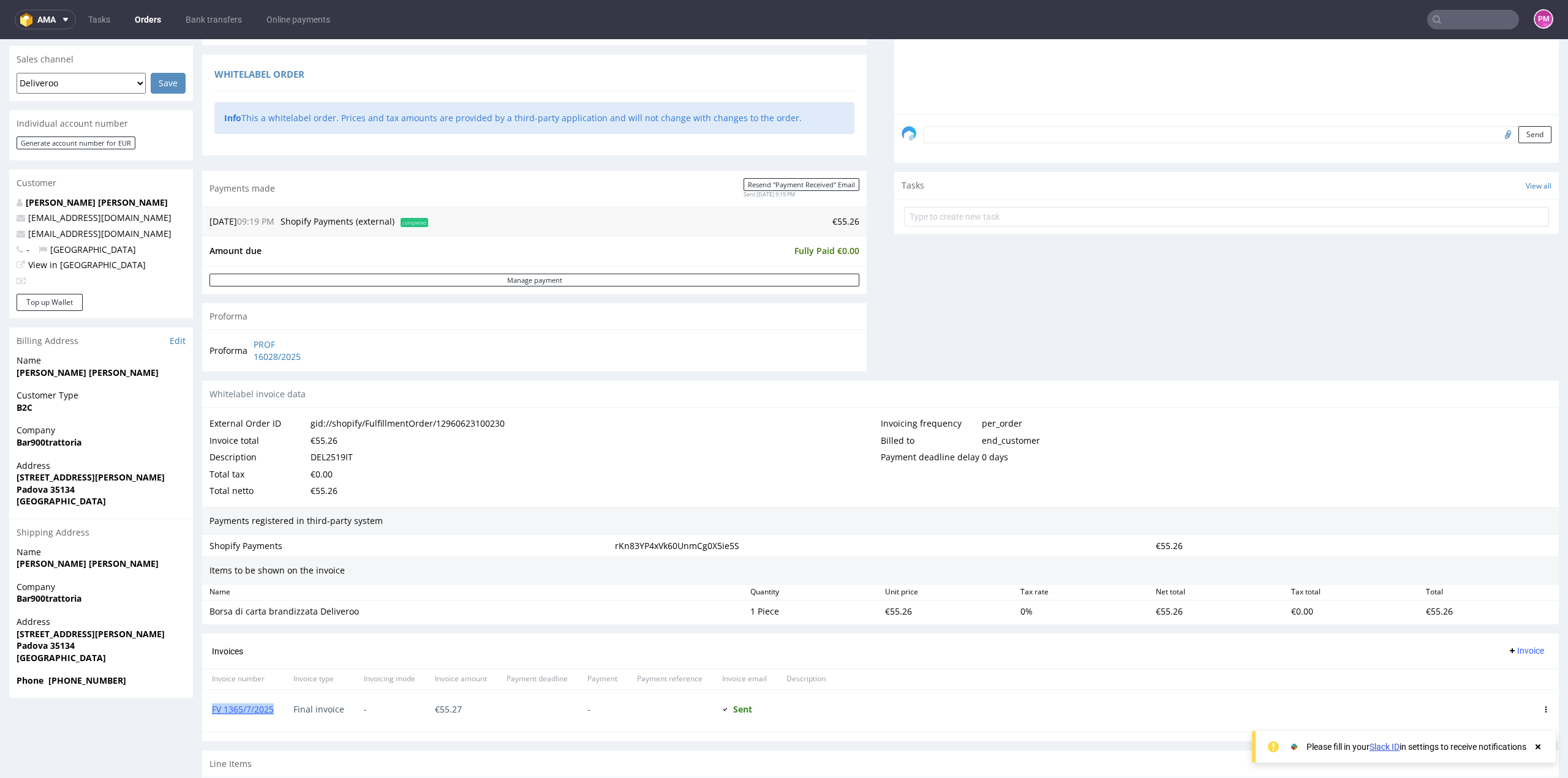
drag, startPoint x: 267, startPoint y: 706, endPoint x: 211, endPoint y: 706, distance: 56.0
click at [212, 711] on div "FV 1365/7/2025" at bounding box center [243, 711] width 82 height 42
copy link "FV 1365/7/2025"
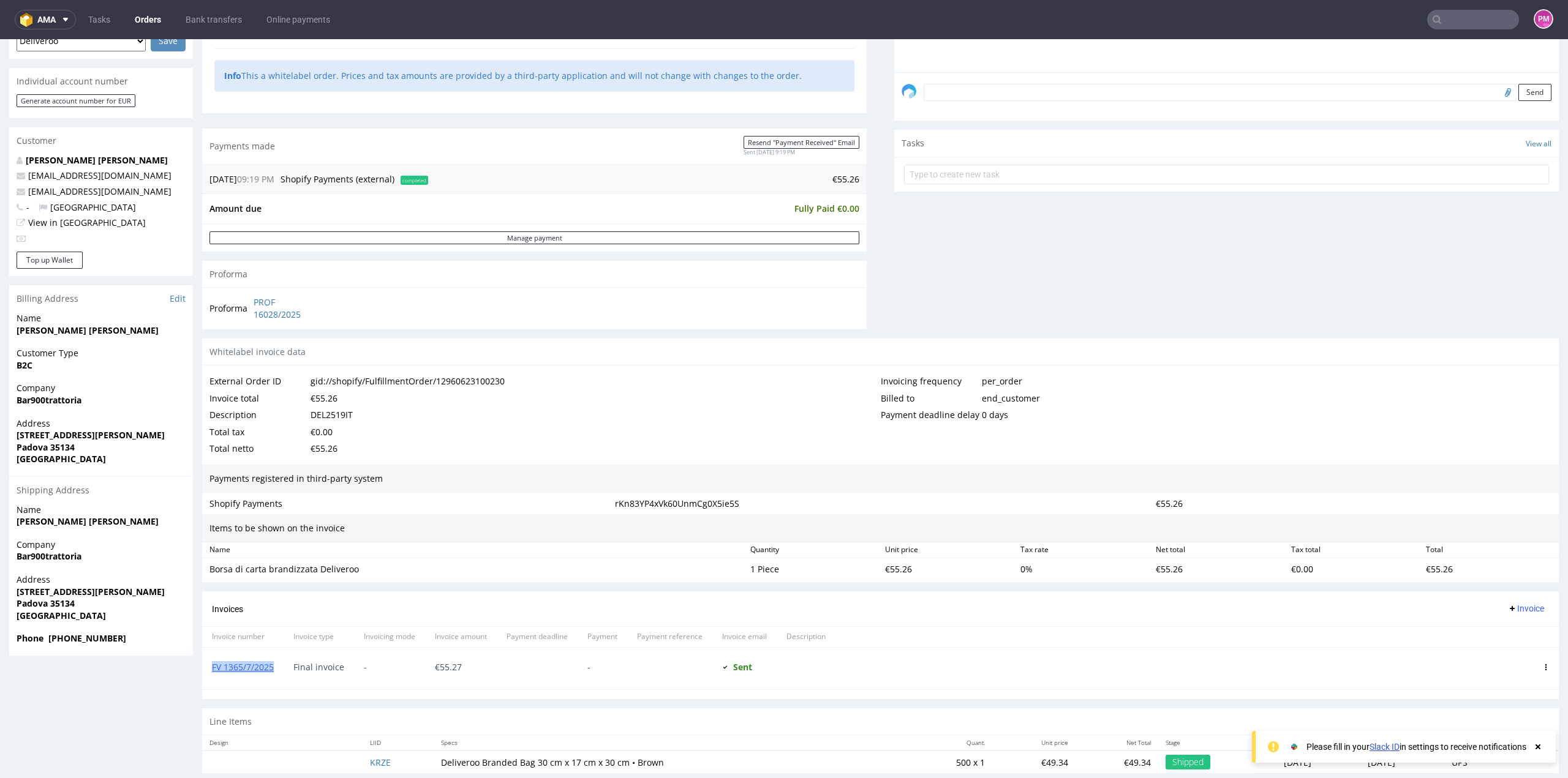
scroll to position [365, 0]
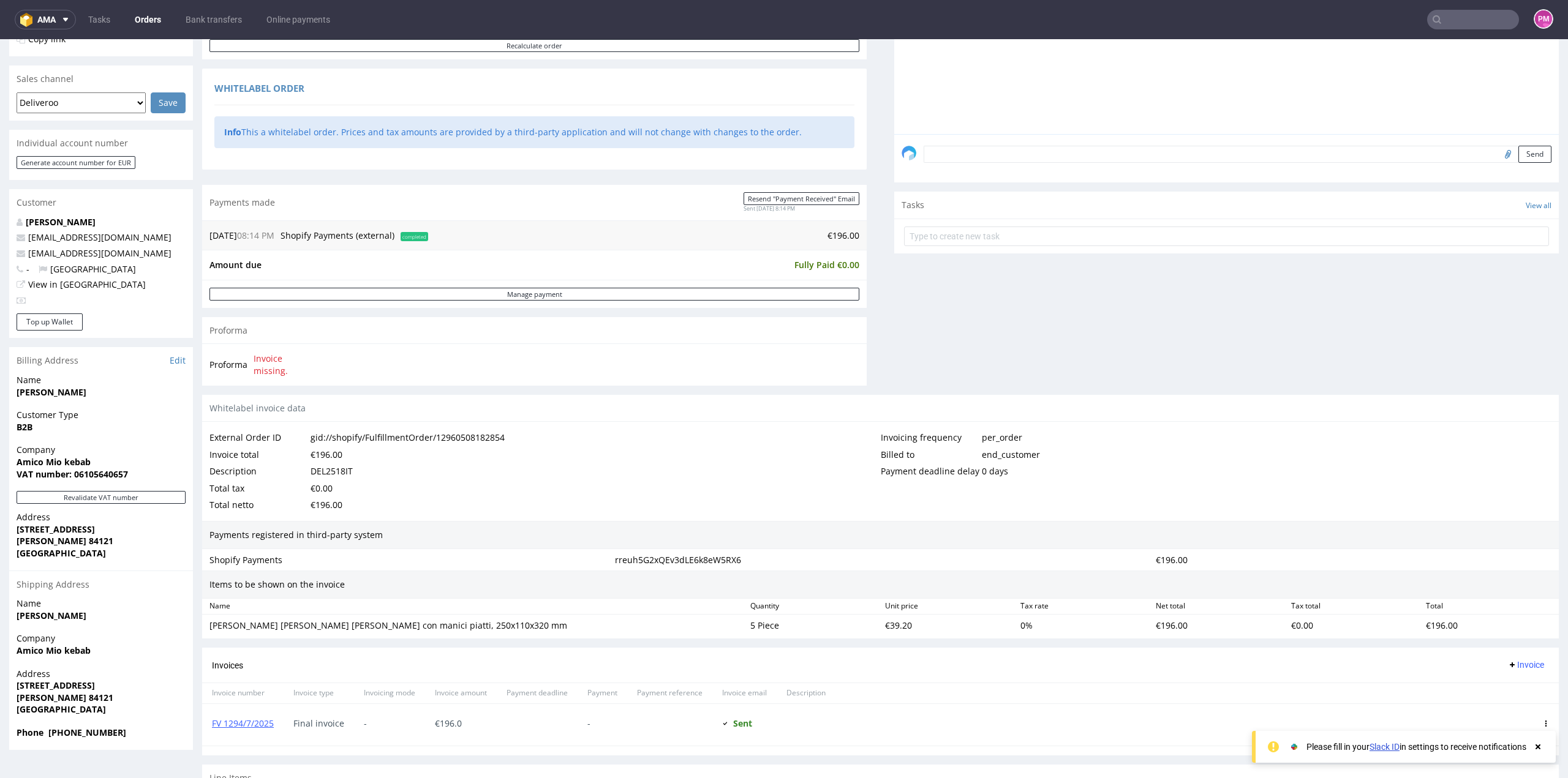
scroll to position [306, 0]
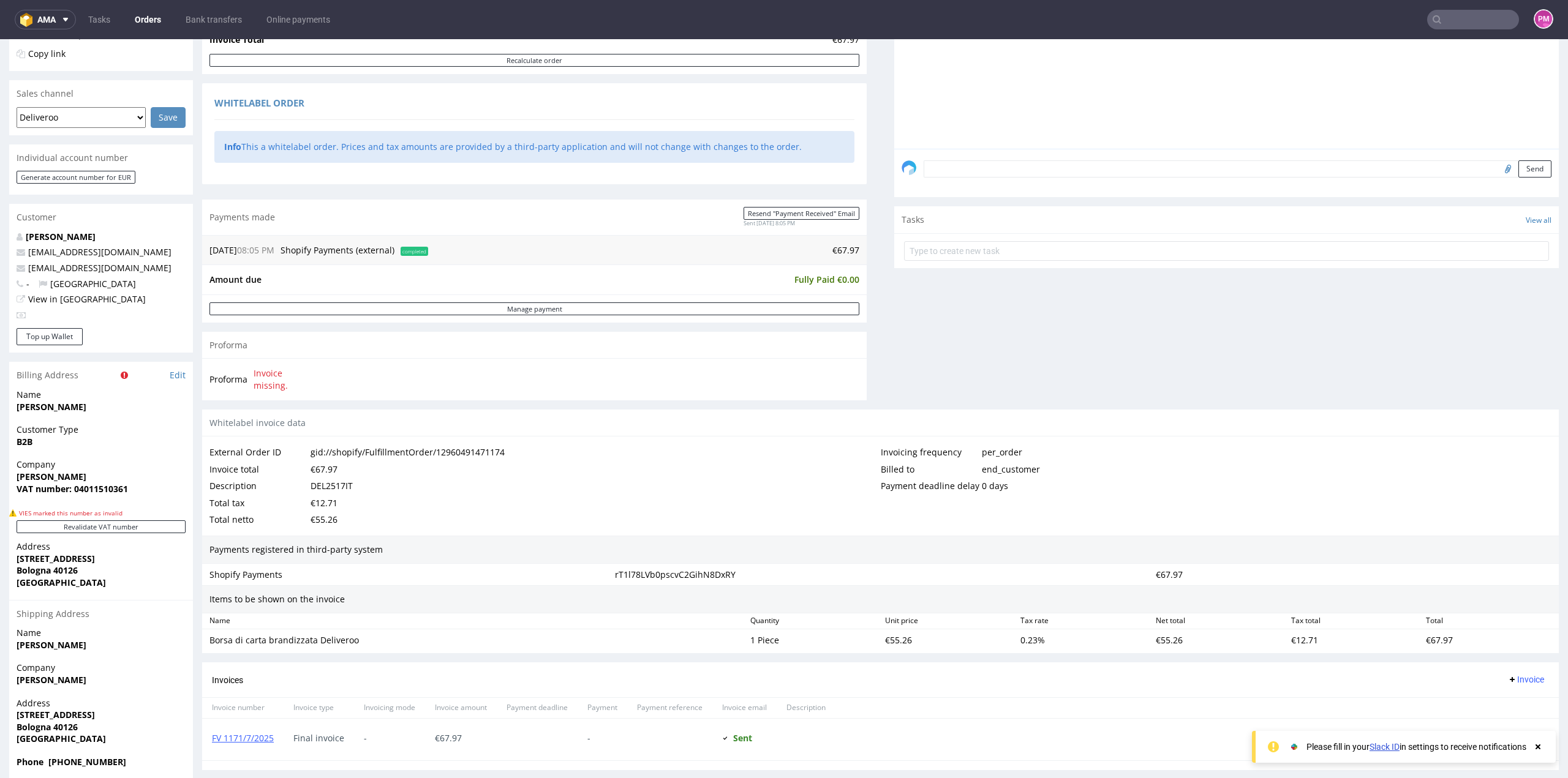
scroll to position [368, 0]
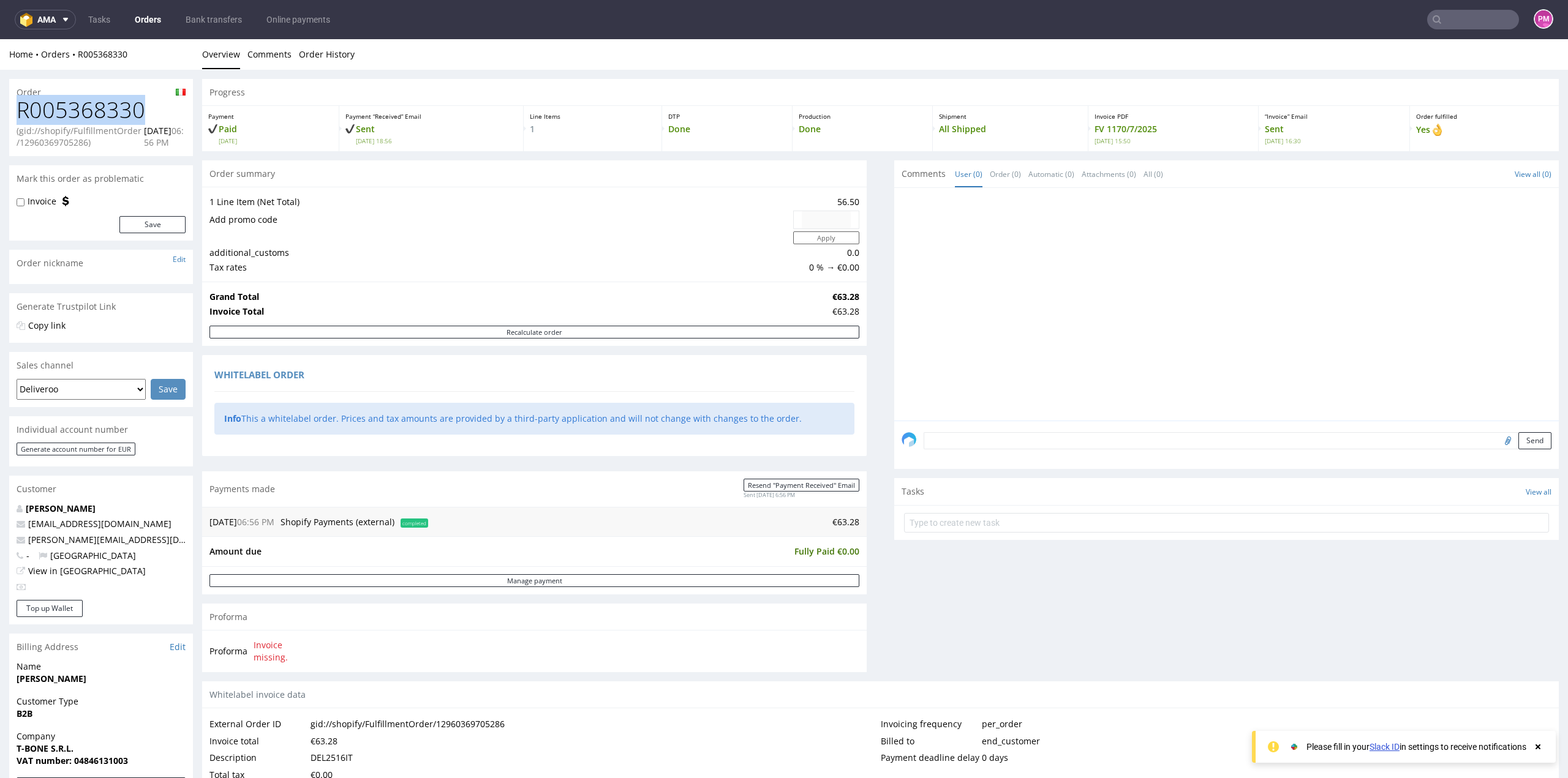
drag, startPoint x: 143, startPoint y: 109, endPoint x: 19, endPoint y: 107, distance: 124.0
click at [19, 107] on h1 "R005368330" at bounding box center [101, 110] width 169 height 25
copy h1 "R005368330"
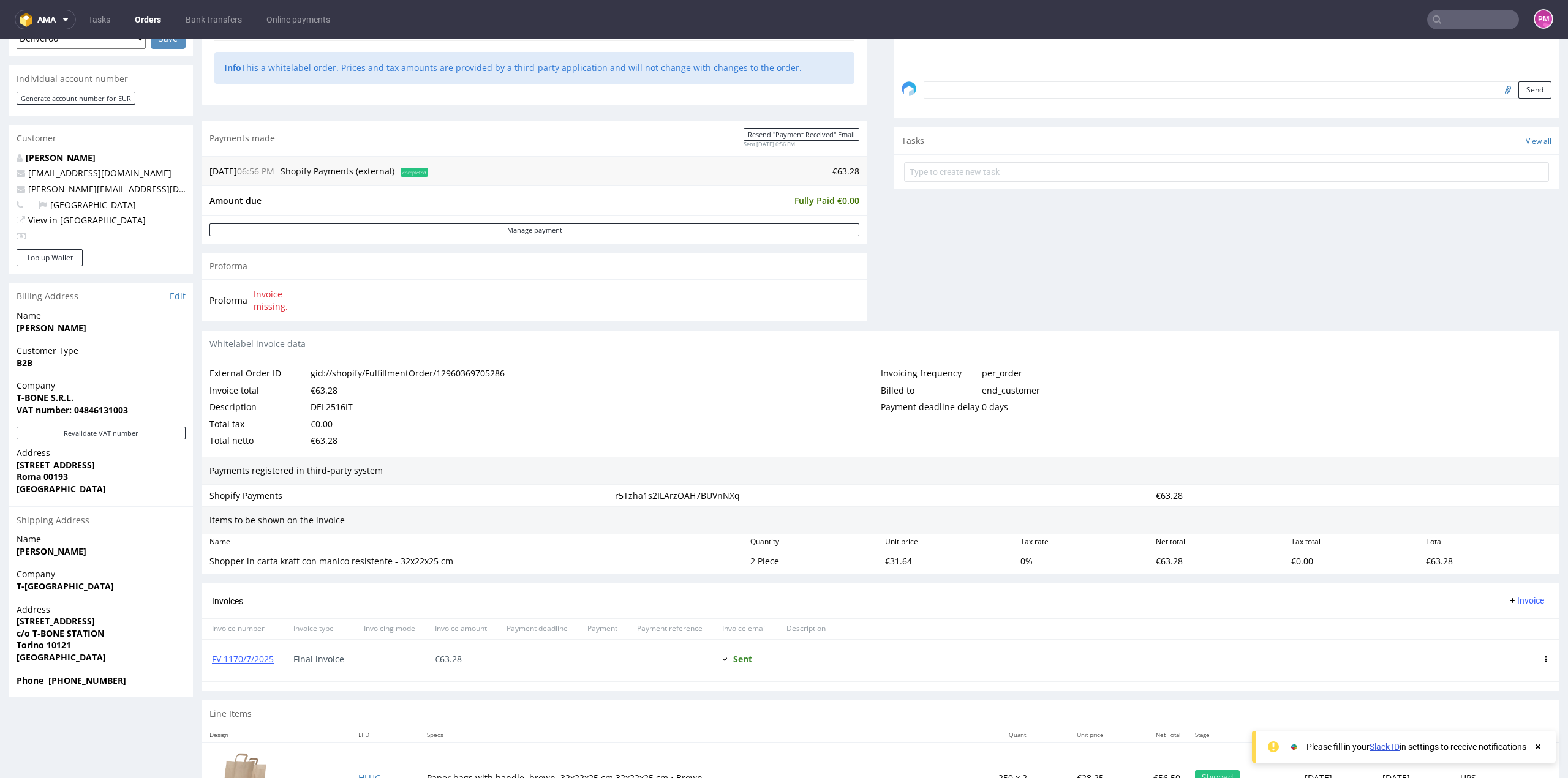
scroll to position [405, 0]
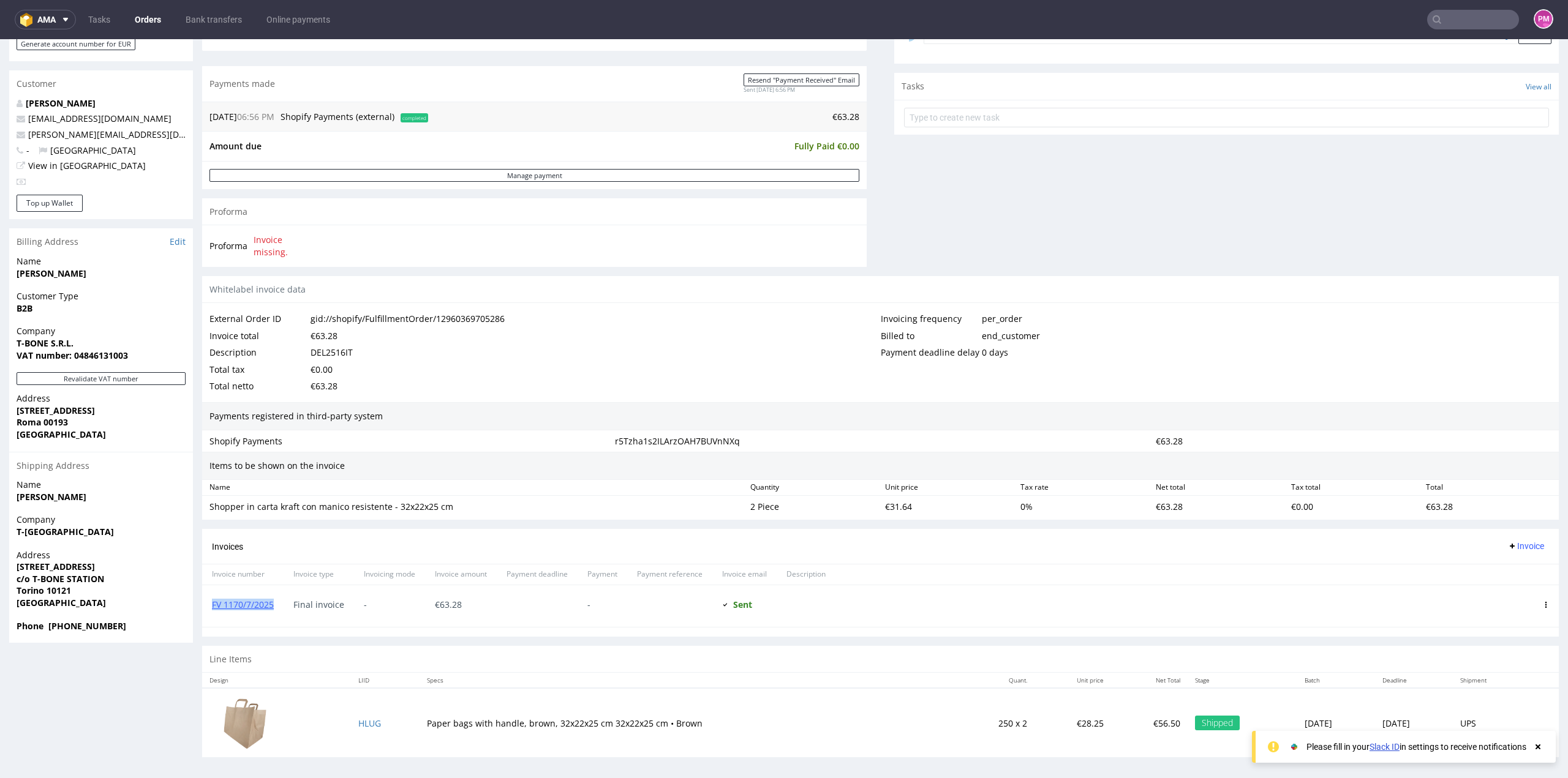
drag, startPoint x: 274, startPoint y: 604, endPoint x: 208, endPoint y: 601, distance: 66.1
click at [208, 601] on div "FV 1170/7/2025" at bounding box center [243, 607] width 82 height 42
copy link "FV 1170/7/2025"
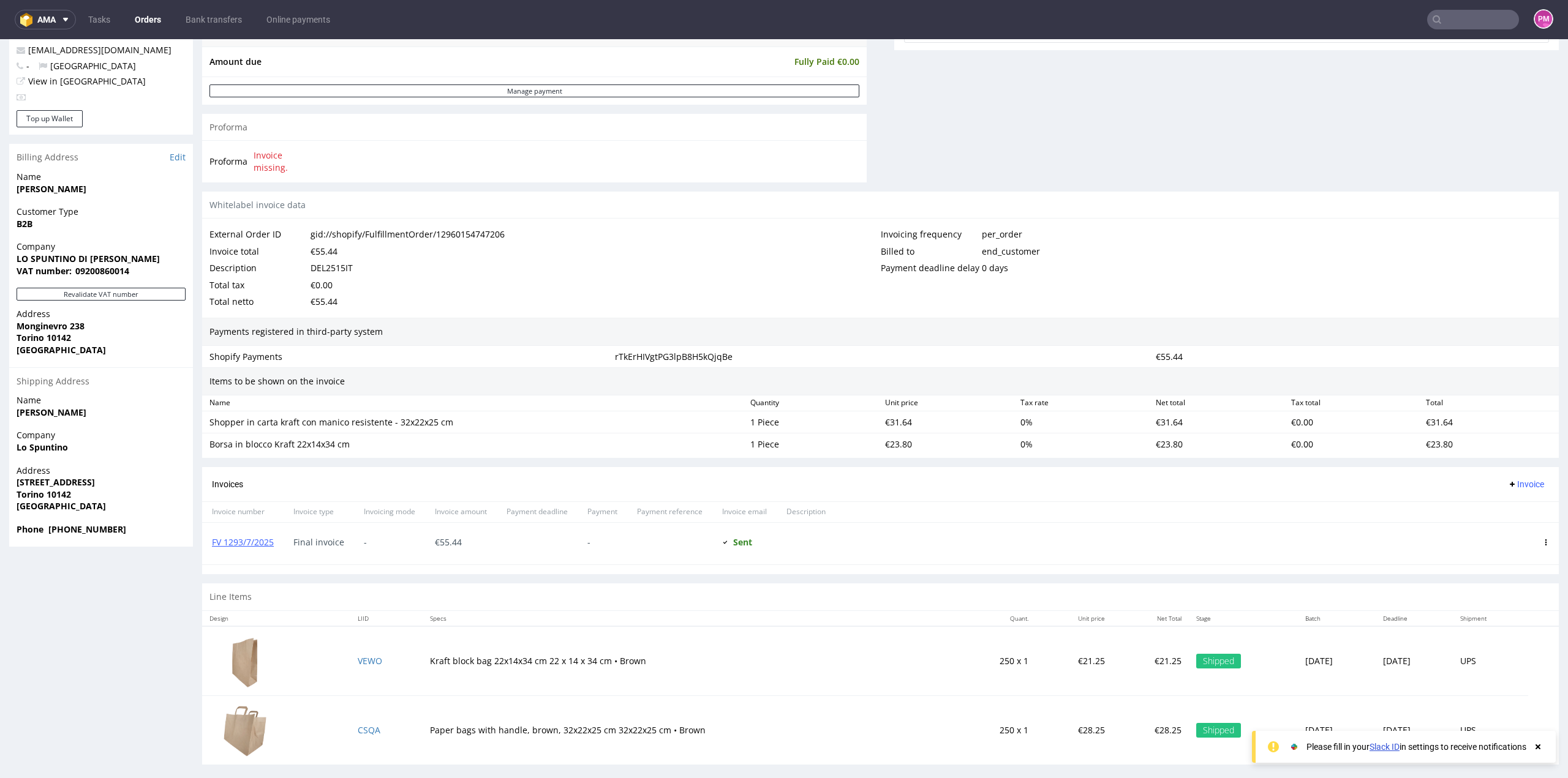
scroll to position [497, 0]
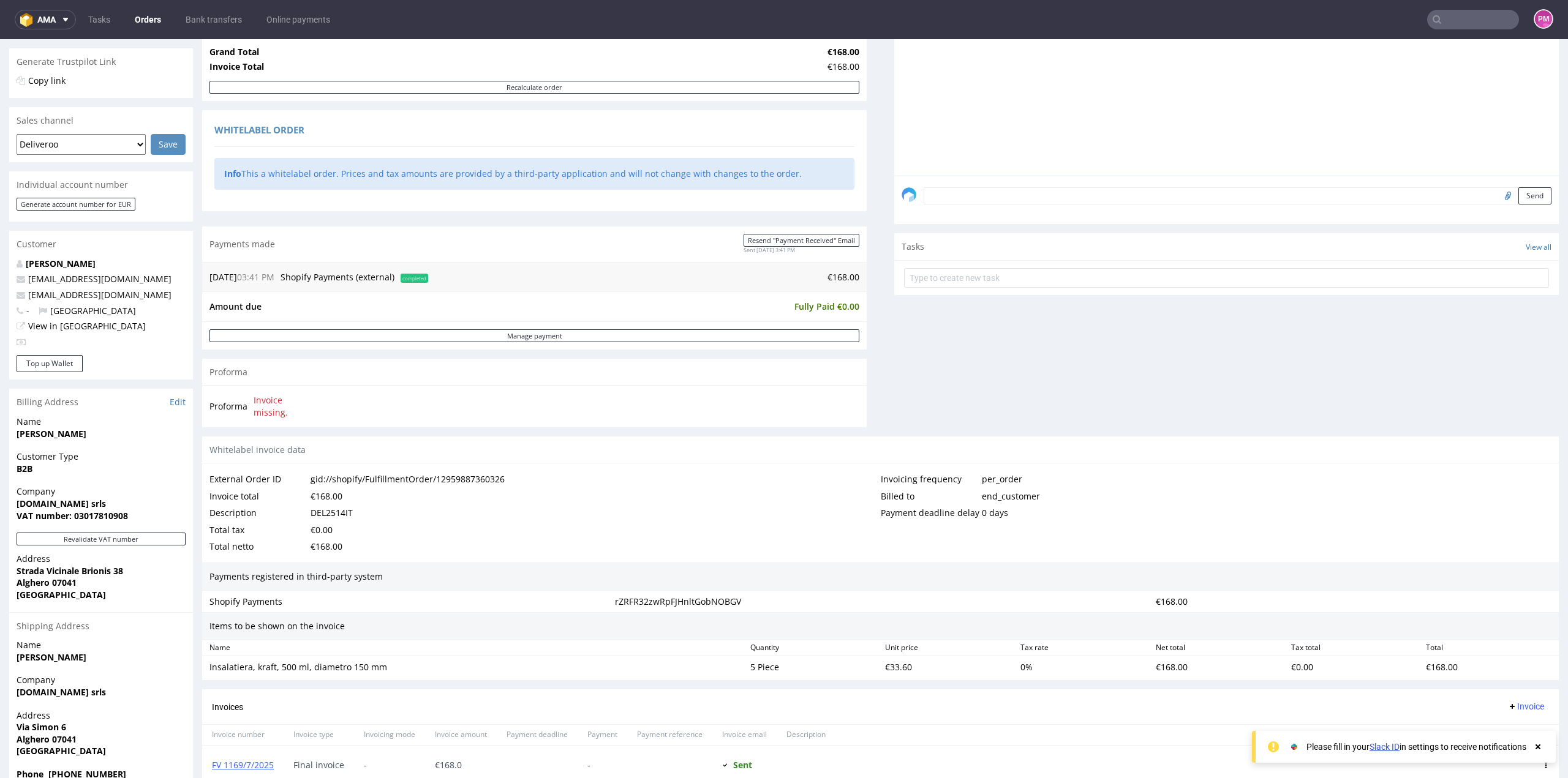
scroll to position [306, 0]
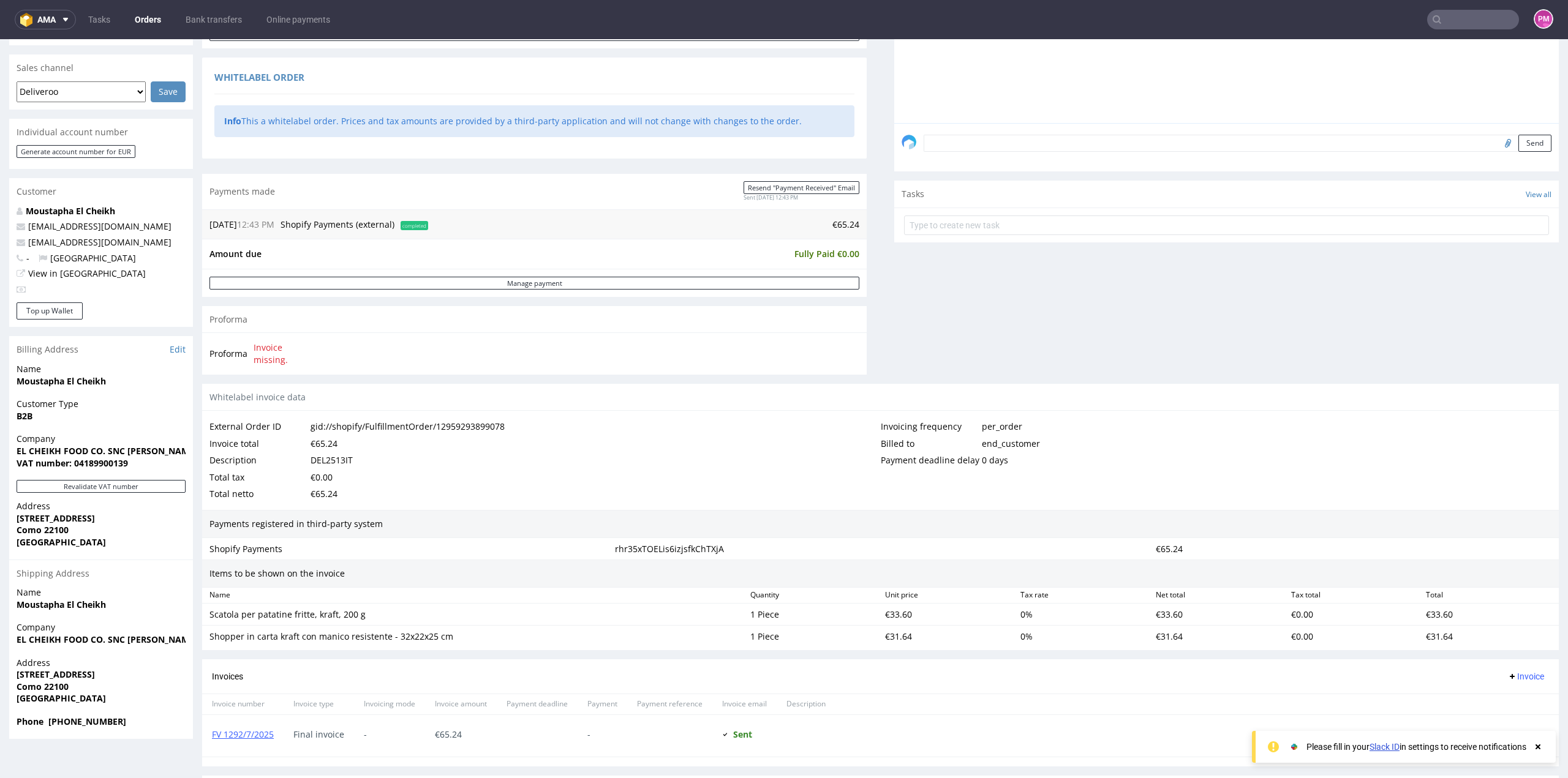
scroll to position [368, 0]
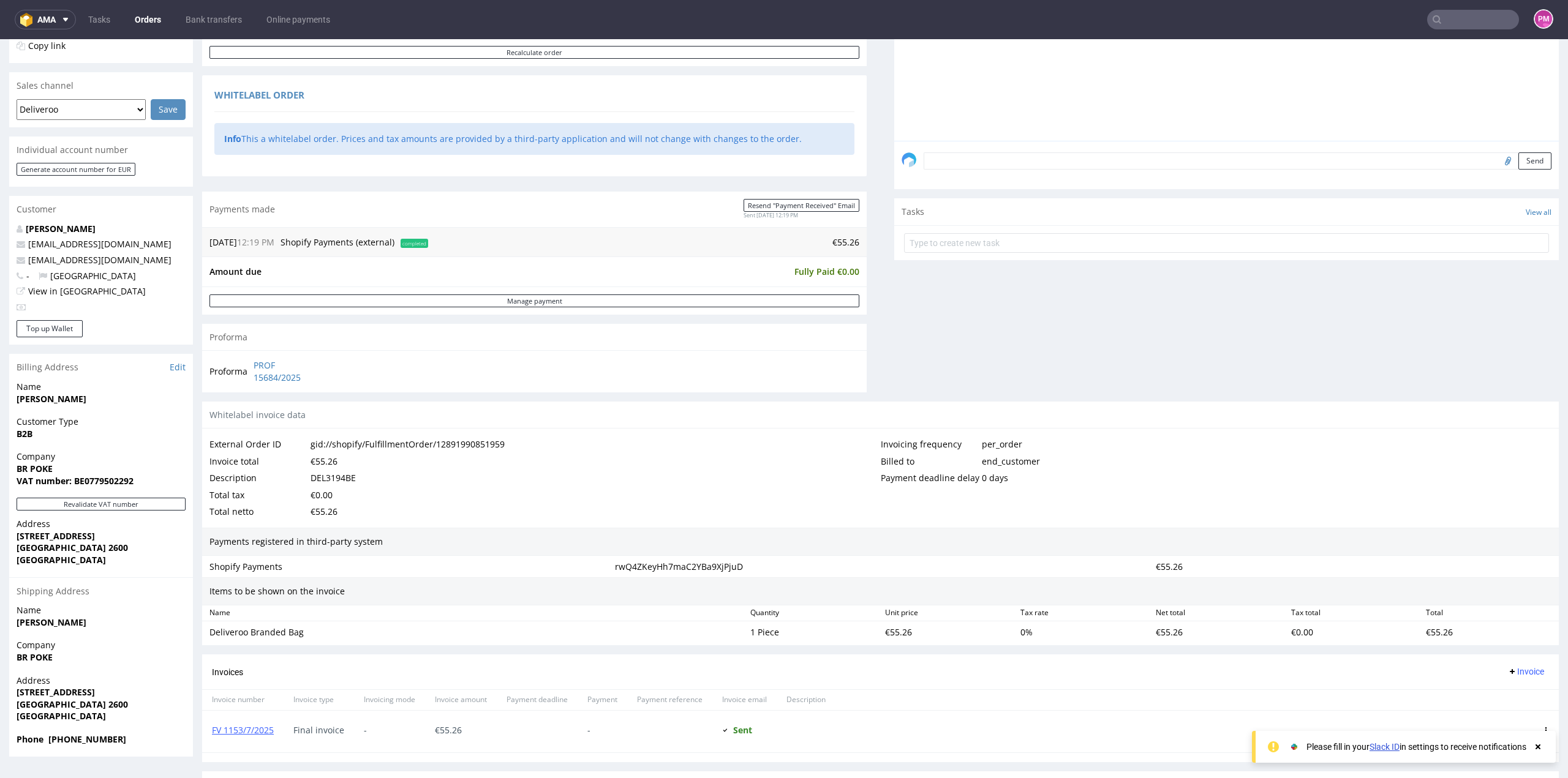
scroll to position [306, 0]
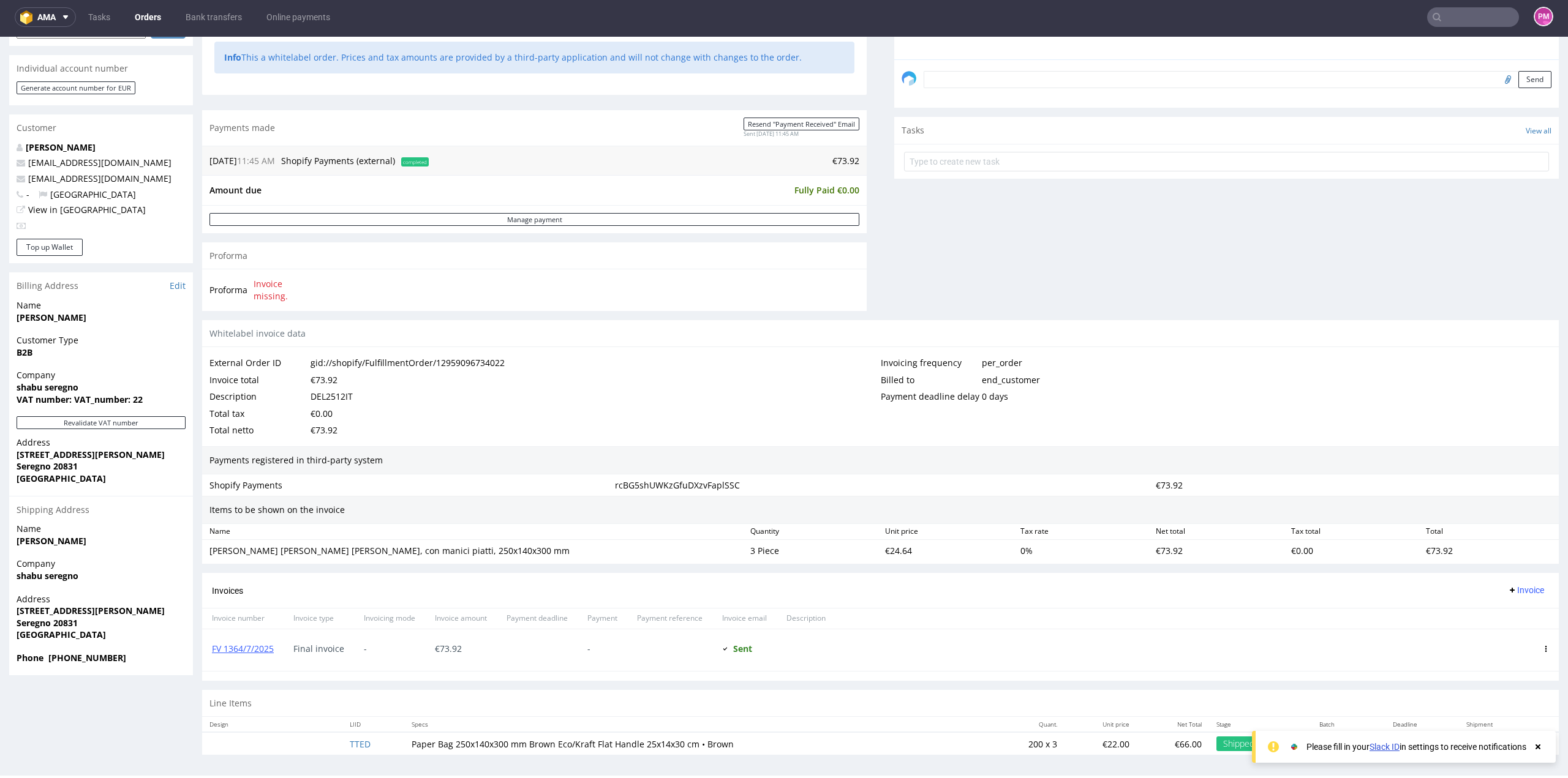
scroll to position [3, 0]
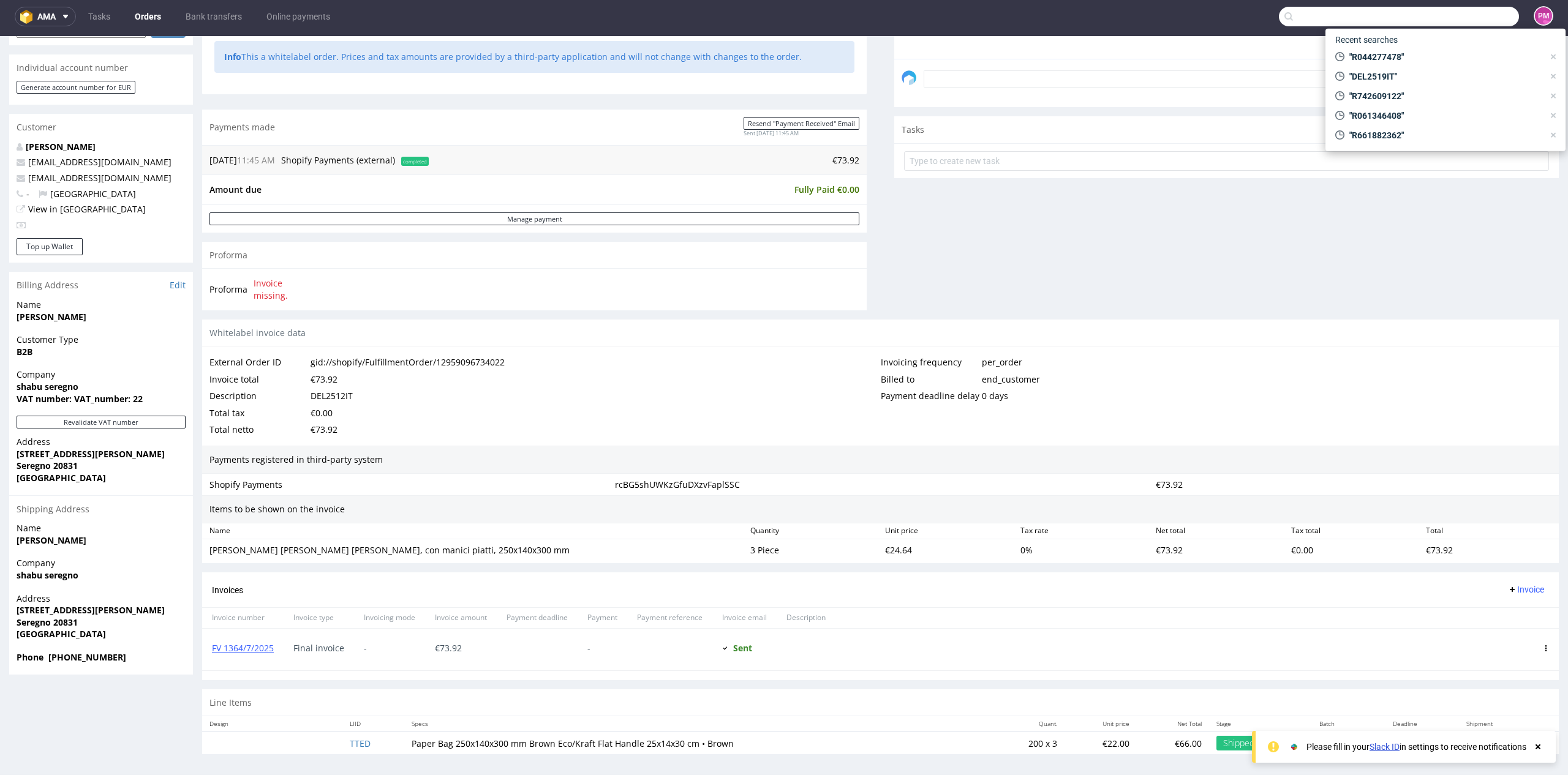
click at [1437, 18] on input "text" at bounding box center [1400, 16] width 240 height 19
paste input "R061346408"
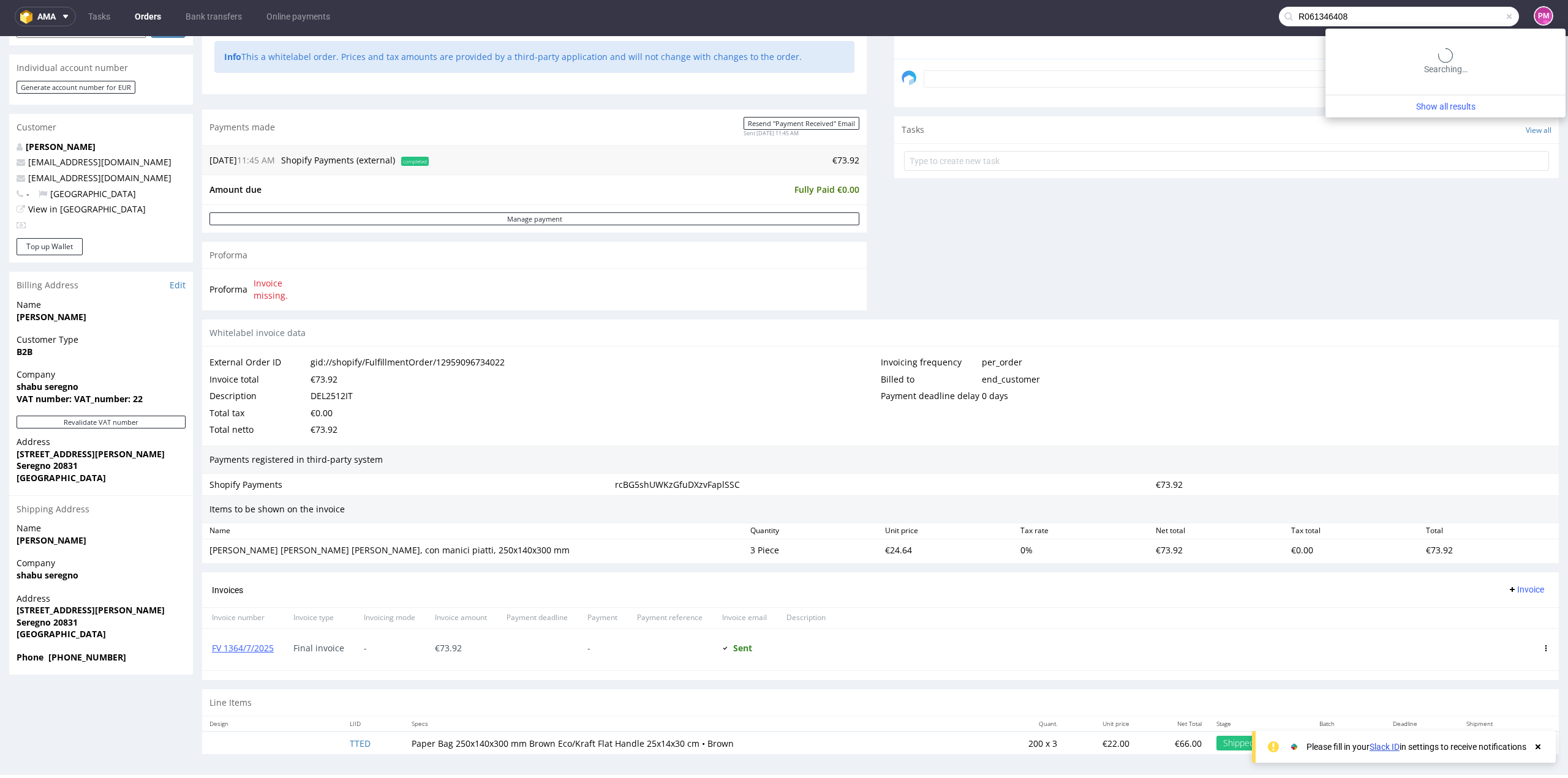
type input "R061346408"
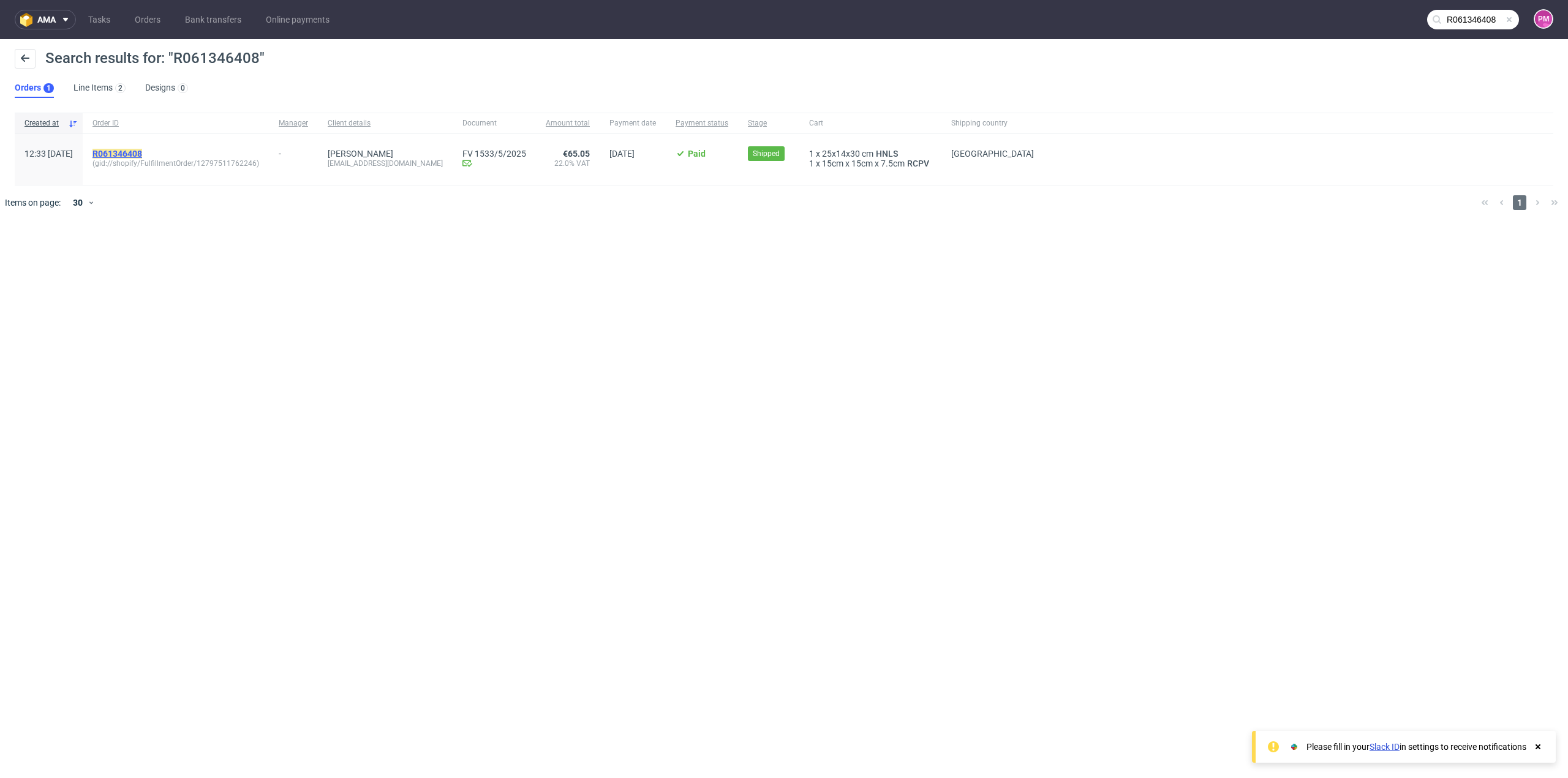
click at [142, 151] on mark "R061346408" at bounding box center [117, 154] width 50 height 10
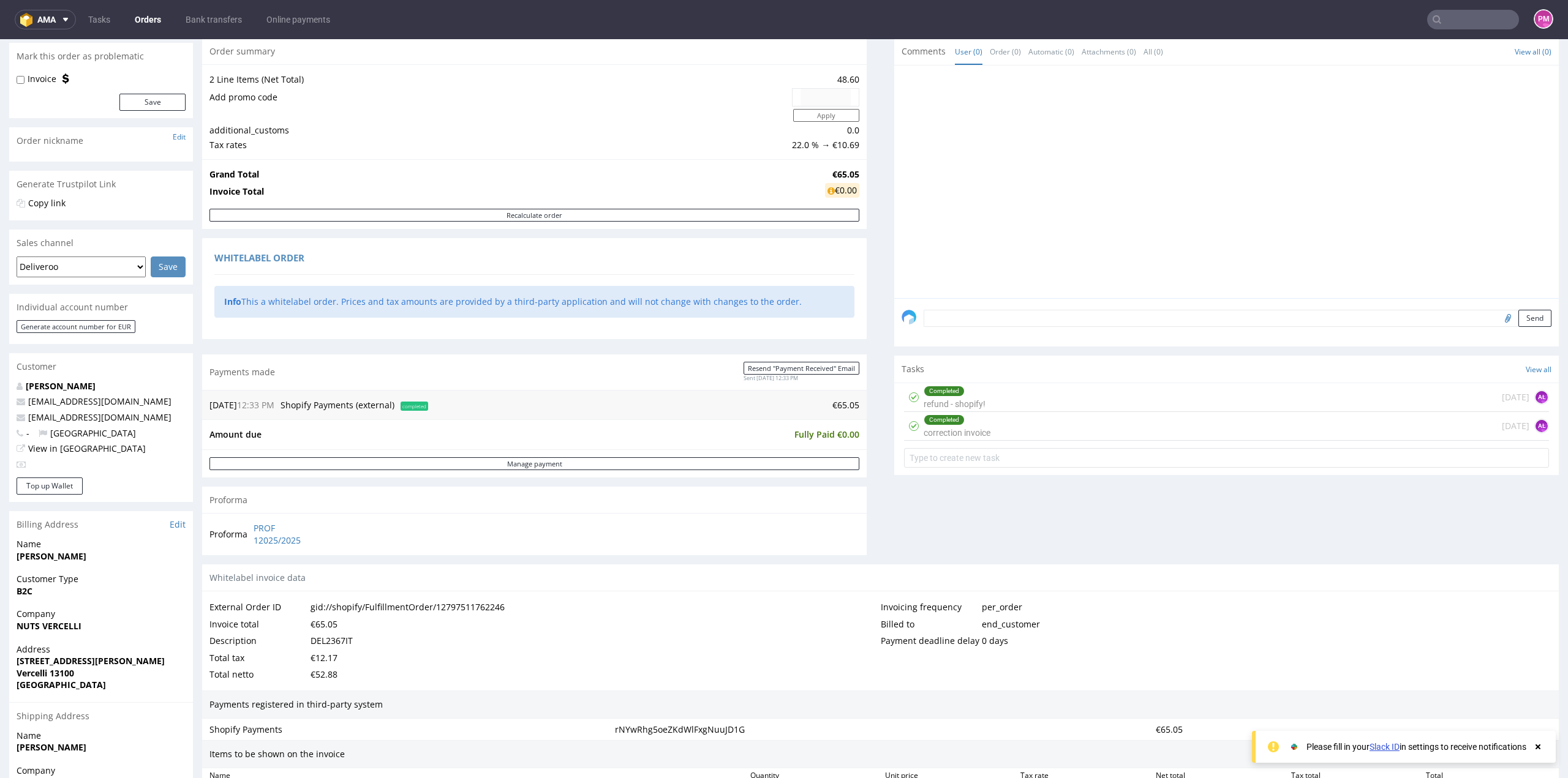
scroll to position [183, 0]
